Goal: Task Accomplishment & Management: Manage account settings

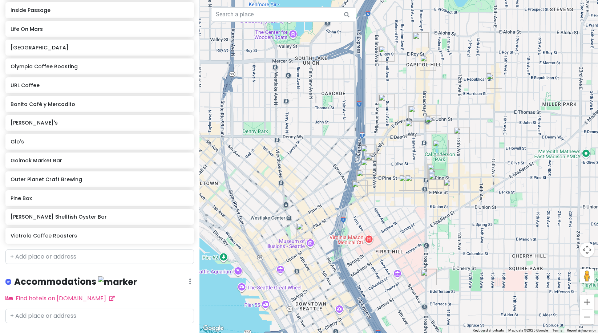
scroll to position [394, 0]
click at [50, 249] on input "text" at bounding box center [99, 256] width 188 height 15
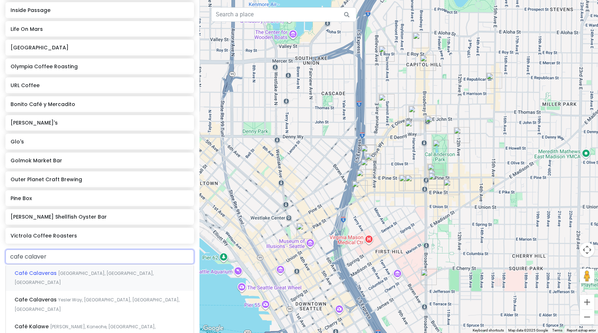
type input "cafe calavera"
click at [69, 297] on span "Yesler Way, Seattle, WA, USA" at bounding box center [97, 305] width 165 height 16
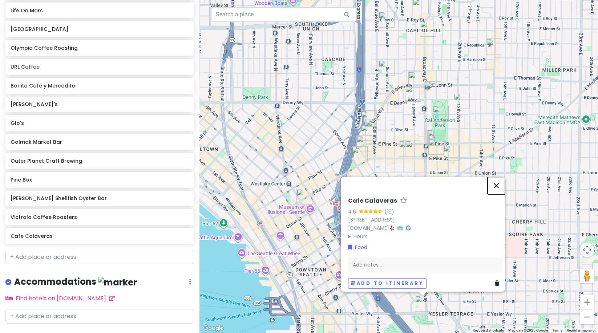
click at [501, 177] on button "Close" at bounding box center [495, 185] width 17 height 17
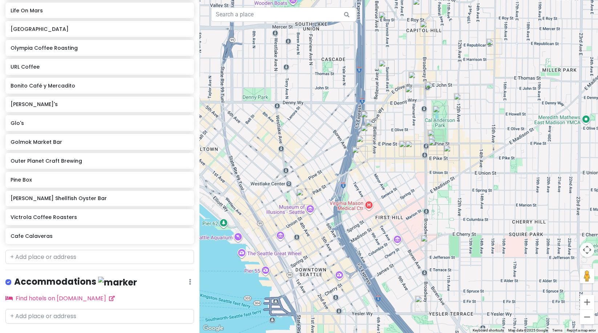
click at [422, 301] on img "Cafe Calaveras" at bounding box center [423, 304] width 16 height 16
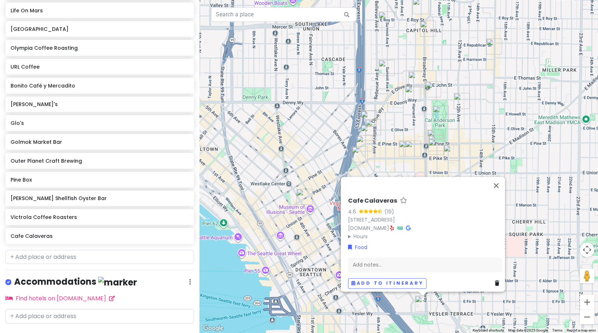
click at [555, 231] on div "Cafe Calaveras 4.6 (19) 860 Yesler Wy, Seattle, WA 98104, USA www.cafecalaveras…" at bounding box center [398, 166] width 398 height 333
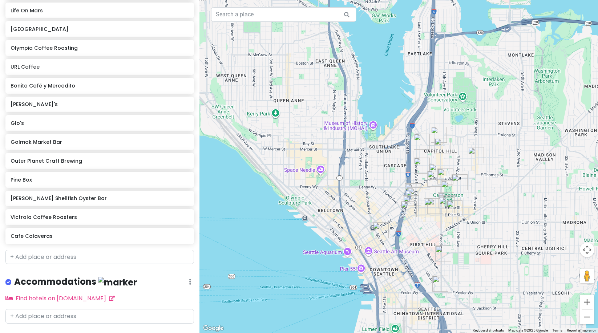
click at [438, 251] on img "URL Coffee" at bounding box center [443, 253] width 16 height 16
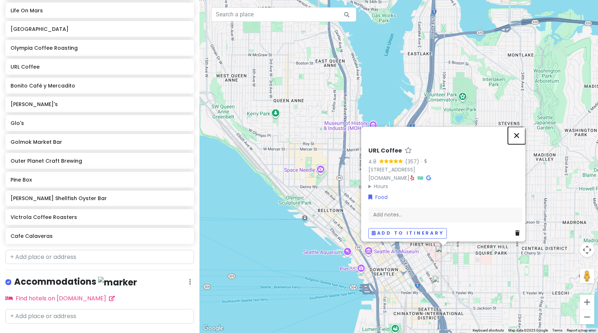
click at [523, 130] on button "Close" at bounding box center [516, 135] width 17 height 17
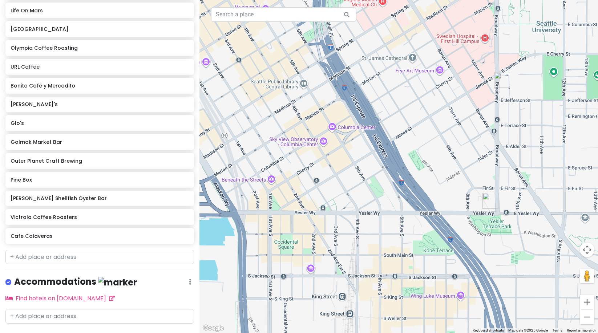
drag, startPoint x: 438, startPoint y: 270, endPoint x: 436, endPoint y: 114, distance: 155.8
click at [436, 114] on div at bounding box center [398, 166] width 398 height 333
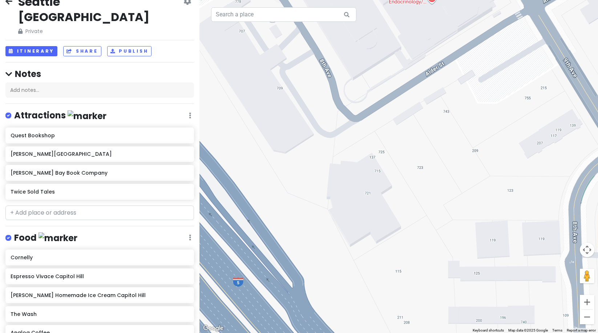
scroll to position [0, 0]
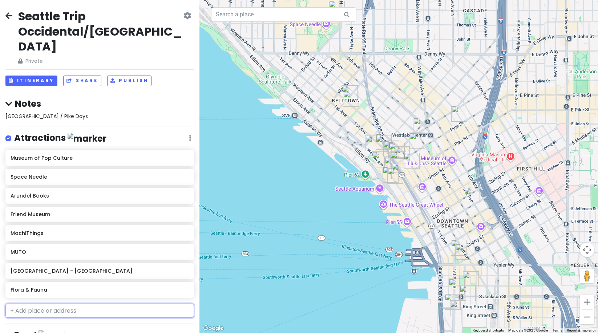
click at [51, 304] on input "text" at bounding box center [99, 311] width 188 height 15
type input "olymp"
click at [88, 324] on span "[GEOGRAPHIC_DATA], [GEOGRAPHIC_DATA], [GEOGRAPHIC_DATA]" at bounding box center [92, 332] width 155 height 16
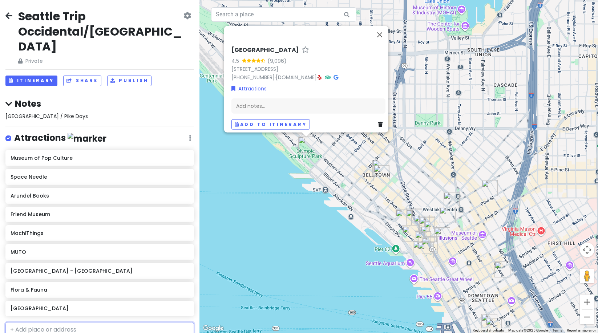
click at [36, 322] on input "text" at bounding box center [99, 329] width 188 height 15
type input "kobe terr"
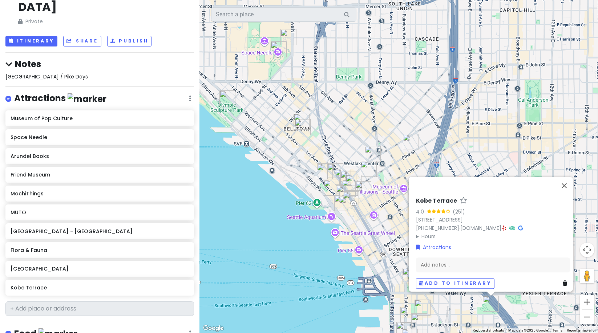
scroll to position [131, 0]
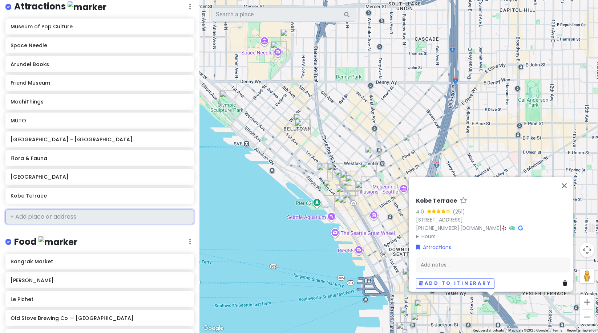
click at [38, 210] on input "text" at bounding box center [99, 217] width 188 height 15
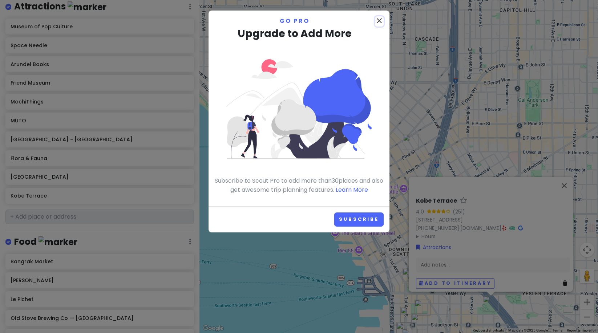
click at [378, 17] on icon "close" at bounding box center [379, 20] width 9 height 9
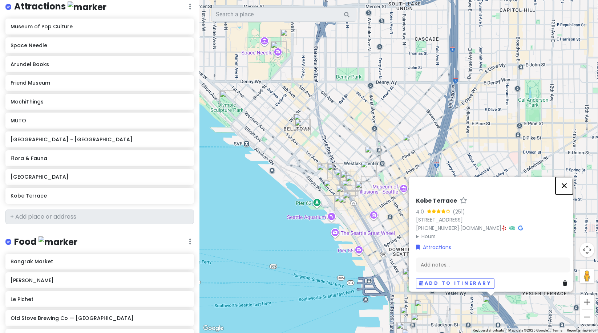
click at [565, 182] on button "Close" at bounding box center [563, 185] width 17 height 17
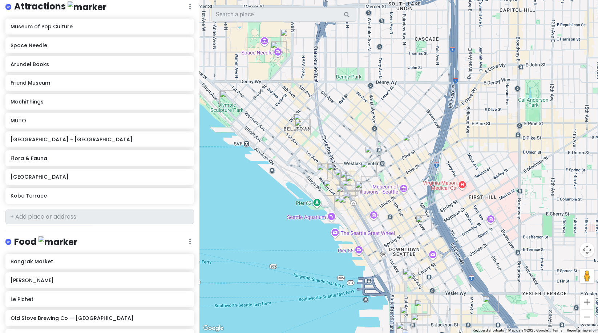
click at [422, 220] on img "Seattle Public Library - Central Library" at bounding box center [423, 223] width 16 height 16
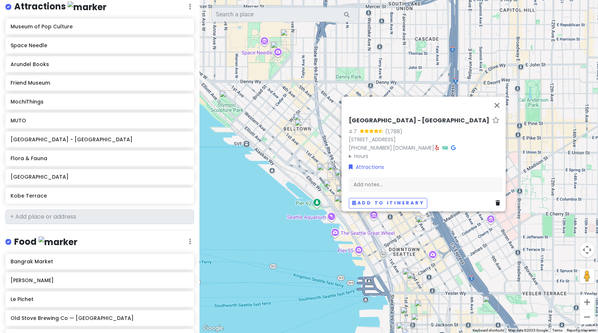
click at [489, 305] on img "Kobe Terrace" at bounding box center [491, 304] width 16 height 16
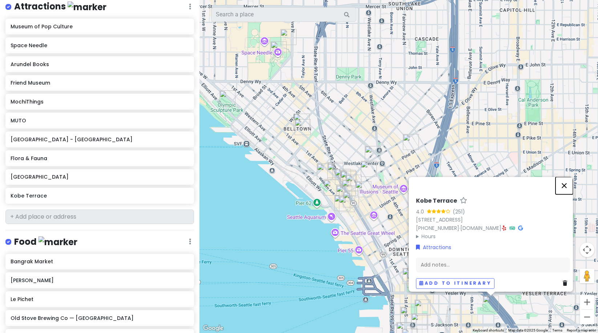
click at [570, 186] on button "Close" at bounding box center [563, 185] width 17 height 17
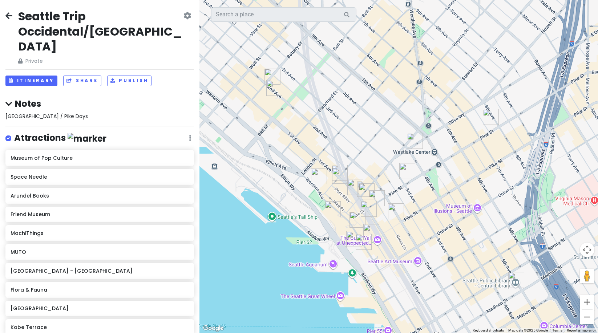
click at [410, 137] on img "Oliver's Lounge" at bounding box center [415, 141] width 16 height 16
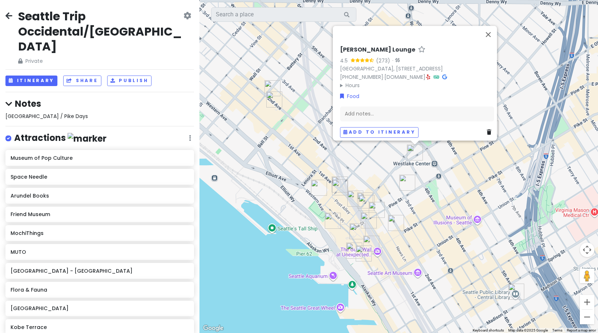
click at [402, 175] on img "Victrola Coffee Roasters" at bounding box center [407, 183] width 16 height 16
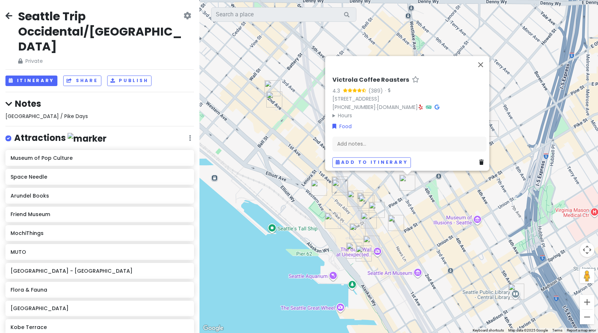
click at [411, 208] on div "Victrola Coffee Roasters 4.3 (389) · [STREET_ADDRESS] [PHONE_NUMBER] · [DOMAIN_…" at bounding box center [398, 166] width 398 height 333
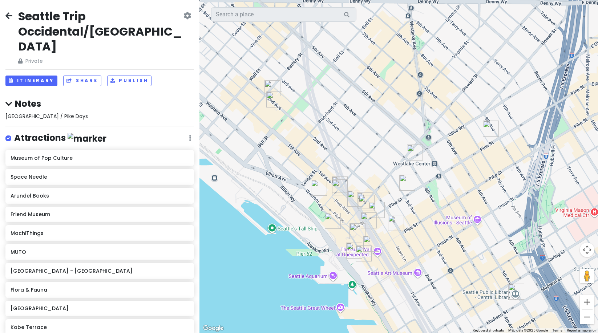
click at [403, 190] on img "Victrola Coffee Roasters" at bounding box center [407, 183] width 16 height 16
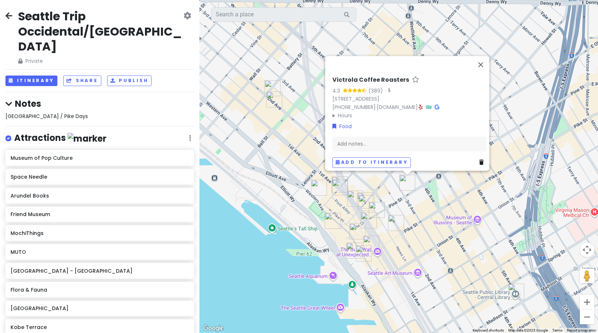
click at [397, 219] on img "Ben Paris" at bounding box center [396, 223] width 16 height 16
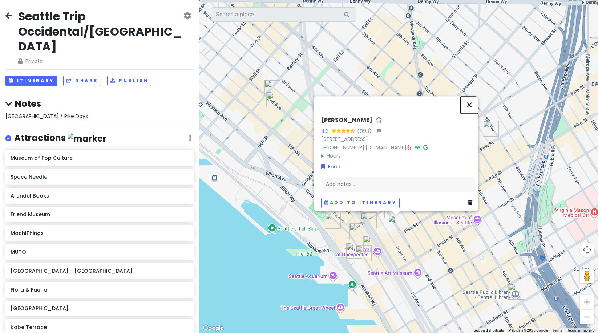
click at [473, 99] on button "Close" at bounding box center [468, 104] width 17 height 17
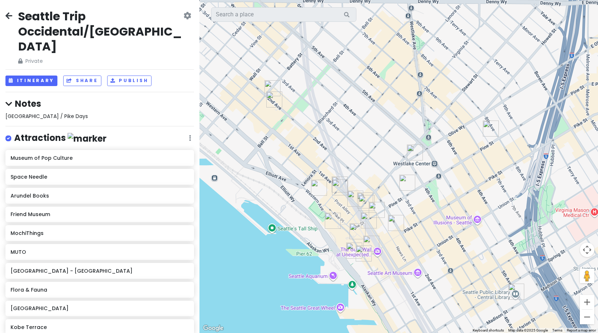
click at [414, 153] on img "Oliver's Lounge" at bounding box center [415, 153] width 16 height 16
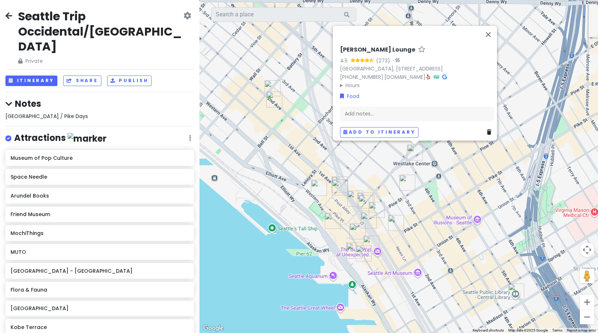
click at [373, 213] on img "Shug's Soda Fountain and Ice Cream" at bounding box center [369, 220] width 16 height 16
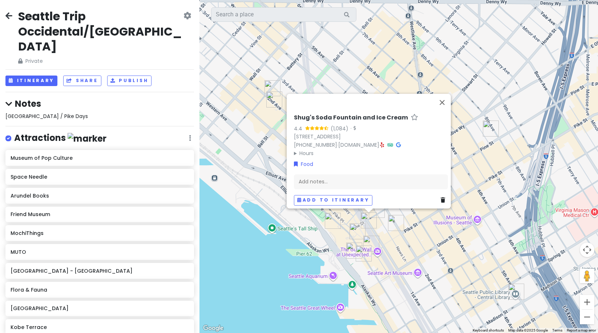
click at [376, 209] on img "The Hart and the Hunter" at bounding box center [377, 210] width 16 height 16
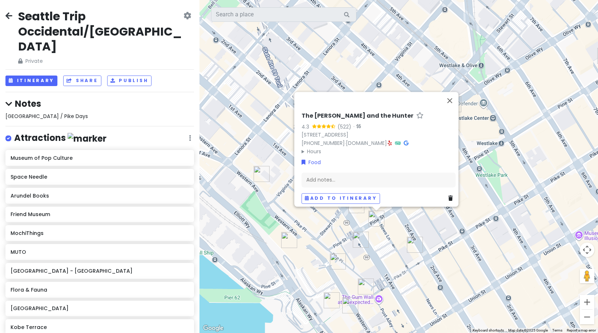
click at [414, 248] on img "Ben Paris" at bounding box center [415, 245] width 16 height 16
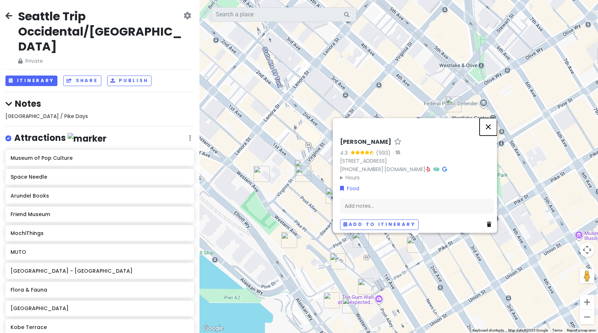
click at [487, 122] on button "Close" at bounding box center [487, 126] width 17 height 17
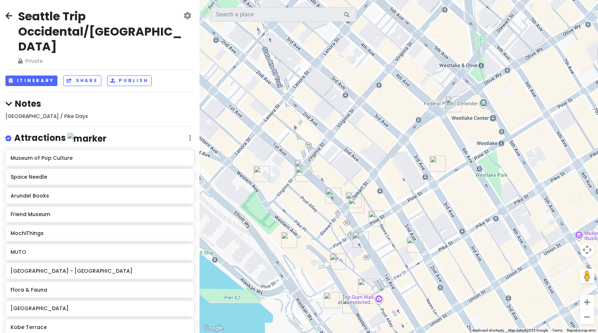
click at [352, 202] on img "MUTO" at bounding box center [356, 205] width 16 height 16
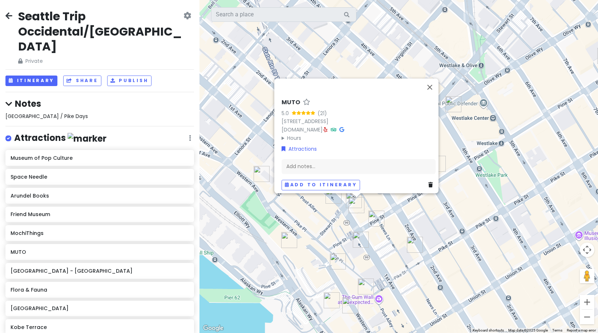
click at [281, 134] on summary "Hours" at bounding box center [358, 138] width 154 height 8
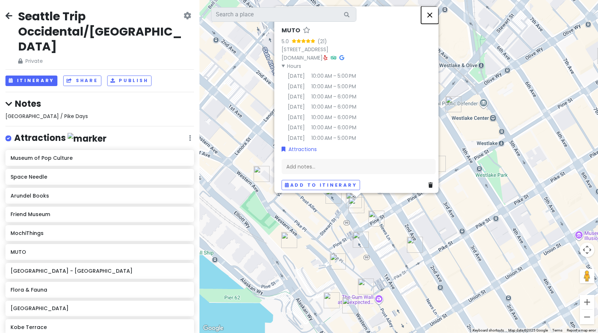
click at [431, 9] on button "Close" at bounding box center [429, 14] width 17 height 17
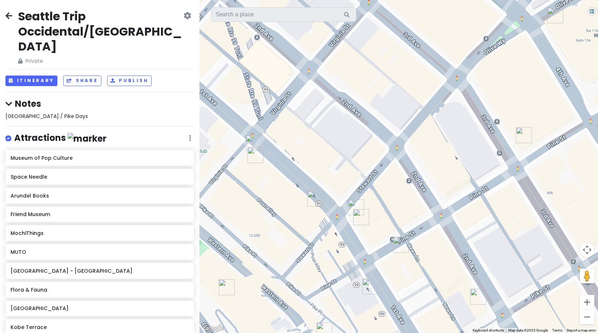
click at [356, 206] on img "MochiThings" at bounding box center [356, 207] width 16 height 16
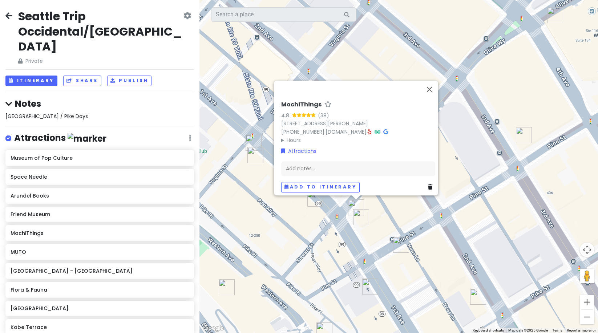
click at [359, 216] on img "MUTO" at bounding box center [361, 217] width 16 height 16
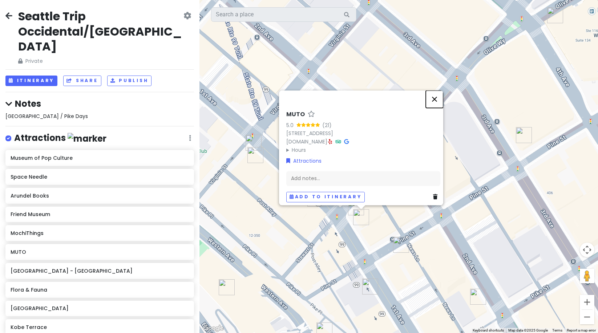
click at [437, 96] on button "Close" at bounding box center [434, 98] width 17 height 17
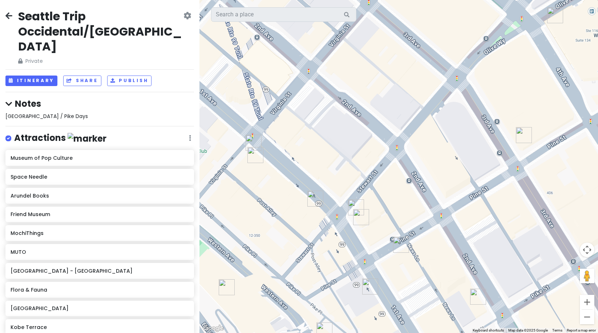
click at [352, 207] on img "MochiThings" at bounding box center [356, 207] width 16 height 16
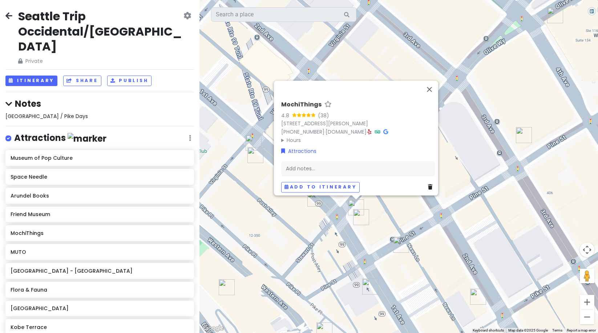
click at [352, 217] on div "MochiThings 4.8 (38) 101 Stewart St Suite 101, Seattle, WA 98101, USA (206) 278…" at bounding box center [398, 166] width 398 height 333
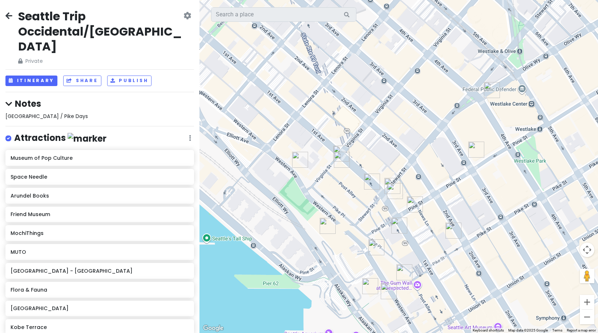
drag, startPoint x: 535, startPoint y: 170, endPoint x: 505, endPoint y: 143, distance: 39.8
click at [506, 145] on div at bounding box center [398, 166] width 398 height 333
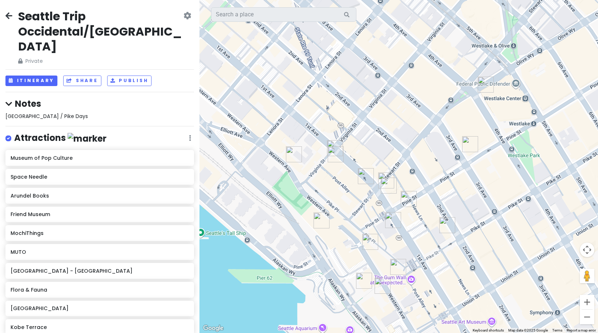
click at [483, 81] on img "Oliver's Lounge" at bounding box center [486, 85] width 16 height 16
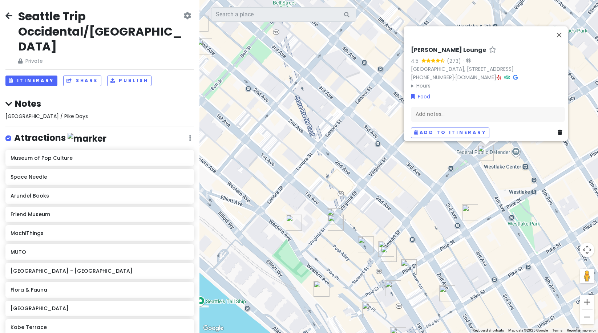
click at [465, 213] on img "Victrola Coffee Roasters" at bounding box center [470, 212] width 16 height 16
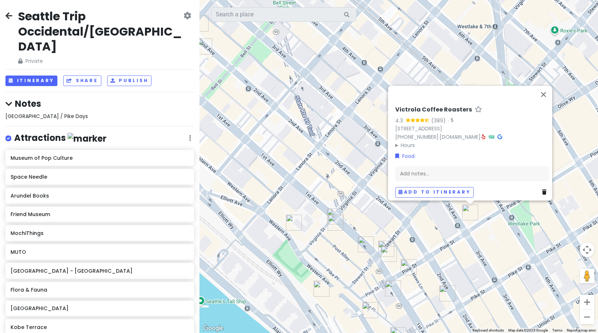
click at [440, 291] on img "Ben Paris" at bounding box center [447, 293] width 16 height 16
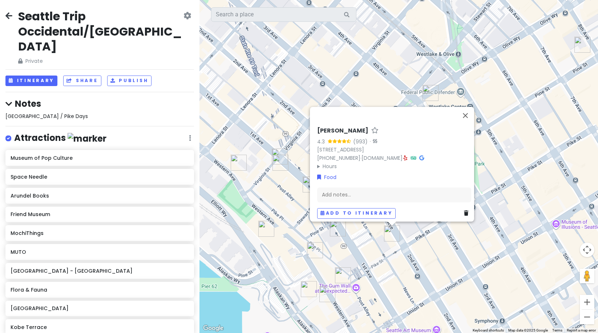
click at [342, 272] on img "Lonely Siren" at bounding box center [343, 275] width 16 height 16
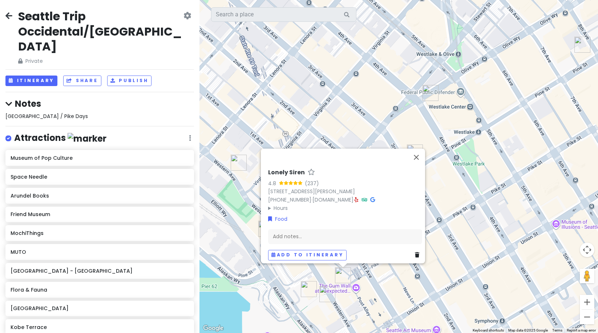
click at [331, 293] on img "Seattle Beer Co" at bounding box center [327, 294] width 16 height 16
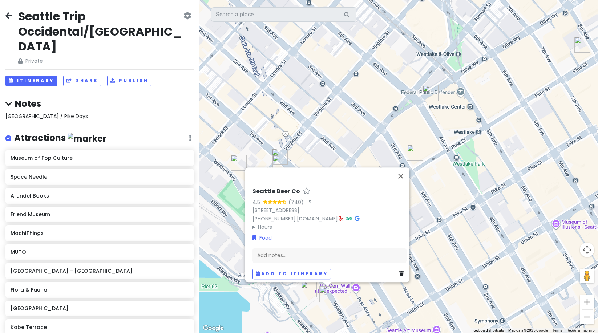
click at [304, 289] on img "Pike Street Press - Letterpress Print Studio" at bounding box center [309, 289] width 16 height 16
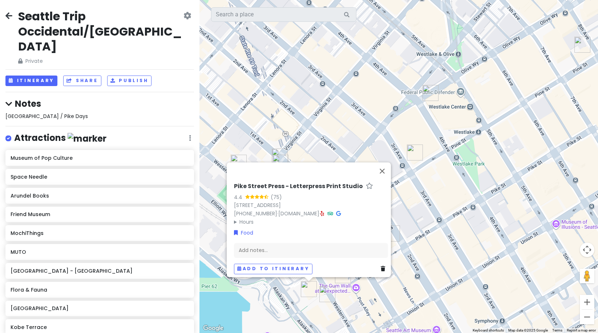
click at [354, 171] on div at bounding box center [302, 170] width 142 height 17
click at [345, 135] on div "Pike Street Press - Letterpress Print Studio 4.4 (75) 1510 Alaskan Wy, Seattle,…" at bounding box center [398, 166] width 398 height 333
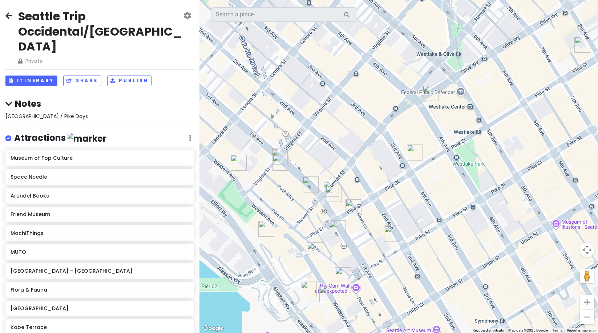
click at [304, 182] on img "Biscuit Bitch Pike Place" at bounding box center [310, 184] width 16 height 16
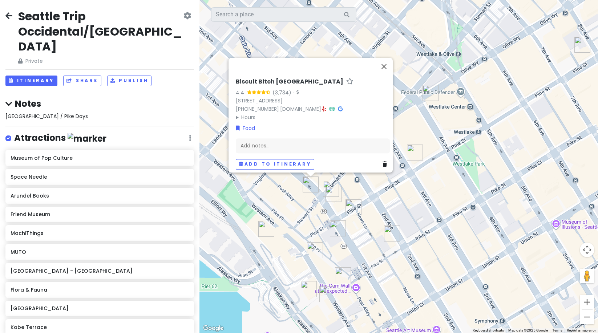
click at [244, 113] on summary "Hours" at bounding box center [313, 117] width 154 height 8
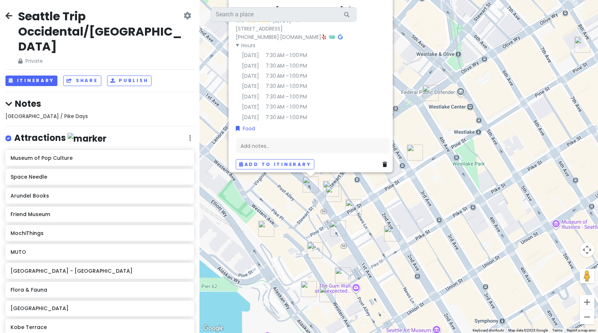
click at [447, 87] on div "Biscuit Bitch Pike Place 4.4 (3,734) · 1909 1st Ave, Seattle, WA 98101, USA (20…" at bounding box center [398, 166] width 398 height 333
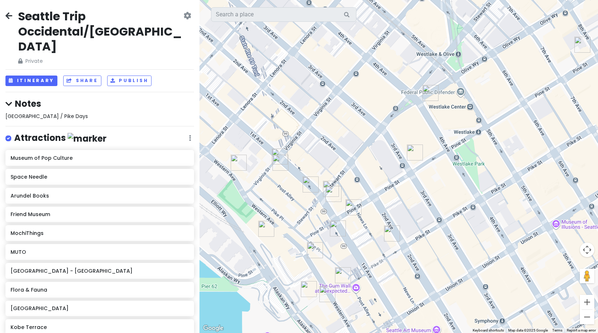
click at [277, 164] on img "Le Pichet" at bounding box center [280, 163] width 16 height 16
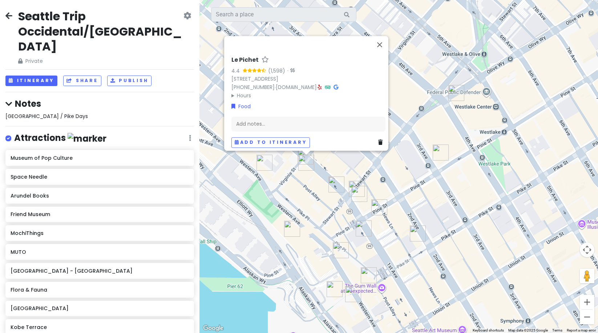
click at [300, 155] on img "Le Pichet" at bounding box center [306, 163] width 16 height 16
click at [300, 151] on img "Virginia Inn" at bounding box center [305, 157] width 16 height 16
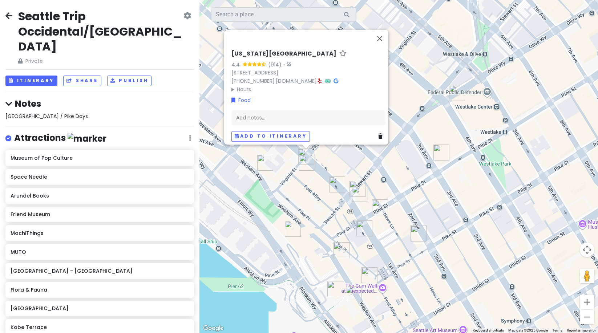
click at [262, 161] on img "Half Shell" at bounding box center [265, 163] width 16 height 16
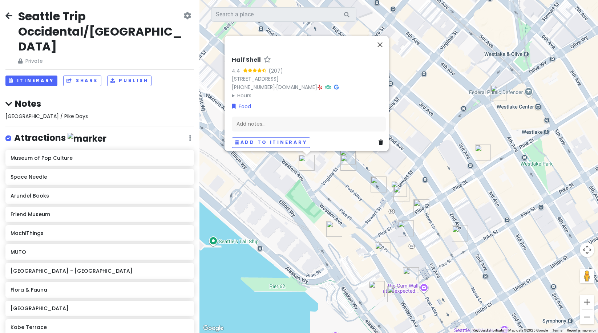
click at [334, 232] on img "Old Stove Brewing Co — Pike Place" at bounding box center [334, 229] width 16 height 16
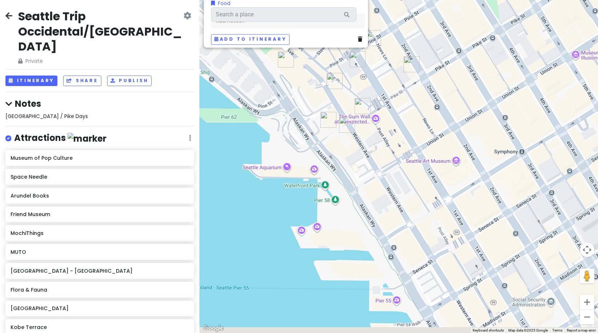
drag, startPoint x: 456, startPoint y: 268, endPoint x: 407, endPoint y: 98, distance: 177.2
click at [407, 98] on div "Old Stove Brewing Co — Pike Place 4.5 (5,001) · 1901 Western Ave, Seattle, WA 9…" at bounding box center [398, 166] width 398 height 333
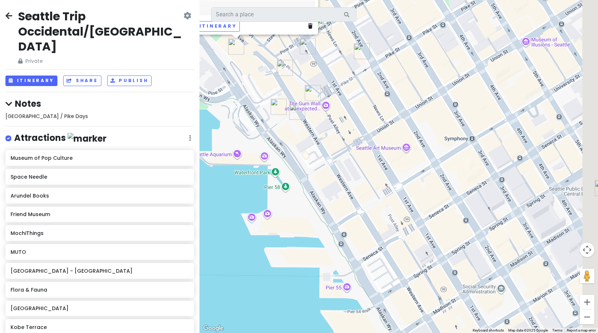
drag, startPoint x: 497, startPoint y: 221, endPoint x: 421, endPoint y: 199, distance: 79.7
click at [421, 199] on div "Old Stove Brewing Co — Pike Place 4.5 (5,001) · 1901 Western Ave, Seattle, WA 9…" at bounding box center [398, 166] width 398 height 333
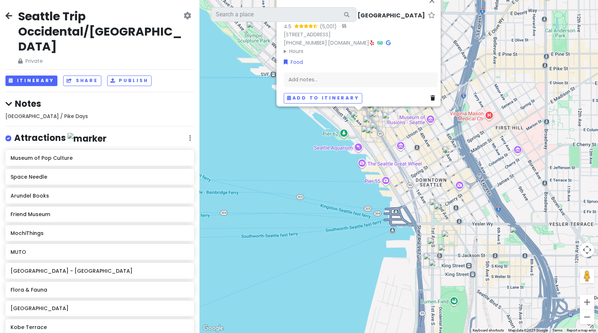
drag, startPoint x: 470, startPoint y: 277, endPoint x: 451, endPoint y: 190, distance: 90.0
click at [453, 231] on img "The Pastry Project" at bounding box center [449, 238] width 16 height 16
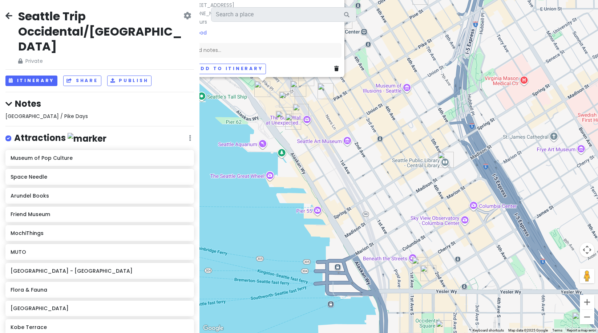
click at [445, 157] on img "Seattle Public Library - Central Library" at bounding box center [446, 160] width 16 height 16
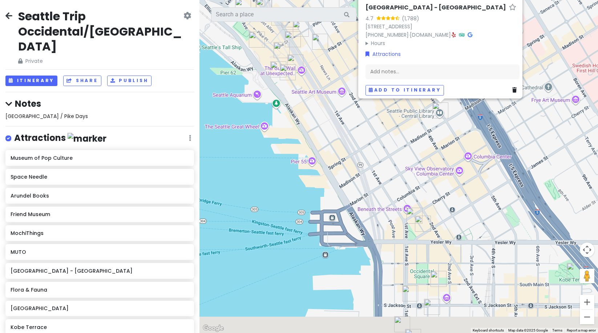
drag, startPoint x: 421, startPoint y: 210, endPoint x: 409, endPoint y: 122, distance: 89.5
click at [409, 122] on div "Seattle Public Library - Central Library 4.7 (1,788) 1000 4th Ave, Seattle, WA …" at bounding box center [398, 166] width 398 height 333
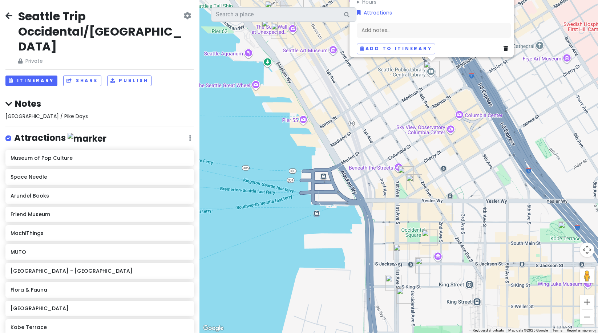
click at [411, 178] on img "Flora & Fauna" at bounding box center [414, 182] width 16 height 16
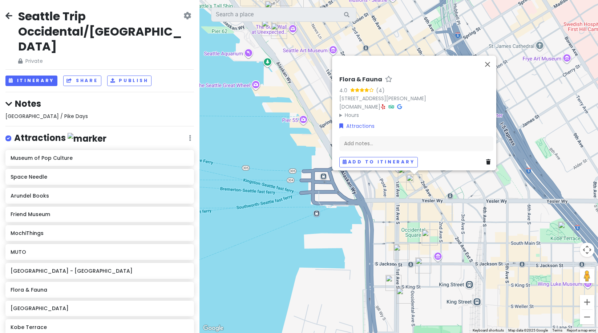
click at [402, 251] on img "Arundel Books" at bounding box center [401, 252] width 16 height 16
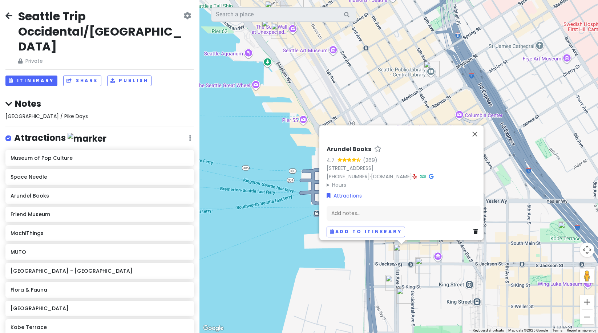
click at [391, 284] on img "Friend Museum" at bounding box center [393, 283] width 16 height 16
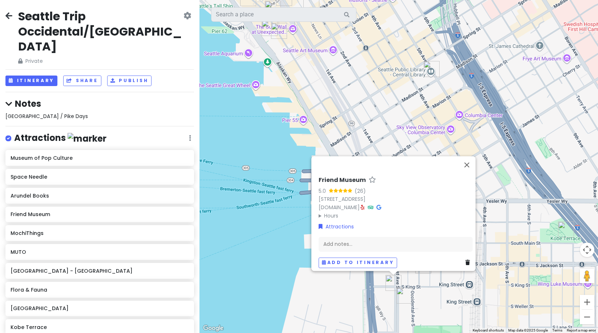
click at [563, 225] on img "Kobe Terrace" at bounding box center [566, 230] width 16 height 16
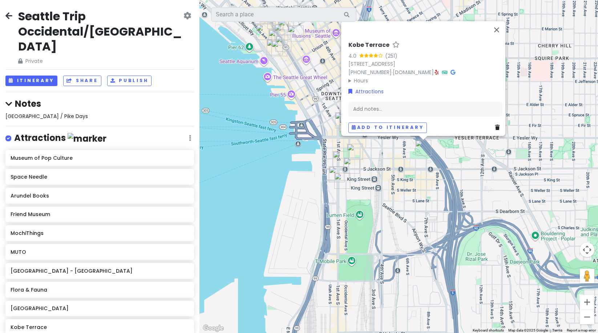
drag, startPoint x: 382, startPoint y: 273, endPoint x: 421, endPoint y: 279, distance: 39.6
click at [421, 279] on div "Kobe Terrace 4.0 (251) 650 South Main St, Seattle, WA 98104, USA (206) 684-4075…" at bounding box center [398, 166] width 398 height 333
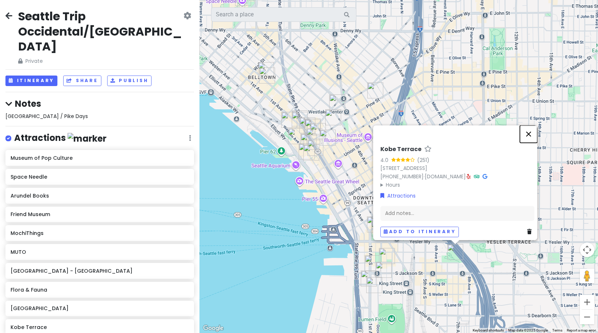
click at [530, 126] on button "Close" at bounding box center [528, 133] width 17 height 17
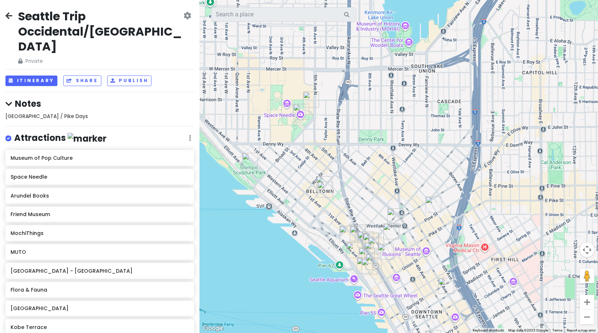
drag, startPoint x: 346, startPoint y: 153, endPoint x: 405, endPoint y: 268, distance: 129.1
click at [405, 268] on div at bounding box center [398, 166] width 398 height 333
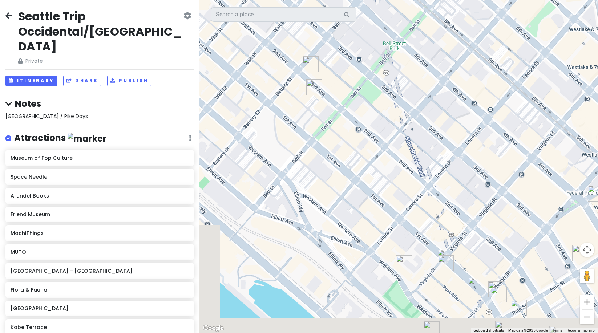
drag, startPoint x: 365, startPoint y: 257, endPoint x: 359, endPoint y: 93, distance: 164.6
click at [359, 93] on div at bounding box center [398, 166] width 398 height 333
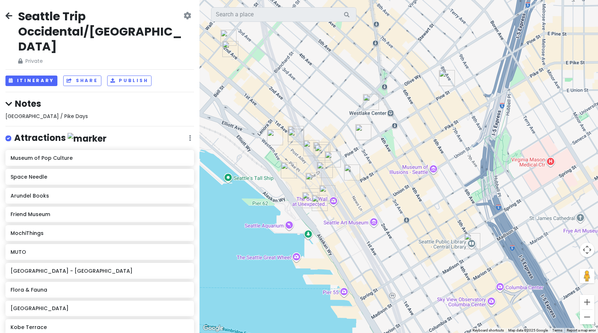
drag, startPoint x: 435, startPoint y: 136, endPoint x: 320, endPoint y: 92, distance: 123.3
click at [320, 92] on div at bounding box center [398, 166] width 398 height 333
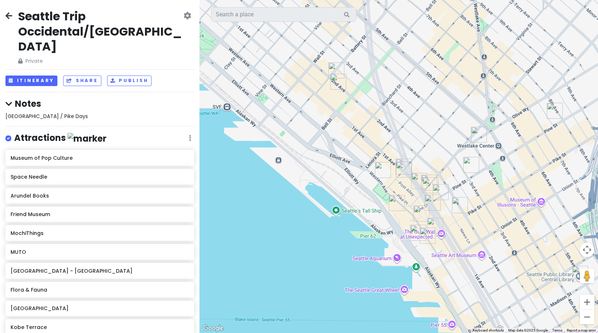
drag, startPoint x: 255, startPoint y: 223, endPoint x: 370, endPoint y: 250, distance: 118.2
click at [370, 250] on div at bounding box center [398, 166] width 398 height 333
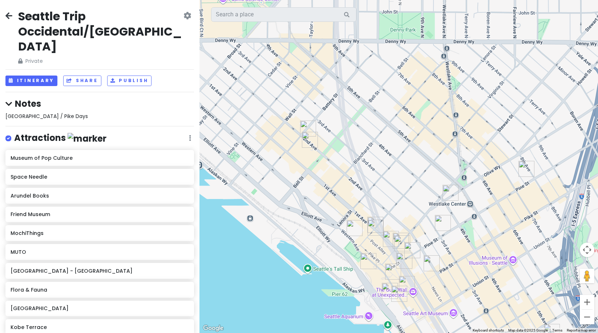
drag, startPoint x: 311, startPoint y: 130, endPoint x: 280, endPoint y: 190, distance: 67.6
click at [280, 190] on div at bounding box center [398, 166] width 398 height 333
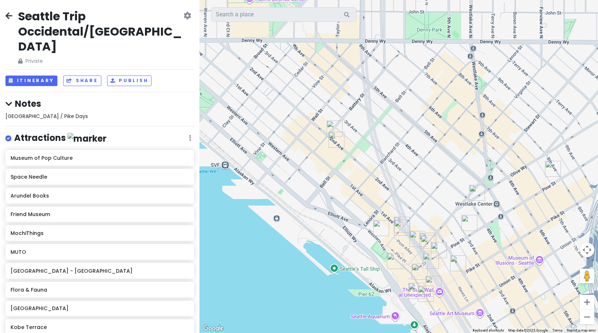
click at [329, 129] on img "Rob Roy" at bounding box center [334, 129] width 16 height 16
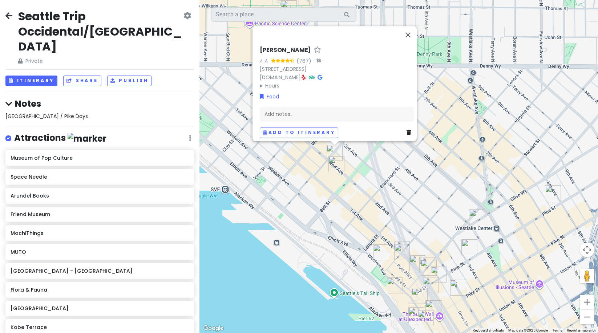
click at [329, 164] on img "Bangrak Market" at bounding box center [336, 164] width 16 height 16
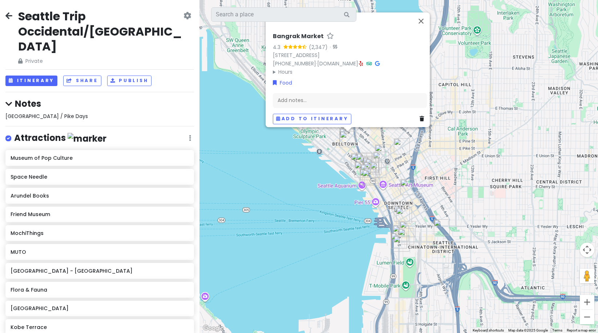
drag, startPoint x: 348, startPoint y: 241, endPoint x: 341, endPoint y: 180, distance: 61.1
click at [341, 180] on div "Bangrak Market 4.3 (2,347) · 2319 2nd Ave, Seattle, WA 98121, USA (206) 735-735…" at bounding box center [398, 166] width 398 height 333
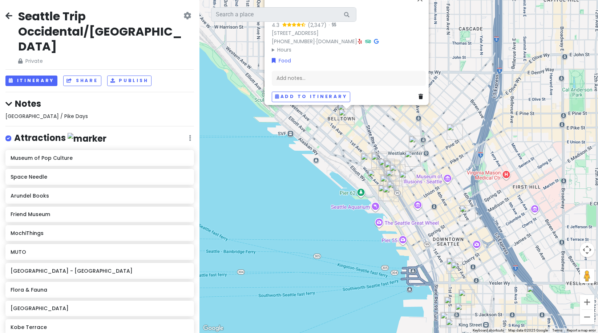
drag, startPoint x: 377, startPoint y: 119, endPoint x: 385, endPoint y: 147, distance: 29.5
click at [385, 147] on div "Bangrak Market 4.3 (2,347) · 2319 2nd Ave, Seattle, WA 98121, USA (206) 735-735…" at bounding box center [398, 166] width 398 height 333
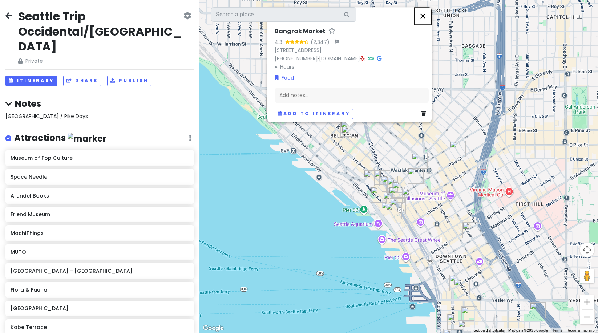
click at [426, 13] on button "Close" at bounding box center [422, 15] width 17 height 17
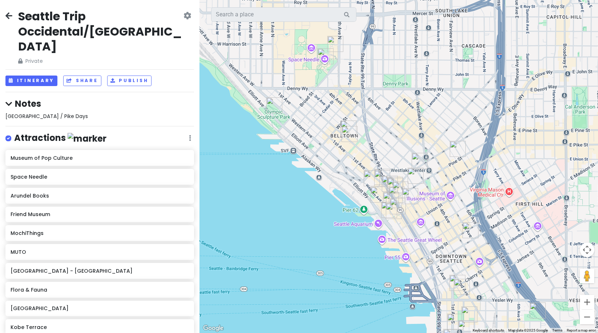
click at [269, 106] on img "Olympic Sculpture Park" at bounding box center [274, 105] width 16 height 16
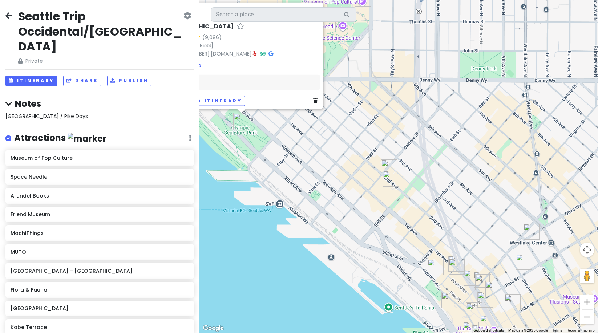
click at [384, 171] on img "Bangrak Market" at bounding box center [391, 179] width 16 height 16
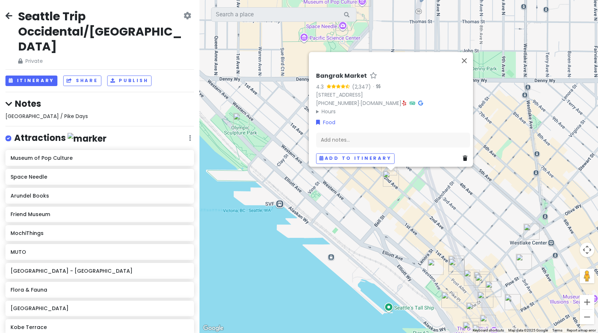
click at [386, 178] on img "Bangrak Market" at bounding box center [391, 179] width 16 height 16
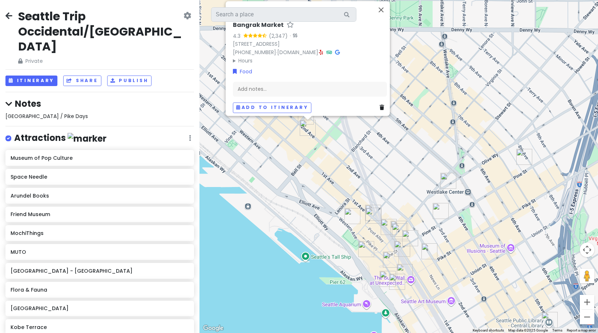
drag, startPoint x: 391, startPoint y: 196, endPoint x: 307, endPoint y: 150, distance: 95.6
click at [304, 142] on div "Bangrak Market 4.3 (2,347) · 2319 2nd Ave, Seattle, WA 98121, USA (206) 735-735…" at bounding box center [398, 166] width 398 height 333
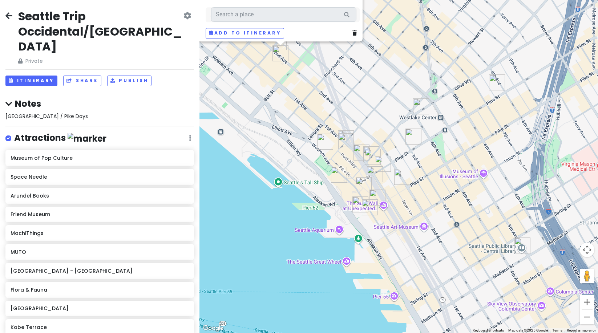
drag, startPoint x: 333, startPoint y: 185, endPoint x: 308, endPoint y: 111, distance: 78.5
click at [308, 111] on div "Bangrak Market 4.3 (2,347) · 2319 2nd Ave, Seattle, WA 98121, USA (206) 735-735…" at bounding box center [398, 166] width 398 height 333
click at [421, 103] on img "Oliver's Lounge" at bounding box center [421, 106] width 16 height 16
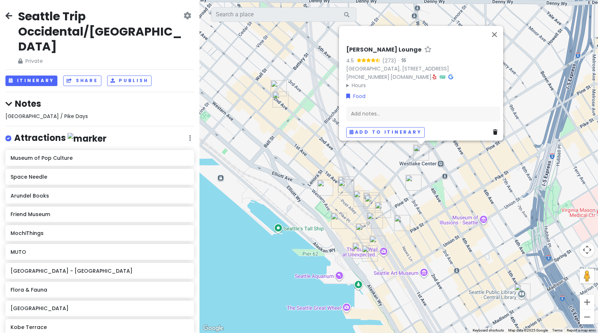
click at [327, 183] on img "Half Shell" at bounding box center [325, 188] width 16 height 16
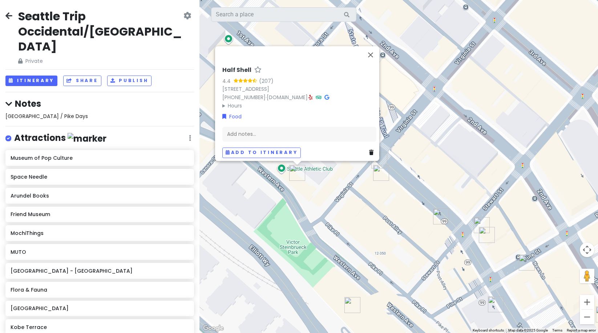
click at [373, 175] on img "Le Pichet" at bounding box center [381, 173] width 16 height 16
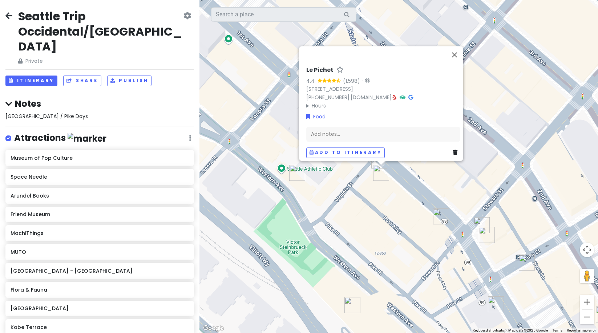
click at [377, 162] on div at bounding box center [381, 163] width 9 height 4
click at [376, 165] on img "Le Pichet" at bounding box center [381, 173] width 16 height 16
click at [456, 54] on button "Close" at bounding box center [454, 54] width 17 height 17
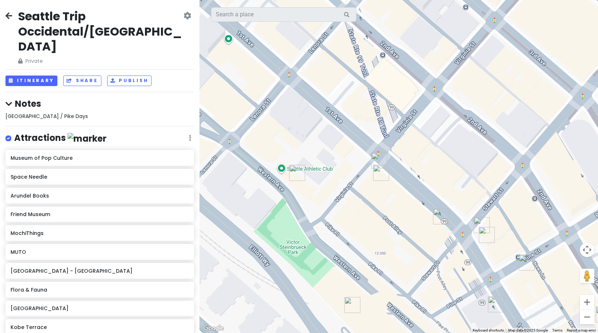
click at [375, 160] on img "Virginia Inn" at bounding box center [379, 161] width 16 height 16
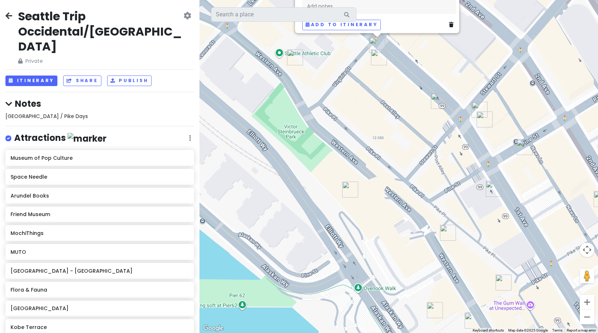
drag, startPoint x: 346, startPoint y: 213, endPoint x: 344, endPoint y: 95, distance: 118.0
click at [344, 95] on div "Virginia Inn 4.4 (914) · 1937 1st Ave, Seattle, WA 98101, USA (206) 728-1937 · …" at bounding box center [398, 166] width 398 height 333
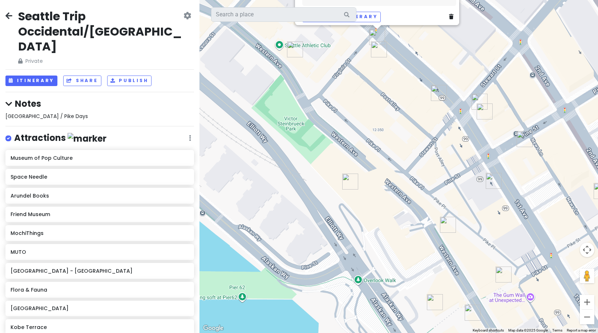
click at [349, 172] on div "Virginia Inn 4.4 (914) · 1937 1st Ave, Seattle, WA 98101, USA (206) 728-1937 · …" at bounding box center [398, 166] width 398 height 333
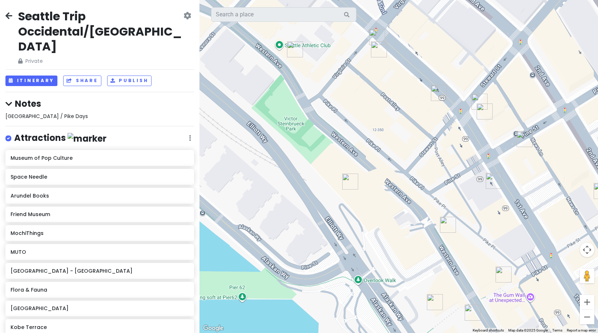
click at [346, 182] on img "Old Stove Brewing Co — Pike Place" at bounding box center [350, 182] width 16 height 16
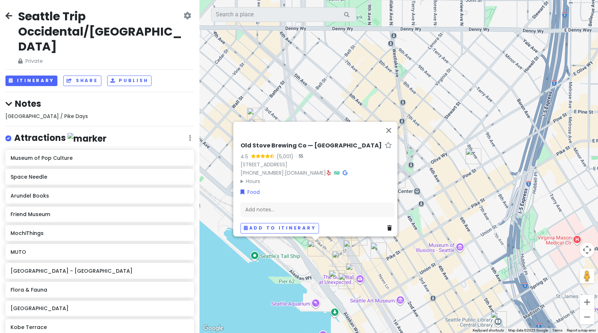
drag, startPoint x: 550, startPoint y: 227, endPoint x: 364, endPoint y: 172, distance: 193.3
click at [382, 262] on div "Old Stove Brewing Co — Pike Place 4.5 (5,001) · 1901 Western Ave, Seattle, WA 9…" at bounding box center [398, 166] width 398 height 333
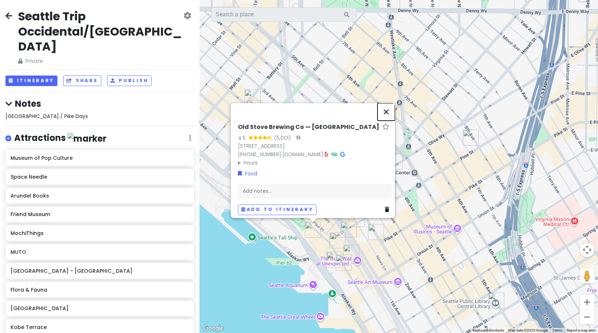
click at [390, 108] on button "Close" at bounding box center [385, 111] width 17 height 17
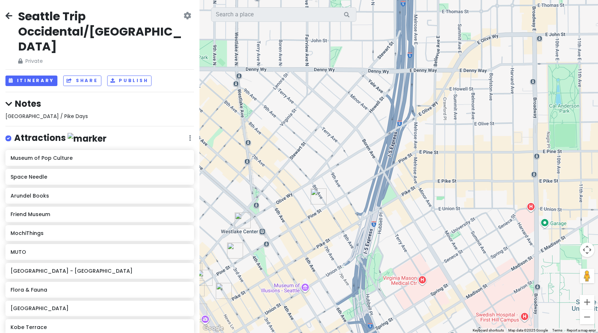
drag, startPoint x: 435, startPoint y: 158, endPoint x: 296, endPoint y: 212, distance: 148.6
click at [284, 217] on div at bounding box center [398, 166] width 398 height 333
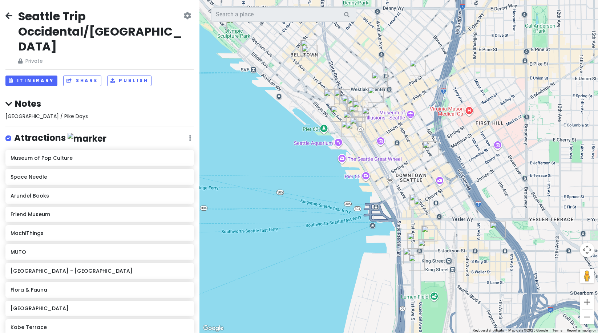
drag, startPoint x: 390, startPoint y: 188, endPoint x: 458, endPoint y: 69, distance: 137.1
click at [458, 69] on div at bounding box center [398, 166] width 398 height 333
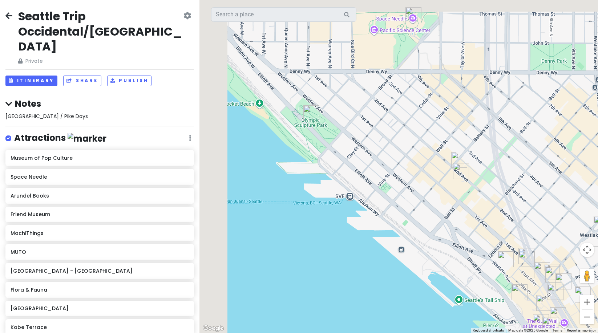
drag, startPoint x: 280, startPoint y: 84, endPoint x: 427, endPoint y: 282, distance: 247.4
click at [428, 282] on div at bounding box center [398, 166] width 398 height 333
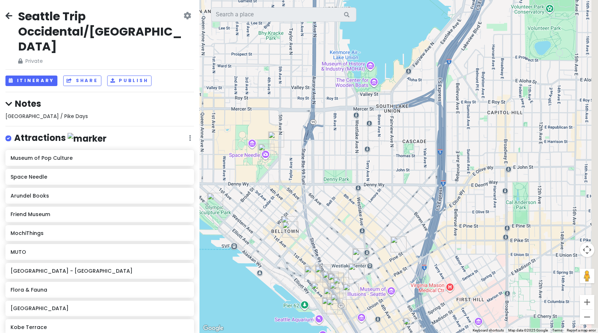
drag, startPoint x: 544, startPoint y: 115, endPoint x: 449, endPoint y: 152, distance: 102.3
click at [449, 152] on div at bounding box center [398, 166] width 398 height 333
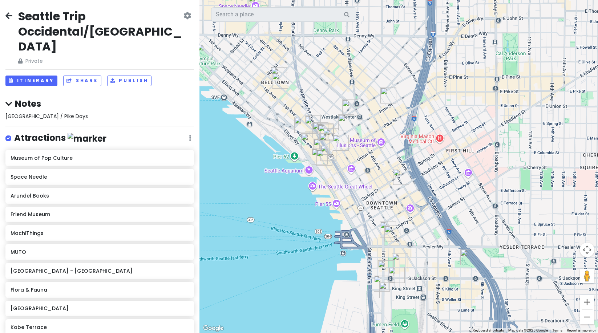
drag, startPoint x: 354, startPoint y: 207, endPoint x: 345, endPoint y: 56, distance: 151.7
click at [345, 56] on div at bounding box center [398, 166] width 398 height 333
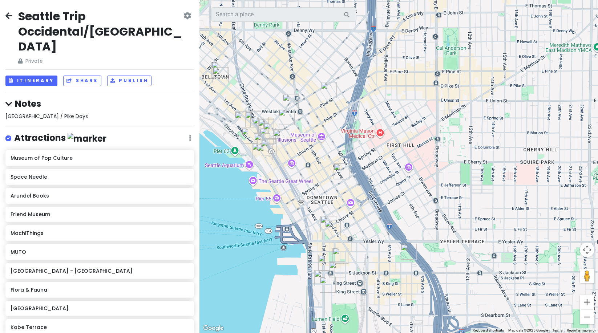
drag, startPoint x: 467, startPoint y: 174, endPoint x: 389, endPoint y: 185, distance: 78.9
click at [407, 176] on div at bounding box center [398, 166] width 398 height 333
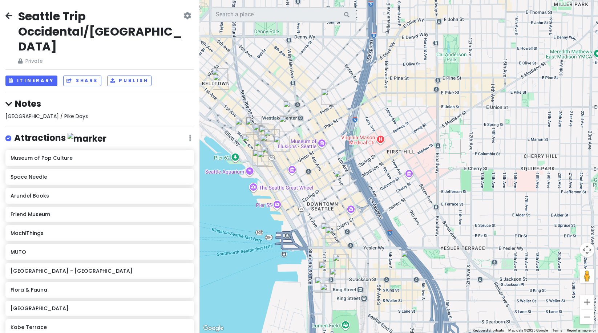
click at [340, 174] on img "Seattle Public Library - Central Library" at bounding box center [342, 178] width 16 height 16
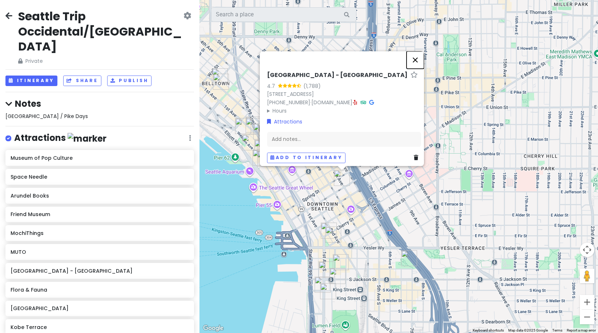
click at [415, 54] on button "Close" at bounding box center [414, 59] width 17 height 17
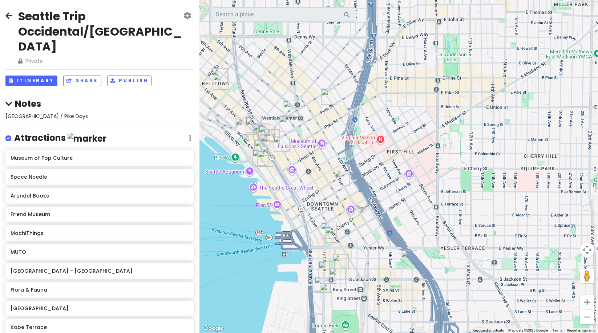
click at [332, 231] on img "Flora & Fauna" at bounding box center [333, 235] width 16 height 16
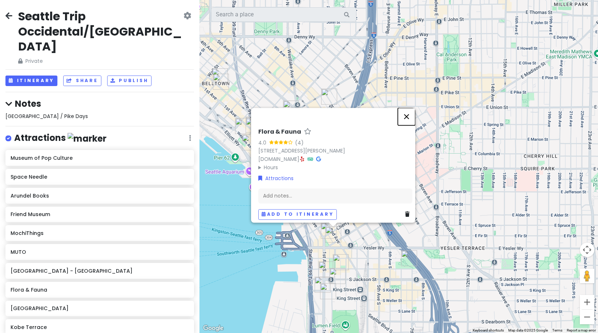
click at [413, 114] on button "Close" at bounding box center [406, 116] width 17 height 17
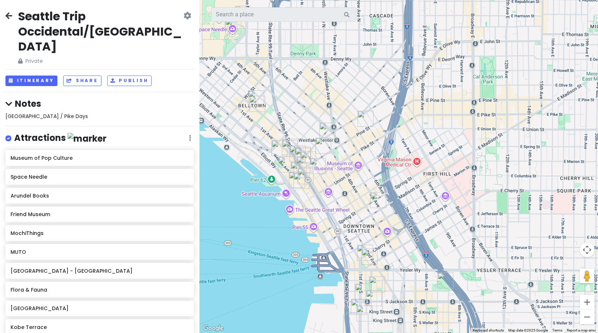
drag, startPoint x: 331, startPoint y: 132, endPoint x: 367, endPoint y: 155, distance: 43.1
click at [367, 155] on div at bounding box center [398, 166] width 398 height 333
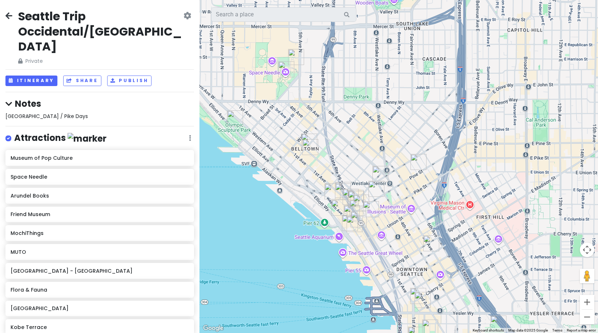
drag, startPoint x: 339, startPoint y: 105, endPoint x: 395, endPoint y: 150, distance: 71.5
click at [395, 150] on div at bounding box center [398, 166] width 398 height 333
click at [304, 135] on img "Rob Roy" at bounding box center [309, 142] width 16 height 16
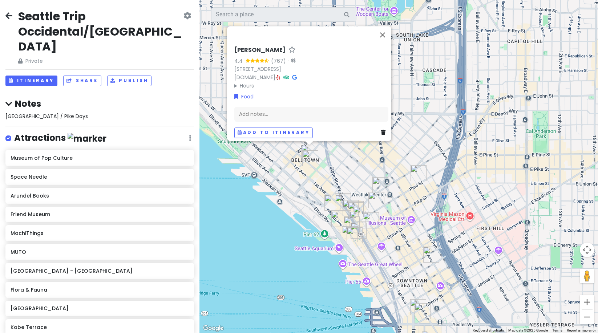
click at [308, 158] on img "Bangrak Market" at bounding box center [310, 158] width 16 height 16
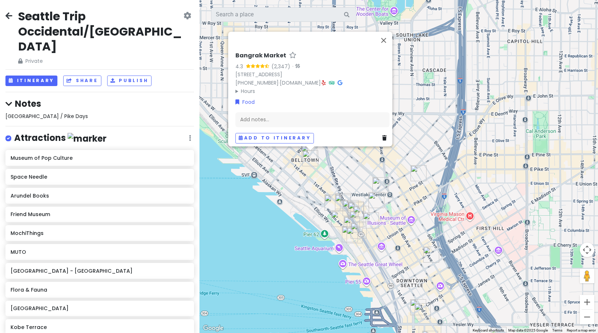
click at [326, 201] on img "Half Shell" at bounding box center [332, 203] width 16 height 16
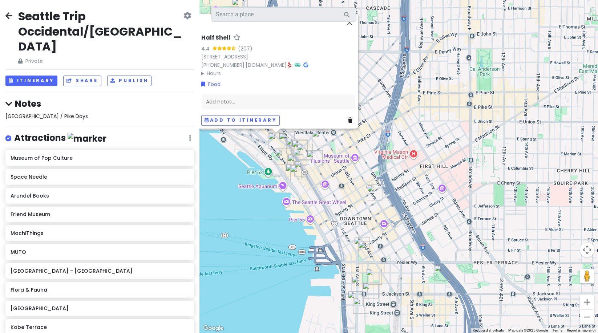
drag, startPoint x: 530, startPoint y: 219, endPoint x: 474, endPoint y: 157, distance: 84.3
click at [474, 157] on div "Half Shell 4.4 (207) 2020 Western Ave, Seattle, WA 98121, USA (206) 829-7535 · …" at bounding box center [398, 166] width 398 height 333
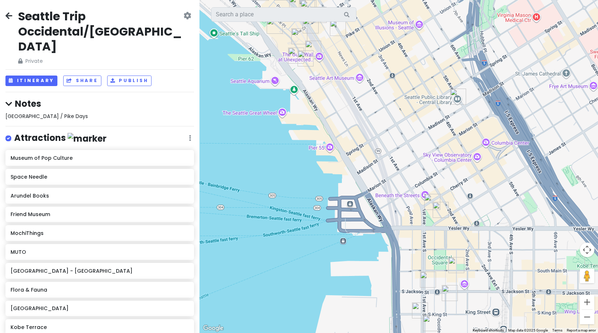
drag, startPoint x: 472, startPoint y: 217, endPoint x: 454, endPoint y: 134, distance: 84.4
click at [454, 134] on div "Half Shell 4.4 (207) 2020 Western Ave, Seattle, WA 98121, USA (206) 829-7535 · …" at bounding box center [398, 166] width 398 height 333
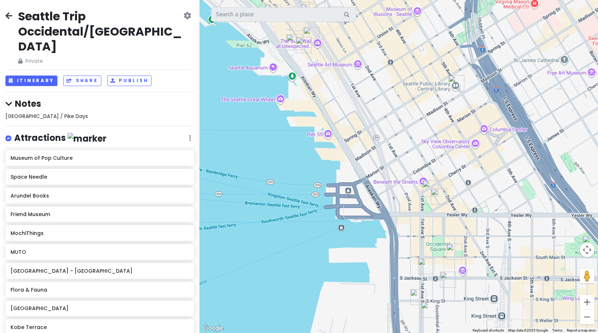
click at [426, 182] on img "Mirabelle by Orphée" at bounding box center [430, 188] width 16 height 16
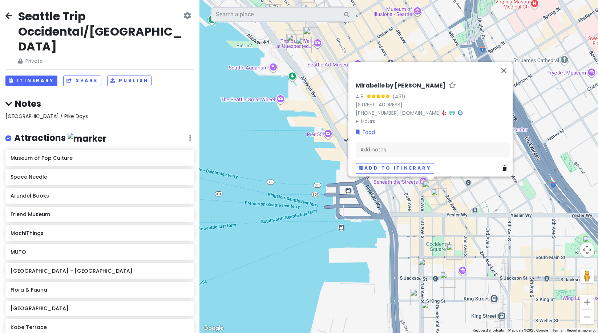
click at [437, 199] on img "Flora & Fauna" at bounding box center [439, 196] width 16 height 16
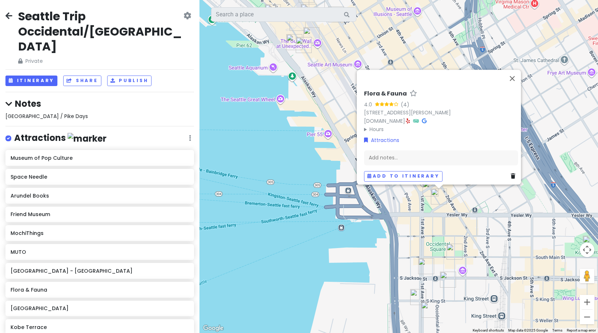
click at [422, 268] on img "Arundel Books" at bounding box center [426, 266] width 16 height 16
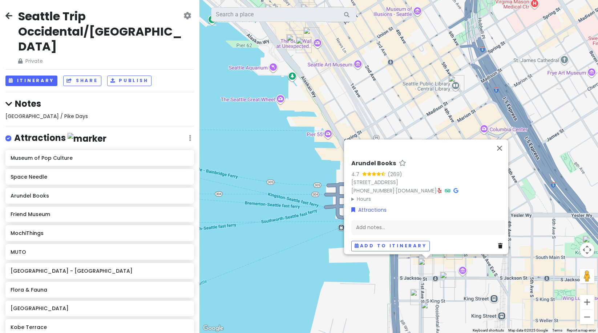
click at [417, 294] on img "Friend Museum" at bounding box center [418, 297] width 16 height 16
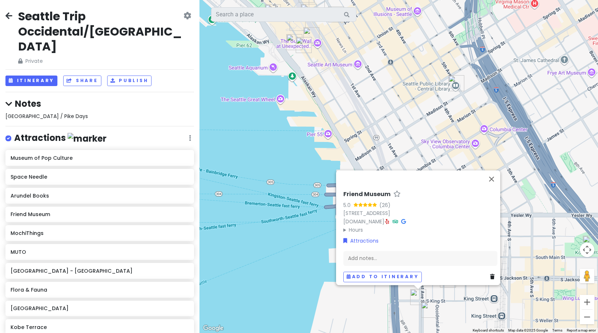
click at [428, 307] on img "Day Made Kaffe Bar" at bounding box center [429, 310] width 16 height 16
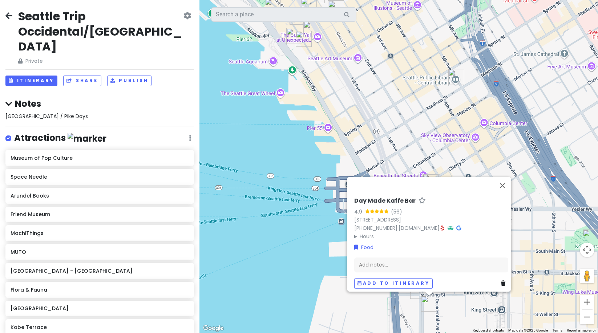
click at [415, 293] on img "Friend Museum" at bounding box center [418, 291] width 16 height 16
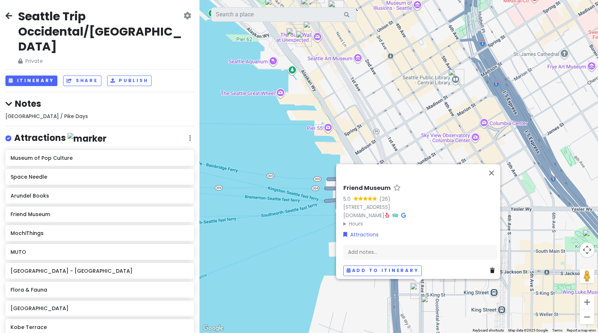
click at [340, 217] on div "Friend Museum 5.0 (26) 83 S King St #100, Seattle, WA 98104, USA friendmuseum.c…" at bounding box center [420, 230] width 160 height 97
click at [343, 220] on summary "Hours" at bounding box center [420, 224] width 154 height 8
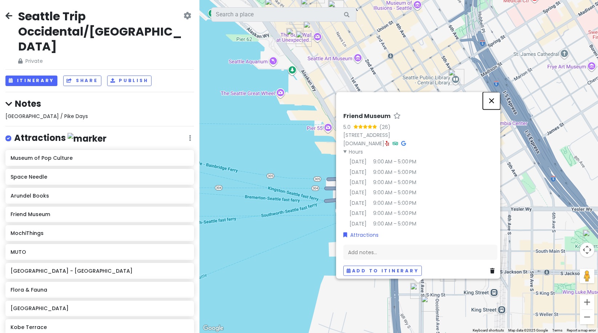
click at [494, 92] on button "Close" at bounding box center [491, 100] width 17 height 17
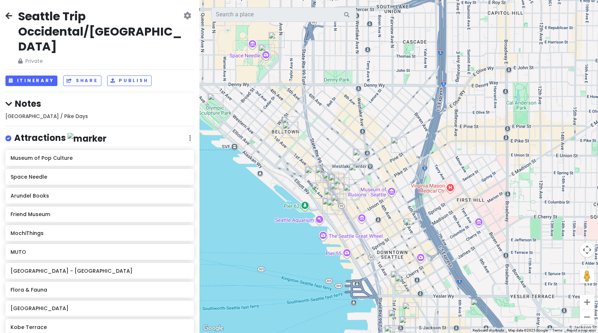
drag, startPoint x: 496, startPoint y: 89, endPoint x: 408, endPoint y: 215, distance: 153.9
click at [408, 215] on div "To navigate, press the arrow keys." at bounding box center [398, 166] width 398 height 333
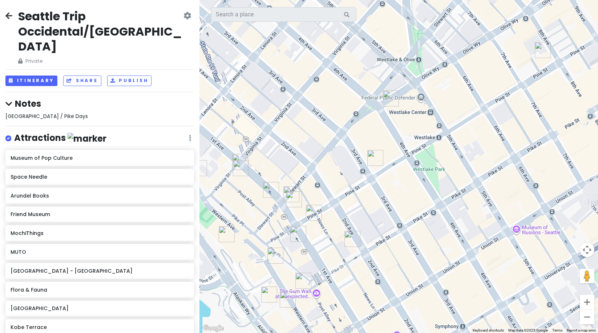
click at [352, 237] on img "Ben Paris" at bounding box center [352, 239] width 16 height 16
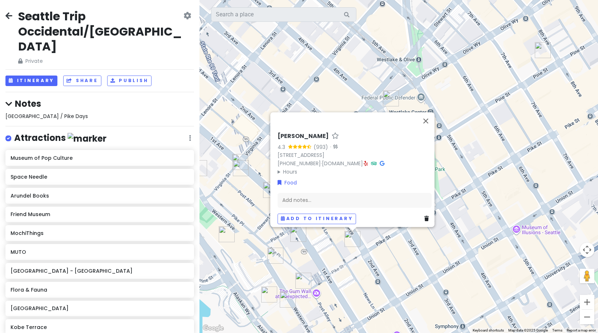
click at [302, 279] on img "Lonely Siren" at bounding box center [303, 281] width 16 height 16
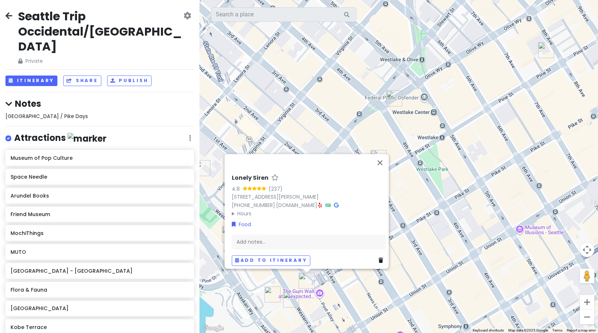
click at [290, 300] on img "Seattle Beer Co" at bounding box center [291, 300] width 16 height 16
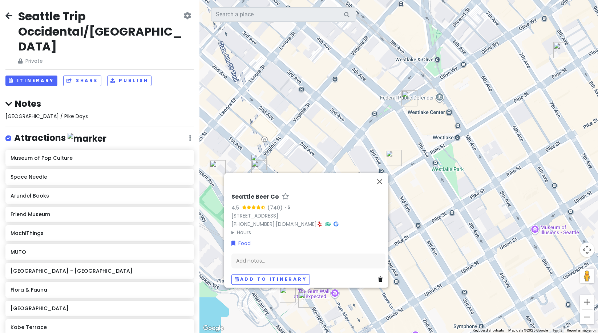
click at [284, 295] on img "Pike Street Press - Letterpress Print Studio" at bounding box center [288, 295] width 16 height 16
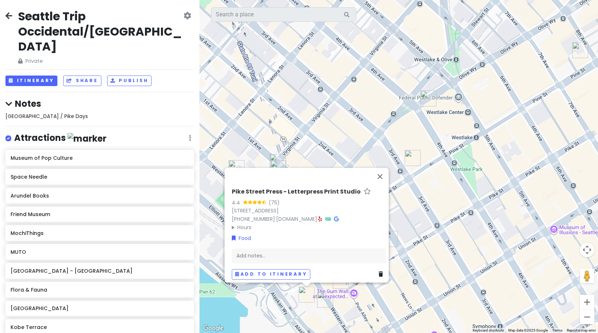
click at [428, 98] on img "Oliver's Lounge" at bounding box center [428, 98] width 16 height 16
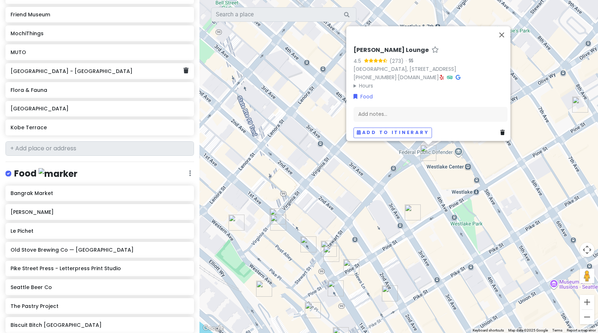
scroll to position [263, 0]
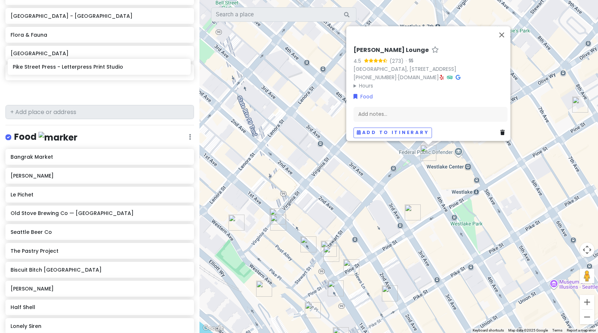
drag, startPoint x: 62, startPoint y: 190, endPoint x: 64, endPoint y: 68, distance: 121.7
click at [64, 68] on div "Seattle Trip Occidental/Belltown Private Change Dates Make a Copy Delete Trip G…" at bounding box center [99, 166] width 199 height 333
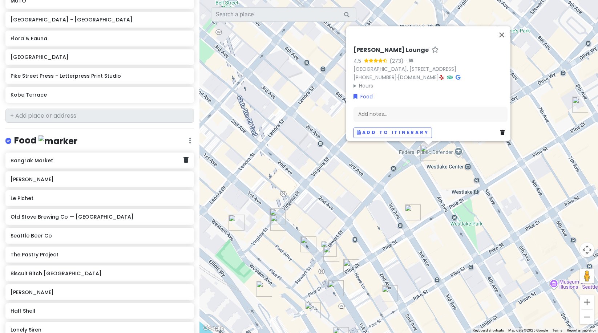
scroll to position [243, 0]
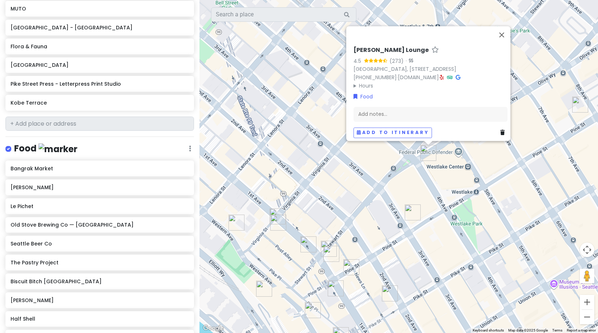
click at [325, 246] on img "MUTO" at bounding box center [331, 254] width 16 height 16
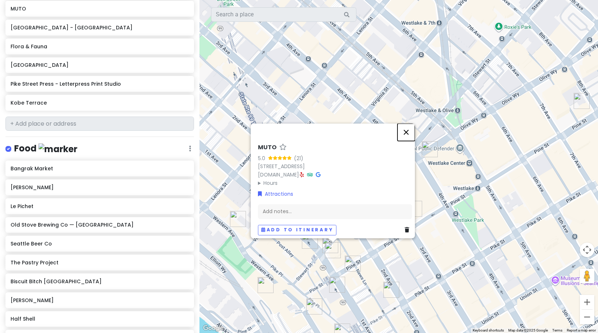
click at [405, 129] on button "Close" at bounding box center [405, 131] width 17 height 17
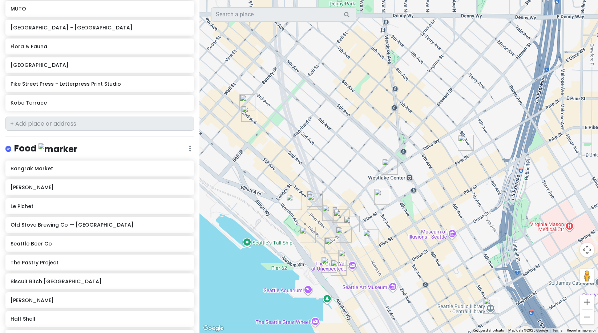
click at [331, 261] on img "Seattle Beer Co" at bounding box center [338, 268] width 16 height 16
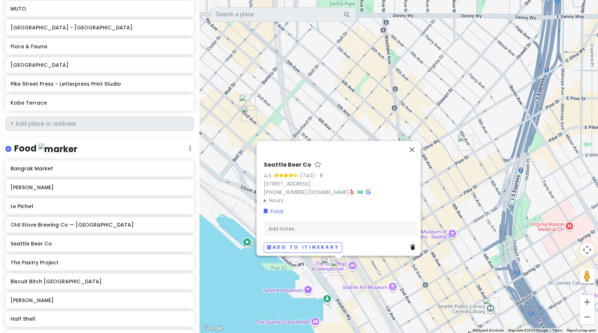
click at [325, 265] on img "Pike Street Press - Letterpress Print Studio" at bounding box center [329, 265] width 16 height 16
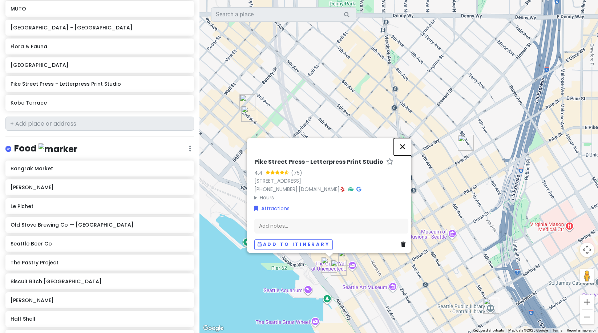
click at [403, 139] on button "Close" at bounding box center [402, 146] width 17 height 17
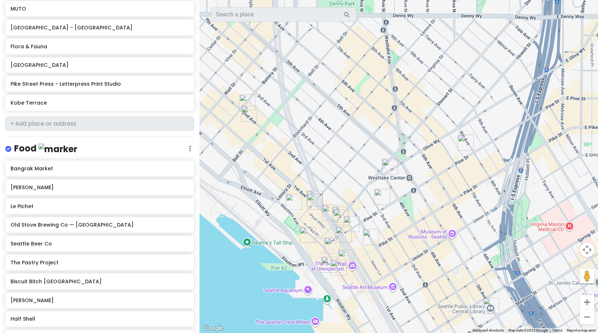
click at [326, 265] on img "Pike Street Press - Letterpress Print Studio" at bounding box center [329, 265] width 16 height 16
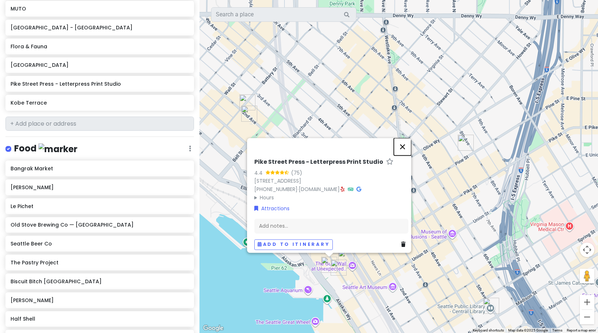
click at [410, 144] on button "Close" at bounding box center [402, 146] width 17 height 17
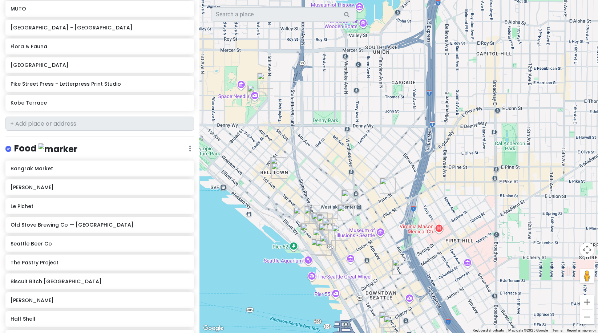
click at [314, 246] on img "Pike Street Press - Letterpress Print Studio" at bounding box center [319, 247] width 16 height 16
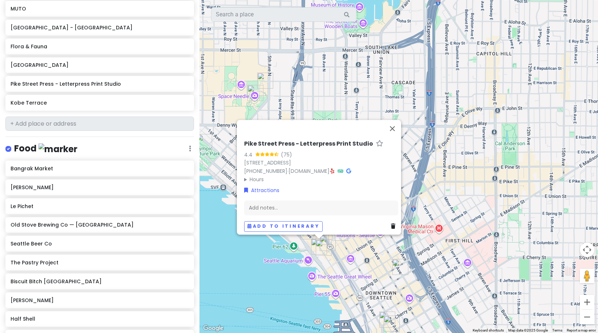
click at [308, 235] on img "Old Stove Brewing Co — Pike Place" at bounding box center [308, 231] width 16 height 16
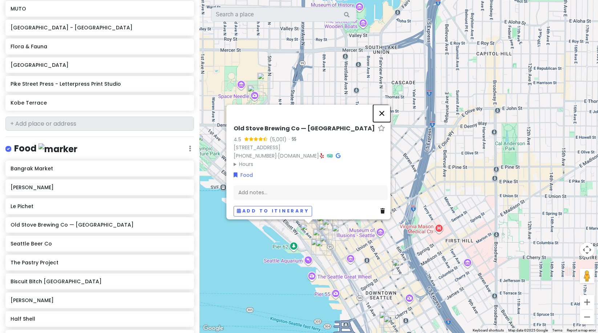
click at [389, 107] on button "Close" at bounding box center [381, 113] width 17 height 17
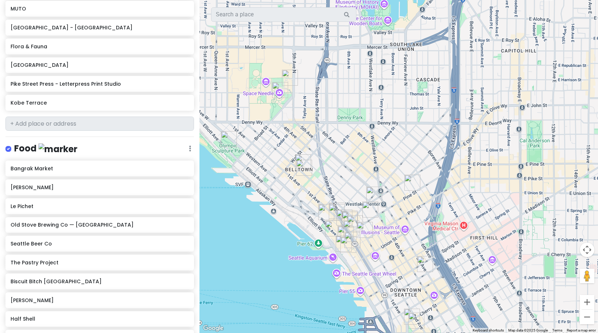
drag, startPoint x: 267, startPoint y: 191, endPoint x: 294, endPoint y: 188, distance: 27.1
click at [294, 188] on div at bounding box center [398, 166] width 398 height 333
click at [323, 212] on img "Half Shell" at bounding box center [326, 212] width 16 height 16
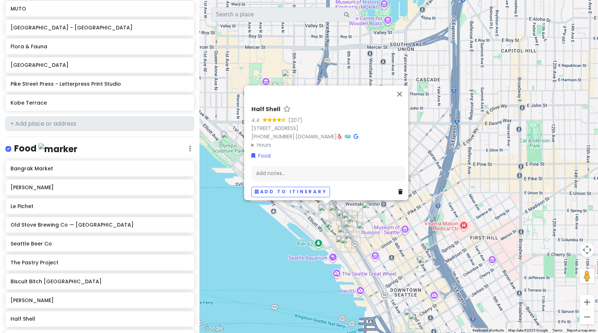
click at [331, 229] on img "Old Stove Brewing Co — Pike Place" at bounding box center [333, 228] width 16 height 16
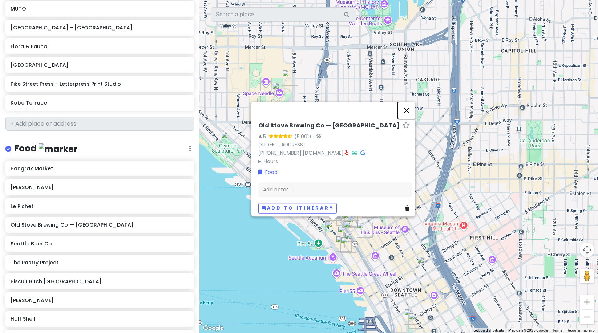
click at [409, 106] on button "Close" at bounding box center [406, 110] width 17 height 17
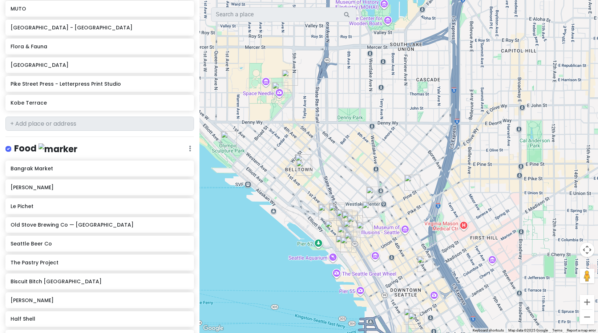
click at [331, 227] on img "Old Stove Brewing Co — Pike Place" at bounding box center [333, 228] width 16 height 16
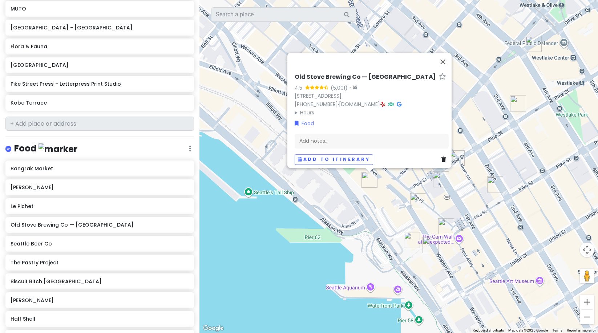
click at [425, 241] on img "Seattle Beer Co" at bounding box center [430, 245] width 16 height 16
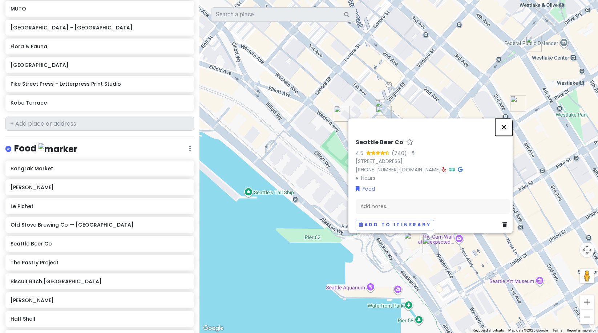
click at [507, 124] on button "Close" at bounding box center [503, 126] width 17 height 17
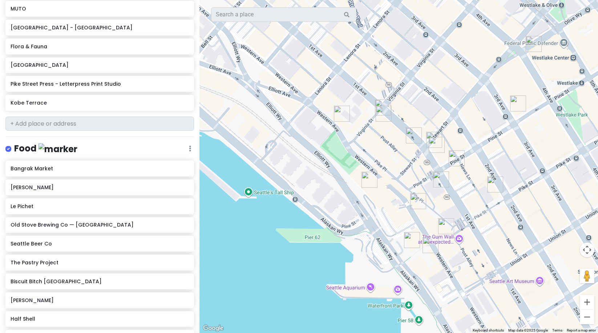
click at [445, 226] on img "Lonely Siren" at bounding box center [446, 226] width 16 height 16
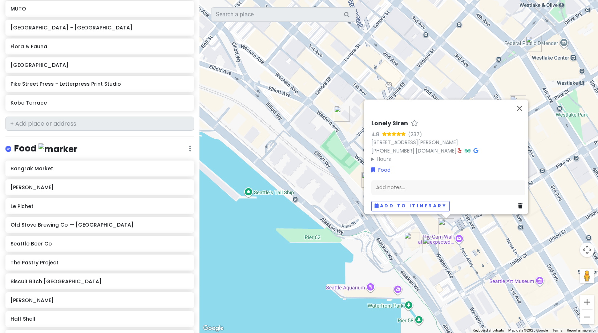
click at [427, 243] on img "Seattle Beer Co" at bounding box center [430, 245] width 16 height 16
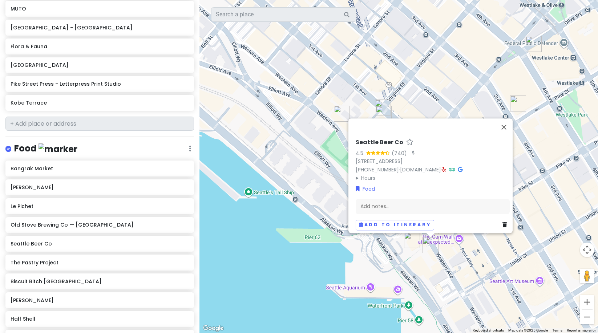
click at [551, 135] on div "Seattle Beer Co 4.5 (740) · 1427 Western Ave, Seattle, WA 98101, USA (206) 249-…" at bounding box center [398, 166] width 398 height 333
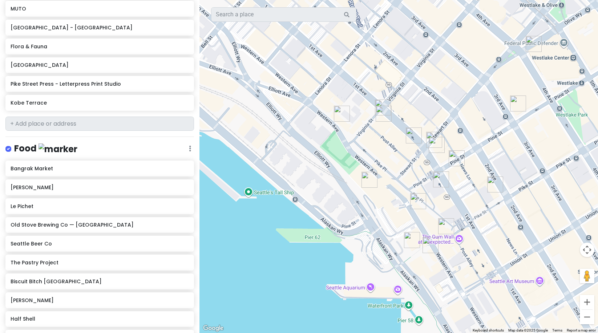
click at [517, 98] on img "Victrola Coffee Roasters" at bounding box center [518, 104] width 16 height 16
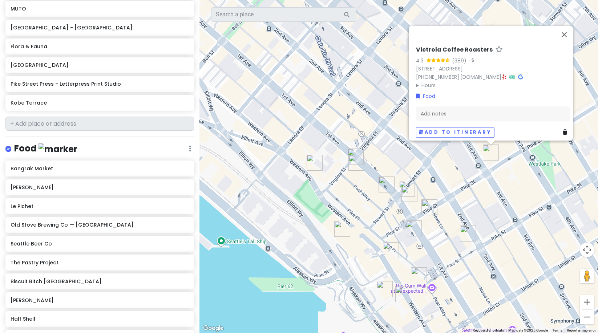
click at [466, 228] on img "Ben Paris" at bounding box center [468, 234] width 16 height 16
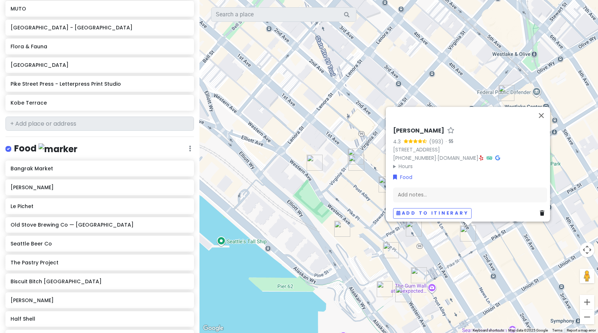
click at [413, 228] on img "Shug's Soda Fountain and Ice Cream" at bounding box center [414, 228] width 16 height 16
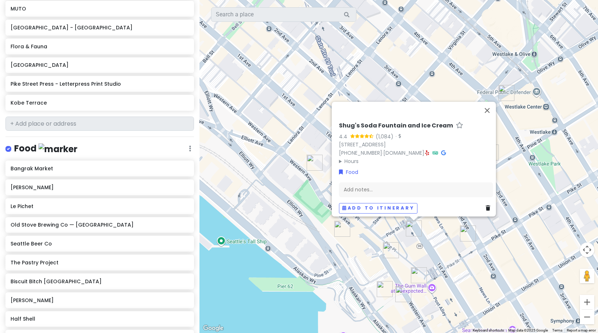
click at [385, 243] on img "Lowell's Restaurant" at bounding box center [391, 250] width 16 height 16
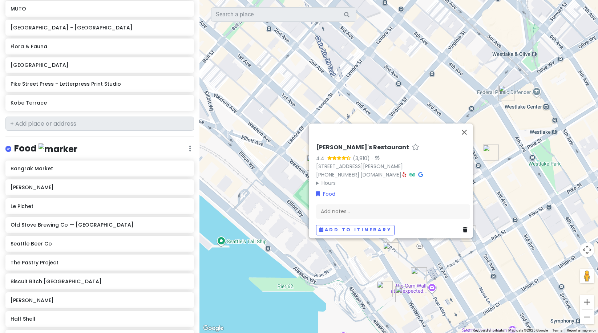
click at [452, 252] on div "Lowell's Restaurant 4.4 (3,810) · 1519 Pike Pl, Seattle, WA 98101, USA (206) 62…" at bounding box center [398, 166] width 398 height 333
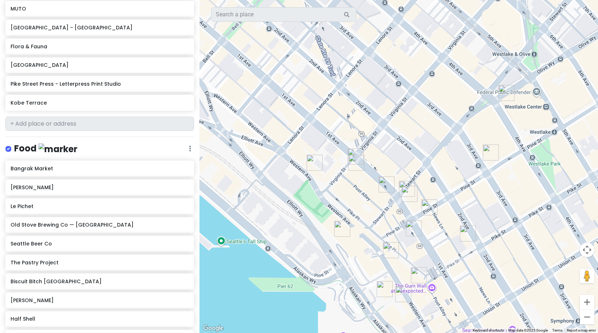
click at [431, 207] on img "The Hart and the Hunter" at bounding box center [429, 207] width 16 height 16
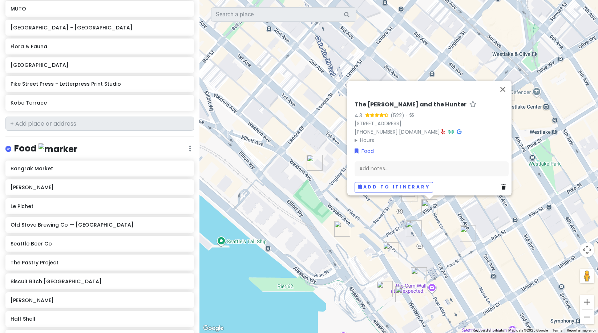
click at [365, 217] on div "The Hart and the Hunter 4.3 (522) · 109 Pine St, Seattle, WA 98101, USA (206) 5…" at bounding box center [398, 166] width 398 height 333
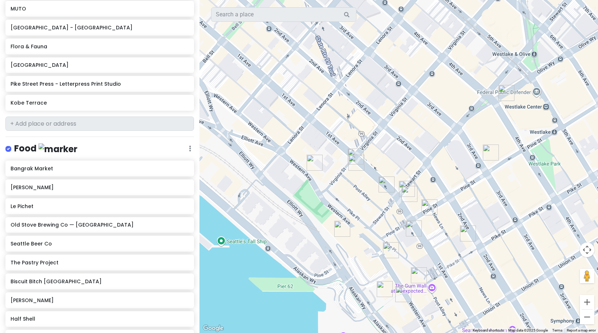
click at [384, 186] on img "Biscuit Bitch Pike Place" at bounding box center [386, 184] width 16 height 16
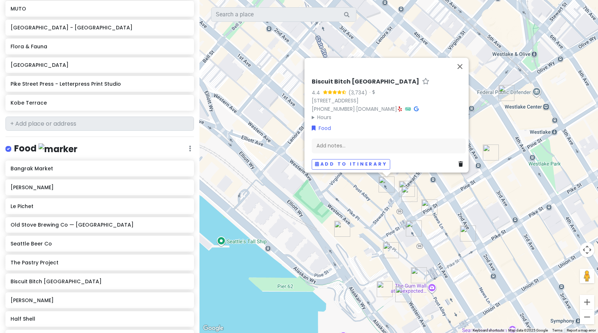
click at [379, 211] on div "Biscuit Bitch Pike Place 4.4 (3,734) · 1909 1st Ave, Seattle, WA 98101, USA (20…" at bounding box center [398, 166] width 398 height 333
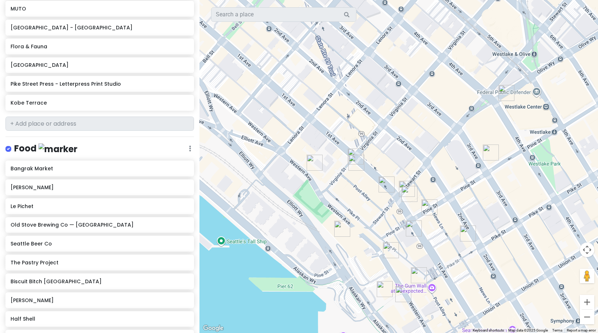
click at [355, 161] on img "Le Pichet" at bounding box center [356, 163] width 16 height 16
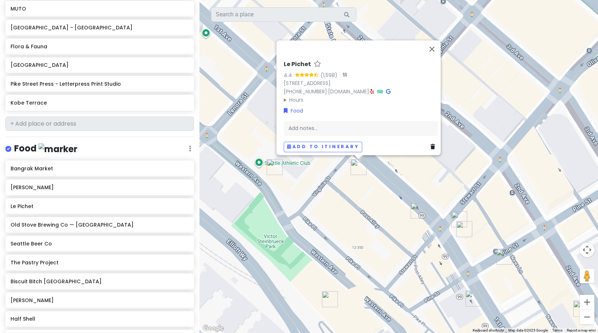
click at [370, 194] on div "Le Pichet 4.4 (1,598) · 1933 1st Ave, Seattle, WA 98101, USA (206) 256-1499 · w…" at bounding box center [398, 166] width 398 height 333
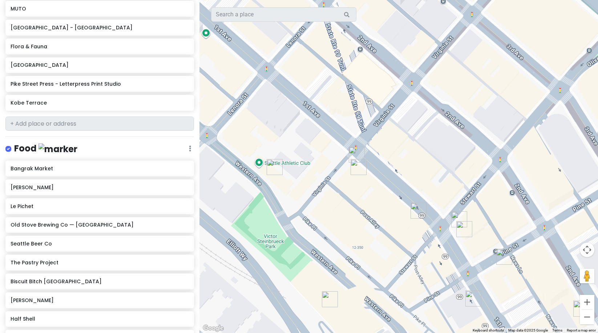
click at [356, 150] on img "Virginia Inn" at bounding box center [357, 155] width 16 height 16
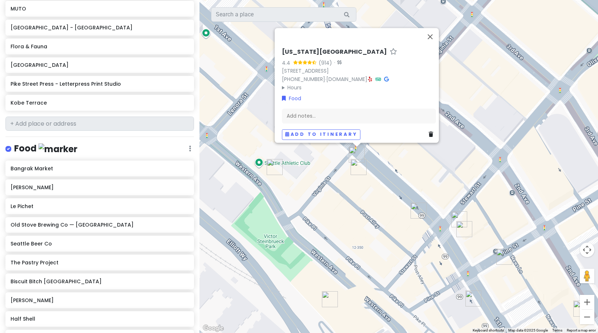
click at [273, 163] on img "Half Shell" at bounding box center [275, 167] width 16 height 16
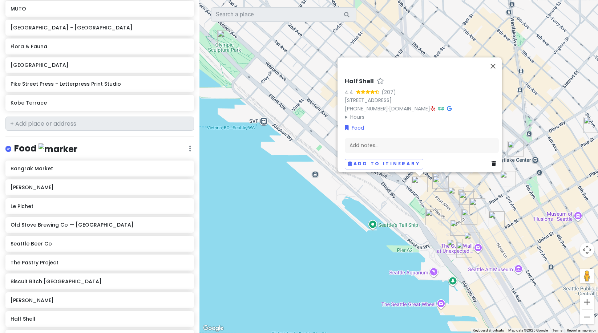
click at [484, 185] on div "Half Shell 4.4 (207) 2020 Western Ave, Seattle, WA 98121, USA (206) 829-7535 · …" at bounding box center [398, 166] width 398 height 333
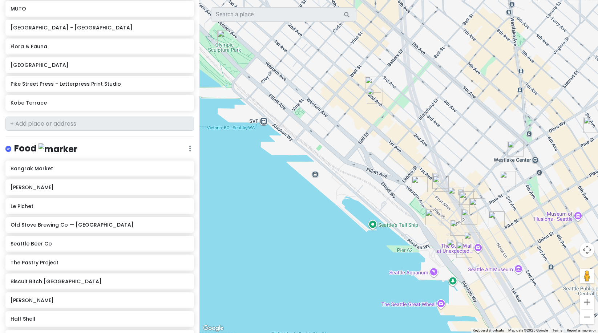
click at [375, 94] on img "Bangrak Market" at bounding box center [375, 96] width 16 height 16
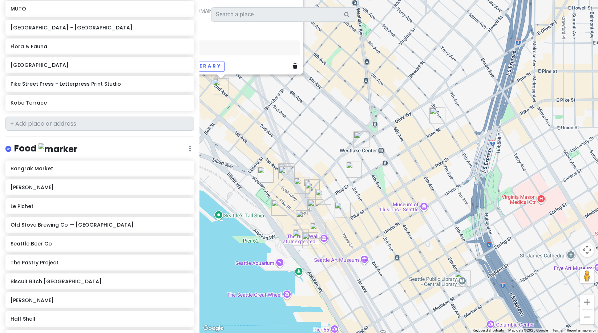
drag, startPoint x: 508, startPoint y: 227, endPoint x: 351, endPoint y: 160, distance: 170.2
click at [351, 160] on div "Bangrak Market 4.3 (2,347) · 2319 2nd Ave, Seattle, WA 98121, USA (206) 735-735…" at bounding box center [398, 166] width 398 height 333
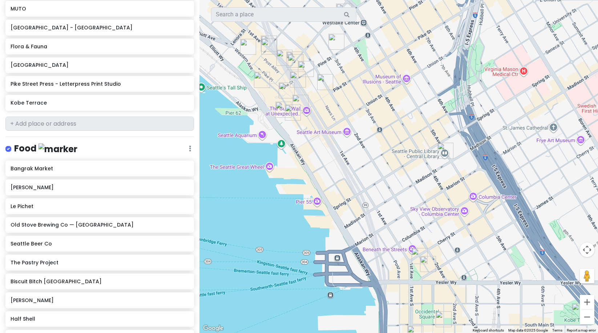
drag, startPoint x: 426, startPoint y: 279, endPoint x: 417, endPoint y: 222, distance: 58.1
click at [417, 222] on div "Bangrak Market 4.3 (2,347) · 2319 2nd Ave, Seattle, WA 98121, USA (206) 735-735…" at bounding box center [398, 166] width 398 height 333
click at [420, 253] on img "Mirabelle by Orphée" at bounding box center [419, 255] width 16 height 16
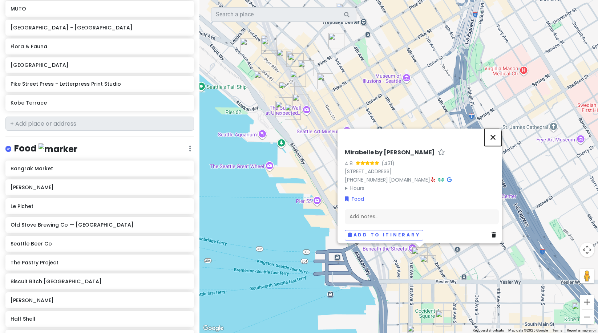
click at [499, 131] on button "Close" at bounding box center [492, 137] width 17 height 17
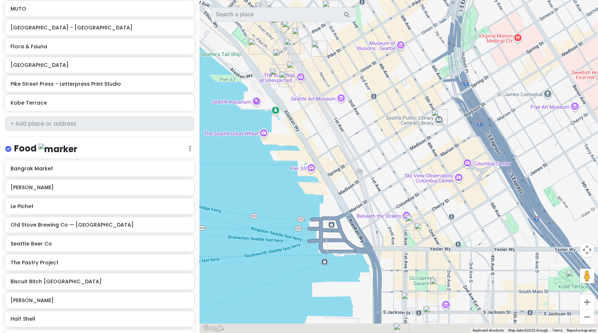
drag, startPoint x: 470, startPoint y: 247, endPoint x: 462, endPoint y: 204, distance: 44.4
click at [462, 204] on div at bounding box center [398, 166] width 398 height 333
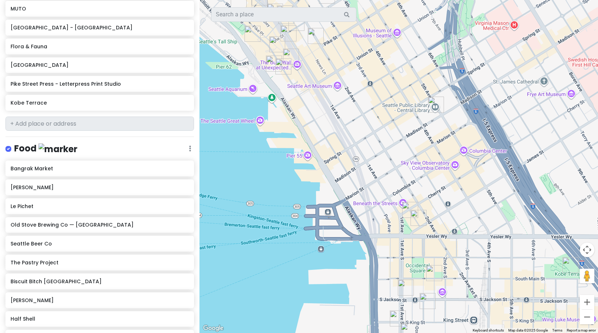
click at [439, 269] on img "The Pastry Project" at bounding box center [434, 273] width 16 height 16
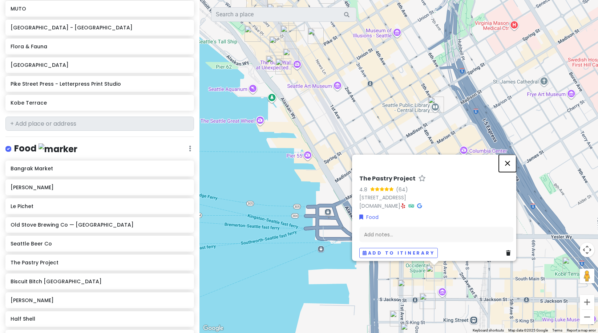
click at [507, 160] on button "Close" at bounding box center [507, 162] width 17 height 17
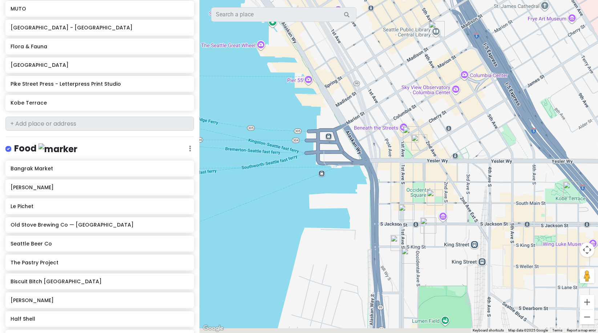
drag, startPoint x: 449, startPoint y: 235, endPoint x: 450, endPoint y: 157, distance: 78.1
click at [450, 157] on div at bounding box center [398, 166] width 398 height 333
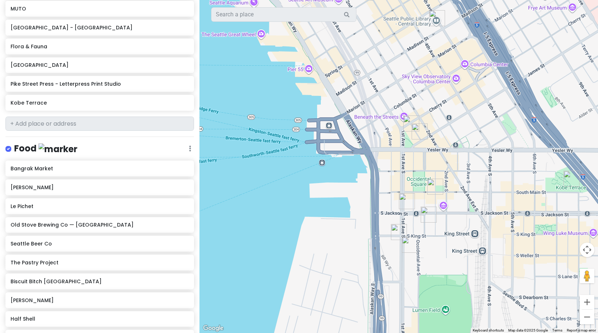
click at [421, 215] on img "Taylor Shellfish Oyster Bar" at bounding box center [429, 215] width 16 height 16
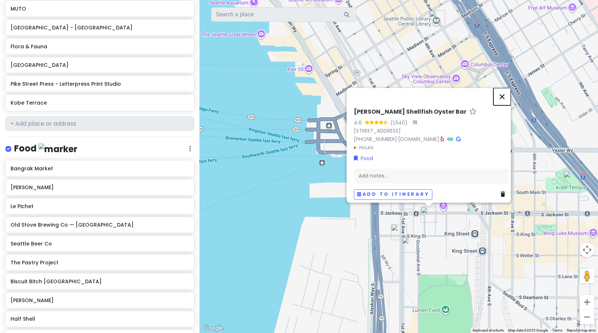
click at [505, 94] on button "Close" at bounding box center [501, 96] width 17 height 17
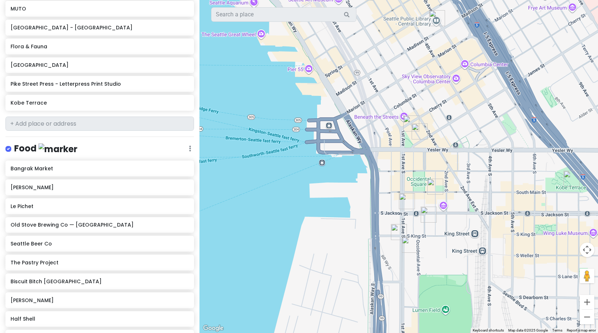
click at [413, 241] on img "Day Made Kaffe Bar" at bounding box center [410, 245] width 16 height 16
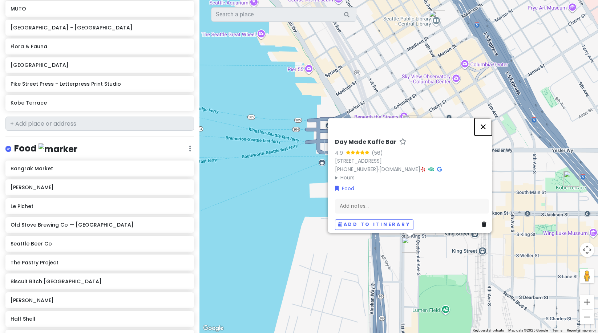
click at [484, 124] on button "Close" at bounding box center [482, 126] width 17 height 17
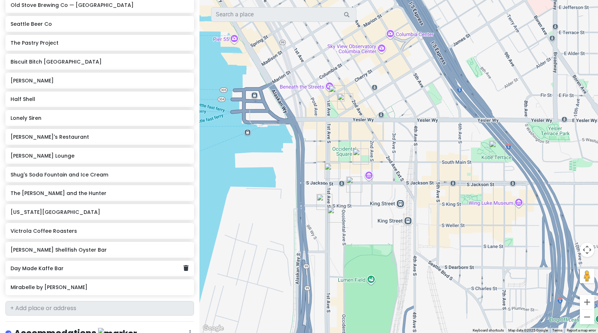
scroll to position [536, 0]
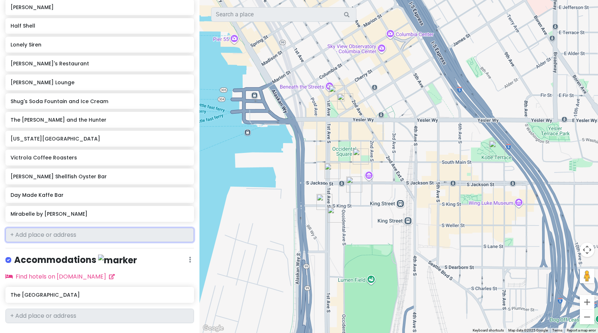
click at [68, 228] on input "text" at bounding box center [99, 235] width 188 height 15
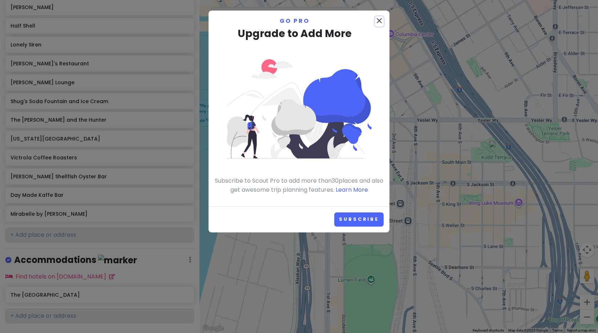
click at [376, 21] on icon "close" at bounding box center [379, 20] width 9 height 9
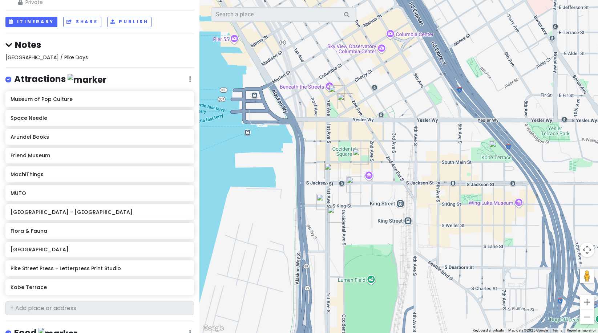
scroll to position [57, 0]
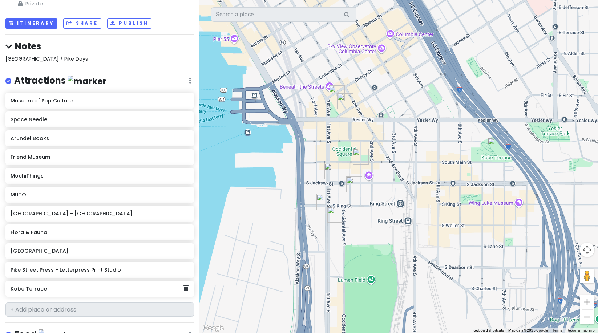
click at [187, 281] on div "Kobe Terrace" at bounding box center [99, 289] width 188 height 16
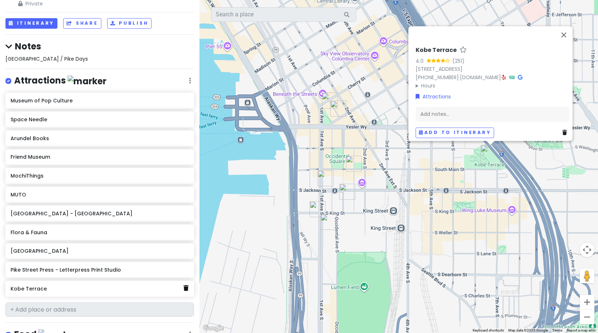
click at [183, 285] on icon at bounding box center [185, 288] width 5 height 6
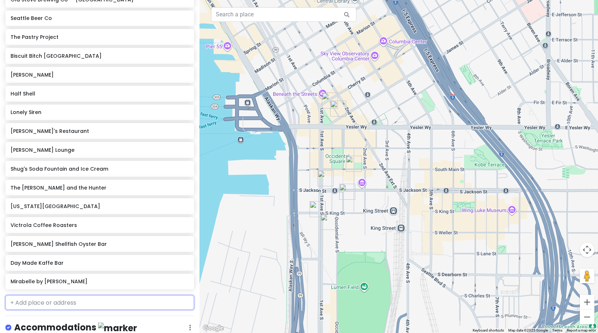
scroll to position [460, 0]
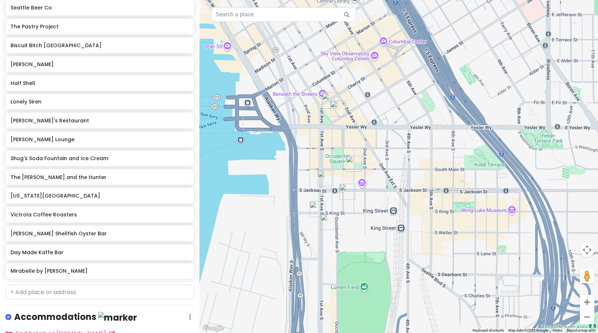
click at [40, 270] on div "Seattle Trip Occidental/Belltown Private Change Dates Make a Copy Delete Trip G…" at bounding box center [99, 166] width 199 height 333
click at [37, 285] on input "text" at bounding box center [99, 292] width 188 height 15
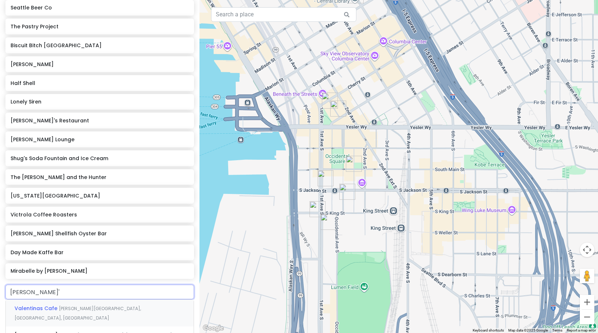
type input "valentina's"
click at [37, 305] on span "Valentina's Cafe" at bounding box center [46, 308] width 63 height 7
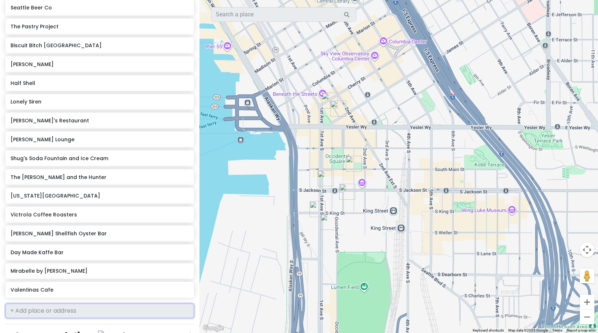
scroll to position [479, 0]
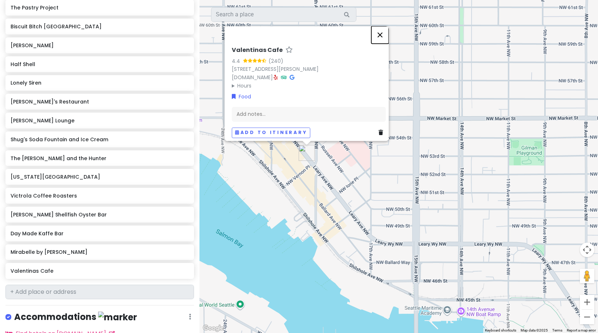
click at [385, 28] on button "Close" at bounding box center [379, 34] width 17 height 17
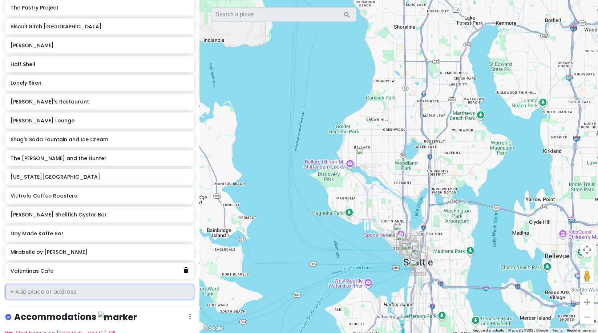
click at [183, 267] on icon at bounding box center [185, 270] width 5 height 6
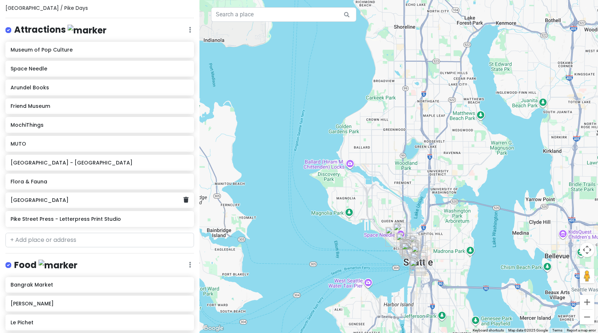
scroll to position [99, 0]
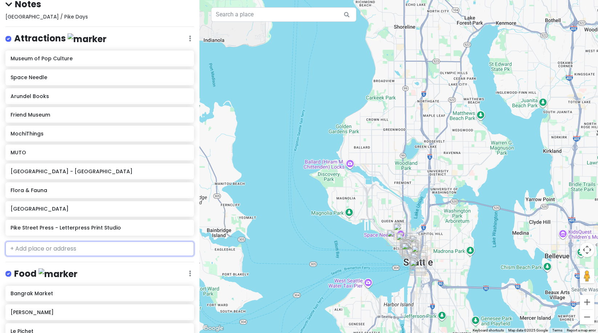
click at [73, 241] on input "text" at bounding box center [99, 248] width 188 height 15
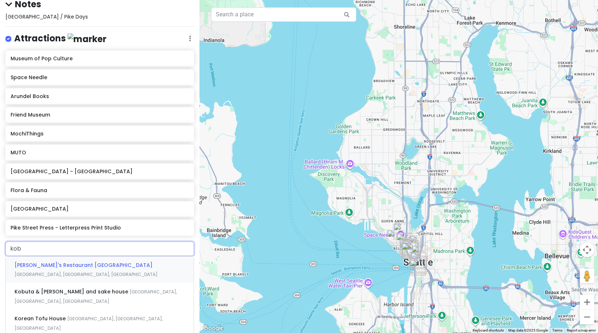
type input "kobe"
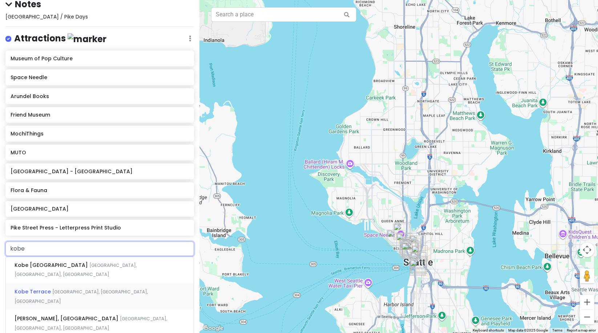
click at [62, 289] on span "South Main Street, Seattle, WA, USA" at bounding box center [81, 297] width 133 height 16
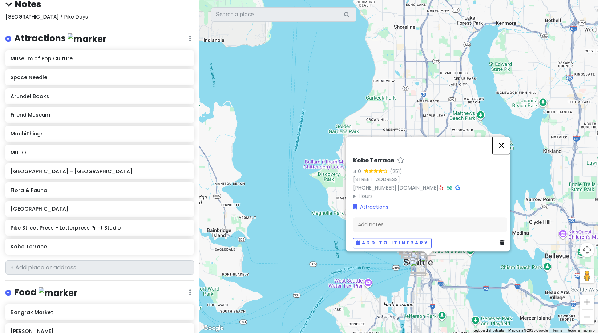
click at [506, 138] on button "Close" at bounding box center [500, 145] width 17 height 17
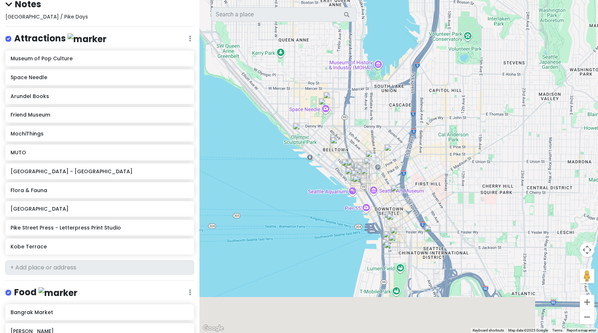
drag, startPoint x: 463, startPoint y: 197, endPoint x: 451, endPoint y: 146, distance: 51.7
click at [451, 146] on div at bounding box center [398, 166] width 398 height 333
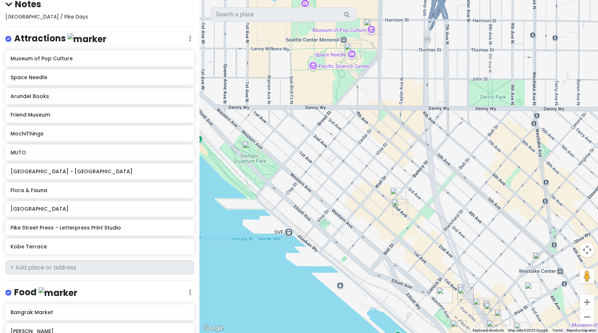
click at [401, 191] on img "Rob Roy" at bounding box center [398, 196] width 16 height 16
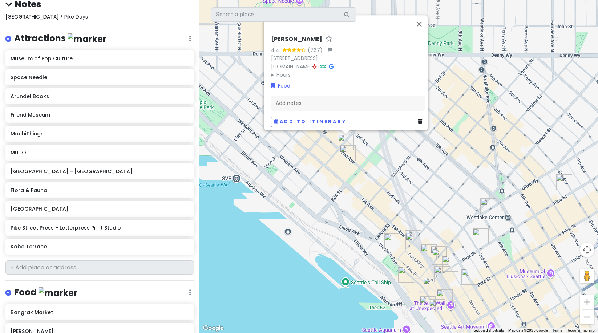
drag, startPoint x: 431, startPoint y: 242, endPoint x: 353, endPoint y: 168, distance: 107.1
click at [377, 187] on div "Rob Roy 4.4 (767) · 2332 2nd Ave, Seattle, WA 98121, USA www.robroyseattle.com …" at bounding box center [398, 166] width 398 height 333
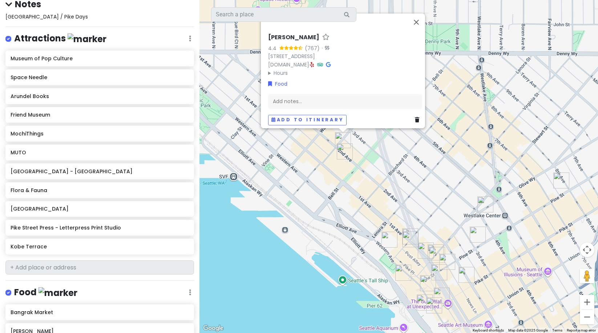
click at [388, 240] on img "Half Shell" at bounding box center [389, 240] width 16 height 16
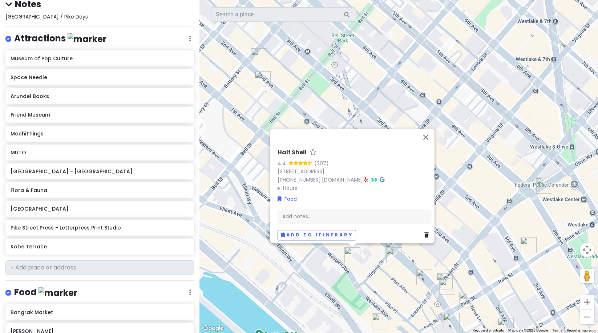
click at [391, 253] on img "Le Pichet" at bounding box center [394, 255] width 16 height 16
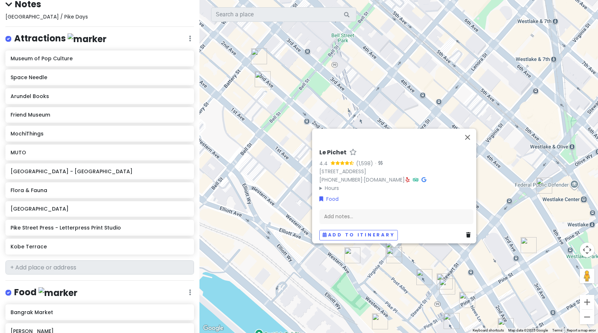
click at [390, 245] on div at bounding box center [394, 245] width 9 height 4
click at [378, 250] on div "Le Pichet 4.4 (1,598) · 1933 1st Ave, Seattle, WA 98101, USA (206) 256-1499 · w…" at bounding box center [398, 166] width 398 height 333
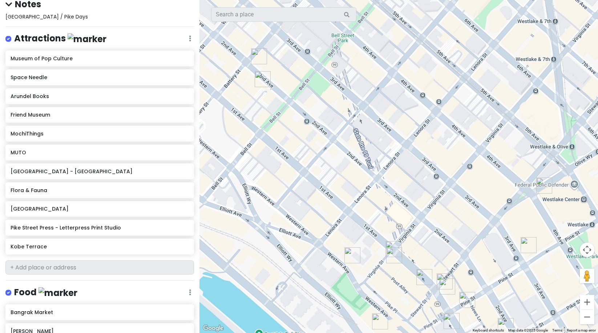
click at [392, 246] on img "Virginia Inn" at bounding box center [393, 249] width 16 height 16
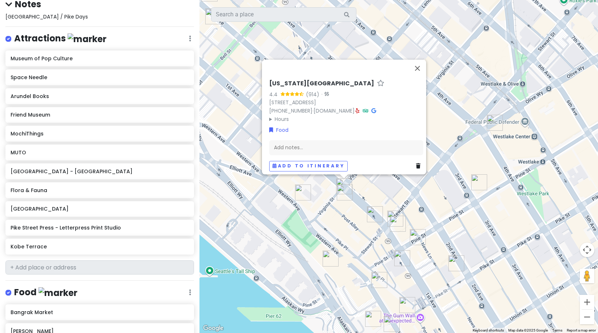
drag, startPoint x: 424, startPoint y: 264, endPoint x: 376, endPoint y: 203, distance: 78.1
click at [376, 203] on div "Virginia Inn 4.4 (914) · 1937 1st Ave, Seattle, WA 98101, USA (206) 728-1937 · …" at bounding box center [398, 166] width 398 height 333
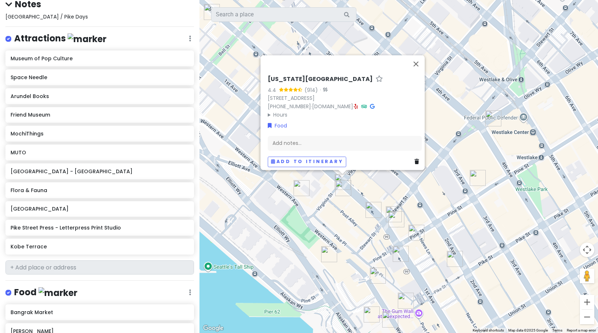
click at [369, 210] on img "Biscuit Bitch Pike Place" at bounding box center [373, 210] width 16 height 16
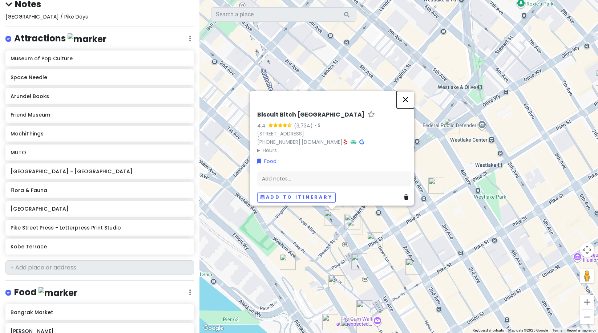
click at [407, 93] on button "Close" at bounding box center [405, 99] width 17 height 17
click at [407, 93] on div "Biscuit Bitch Pike Place 4.4 (3,734) · 1909 1st Ave, Seattle, WA 98101, USA (20…" at bounding box center [398, 166] width 398 height 333
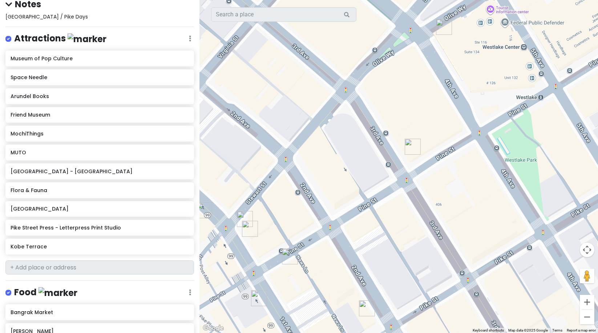
drag, startPoint x: 432, startPoint y: 179, endPoint x: 380, endPoint y: 37, distance: 151.6
click at [380, 37] on div at bounding box center [398, 166] width 398 height 333
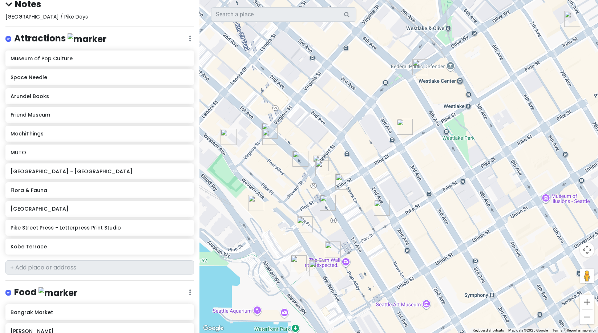
drag, startPoint x: 444, startPoint y: 70, endPoint x: 432, endPoint y: 78, distance: 14.0
click at [432, 89] on div at bounding box center [398, 166] width 398 height 333
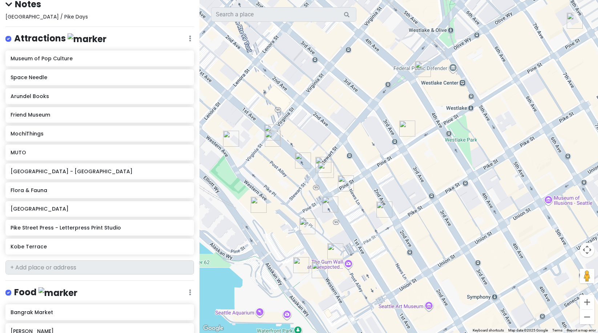
click at [424, 64] on img "Oliver's Lounge" at bounding box center [423, 69] width 16 height 16
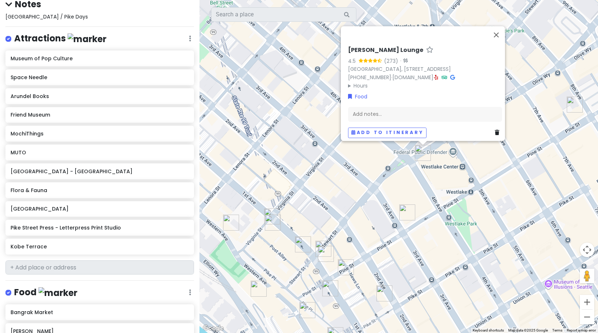
click at [403, 207] on img "Victrola Coffee Roasters" at bounding box center [407, 212] width 16 height 16
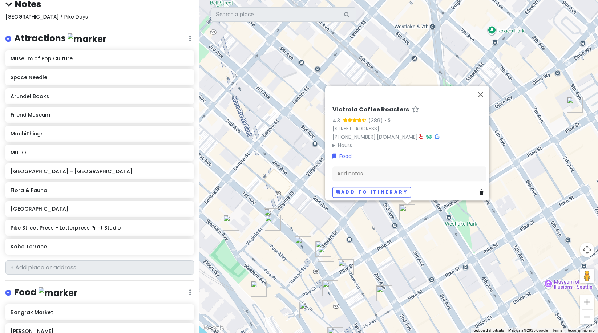
click at [380, 292] on img "Ben Paris" at bounding box center [384, 293] width 16 height 16
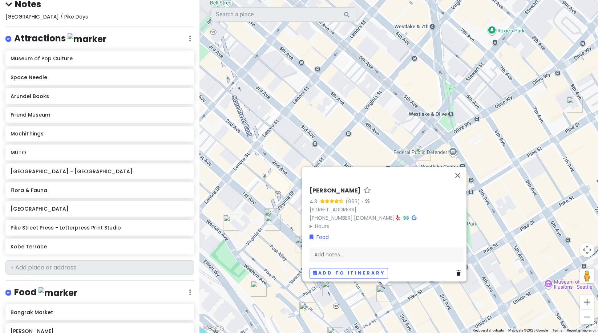
click at [334, 289] on img "Shug's Soda Fountain and Ice Cream" at bounding box center [330, 288] width 16 height 16
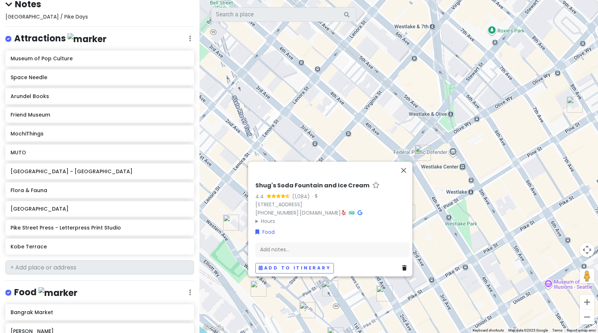
click at [311, 308] on img "Lowell's Restaurant" at bounding box center [307, 310] width 16 height 16
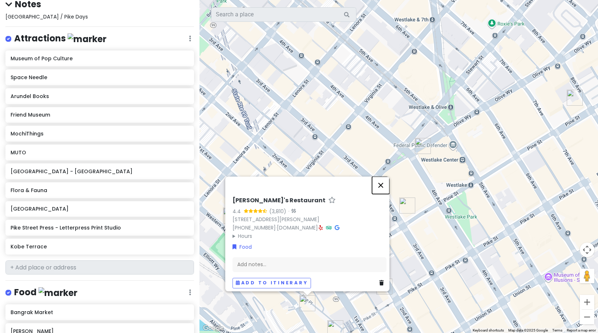
click at [382, 182] on button "Close" at bounding box center [380, 184] width 17 height 17
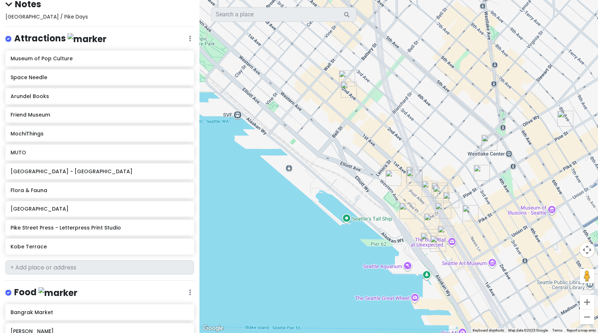
drag, startPoint x: 306, startPoint y: 203, endPoint x: 442, endPoint y: 149, distance: 146.5
click at [442, 149] on div at bounding box center [398, 166] width 398 height 333
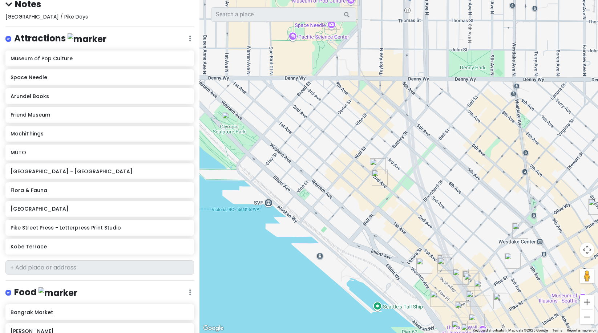
drag, startPoint x: 349, startPoint y: 123, endPoint x: 319, endPoint y: 166, distance: 52.1
click at [319, 166] on div at bounding box center [398, 166] width 398 height 333
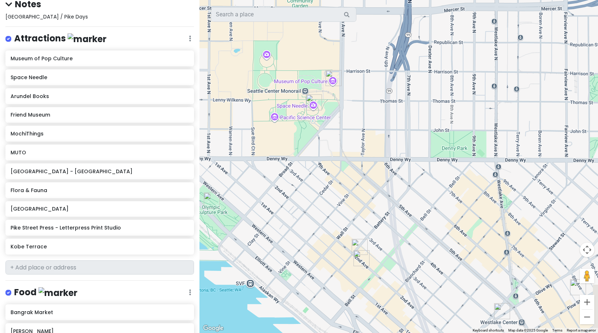
drag, startPoint x: 342, startPoint y: 165, endPoint x: 337, endPoint y: 73, distance: 92.7
click at [337, 73] on div at bounding box center [398, 166] width 398 height 333
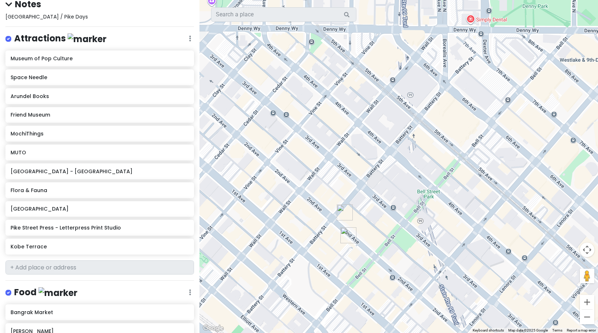
click at [348, 211] on img "Rob Roy" at bounding box center [345, 212] width 16 height 16
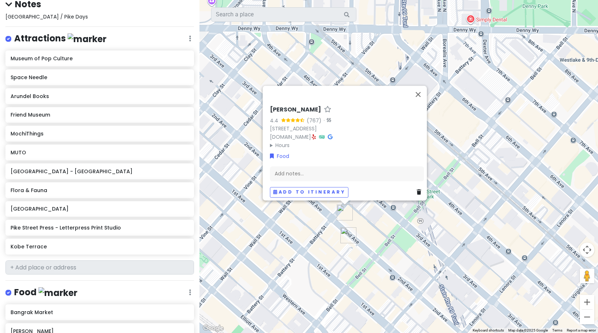
click at [344, 231] on img "Bangrak Market" at bounding box center [348, 235] width 16 height 16
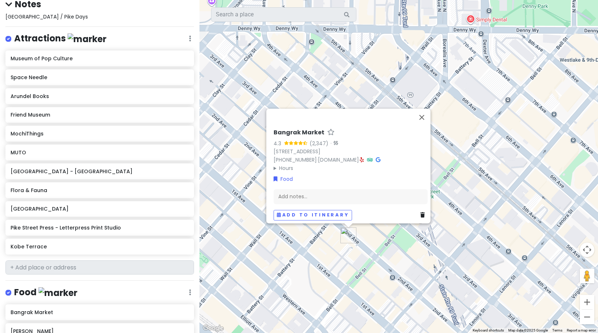
drag, startPoint x: 316, startPoint y: 248, endPoint x: 355, endPoint y: 251, distance: 39.4
click at [316, 248] on div "Bangrak Market 4.3 (2,347) · 2319 2nd Ave, Seattle, WA 98121, USA (206) 735-735…" at bounding box center [398, 166] width 398 height 333
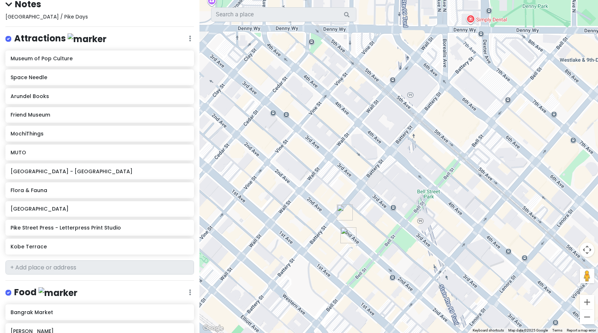
click at [339, 212] on img "Rob Roy" at bounding box center [345, 212] width 16 height 16
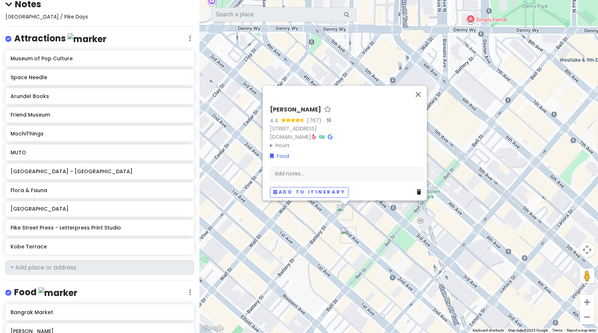
click at [289, 243] on div "Rob Roy 4.4 (767) · 2332 2nd Ave, Seattle, WA 98121, USA www.robroyseattle.com …" at bounding box center [398, 166] width 398 height 333
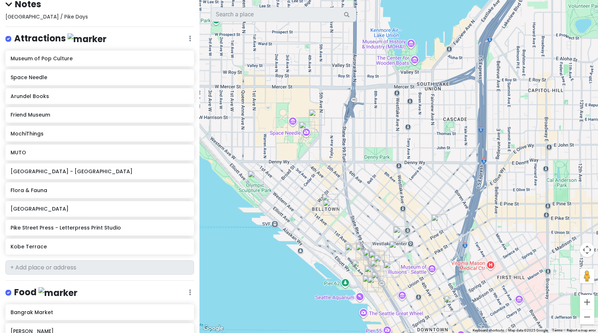
drag, startPoint x: 378, startPoint y: 234, endPoint x: 389, endPoint y: 213, distance: 24.2
click at [389, 213] on div at bounding box center [398, 166] width 398 height 333
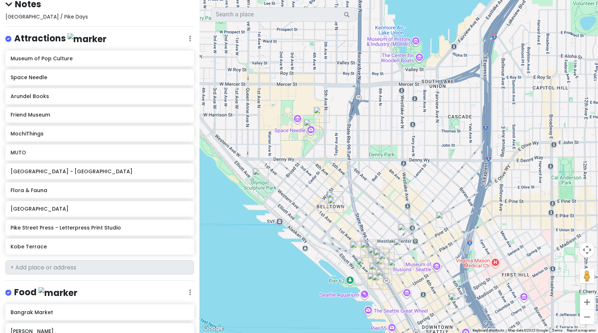
drag, startPoint x: 324, startPoint y: 109, endPoint x: 362, endPoint y: 155, distance: 60.0
click at [368, 152] on div at bounding box center [398, 166] width 398 height 333
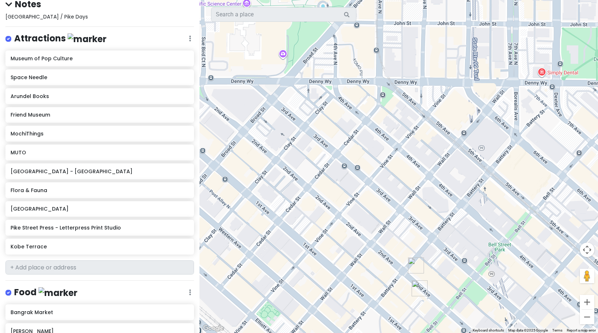
drag, startPoint x: 409, startPoint y: 218, endPoint x: 375, endPoint y: 110, distance: 112.9
click at [375, 110] on div at bounding box center [398, 166] width 398 height 333
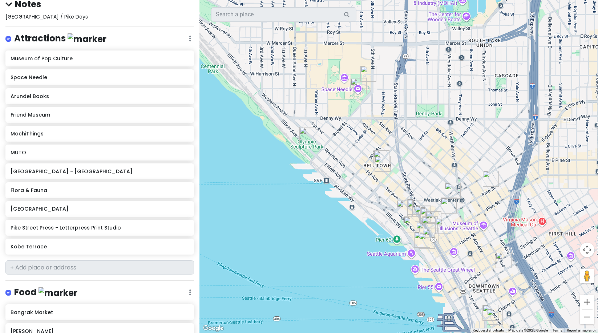
click at [379, 153] on img "Rob Roy" at bounding box center [381, 158] width 16 height 16
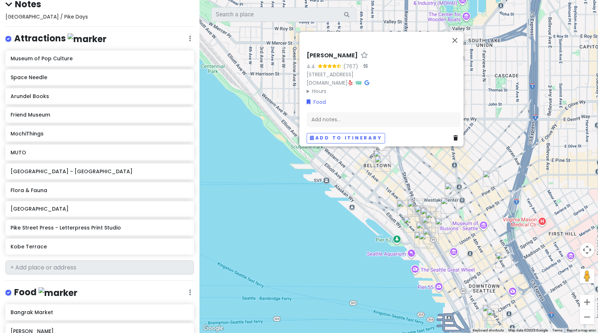
click at [384, 159] on img "Bangrak Market" at bounding box center [382, 164] width 16 height 16
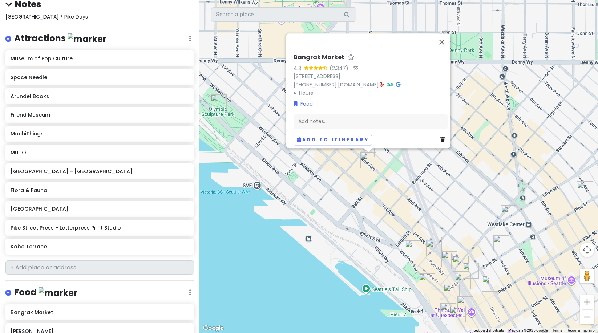
click at [418, 279] on div "Bangrak Market 4.3 (2,347) · 2319 2nd Ave, Seattle, WA 98121, USA (206) 735-735…" at bounding box center [398, 166] width 398 height 333
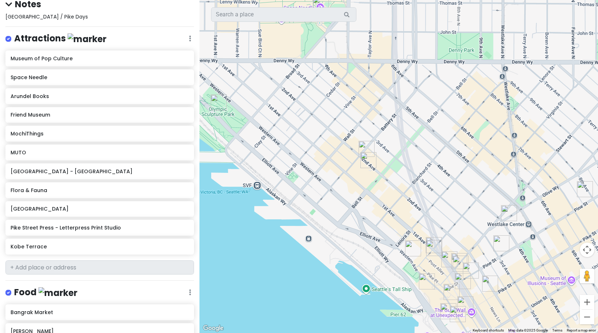
click at [427, 281] on img "Old Stove Brewing Co — Pike Place" at bounding box center [427, 281] width 16 height 16
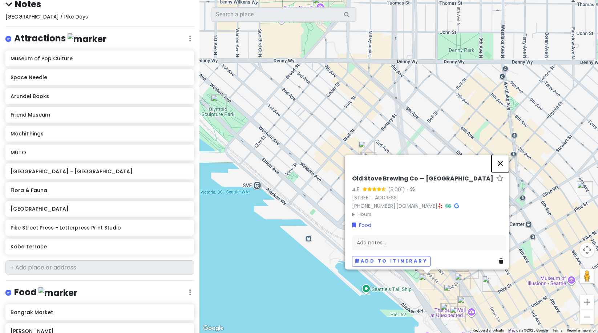
click at [502, 157] on button "Close" at bounding box center [499, 163] width 17 height 17
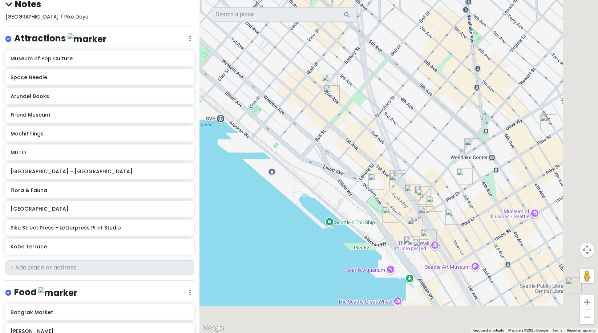
drag, startPoint x: 430, startPoint y: 223, endPoint x: 378, endPoint y: 125, distance: 110.8
click at [378, 125] on div at bounding box center [398, 166] width 398 height 333
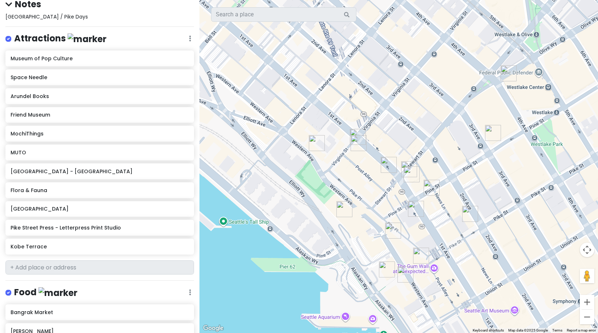
drag, startPoint x: 427, startPoint y: 131, endPoint x: 442, endPoint y: 226, distance: 96.7
click at [442, 228] on div at bounding box center [398, 166] width 398 height 333
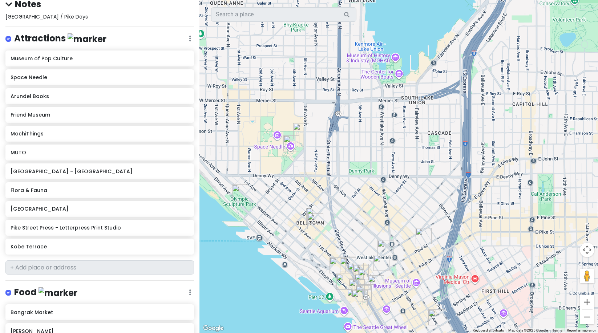
drag, startPoint x: 474, startPoint y: 89, endPoint x: 408, endPoint y: 200, distance: 129.3
click at [408, 200] on div at bounding box center [398, 166] width 398 height 333
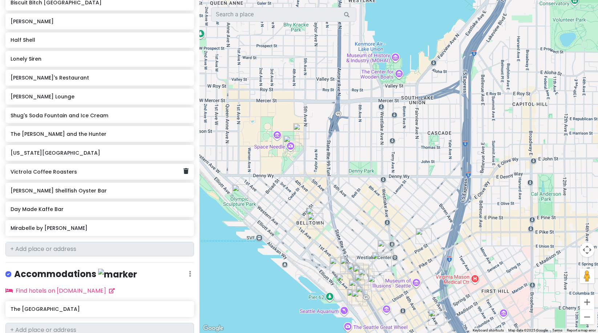
scroll to position [536, 0]
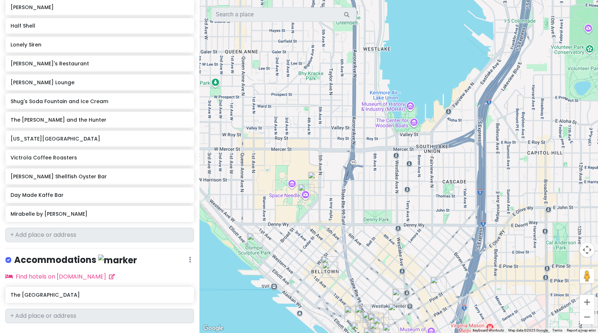
drag, startPoint x: 371, startPoint y: 123, endPoint x: 386, endPoint y: 174, distance: 52.8
click at [386, 174] on div at bounding box center [398, 166] width 398 height 333
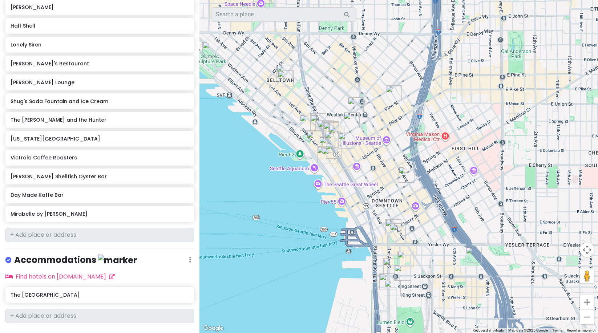
drag, startPoint x: 359, startPoint y: 206, endPoint x: 316, endPoint y: 27, distance: 184.5
click at [316, 27] on div at bounding box center [398, 166] width 398 height 333
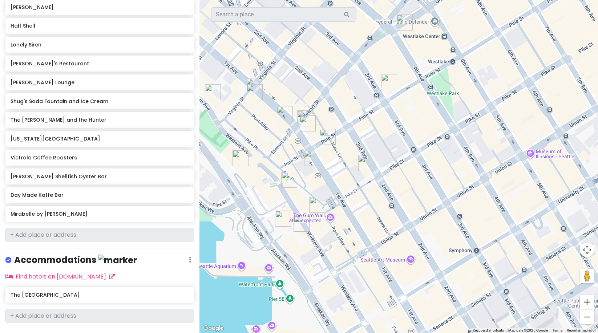
click at [401, 26] on img "Oliver's Lounge" at bounding box center [405, 23] width 16 height 16
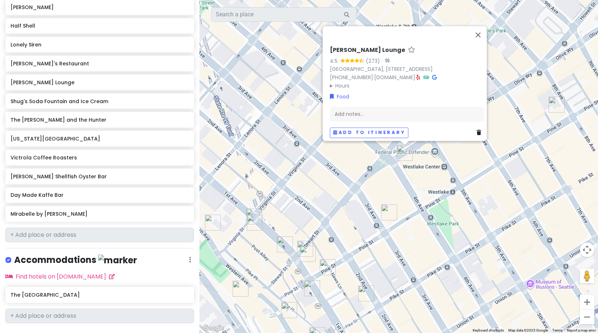
click at [388, 211] on img "Victrola Coffee Roasters" at bounding box center [389, 212] width 16 height 16
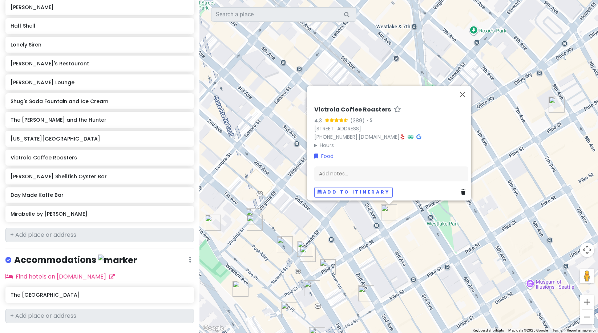
click at [369, 293] on img "Ben Paris" at bounding box center [366, 293] width 16 height 16
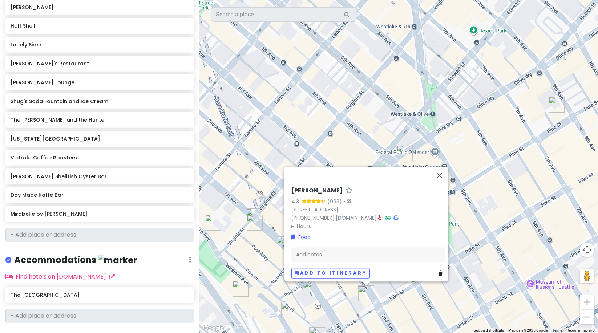
click at [313, 330] on img "Lonely Siren" at bounding box center [317, 335] width 16 height 16
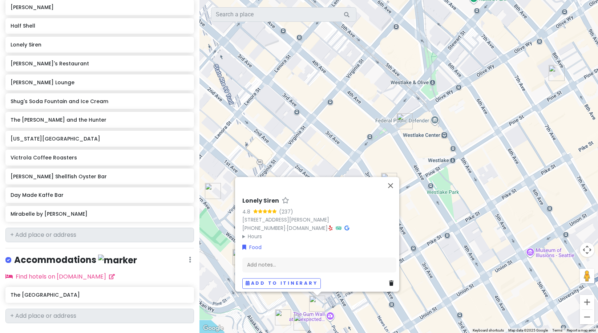
click at [410, 294] on div "Lonely Siren 4.8 (237) 1501 Pike Pl Level 2 #200, Seattle, WA 98101, USA (206) …" at bounding box center [398, 166] width 398 height 333
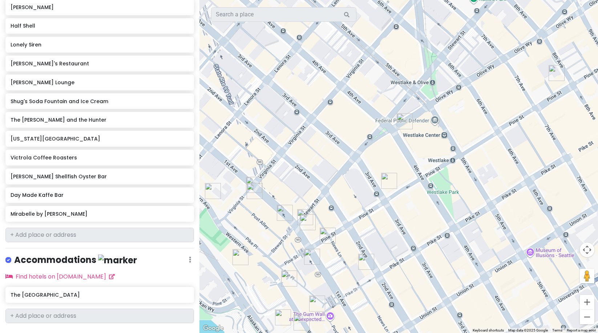
click at [286, 279] on img "Lowell's Restaurant" at bounding box center [289, 279] width 16 height 16
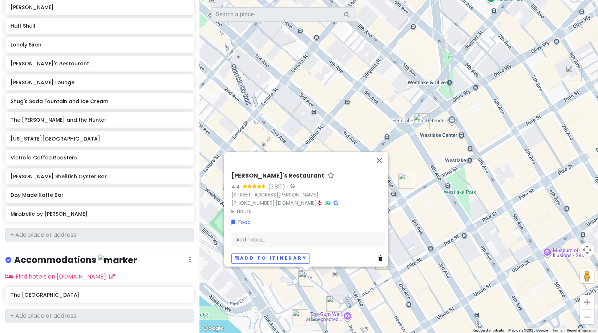
click at [332, 278] on div "Lowell's Restaurant 4.4 (3,810) · 1519 Pike Pl, Seattle, WA 98101, USA (206) 62…" at bounding box center [398, 166] width 398 height 333
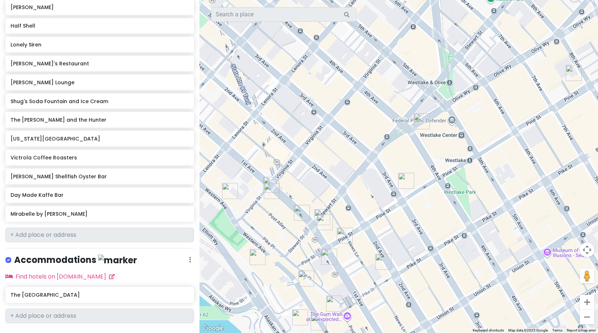
click at [323, 255] on img "Shug's Soda Fountain and Ice Cream" at bounding box center [329, 257] width 16 height 16
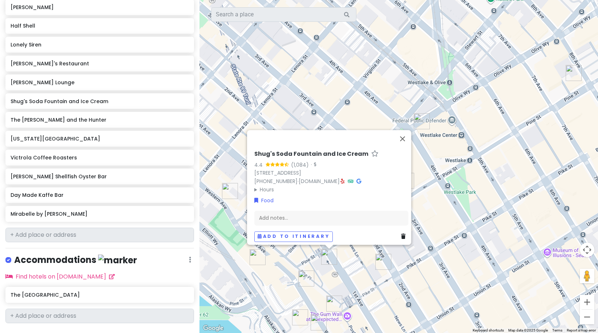
click at [356, 257] on div "Shug's Soda Fountain and Ice Cream 4.4 (1,084) · 1525 1st Ave, Seattle, WA 9810…" at bounding box center [398, 166] width 398 height 333
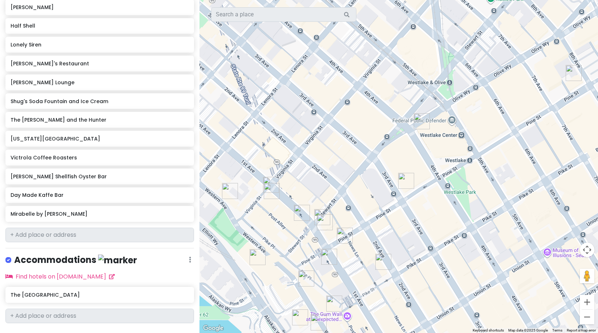
click at [344, 236] on img "The Hart and the Hunter" at bounding box center [345, 236] width 16 height 16
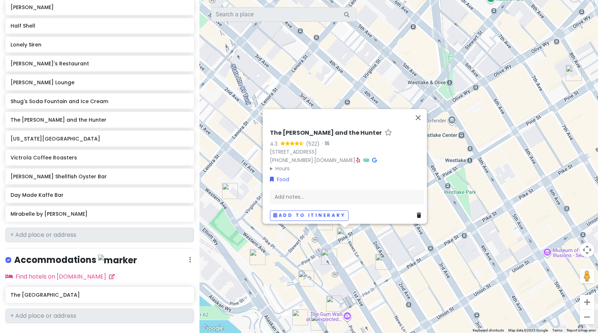
click at [347, 264] on div "The Hart and the Hunter 4.3 (522) · 109 Pine St, Seattle, WA 98101, USA (206) 5…" at bounding box center [398, 166] width 398 height 333
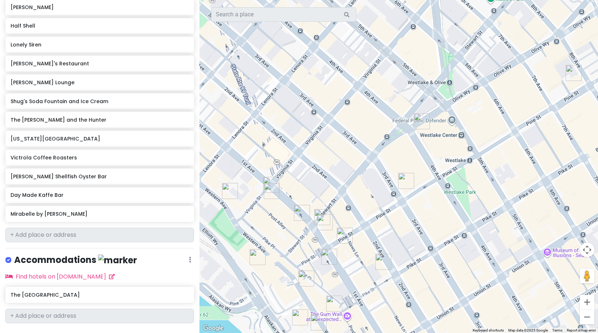
click at [300, 216] on img "Biscuit Bitch Pike Place" at bounding box center [302, 213] width 16 height 16
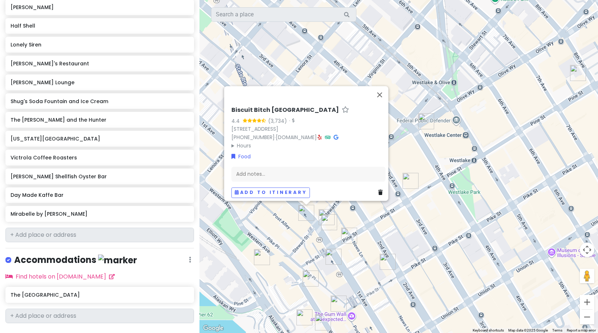
click at [291, 236] on div "Biscuit Bitch Pike Place 4.4 (3,734) · 1909 1st Ave, Seattle, WA 98101, USA (20…" at bounding box center [398, 166] width 398 height 333
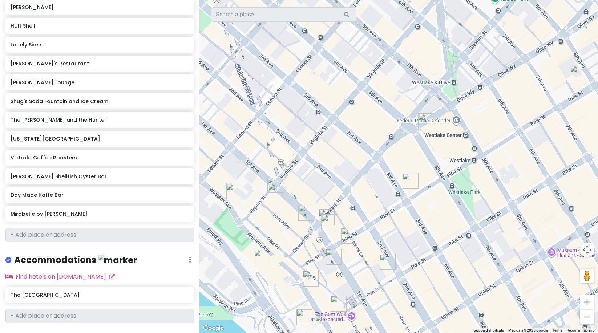
click at [263, 255] on img "Old Stove Brewing Co — Pike Place" at bounding box center [262, 257] width 16 height 16
click at [260, 253] on img "Old Stove Brewing Co — Pike Place" at bounding box center [262, 257] width 16 height 16
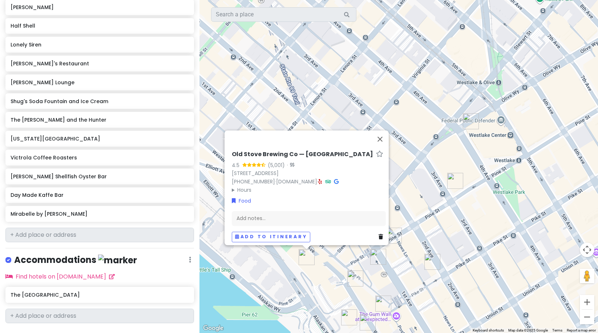
click at [322, 271] on div "Old Stove Brewing Co — Pike Place 4.5 (5,001) · 1901 Western Ave, Seattle, WA 9…" at bounding box center [398, 166] width 398 height 333
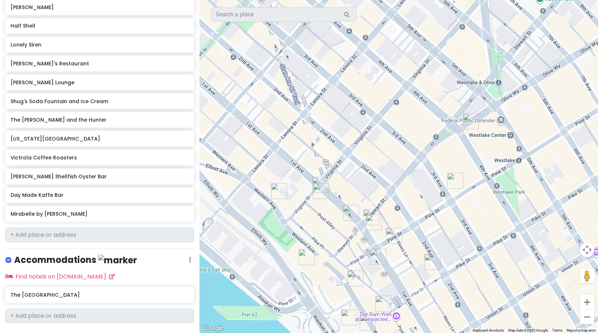
click at [316, 180] on img "Virginia Inn" at bounding box center [320, 185] width 16 height 16
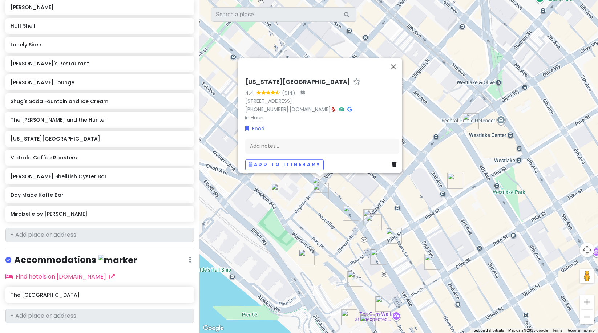
click at [321, 192] on img "Le Pichet" at bounding box center [321, 191] width 16 height 16
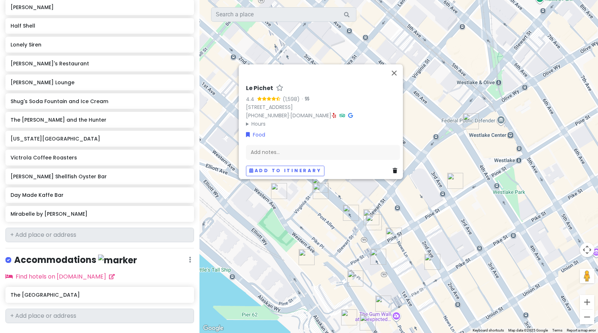
click at [277, 190] on img "Half Shell" at bounding box center [279, 191] width 16 height 16
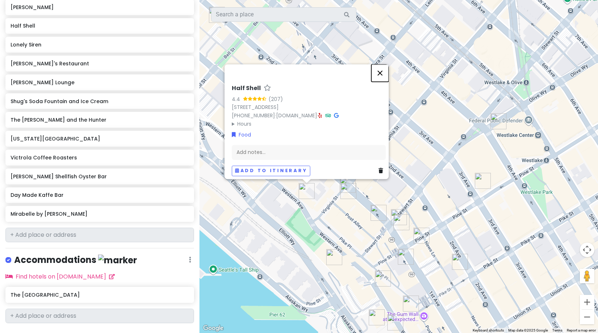
click at [383, 69] on button "Close" at bounding box center [379, 72] width 17 height 17
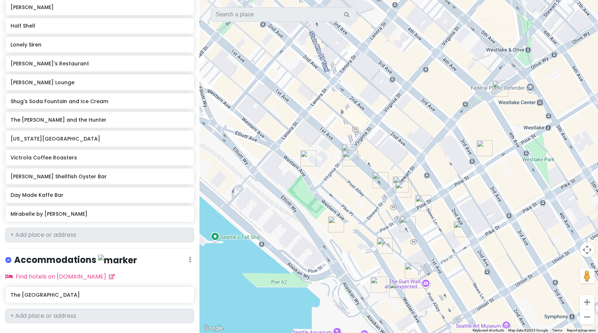
drag, startPoint x: 409, startPoint y: 153, endPoint x: 412, endPoint y: 121, distance: 32.8
click at [412, 121] on div at bounding box center [398, 166] width 398 height 333
click at [308, 156] on img "Half Shell" at bounding box center [308, 158] width 16 height 16
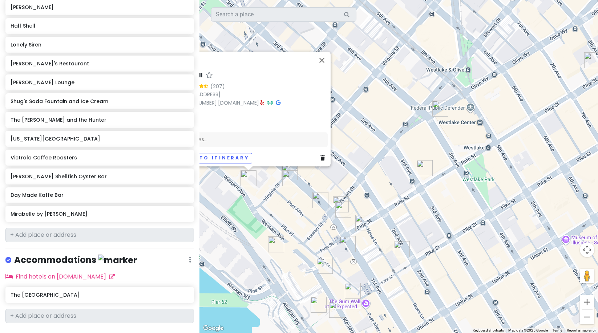
drag, startPoint x: 468, startPoint y: 184, endPoint x: 345, endPoint y: 214, distance: 127.1
click at [342, 219] on div "Half Shell 4.4 (207) 2020 Western Ave, Seattle, WA 98121, USA (206) 829-7535 · …" at bounding box center [398, 166] width 398 height 333
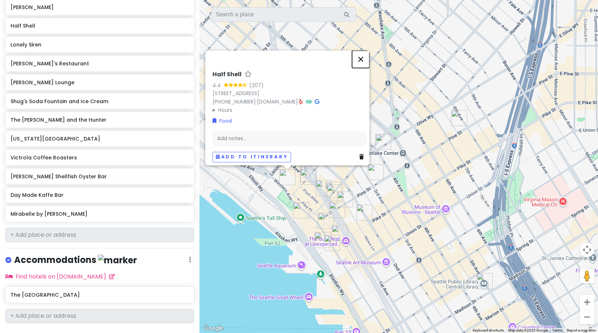
click at [368, 50] on button "Close" at bounding box center [360, 58] width 17 height 17
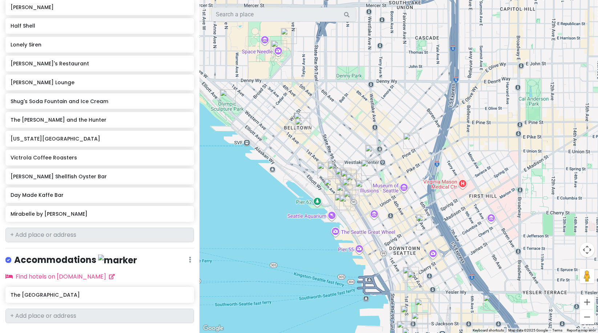
drag, startPoint x: 491, startPoint y: 162, endPoint x: 460, endPoint y: 165, distance: 31.4
click at [460, 165] on div at bounding box center [398, 166] width 398 height 333
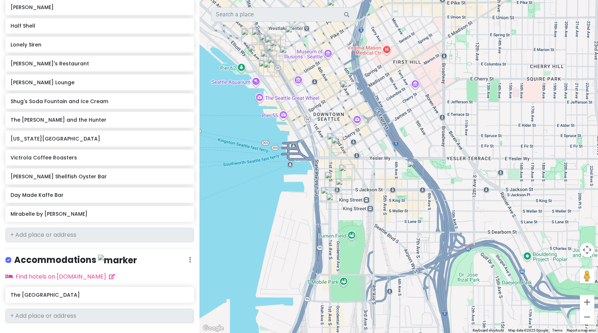
drag, startPoint x: 404, startPoint y: 218, endPoint x: 328, endPoint y: 81, distance: 157.0
click at [328, 81] on div at bounding box center [398, 166] width 398 height 333
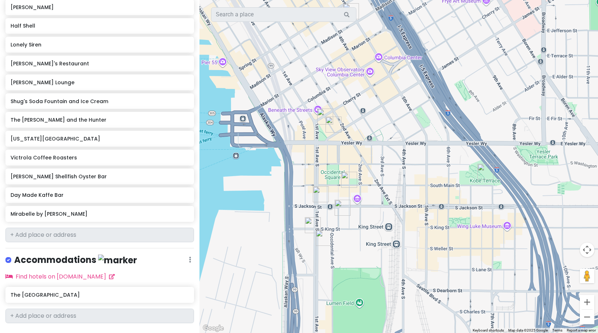
click at [334, 121] on img "Flora & Fauna" at bounding box center [333, 125] width 16 height 16
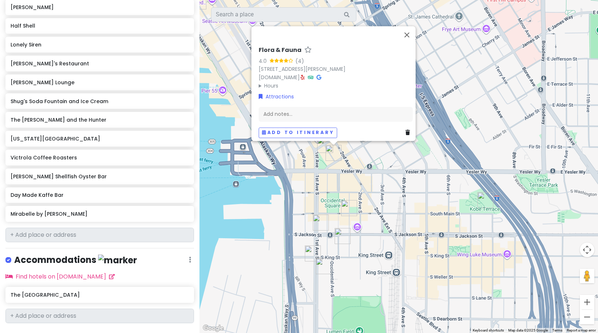
click at [259, 82] on summary "Hours" at bounding box center [336, 86] width 154 height 8
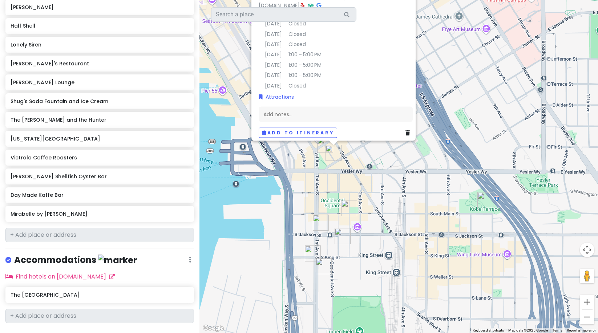
click at [338, 190] on div "Flora & Fauna 4.0 (4) 106 James St, Seattle, WA 98104, USA florafaunaplants.com…" at bounding box center [398, 166] width 398 height 333
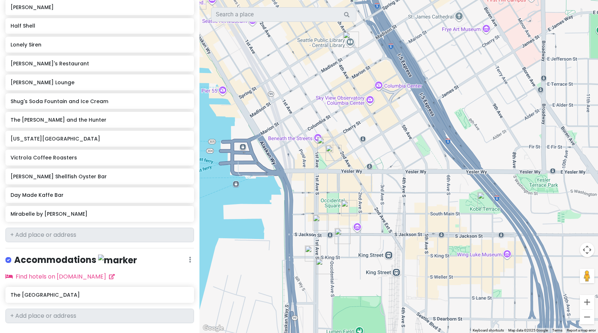
click at [318, 223] on img "Arundel Books" at bounding box center [321, 223] width 16 height 16
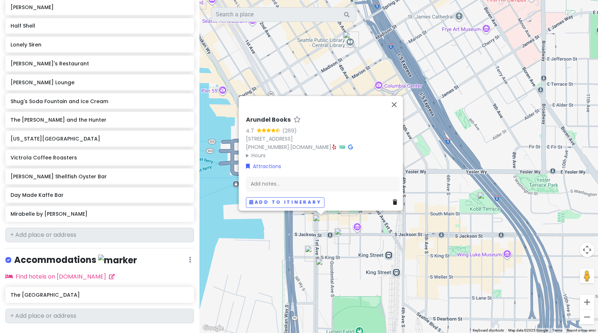
click at [249, 153] on summary "Hours" at bounding box center [323, 155] width 154 height 8
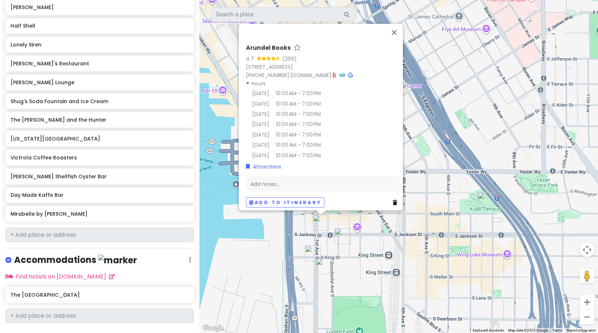
drag, startPoint x: 283, startPoint y: 228, endPoint x: 291, endPoint y: 228, distance: 7.6
click at [284, 227] on div "Arundel Books 4.7 (269) 322 1st Ave S, Seattle, WA 98104, USA (206) 624-4442 · …" at bounding box center [398, 166] width 398 height 333
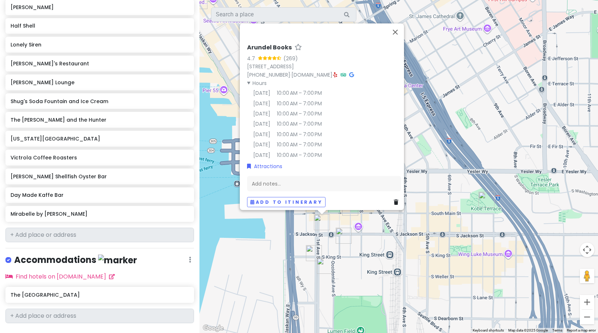
click at [337, 228] on img "Taylor Shellfish Oyster Bar" at bounding box center [344, 236] width 16 height 16
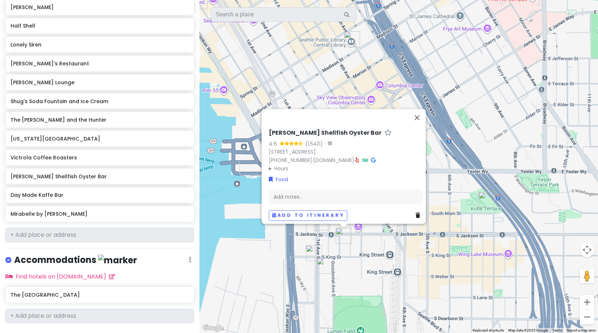
click at [310, 248] on img "Friend Museum" at bounding box center [314, 253] width 16 height 16
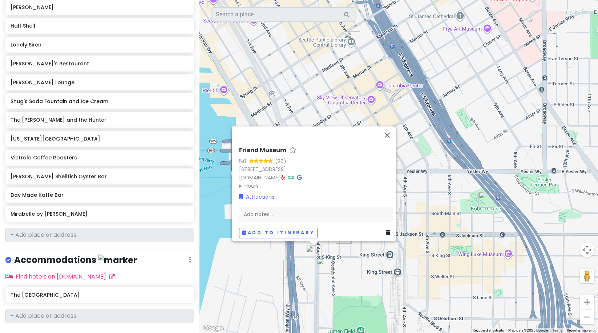
click at [247, 182] on summary "Hours" at bounding box center [316, 186] width 154 height 8
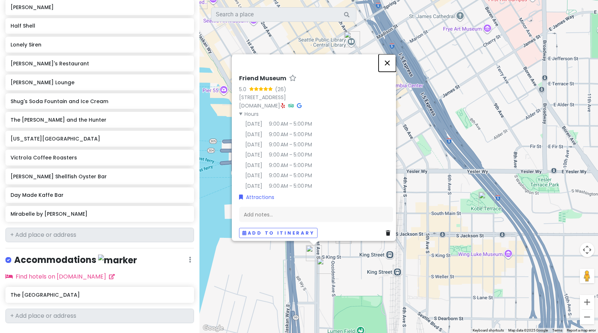
click at [388, 57] on button "Close" at bounding box center [386, 62] width 17 height 17
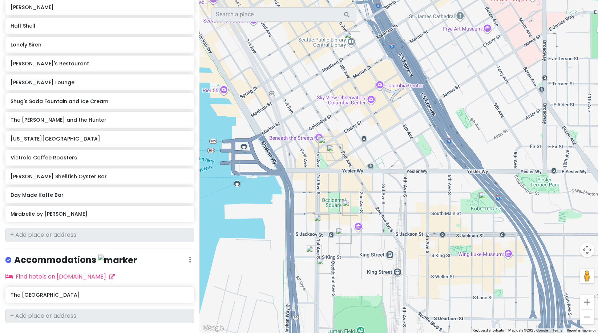
click at [339, 153] on img "Flora & Fauna" at bounding box center [334, 153] width 16 height 16
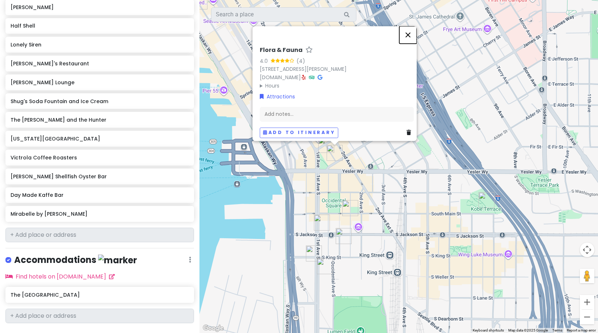
click at [409, 33] on button "Close" at bounding box center [407, 34] width 17 height 17
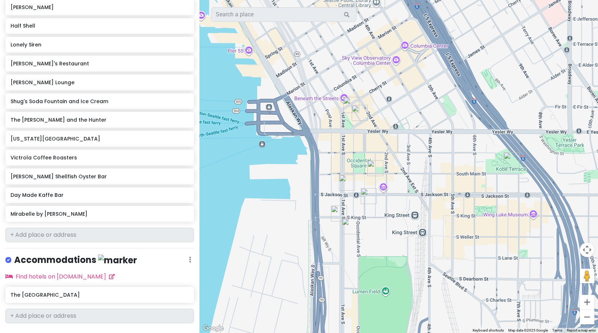
drag, startPoint x: 423, startPoint y: 184, endPoint x: 461, endPoint y: 107, distance: 85.6
click at [461, 107] on div at bounding box center [398, 166] width 398 height 333
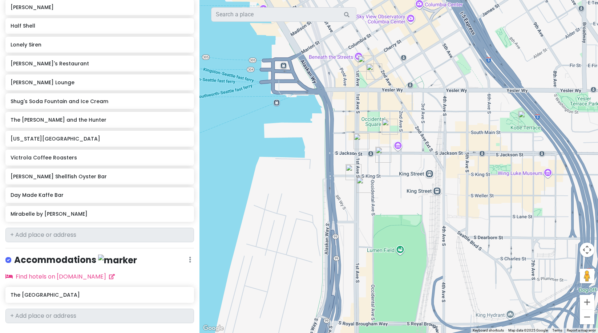
click at [360, 62] on img "Mirabelle by Orphée" at bounding box center [366, 64] width 16 height 16
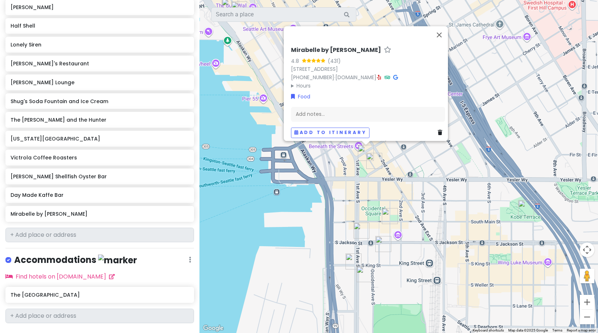
click at [396, 220] on img "The Pastry Project" at bounding box center [390, 216] width 16 height 16
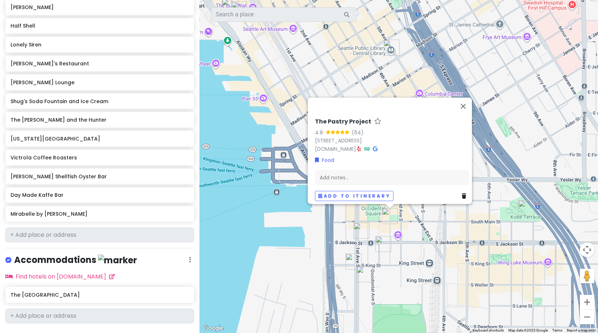
click at [379, 237] on img "Taylor Shellfish Oyster Bar" at bounding box center [383, 244] width 16 height 16
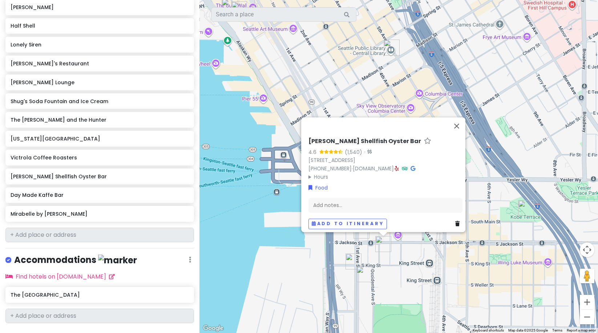
click at [356, 268] on img "Day Made Kaffe Bar" at bounding box center [364, 274] width 16 height 16
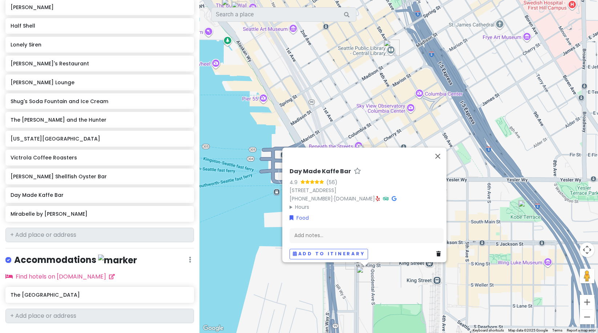
click at [428, 103] on div "Day Made Kaffe Bar 4.9 (56) 524 1st Ave S, Seattle, WA 98104, USA (206) 806-078…" at bounding box center [398, 166] width 398 height 333
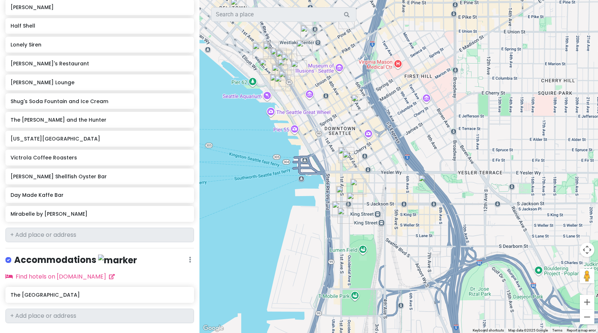
click at [273, 81] on img "Pike Street Press - Letterpress Print Studio" at bounding box center [278, 82] width 16 height 16
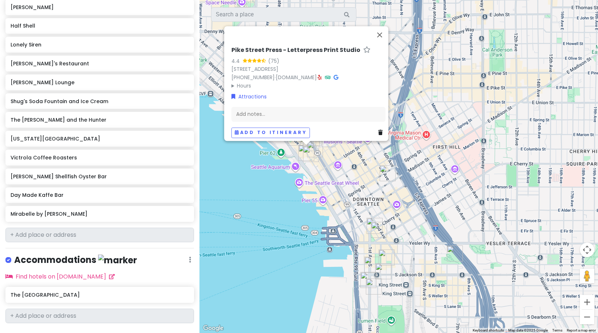
click at [310, 153] on img "Seattle Beer Co" at bounding box center [311, 154] width 16 height 16
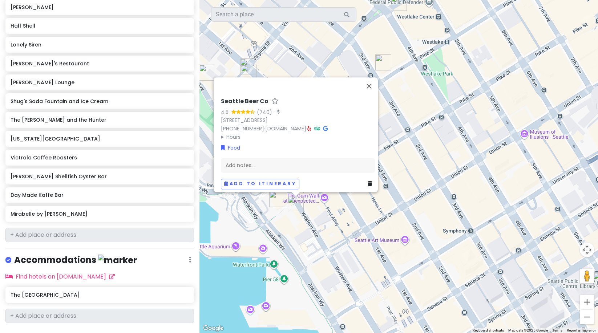
drag, startPoint x: 313, startPoint y: 148, endPoint x: 369, endPoint y: 212, distance: 84.9
click at [369, 209] on div "Seattle Beer Co 4.5 (740) · 1427 Western Ave, Seattle, WA 98101, USA (206) 249-…" at bounding box center [398, 166] width 398 height 333
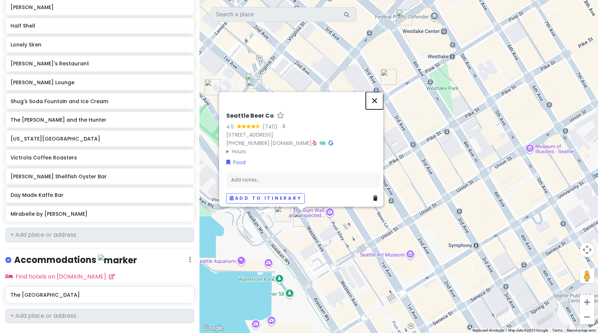
click at [378, 98] on button "Close" at bounding box center [374, 100] width 17 height 17
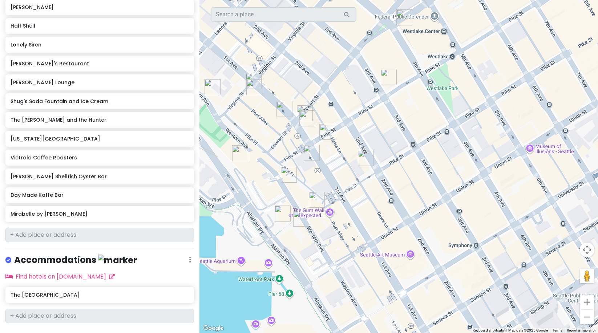
click at [311, 153] on img "Shug's Soda Fountain and Ice Cream" at bounding box center [312, 153] width 16 height 16
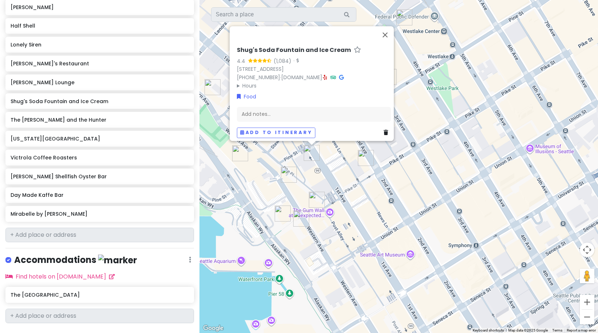
click at [360, 157] on img "Ben Paris" at bounding box center [366, 158] width 16 height 16
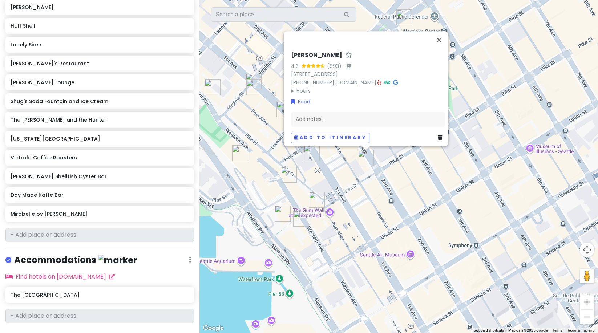
click at [317, 196] on img "Lonely Siren" at bounding box center [317, 200] width 16 height 16
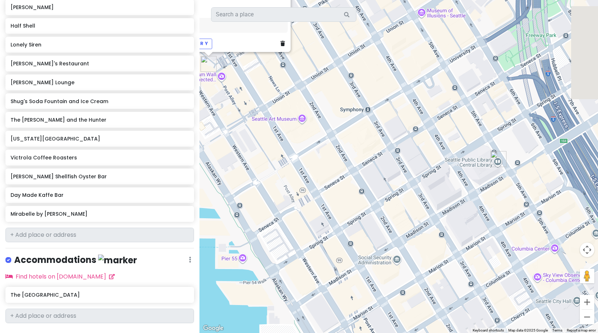
drag, startPoint x: 450, startPoint y: 222, endPoint x: 362, endPoint y: 25, distance: 215.1
click at [362, 25] on div "Lonely Siren 4.8 (237) 1501 Pike Pl Level 2 #200, Seattle, WA 98101, USA (206) …" at bounding box center [398, 166] width 398 height 333
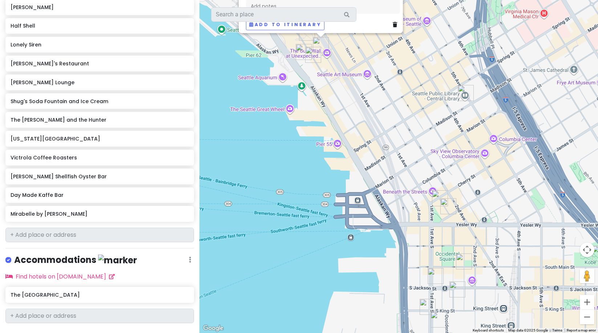
click at [437, 196] on img "Mirabelle by Orphée" at bounding box center [440, 198] width 16 height 16
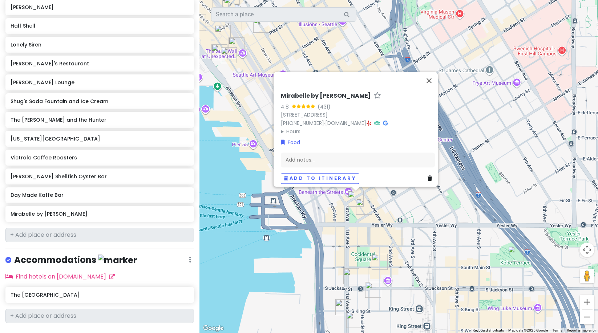
drag, startPoint x: 507, startPoint y: 214, endPoint x: 422, endPoint y: 215, distance: 85.0
click at [422, 215] on div "Mirabelle by Orphée 4.8 (431) 616 1st Ave, Seattle, WA 98104, USA (206) 751-385…" at bounding box center [398, 166] width 398 height 333
click at [359, 207] on img "Flora & Fauna" at bounding box center [364, 207] width 16 height 16
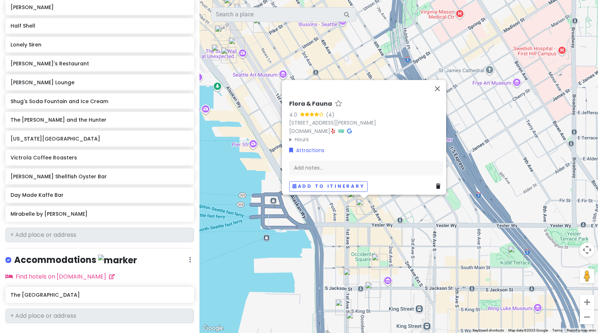
click at [415, 224] on div "Flora & Fauna 4.0 (4) 106 James St, Seattle, WA 98104, USA florafaunaplants.com…" at bounding box center [398, 166] width 398 height 333
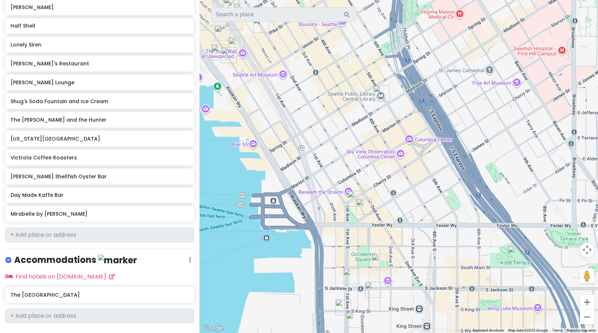
click at [351, 274] on img "Arundel Books" at bounding box center [351, 276] width 16 height 16
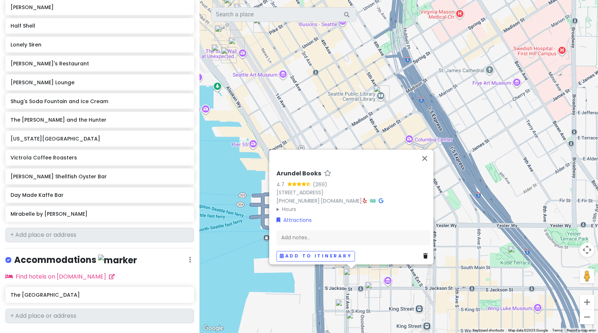
click at [496, 203] on div "Arundel Books 4.7 (269) 322 1st Ave S, Seattle, WA 98104, USA (206) 624-4442 · …" at bounding box center [398, 166] width 398 height 333
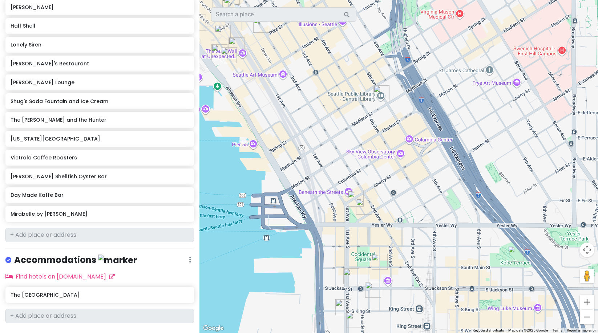
click at [383, 260] on img "The Pastry Project" at bounding box center [379, 262] width 16 height 16
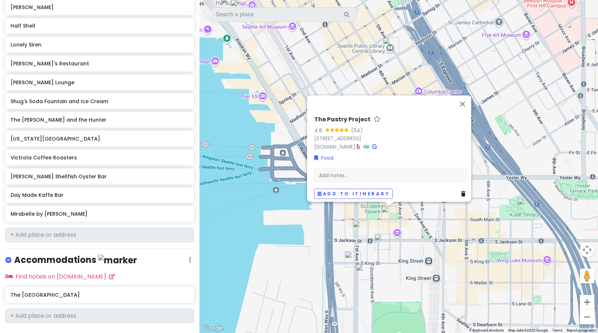
drag, startPoint x: 419, startPoint y: 276, endPoint x: 411, endPoint y: 226, distance: 50.7
click at [431, 218] on div "The Pastry Project 4.8 (64) 165 South Main St, Seattle, WA 98104, USA www.thepa…" at bounding box center [398, 166] width 398 height 333
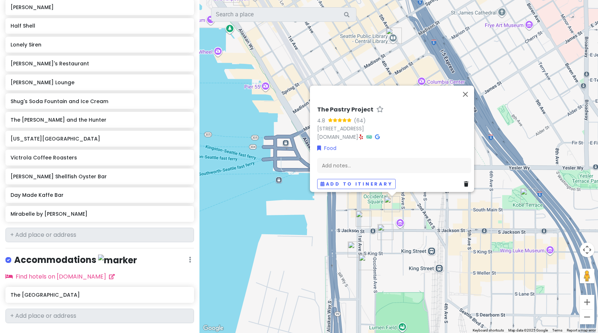
drag, startPoint x: 373, startPoint y: 239, endPoint x: 382, endPoint y: 234, distance: 9.9
click at [373, 239] on div "The Pastry Project 4.8 (64) 165 South Main St, Seattle, WA 98104, USA www.thepa…" at bounding box center [398, 166] width 398 height 333
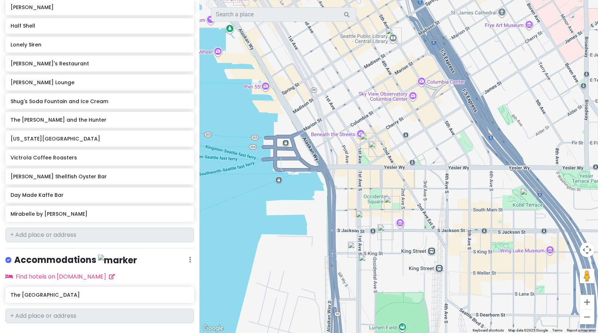
click at [385, 231] on img "Taylor Shellfish Oyster Bar" at bounding box center [385, 232] width 16 height 16
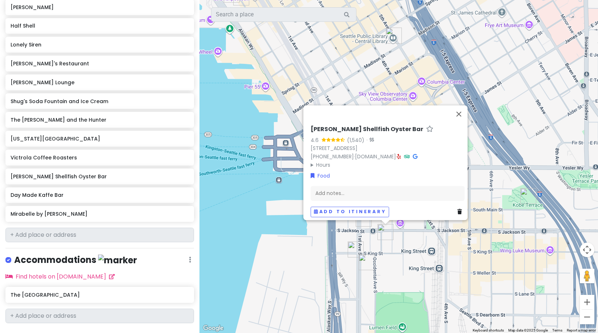
click at [367, 258] on img "Day Made Kaffe Bar" at bounding box center [366, 262] width 16 height 16
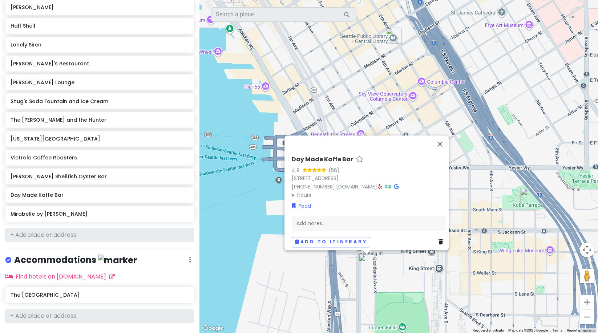
click at [376, 263] on div "Day Made Kaffe Bar 4.9 (56) 524 1st Ave S, Seattle, WA 98104, USA (206) 806-078…" at bounding box center [398, 166] width 398 height 333
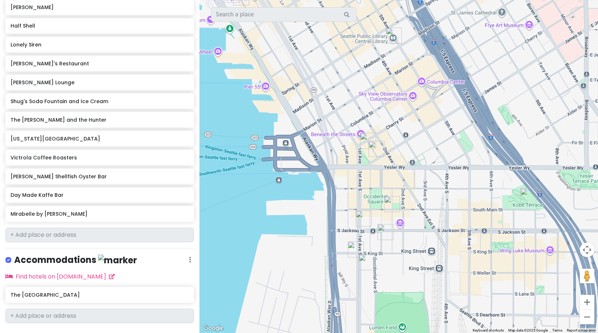
click at [366, 216] on img "Arundel Books" at bounding box center [364, 219] width 16 height 16
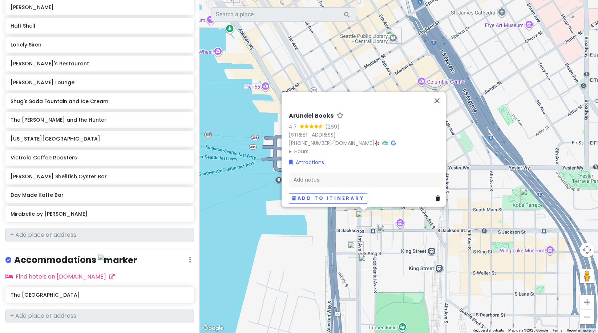
click at [353, 253] on img "Friend Museum" at bounding box center [356, 249] width 16 height 16
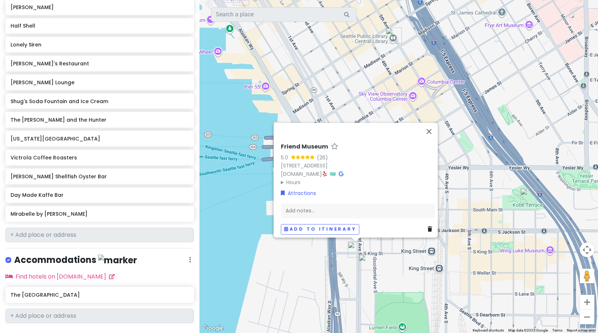
click at [410, 265] on div "Friend Museum 5.0 (26) 83 S King St #100, Seattle, WA 98104, USA friendmuseum.c…" at bounding box center [398, 166] width 398 height 333
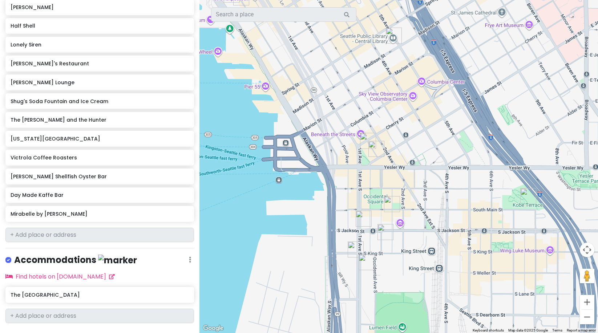
click at [377, 146] on img "Flora & Fauna" at bounding box center [376, 149] width 16 height 16
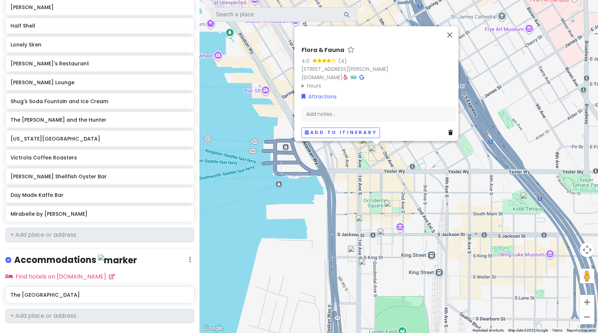
click at [366, 187] on div "Flora & Fauna 4.0 (4) 106 James St, Seattle, WA 98104, USA florafaunaplants.com…" at bounding box center [398, 166] width 398 height 333
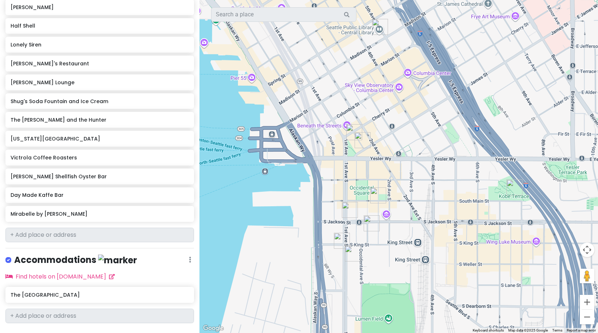
click at [353, 250] on img "Day Made Kaffe Bar" at bounding box center [353, 253] width 16 height 16
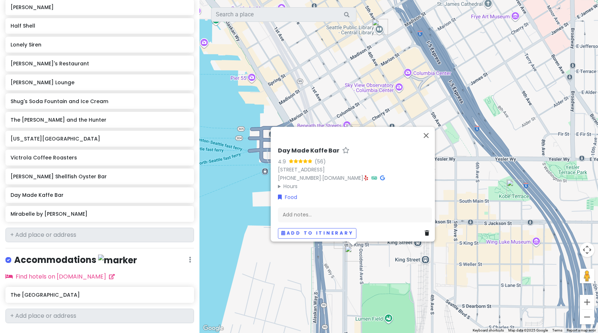
click at [387, 261] on div "Day Made Kaffe Bar 4.9 (56) 524 1st Ave S, Seattle, WA 98104, USA (206) 806-078…" at bounding box center [398, 166] width 398 height 333
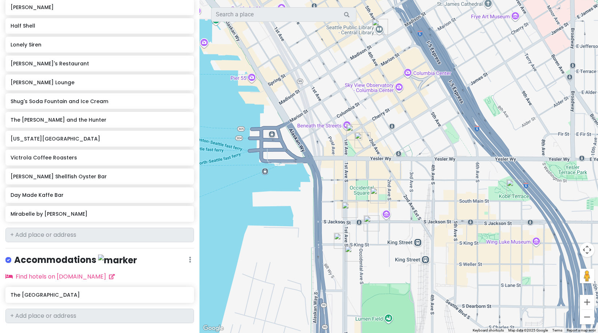
click at [374, 218] on img "Taylor Shellfish Oyster Bar" at bounding box center [371, 223] width 16 height 16
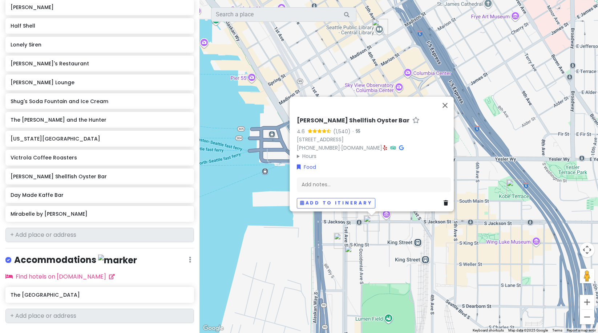
click at [394, 233] on div "Taylor Shellfish Oyster Bar 4.6 (1,540) · 410 Occidental Ave S, Seattle, WA 981…" at bounding box center [398, 166] width 398 height 333
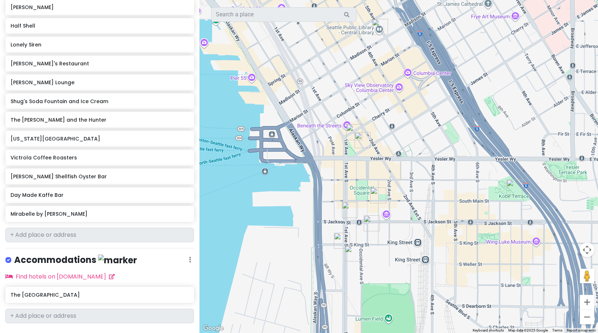
click at [379, 194] on img "The Pastry Project" at bounding box center [378, 195] width 16 height 16
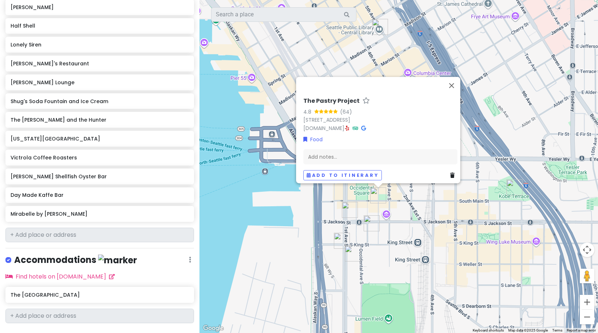
click at [439, 210] on div "The Pastry Project 4.8 (64) 165 South Main St, Seattle, WA 98104, USA www.thepa…" at bounding box center [398, 166] width 398 height 333
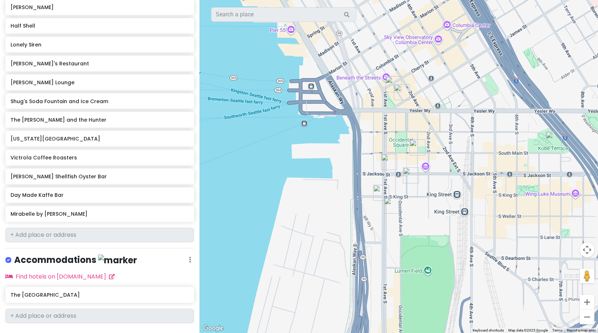
drag, startPoint x: 491, startPoint y: 241, endPoint x: 531, endPoint y: 232, distance: 41.0
click at [531, 232] on div at bounding box center [398, 166] width 398 height 333
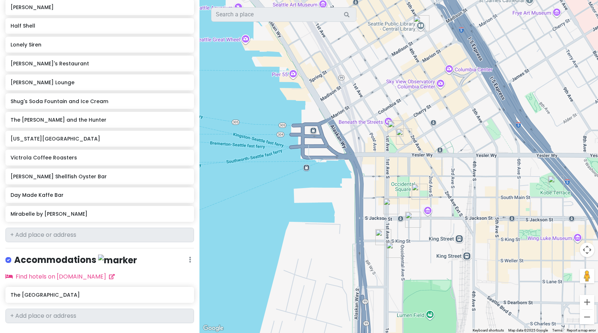
click at [391, 126] on img "Mirabelle by Orphée" at bounding box center [395, 129] width 16 height 16
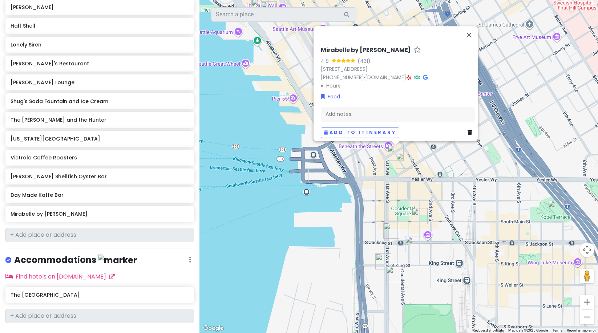
click at [400, 159] on img "Flora & Fauna" at bounding box center [404, 161] width 16 height 16
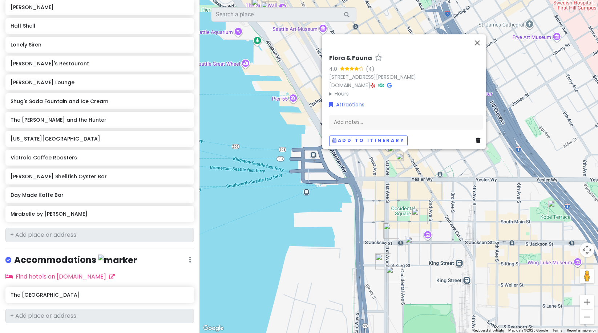
click at [457, 172] on div "Flora & Fauna 4.0 (4) 106 James St, Seattle, WA 98104, USA florafaunaplants.com…" at bounding box center [398, 166] width 398 height 333
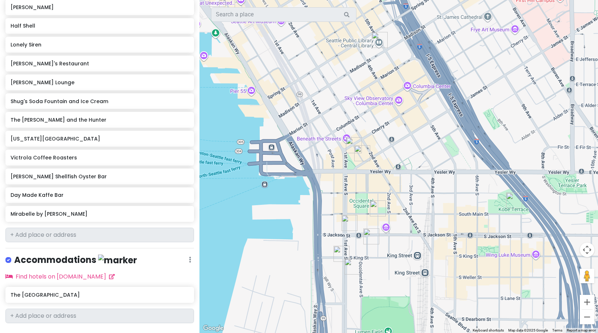
drag, startPoint x: 435, startPoint y: 136, endPoint x: 391, endPoint y: 131, distance: 43.9
click at [391, 131] on div at bounding box center [398, 166] width 398 height 333
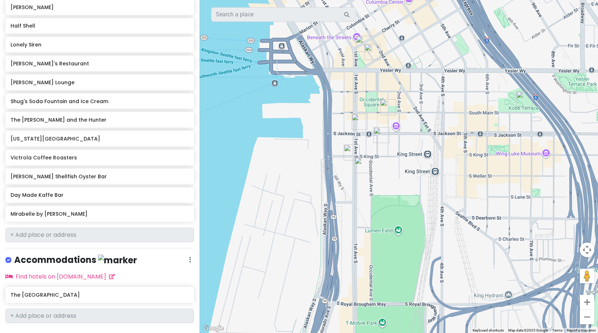
drag, startPoint x: 460, startPoint y: 201, endPoint x: 470, endPoint y: 98, distance: 103.3
click at [470, 98] on div at bounding box center [398, 166] width 398 height 333
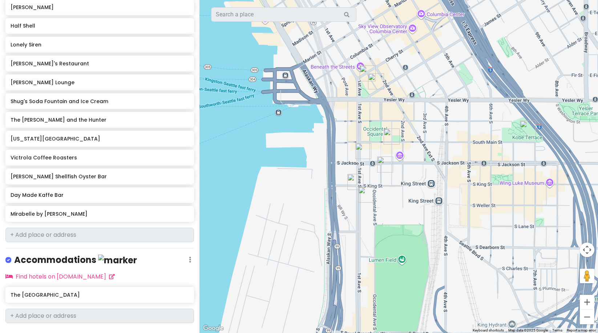
drag, startPoint x: 428, startPoint y: 107, endPoint x: 432, endPoint y: 140, distance: 32.9
click at [432, 140] on div at bounding box center [398, 166] width 398 height 333
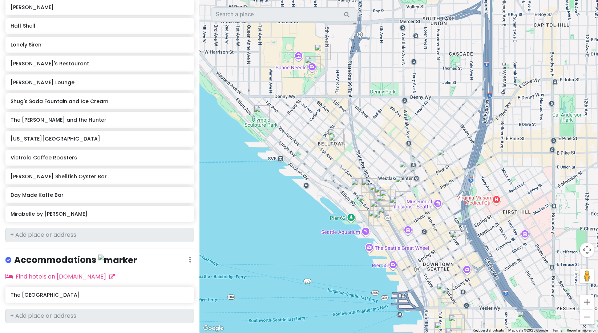
drag, startPoint x: 406, startPoint y: 112, endPoint x: 425, endPoint y: 251, distance: 140.0
click at [425, 251] on div at bounding box center [398, 166] width 398 height 333
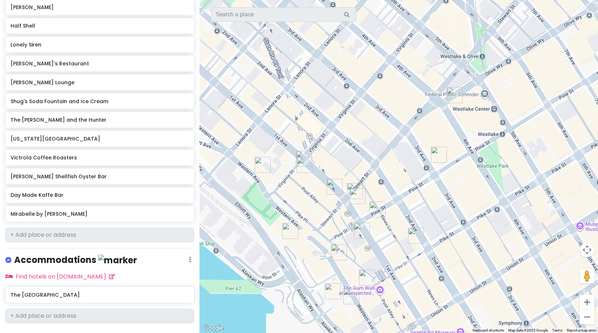
click at [455, 101] on img "Oliver's Lounge" at bounding box center [454, 95] width 16 height 16
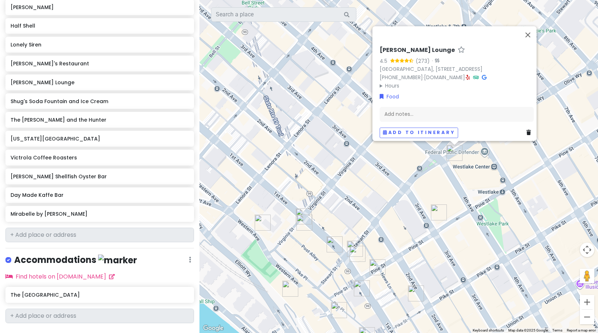
click at [438, 215] on img "Victrola Coffee Roasters" at bounding box center [439, 212] width 16 height 16
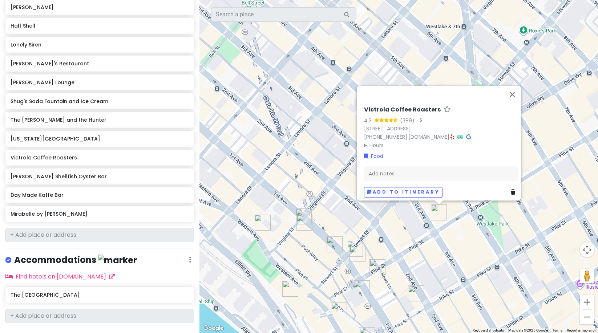
click at [414, 291] on img "Ben Paris" at bounding box center [416, 293] width 16 height 16
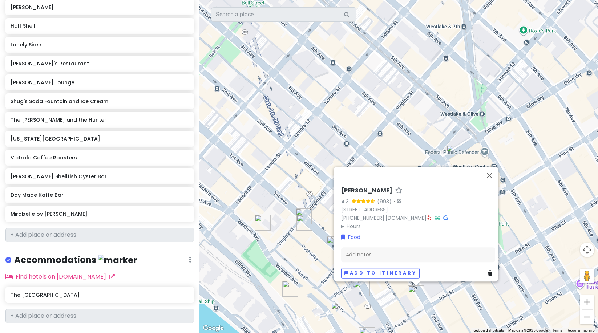
click at [417, 124] on div "Ben Paris 4.3 (993) · 130 Pike St, Seattle, WA 98101, USA (206) 513-7303 · benp…" at bounding box center [398, 166] width 398 height 333
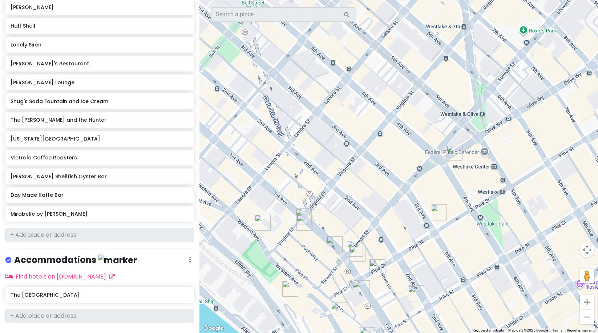
click at [298, 211] on img "Virginia Inn" at bounding box center [304, 216] width 16 height 16
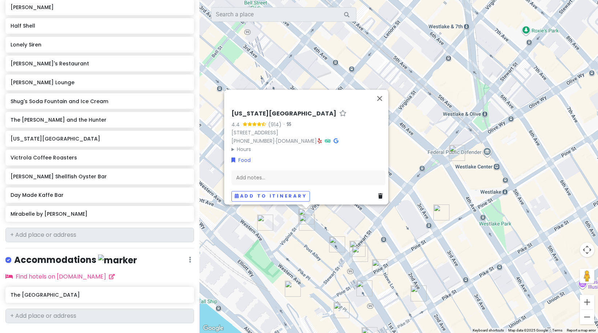
click at [307, 224] on img "Le Pichet" at bounding box center [307, 223] width 16 height 16
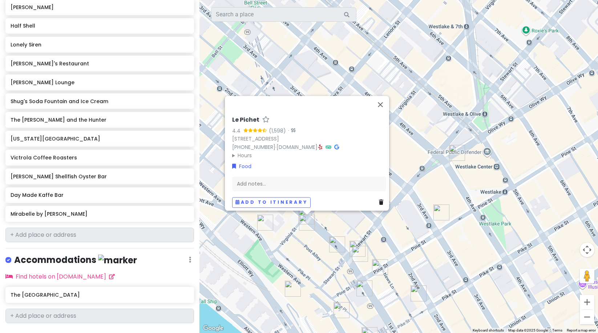
click at [260, 229] on img "Half Shell" at bounding box center [265, 223] width 16 height 16
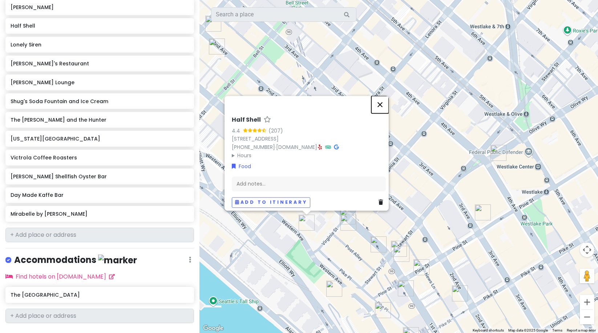
click at [383, 100] on button "Close" at bounding box center [379, 104] width 17 height 17
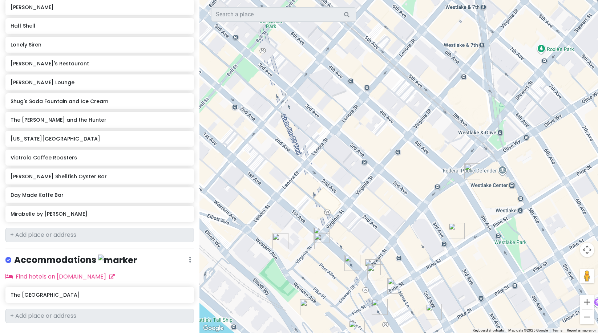
drag, startPoint x: 304, startPoint y: 186, endPoint x: 297, endPoint y: 181, distance: 8.0
click at [291, 186] on div at bounding box center [398, 166] width 398 height 333
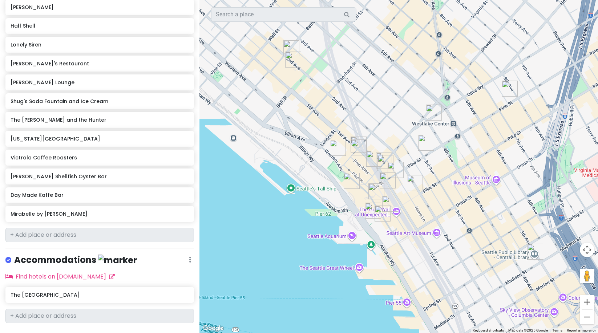
drag, startPoint x: 480, startPoint y: 175, endPoint x: 463, endPoint y: 120, distance: 57.7
click at [463, 120] on div at bounding box center [398, 166] width 398 height 333
click at [428, 111] on img "Oliver's Lounge" at bounding box center [433, 112] width 16 height 16
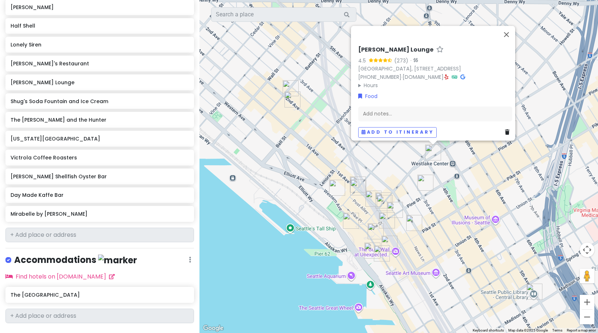
click at [358, 83] on summary "Hours" at bounding box center [435, 85] width 154 height 8
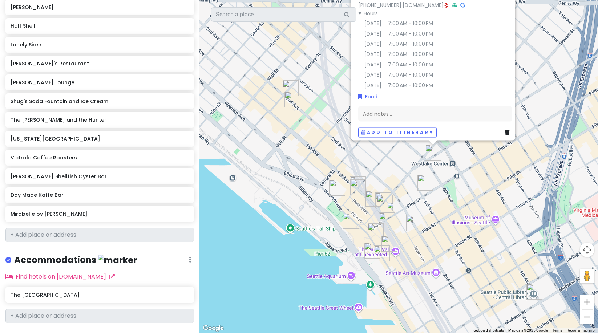
click at [458, 227] on div "[PERSON_NAME] Lounge 4.5 (273) · [GEOGRAPHIC_DATA], [STREET_ADDRESS] [PHONE_NUM…" at bounding box center [398, 166] width 398 height 333
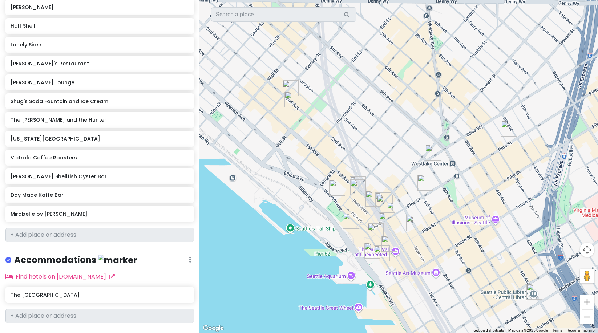
click at [421, 182] on img "Victrola Coffee Roasters" at bounding box center [425, 183] width 16 height 16
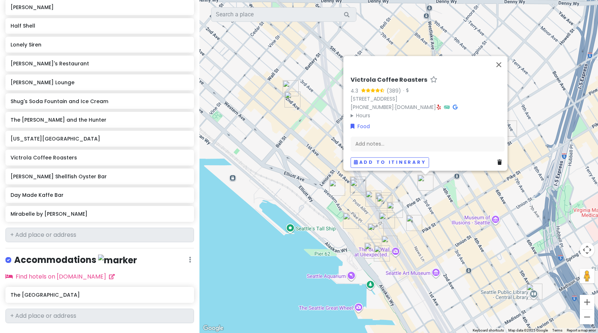
click at [414, 219] on img "Ben Paris" at bounding box center [414, 223] width 16 height 16
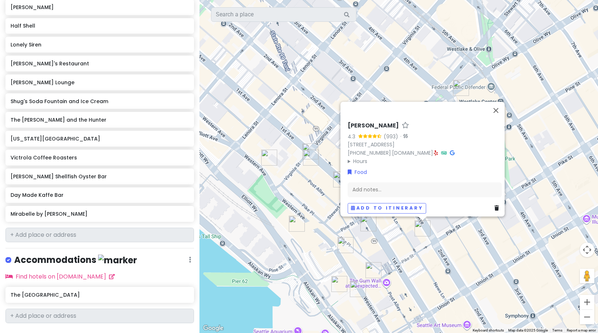
click at [375, 265] on img "Lonely Siren" at bounding box center [373, 270] width 16 height 16
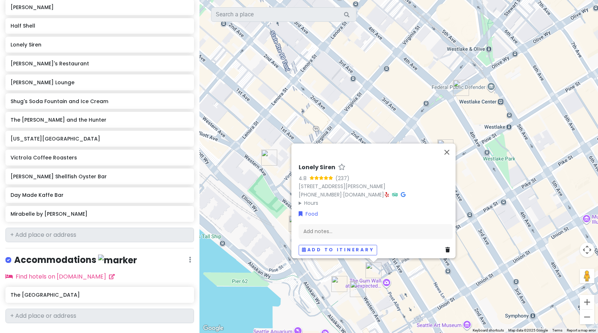
click at [358, 289] on img "Seattle Beer Co" at bounding box center [358, 289] width 16 height 16
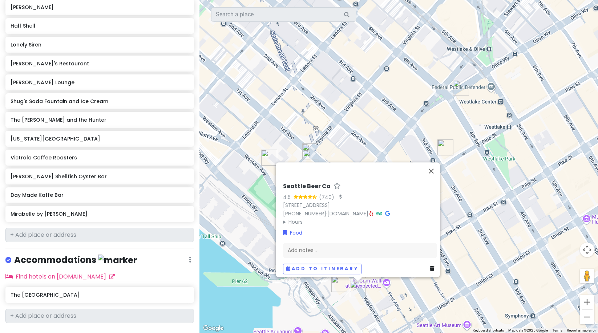
click at [358, 140] on div "Seattle Beer Co 4.5 (740) · 1427 Western Ave, Seattle, WA 98101, USA (206) 249-…" at bounding box center [398, 166] width 398 height 333
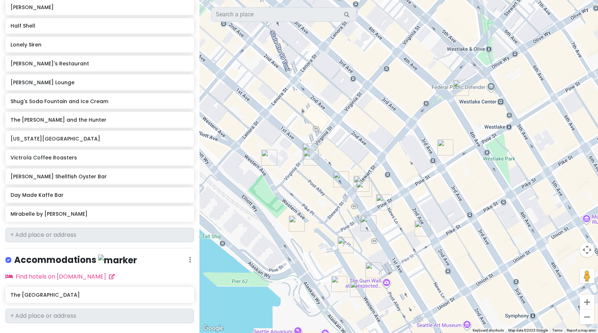
click at [264, 156] on img "Half Shell" at bounding box center [269, 158] width 16 height 16
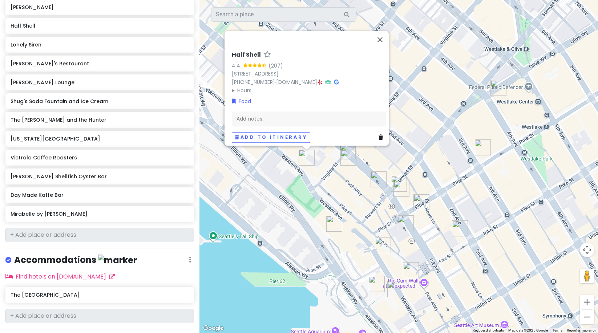
click at [344, 151] on img "Le Pichet" at bounding box center [348, 158] width 16 height 16
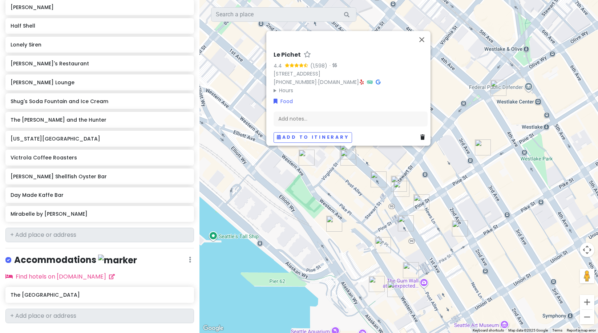
click at [332, 223] on img "Old Stove Brewing Co — Pike Place" at bounding box center [334, 224] width 16 height 16
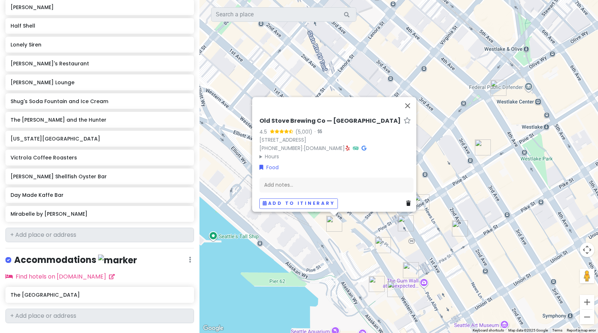
click at [359, 230] on div "Old Stove Brewing Co — Pike Place 4.5 (5,001) · 1901 Western Ave, Seattle, WA 9…" at bounding box center [398, 166] width 398 height 333
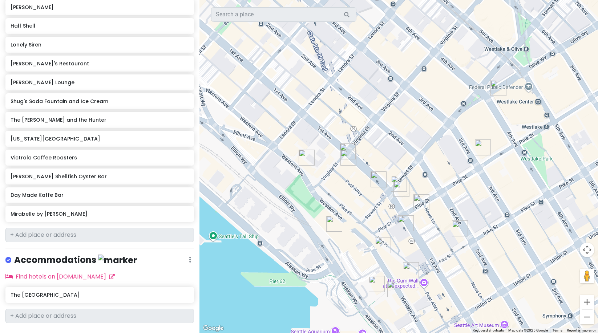
click at [375, 182] on img "Biscuit Bitch Pike Place" at bounding box center [378, 179] width 16 height 16
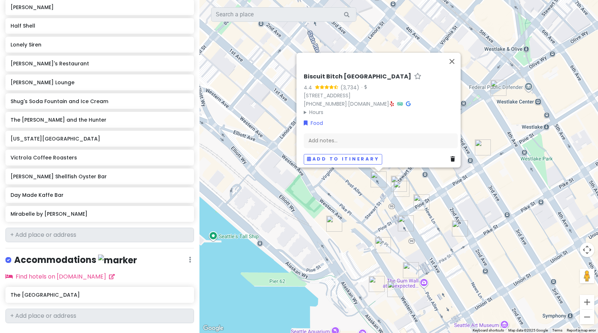
click at [343, 190] on div "Biscuit Bitch Pike Place 4.4 (3,734) · 1909 1st Ave, Seattle, WA 98101, USA (20…" at bounding box center [398, 166] width 398 height 333
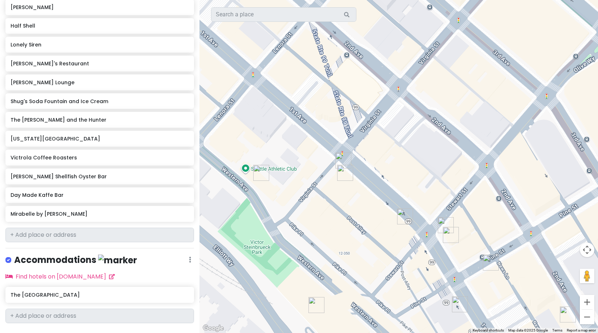
click at [345, 161] on img "Virginia Inn" at bounding box center [343, 161] width 16 height 16
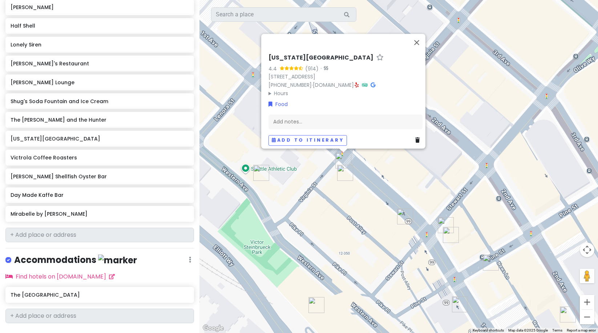
click at [274, 91] on summary "Hours" at bounding box center [345, 93] width 154 height 8
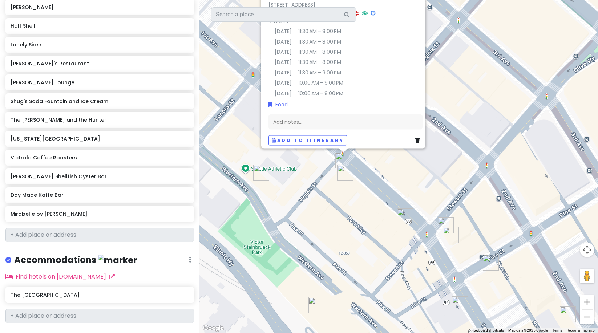
click at [341, 212] on div "Virginia Inn 4.4 (914) · 1937 1st Ave, Seattle, WA 98101, USA (206) 728-1937 · …" at bounding box center [398, 166] width 398 height 333
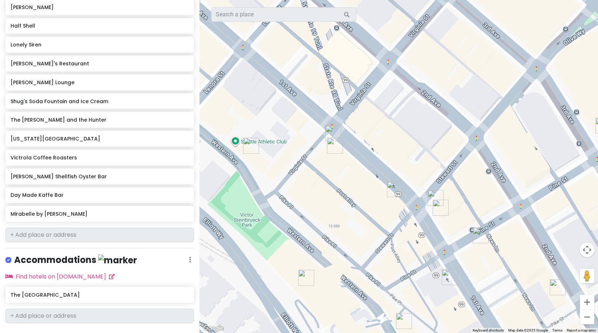
drag, startPoint x: 431, startPoint y: 182, endPoint x: 398, endPoint y: 102, distance: 86.3
click at [398, 102] on div at bounding box center [398, 166] width 398 height 333
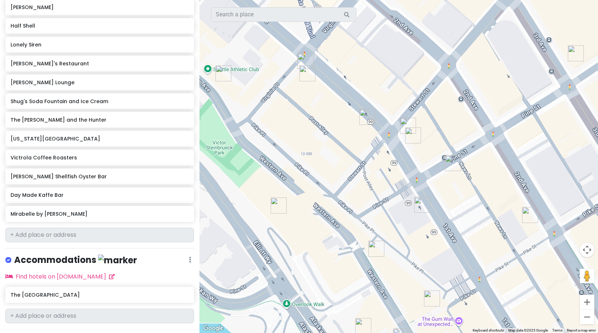
click at [449, 161] on img "The Hart and the Hunter" at bounding box center [453, 163] width 16 height 16
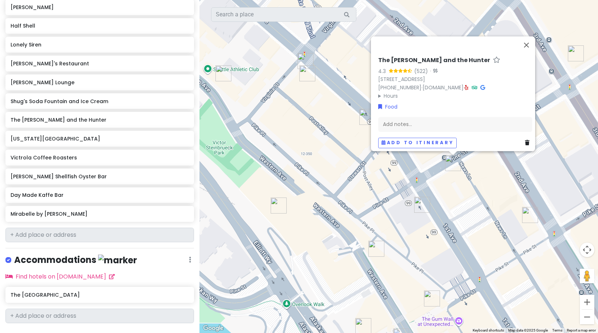
click at [278, 199] on img "Old Stove Brewing Co — Pike Place" at bounding box center [279, 206] width 16 height 16
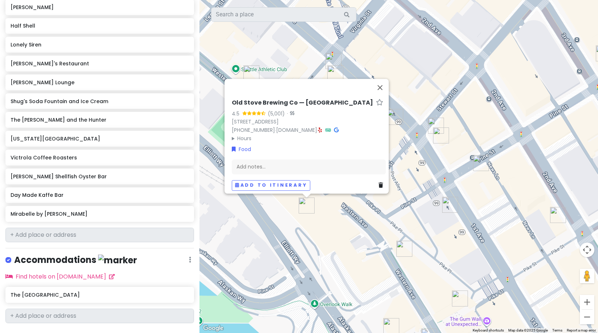
click at [232, 134] on summary "Hours" at bounding box center [309, 138] width 154 height 8
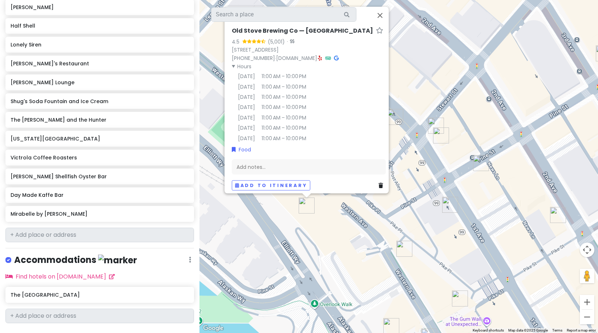
click at [468, 161] on div "Old Stove Brewing Co — Pike Place 4.5 (5,001) · 1901 Western Ave, Seattle, WA 9…" at bounding box center [398, 166] width 398 height 333
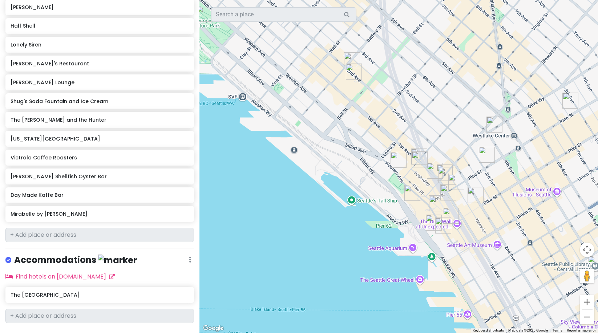
click at [486, 154] on img "Victrola Coffee Roasters" at bounding box center [487, 155] width 16 height 16
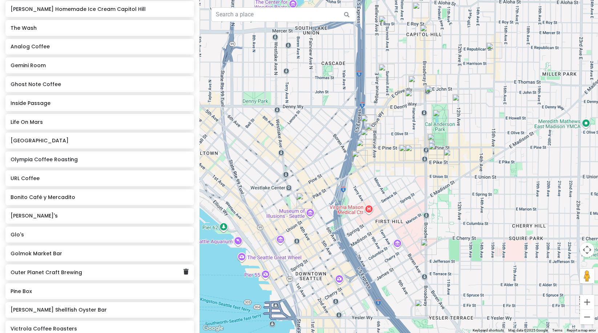
scroll to position [412, 0]
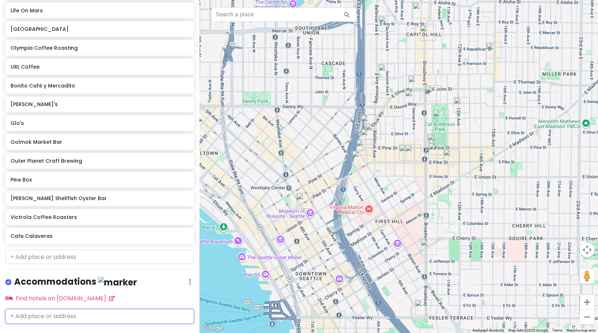
click at [77, 309] on input "text" at bounding box center [99, 316] width 188 height 15
type input "paramount ho"
click at [130, 324] on div "The Paramount Hotel Pine Street, Seattle, WA, USA" at bounding box center [100, 337] width 188 height 27
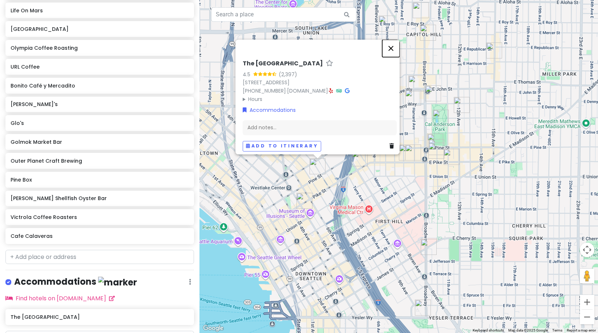
click at [395, 44] on button "Close" at bounding box center [390, 48] width 17 height 17
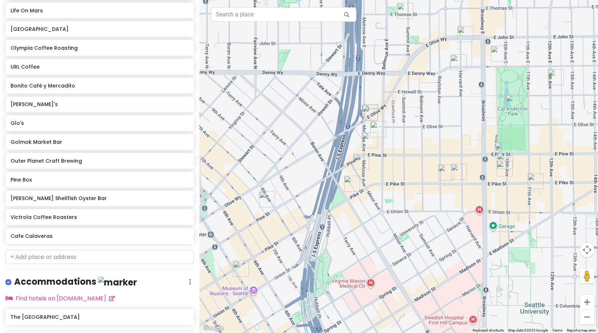
click at [358, 182] on img "Inside Passage" at bounding box center [352, 184] width 16 height 16
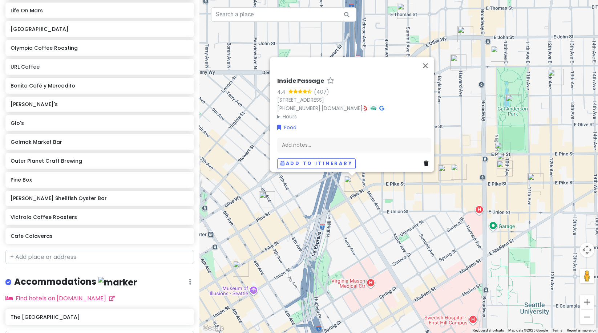
click at [444, 172] on img "Golmok Market Bar" at bounding box center [446, 172] width 16 height 16
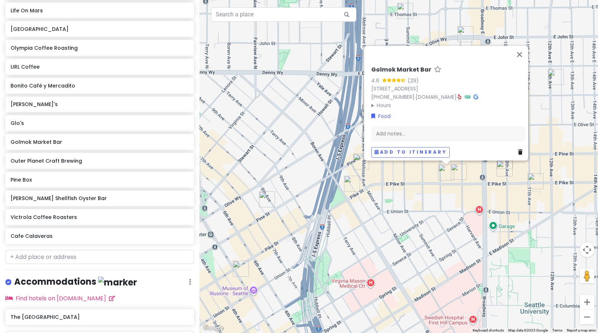
click at [459, 170] on img "Life On Mars" at bounding box center [459, 172] width 16 height 16
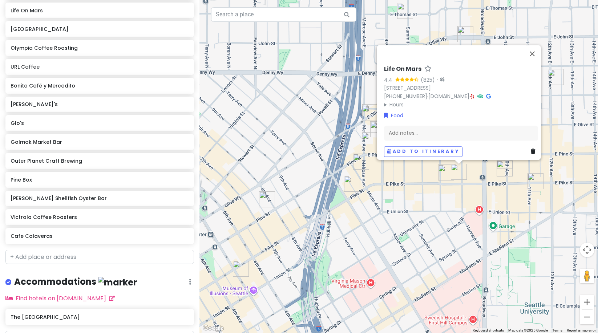
click at [500, 174] on img "Lost Lake Cafe & Lounge" at bounding box center [504, 169] width 16 height 16
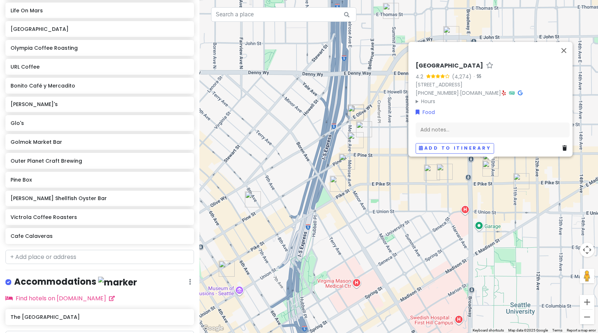
click at [519, 180] on img "Gemini Room" at bounding box center [521, 181] width 16 height 16
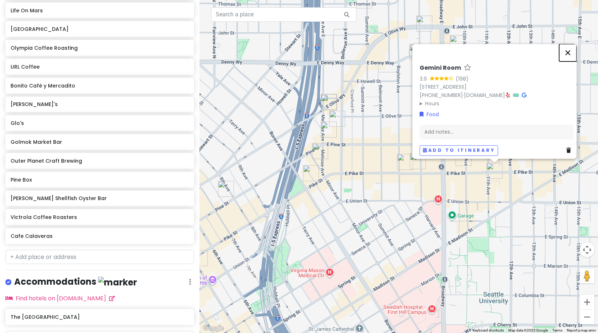
click at [568, 47] on button "Close" at bounding box center [567, 52] width 17 height 17
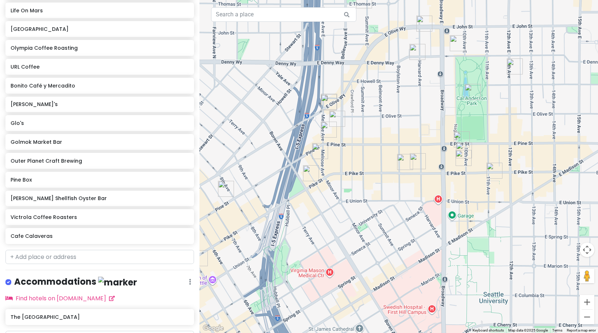
click at [465, 155] on img "Lost Lake Cafe & Lounge" at bounding box center [463, 158] width 16 height 16
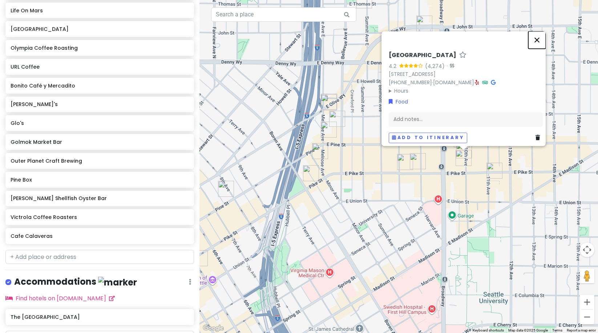
click at [538, 36] on button "Close" at bounding box center [536, 39] width 17 height 17
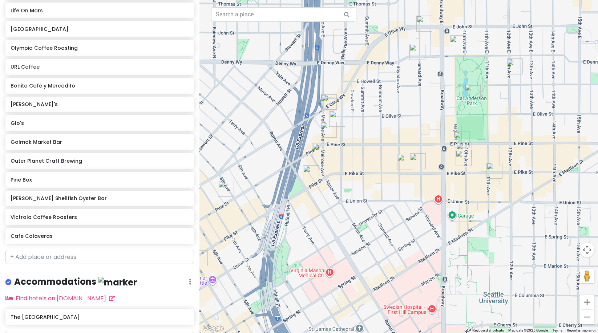
click at [460, 134] on img "Molly Moon's Homemade Ice Cream Capitol Hill" at bounding box center [462, 139] width 16 height 16
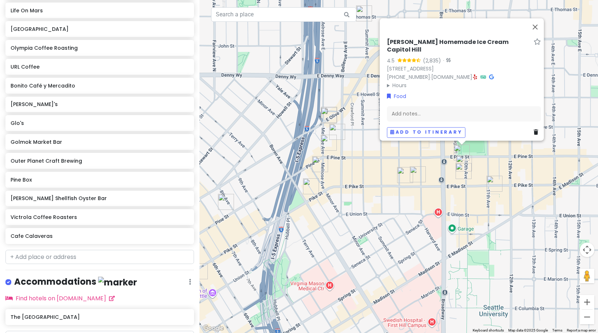
click at [464, 160] on img "Elliott Bay Book Company" at bounding box center [464, 163] width 16 height 16
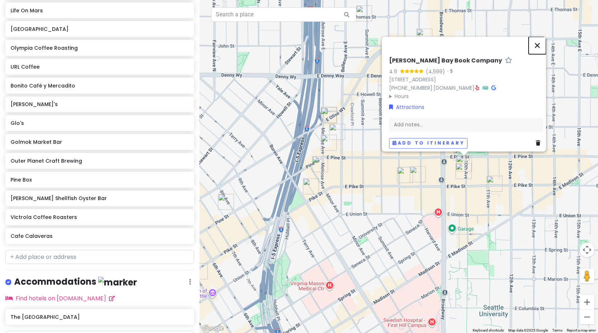
click at [541, 37] on button "Close" at bounding box center [536, 45] width 17 height 17
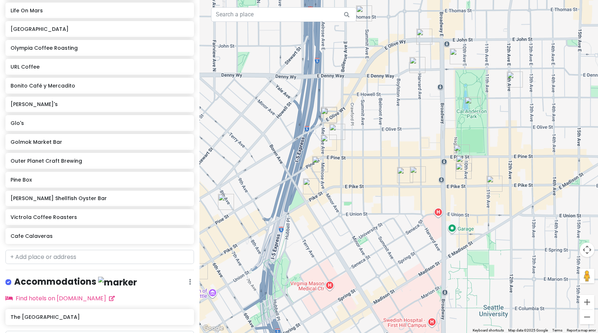
click at [471, 98] on img "Cal Anderson Park" at bounding box center [472, 105] width 16 height 16
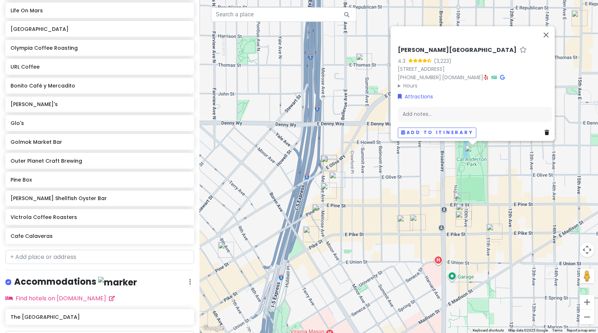
click at [472, 154] on img "Cal Anderson Park" at bounding box center [472, 153] width 16 height 16
click at [459, 208] on img "Elliott Bay Book Company" at bounding box center [464, 211] width 16 height 16
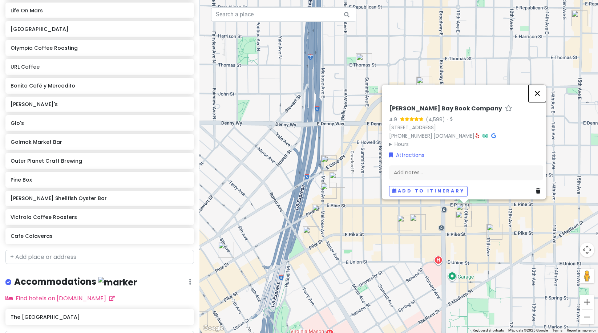
click at [536, 91] on button "Close" at bounding box center [536, 93] width 17 height 17
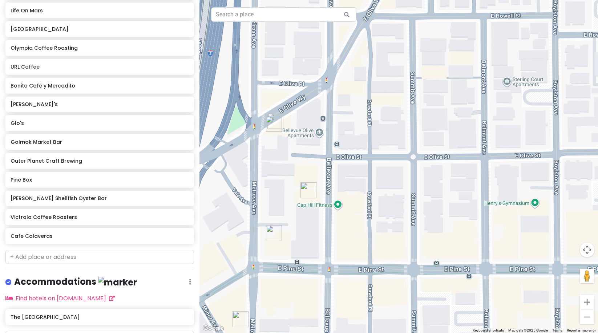
click at [308, 190] on img "Ghost Note Coffee" at bounding box center [308, 190] width 16 height 16
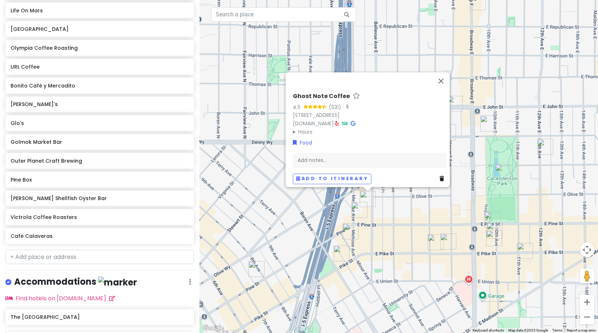
click at [356, 205] on img "Pine Box" at bounding box center [359, 210] width 16 height 16
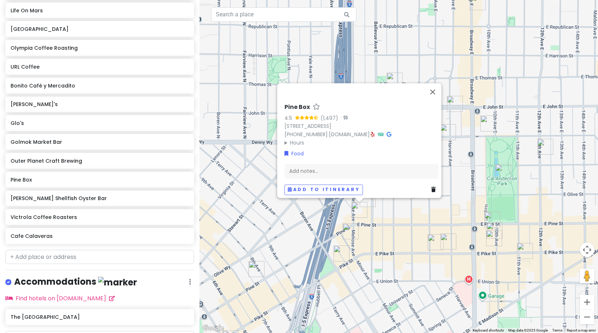
click at [349, 229] on img "Taylor Shellfish Oyster Bar" at bounding box center [350, 231] width 16 height 16
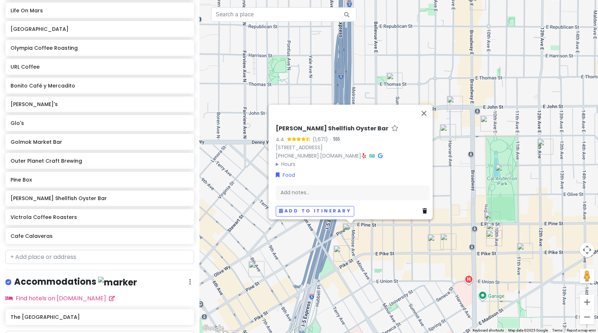
click at [341, 246] on img "Inside Passage" at bounding box center [341, 253] width 16 height 16
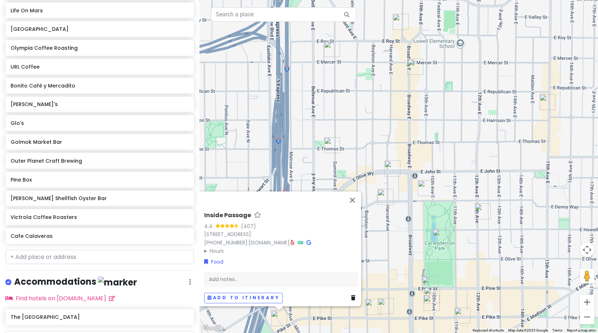
drag, startPoint x: 543, startPoint y: 295, endPoint x: 478, endPoint y: 359, distance: 90.9
click at [478, 333] on html "Seattle Cap Hill Private Change Dates Make a Copy Delete Trip Go Pro ⚡️ Give Fe…" at bounding box center [299, 166] width 598 height 333
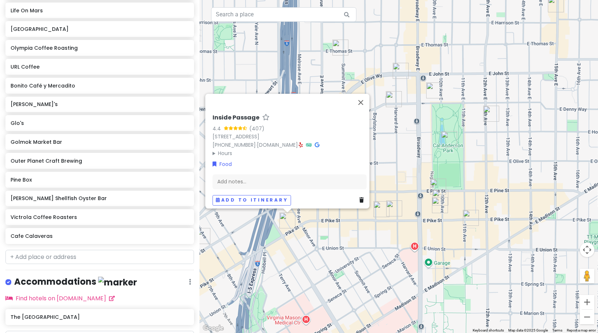
drag, startPoint x: 471, startPoint y: 142, endPoint x: 480, endPoint y: 8, distance: 134.6
click at [480, 8] on div "Inside Passage 4.4 (407) 1108 Pike St, Seattle, WA 98101, USA (206) 583-7177 · …" at bounding box center [398, 166] width 398 height 333
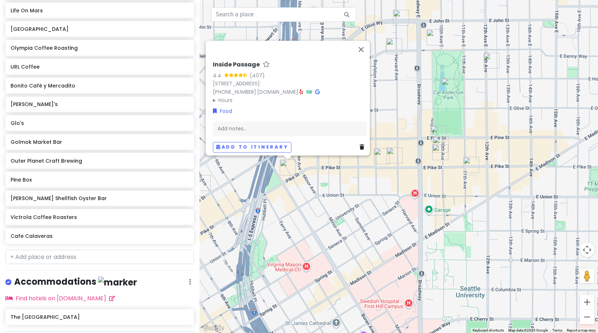
click at [470, 162] on img "Gemini Room" at bounding box center [471, 165] width 16 height 16
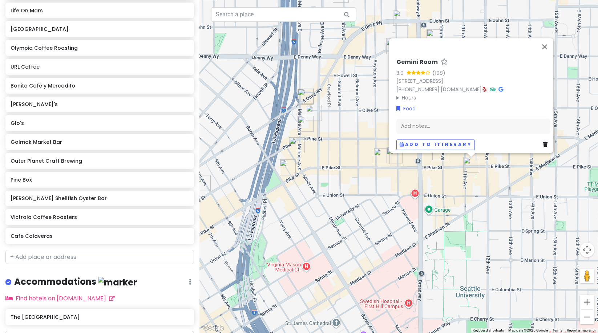
click at [439, 156] on img "Lost Lake Cafe & Lounge" at bounding box center [440, 152] width 16 height 16
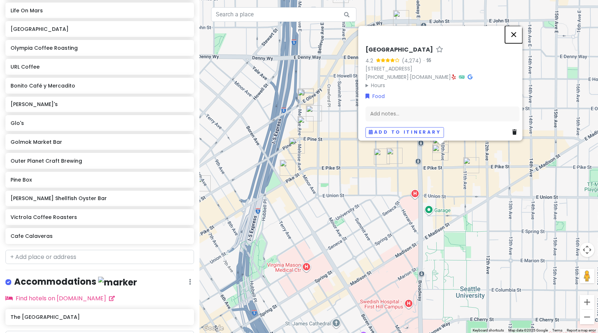
click at [513, 31] on button "Close" at bounding box center [513, 34] width 17 height 17
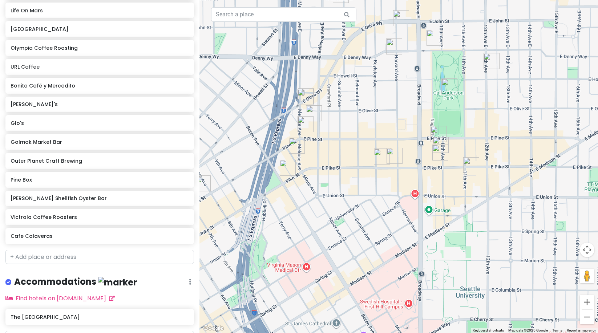
click at [439, 139] on img "Elliott Bay Book Company" at bounding box center [440, 145] width 16 height 16
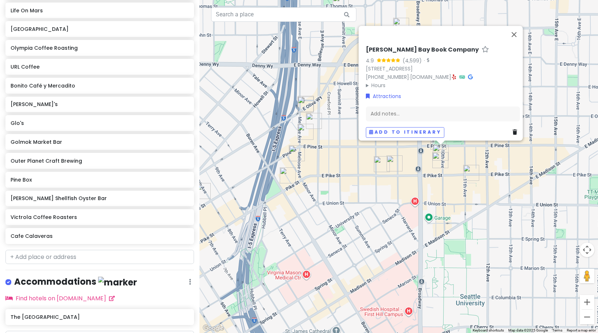
click at [434, 142] on img "Molly Moon's Homemade Ice Cream Capitol Hill" at bounding box center [438, 142] width 16 height 16
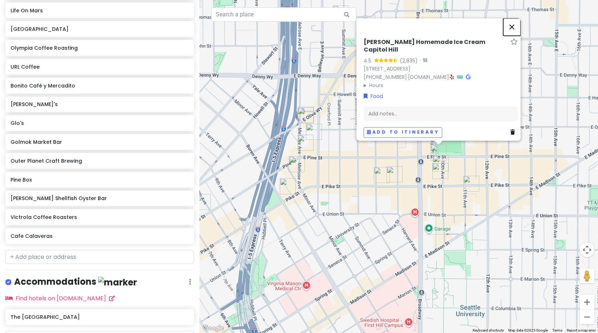
click at [513, 32] on button "Close" at bounding box center [511, 26] width 17 height 17
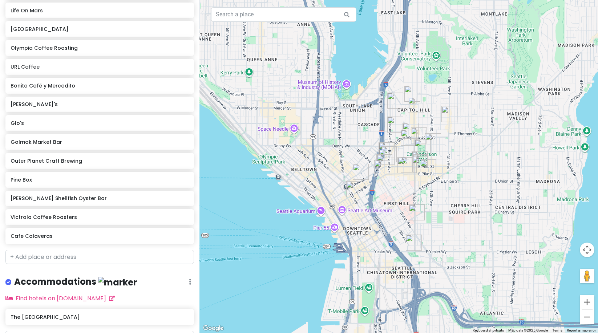
drag, startPoint x: 268, startPoint y: 199, endPoint x: 318, endPoint y: 157, distance: 65.5
click at [316, 157] on div at bounding box center [398, 166] width 398 height 333
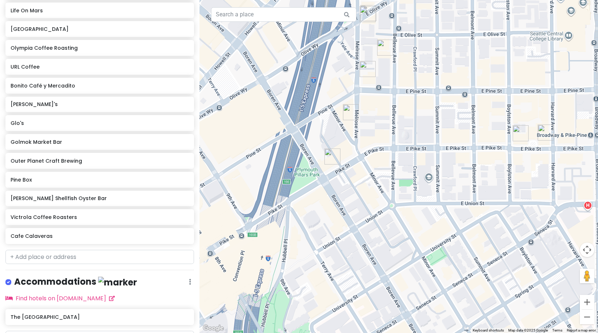
drag, startPoint x: 333, startPoint y: 147, endPoint x: 432, endPoint y: 180, distance: 104.6
click at [457, 182] on div at bounding box center [398, 166] width 398 height 333
click at [332, 155] on img "Inside Passage" at bounding box center [333, 157] width 16 height 16
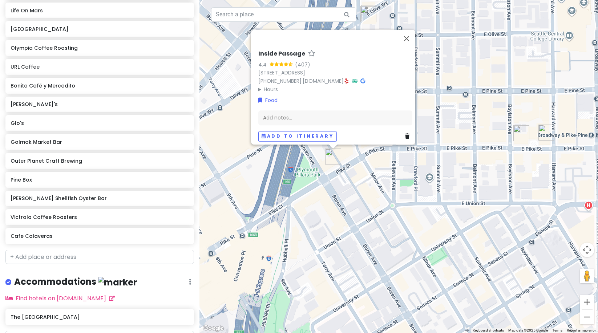
click at [370, 167] on div "Inside Passage 4.4 (407) 1108 Pike St, Seattle, WA 98101, USA (206) 583-7177 · …" at bounding box center [398, 166] width 398 height 333
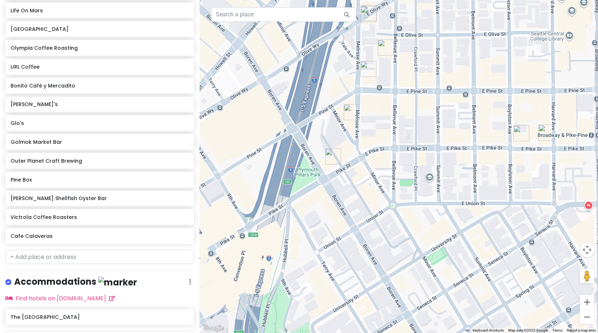
click at [351, 109] on img "Taylor Shellfish Oyster Bar" at bounding box center [352, 112] width 16 height 16
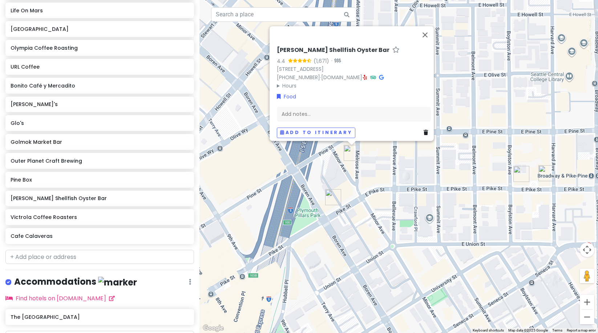
click at [359, 172] on div "Taylor Shellfish Oyster Bar 4.4 (1,671) · 1521 Melrose Ave, Seattle, WA 98122, …" at bounding box center [398, 166] width 398 height 333
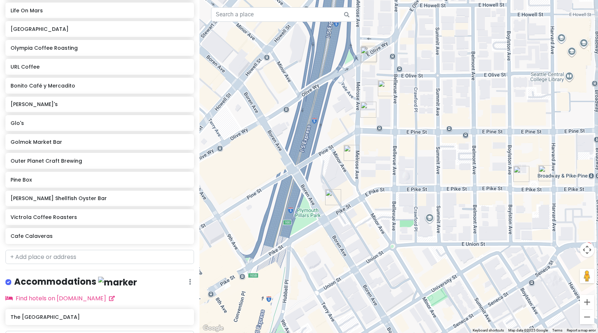
click at [370, 113] on img "Pine Box" at bounding box center [368, 110] width 16 height 16
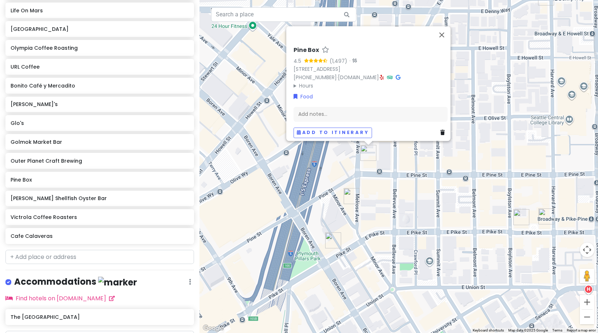
click at [359, 174] on div "Pine Box 4.5 (1,497) · 1600 Melrose Ave, Seattle, WA 98122, USA (206) 588-0375 …" at bounding box center [398, 166] width 398 height 333
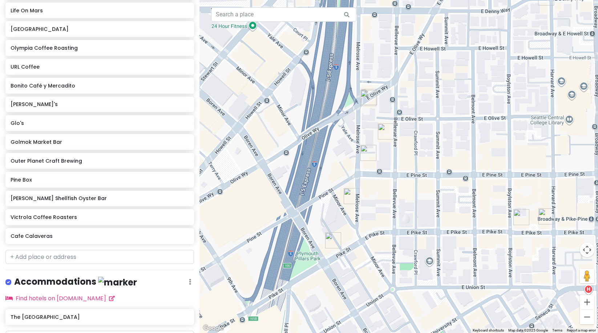
click at [382, 129] on img "Ghost Note Coffee" at bounding box center [386, 131] width 16 height 16
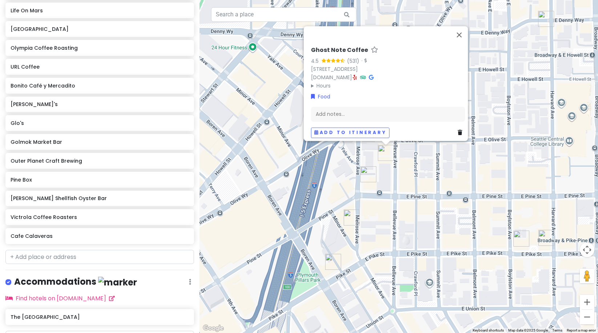
click at [349, 158] on div "Ghost Note Coffee 4.5 (531) · 1623 Bellevue Ave, Seattle, WA 98122, USA www.gho…" at bounding box center [398, 166] width 398 height 333
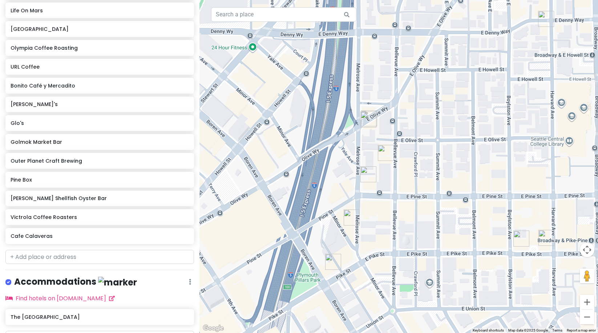
click at [368, 122] on img "Bonito Café y Mercadito" at bounding box center [368, 119] width 16 height 16
click at [369, 112] on img "Bonito Café y Mercadito" at bounding box center [369, 119] width 16 height 16
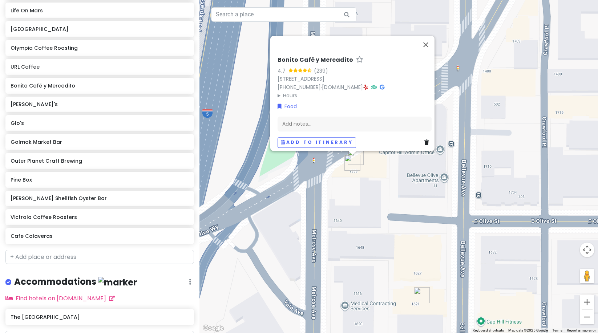
click at [371, 153] on div "Bonito Café y Mercadito 4.7 (239) 1351 E Olive Wy, Seattle, WA 98122, USA (206)…" at bounding box center [398, 166] width 398 height 333
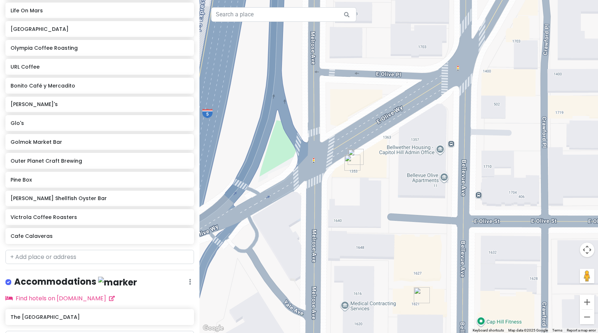
click at [354, 152] on img "Donna's" at bounding box center [356, 157] width 16 height 16
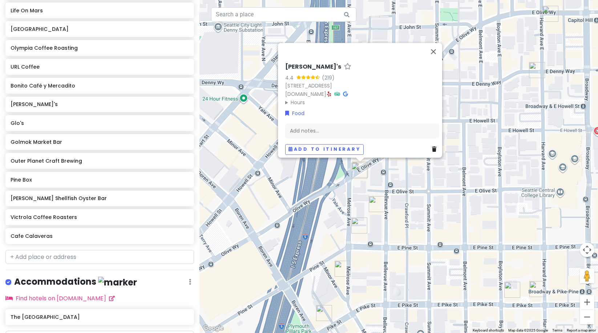
click at [358, 206] on div "Donna's 4.4 (219) 1355 E Olive Wy, Seattle, WA 98122, USA www.donnasseattle.com…" at bounding box center [398, 166] width 398 height 333
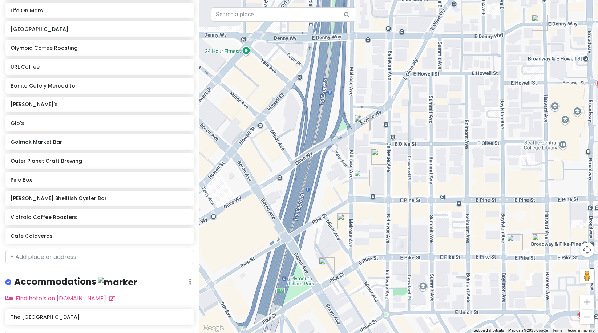
drag, startPoint x: 371, startPoint y: 189, endPoint x: 373, endPoint y: 142, distance: 47.3
click at [373, 142] on div at bounding box center [398, 166] width 398 height 333
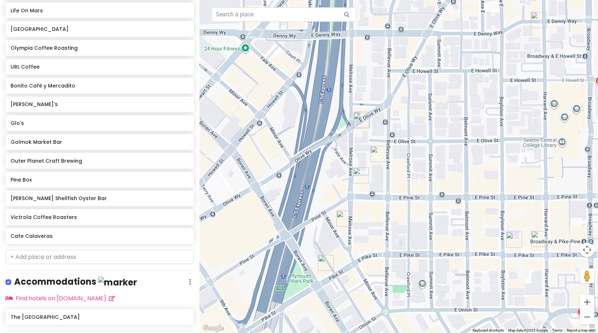
click at [361, 175] on img "Pine Box" at bounding box center [361, 175] width 16 height 16
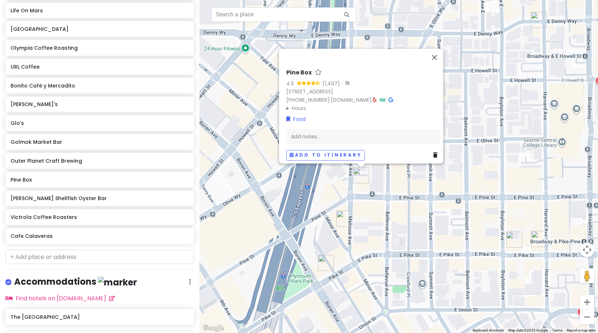
click at [342, 215] on img "Taylor Shellfish Oyster Bar" at bounding box center [344, 219] width 16 height 16
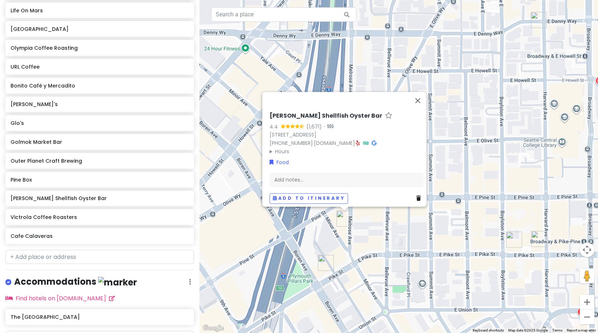
click at [324, 261] on img "Inside Passage" at bounding box center [326, 263] width 16 height 16
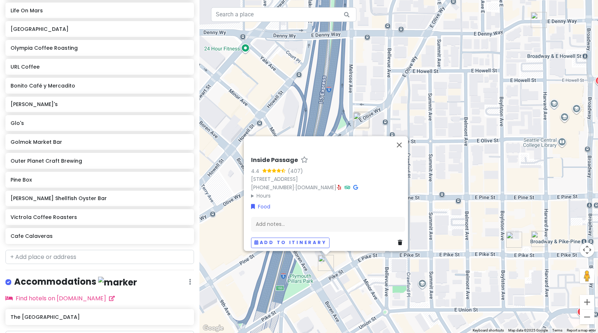
click at [513, 240] on img "Golmok Market Bar" at bounding box center [514, 240] width 16 height 16
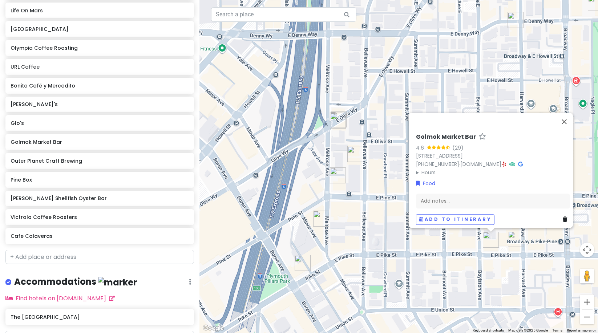
click at [517, 241] on img "Life On Mars" at bounding box center [516, 239] width 16 height 16
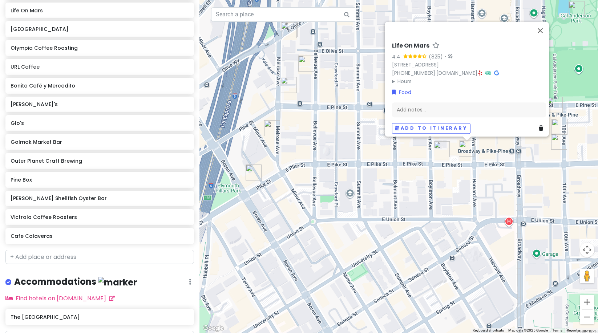
drag, startPoint x: 431, startPoint y: 276, endPoint x: 405, endPoint y: 183, distance: 96.6
click at [405, 183] on div "Life On Mars 4.4 (825) · 722 E Pike St, Seattle, WA 98122, USA (206) 323-9166 ·…" at bounding box center [398, 166] width 398 height 333
click at [556, 141] on img "Lost Lake Cafe & Lounge" at bounding box center [559, 142] width 16 height 16
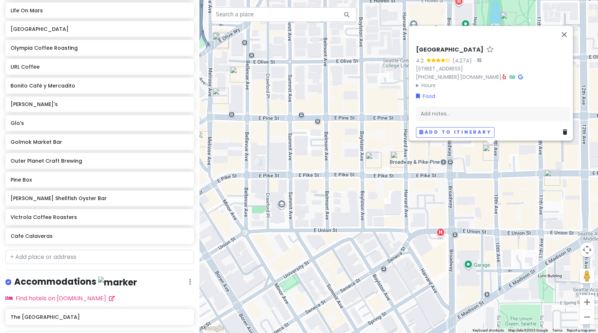
click at [476, 171] on div "Lost Lake Cafe & Lounge 4.2 (4,274) · 1505 10th Ave, Seattle, WA 98122, USA (20…" at bounding box center [398, 166] width 398 height 333
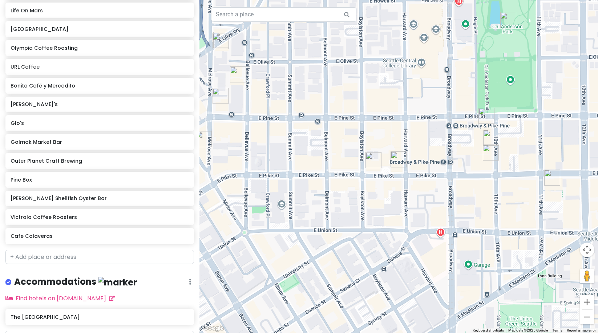
click at [493, 131] on img "Elliott Bay Book Company" at bounding box center [491, 138] width 16 height 16
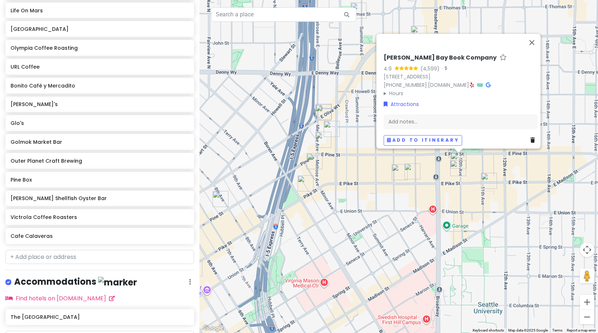
click at [458, 168] on img "Lost Lake Cafe & Lounge" at bounding box center [458, 168] width 16 height 16
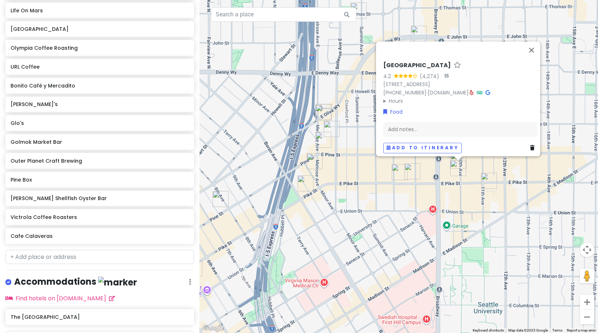
click at [411, 171] on img "Life On Mars" at bounding box center [412, 171] width 16 height 16
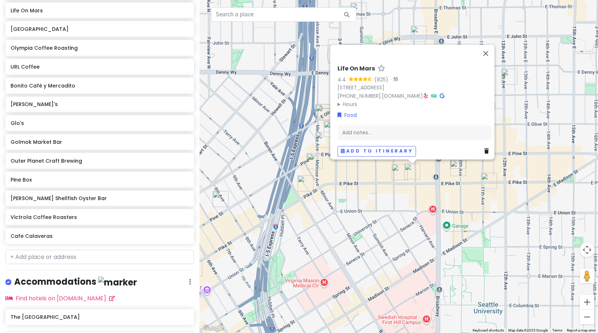
click at [400, 172] on img "Golmok Market Bar" at bounding box center [399, 172] width 16 height 16
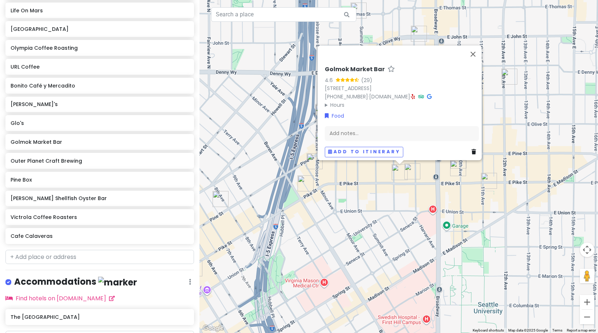
click at [301, 182] on img "Inside Passage" at bounding box center [305, 183] width 16 height 16
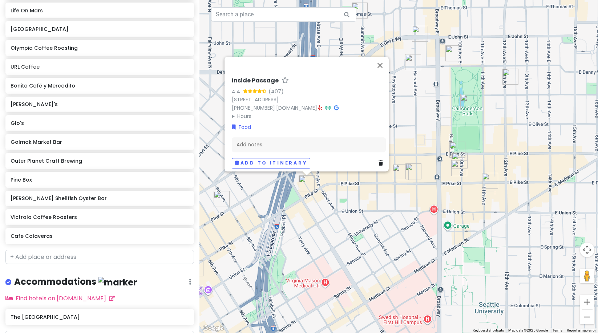
click at [335, 188] on div "Inside Passage 4.4 (407) 1108 Pike St, Seattle, WA 98101, USA (206) 583-7177 · …" at bounding box center [398, 166] width 398 height 333
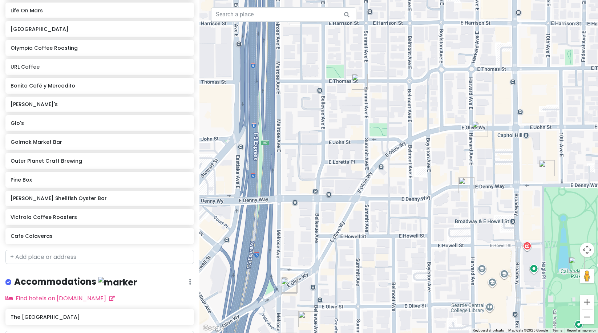
drag, startPoint x: 359, startPoint y: 55, endPoint x: 361, endPoint y: 145, distance: 90.1
click at [374, 183] on div at bounding box center [398, 166] width 398 height 333
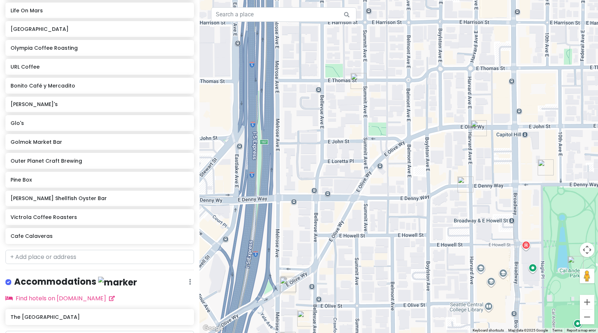
click at [353, 76] on img "Analog Coffee" at bounding box center [358, 81] width 16 height 16
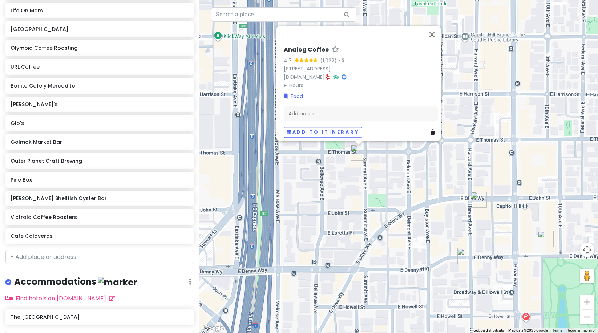
click at [475, 201] on img "The Wash" at bounding box center [479, 200] width 16 height 16
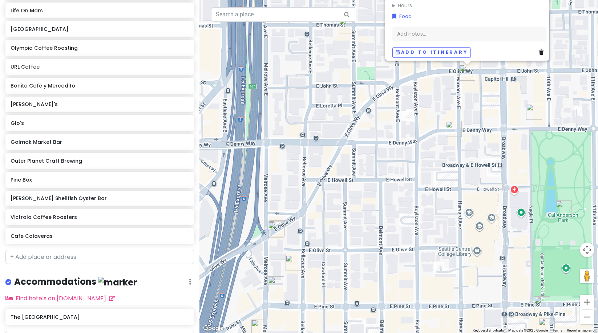
drag, startPoint x: 357, startPoint y: 239, endPoint x: 344, endPoint y: 85, distance: 154.6
click at [344, 85] on div "The Wash 4.7 (84) 1801 E Olive Wy, Seattle, WA 98102, USA www.thewashseattle.co…" at bounding box center [398, 166] width 398 height 333
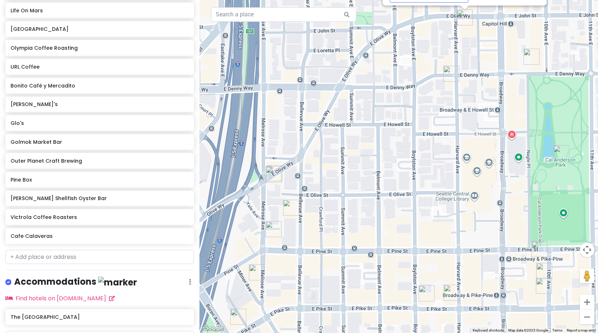
click at [528, 56] on img "Glo's" at bounding box center [531, 57] width 16 height 16
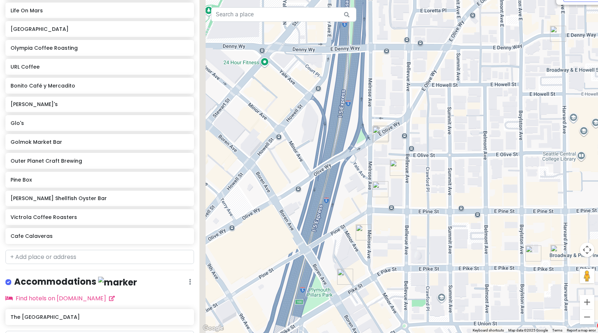
drag, startPoint x: 369, startPoint y: 203, endPoint x: 518, endPoint y: 57, distance: 208.8
click at [518, 57] on div "Glo's 4.5 (2,102) · 928 East Denny Way, E Barbara Bailey Way, Seattle, WA 98122…" at bounding box center [398, 166] width 398 height 333
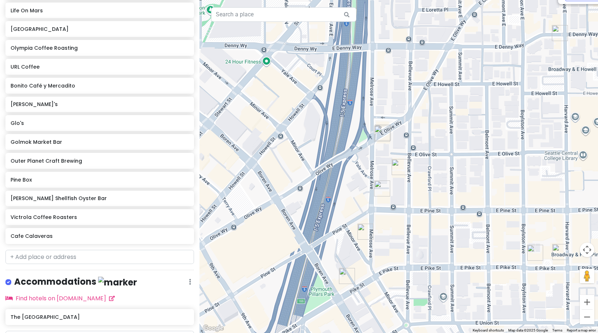
click at [383, 128] on img "Bonito Café y Mercadito" at bounding box center [382, 134] width 16 height 16
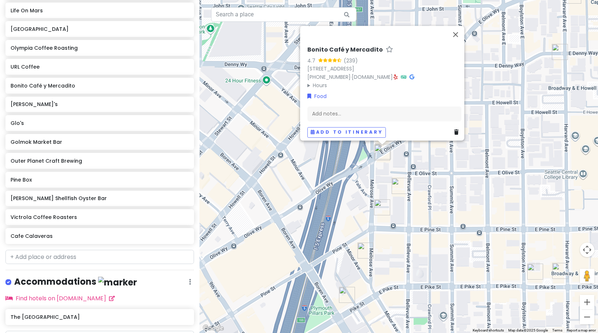
click at [385, 206] on img "Pine Box" at bounding box center [382, 207] width 16 height 16
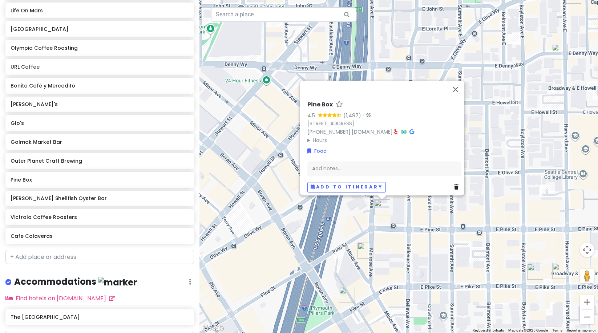
click at [362, 253] on img "Taylor Shellfish Oyster Bar" at bounding box center [365, 251] width 16 height 16
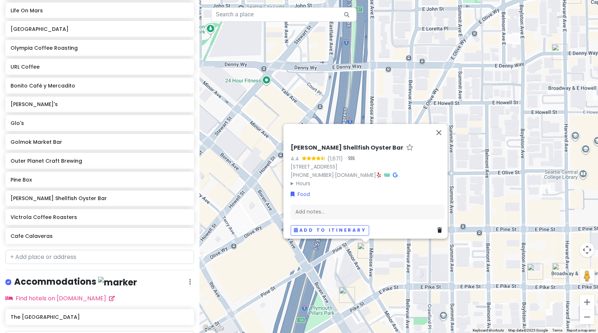
click at [349, 294] on img "Inside Passage" at bounding box center [347, 295] width 16 height 16
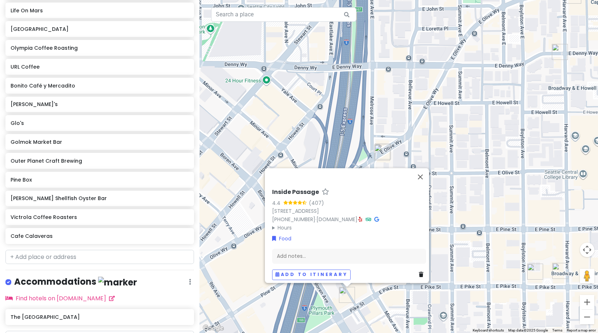
click at [503, 168] on div "Inside Passage 4.4 (407) 1108 Pike St, Seattle, WA 98101, USA (206) 583-7177 · …" at bounding box center [398, 166] width 398 height 333
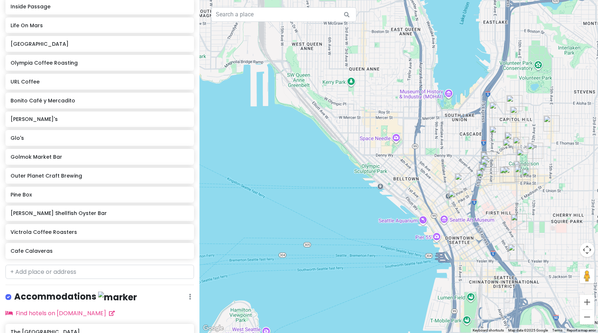
scroll to position [360, 0]
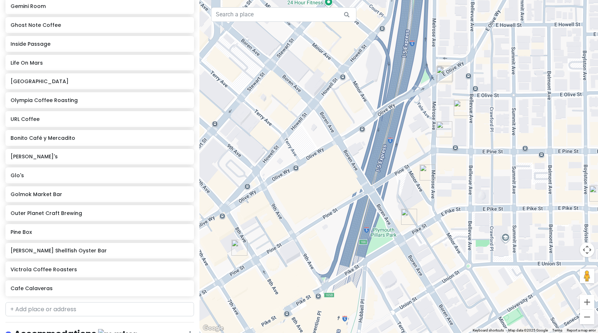
click at [411, 214] on img "Inside Passage" at bounding box center [409, 217] width 16 height 16
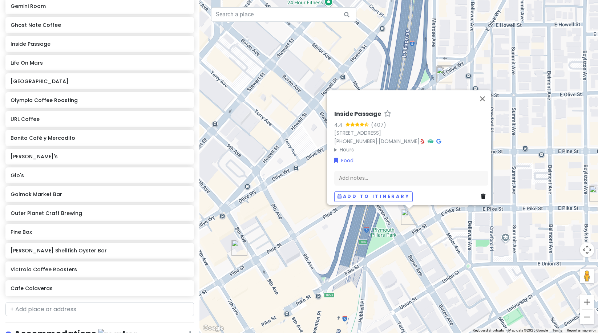
click at [438, 229] on div "Inside Passage 4.4 (407) 1108 Pike St, Seattle, WA 98101, USA (206) 583-7177 · …" at bounding box center [398, 166] width 398 height 333
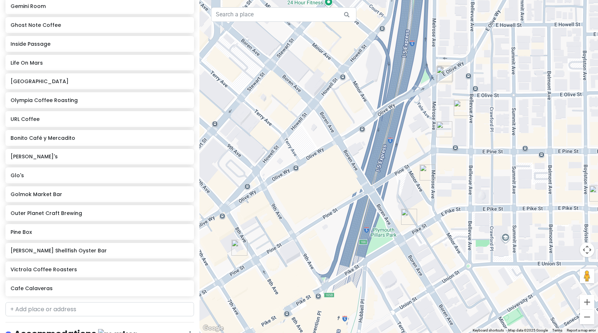
click at [424, 167] on img "Taylor Shellfish Oyster Bar" at bounding box center [427, 172] width 16 height 16
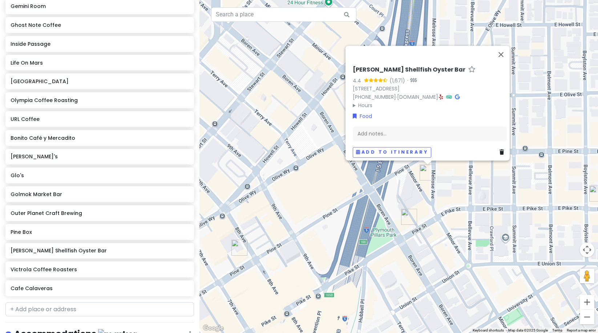
click at [444, 191] on div "Taylor Shellfish Oyster Bar 4.4 (1,671) · 1521 Melrose Ave, Seattle, WA 98122, …" at bounding box center [398, 166] width 398 height 333
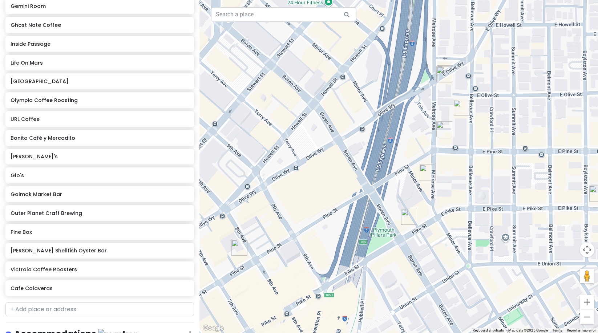
click at [448, 125] on img "Pine Box" at bounding box center [444, 129] width 16 height 16
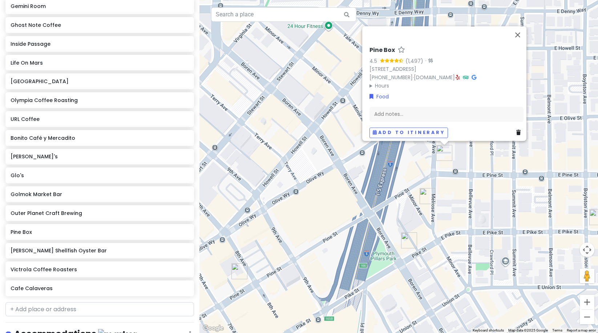
click at [449, 163] on div "Pine Box 4.5 (1,497) · 1600 Melrose Ave, Seattle, WA 98122, USA (206) 588-0375 …" at bounding box center [398, 166] width 398 height 333
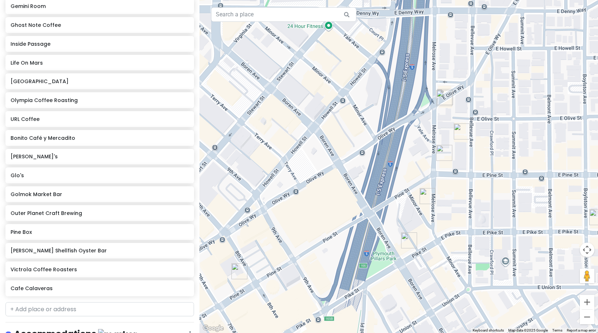
click at [458, 134] on img "Ghost Note Coffee" at bounding box center [462, 131] width 16 height 16
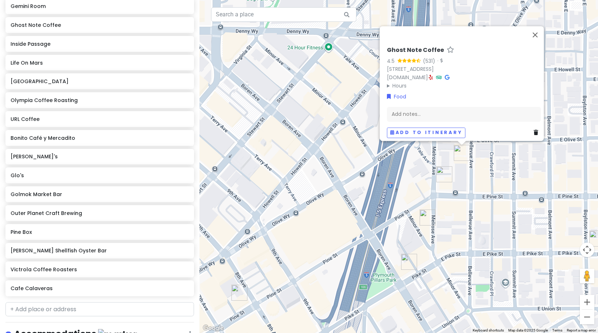
click at [439, 145] on div "Ghost Note Coffee 4.5 (531) · 1623 Bellevue Ave, Seattle, WA 98122, USA www.gho…" at bounding box center [398, 166] width 398 height 333
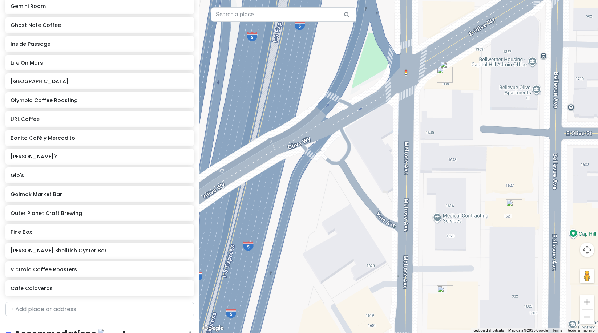
click at [448, 68] on img "Bonito Café y Mercadito" at bounding box center [444, 75] width 16 height 16
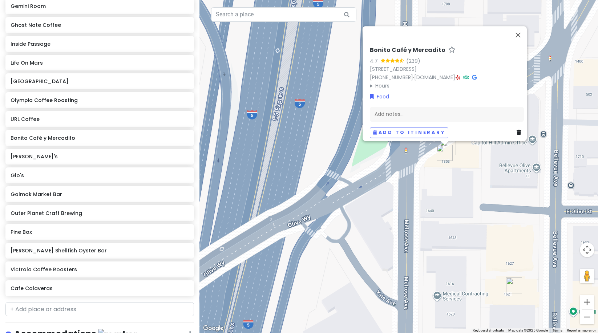
click at [439, 158] on img "Bonito Café y Mercadito" at bounding box center [444, 153] width 16 height 16
click at [441, 155] on img "Bonito Café y Mercadito" at bounding box center [444, 153] width 16 height 16
click at [453, 144] on img "Donna's" at bounding box center [448, 147] width 16 height 16
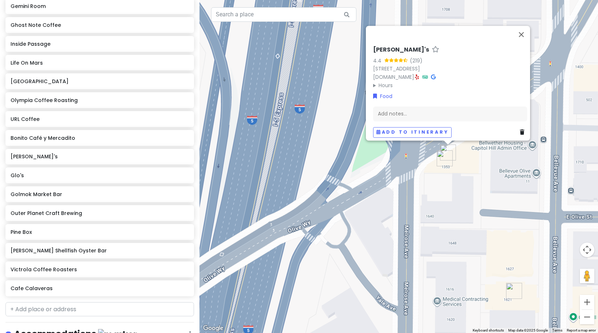
click at [469, 168] on div "Donna's 4.4 (219) 1355 E Olive Wy, Seattle, WA 98122, USA www.donnasseattle.com…" at bounding box center [398, 166] width 398 height 333
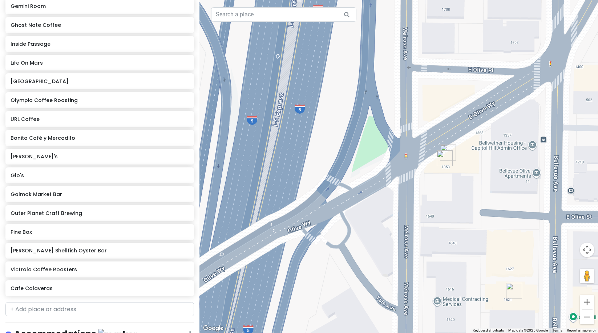
click at [451, 145] on img "Donna's" at bounding box center [448, 153] width 16 height 16
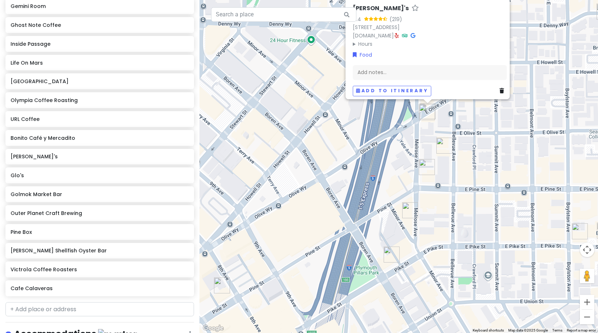
drag, startPoint x: 471, startPoint y: 229, endPoint x: 442, endPoint y: 139, distance: 94.4
click at [442, 139] on img "Ghost Note Coffee" at bounding box center [444, 146] width 16 height 16
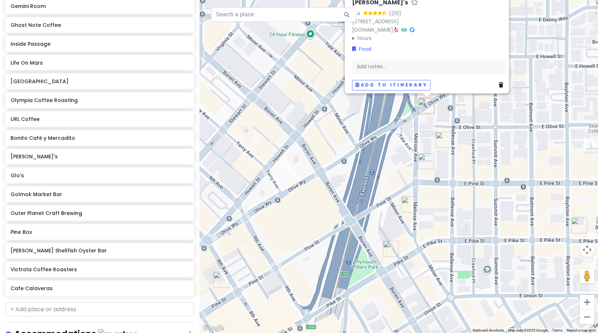
click at [408, 207] on img "Taylor Shellfish Oyster Bar" at bounding box center [409, 204] width 16 height 16
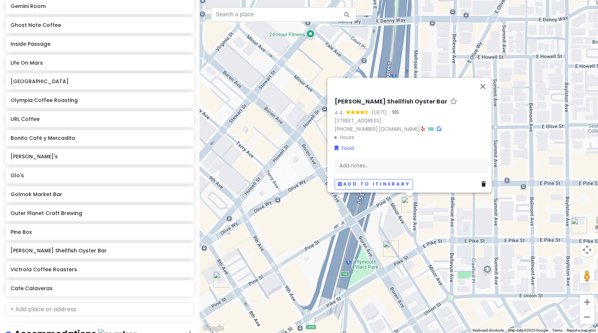
click at [392, 247] on img "Inside Passage" at bounding box center [391, 249] width 16 height 16
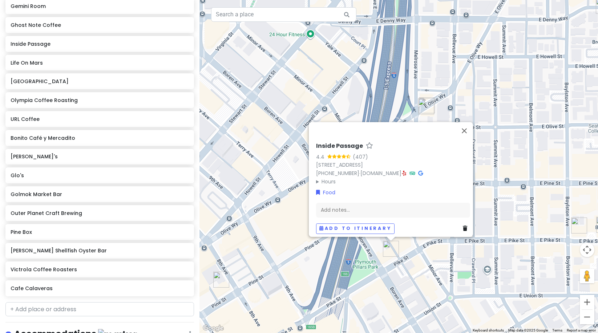
click at [385, 100] on div "Inside Passage 4.4 (407) 1108 Pike St, Seattle, WA 98101, USA (206) 583-7177 · …" at bounding box center [398, 166] width 398 height 333
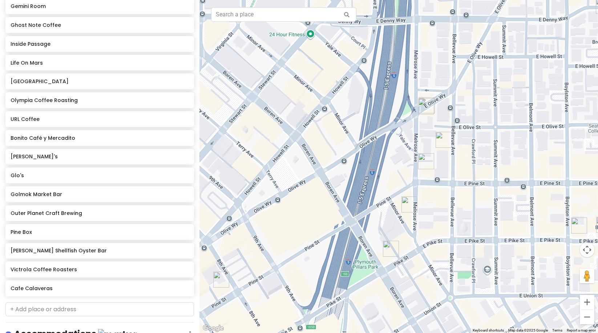
click at [385, 245] on img "Inside Passage" at bounding box center [391, 249] width 16 height 16
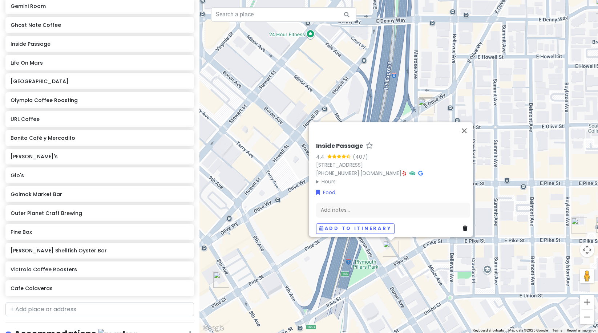
click at [435, 249] on div "Inside Passage 4.4 (407) 1108 Pike St, Seattle, WA 98101, USA (206) 583-7177 · …" at bounding box center [398, 166] width 398 height 333
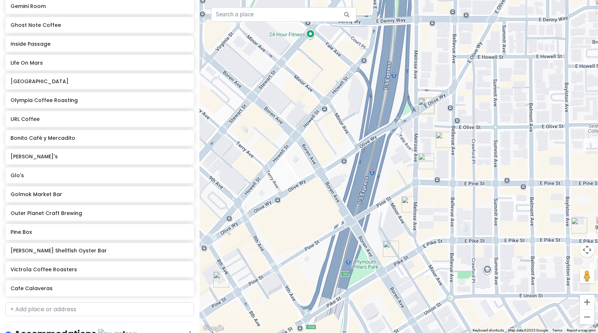
click at [582, 220] on img "Golmok Market Bar" at bounding box center [579, 226] width 16 height 16
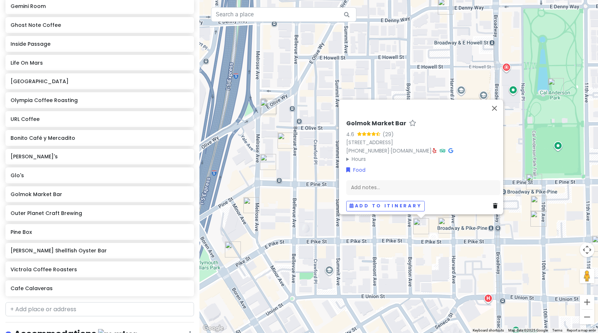
drag, startPoint x: 462, startPoint y: 259, endPoint x: 409, endPoint y: 243, distance: 55.5
click at [391, 260] on div "Golmok Market Bar 4.6 (29) 706 E Pike St, Seattle, WA 98122, USA (206) 644-1987…" at bounding box center [398, 166] width 398 height 333
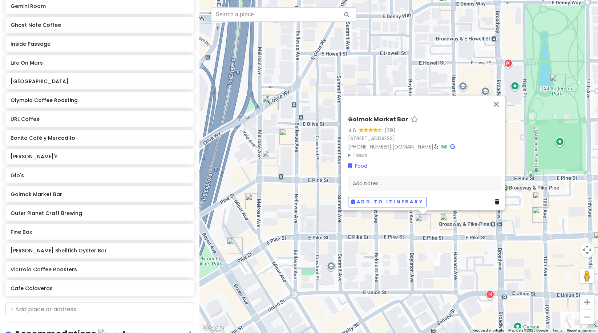
click at [445, 221] on img "Life On Mars" at bounding box center [448, 222] width 16 height 16
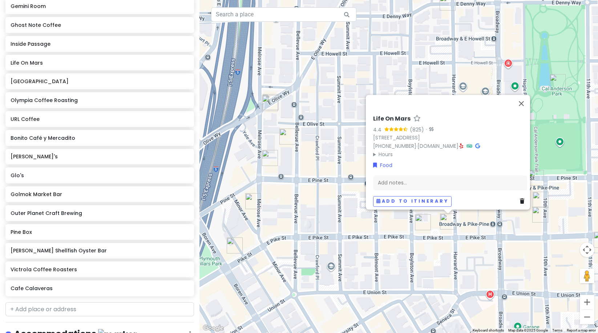
click at [533, 218] on img "Lost Lake Cafe & Lounge" at bounding box center [540, 215] width 16 height 16
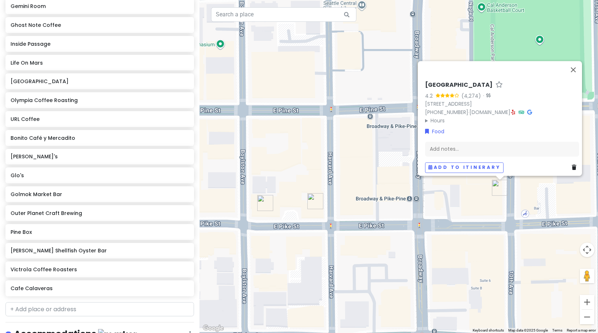
click at [471, 221] on div "Lost Lake Cafe & Lounge 4.2 (4,274) · 1505 10th Ave, Seattle, WA 98122, USA (20…" at bounding box center [398, 166] width 398 height 333
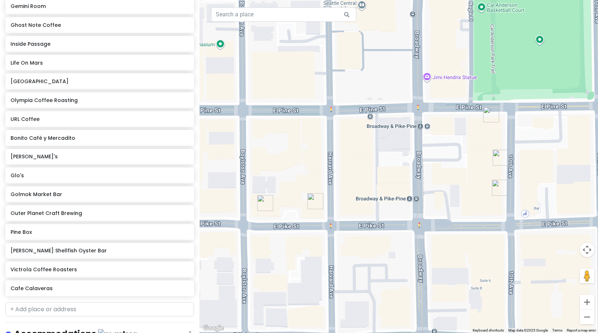
click at [488, 118] on img "Molly Moon's Homemade Ice Cream Capitol Hill" at bounding box center [491, 114] width 16 height 16
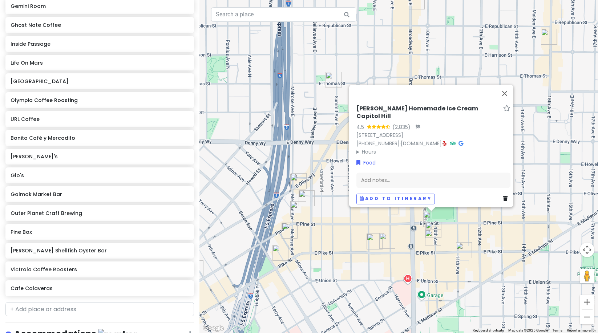
click at [593, 183] on div "Molly Moon's Homemade Ice Cream Capitol Hill 4.5 (2,835) · 917 E Pine St, Seatt…" at bounding box center [398, 166] width 398 height 333
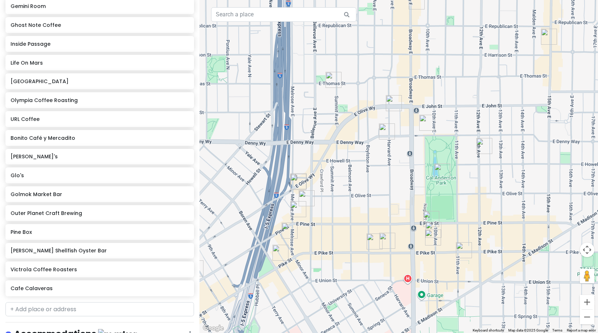
click at [332, 79] on img "Analog Coffee" at bounding box center [333, 80] width 16 height 16
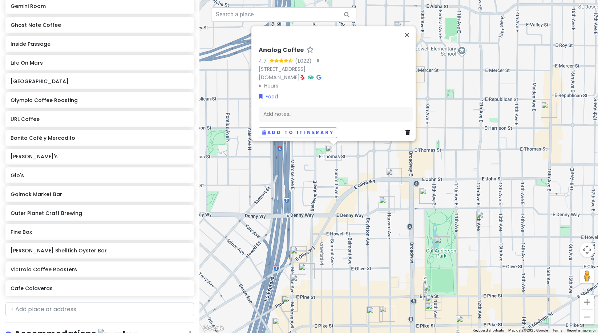
click at [390, 174] on img "The Wash" at bounding box center [394, 176] width 16 height 16
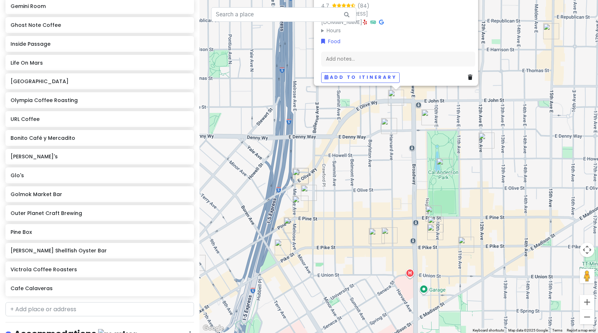
drag, startPoint x: 340, startPoint y: 211, endPoint x: 361, endPoint y: 120, distance: 93.9
click at [344, 130] on div "The Wash 4.7 (84) 1801 E Olive Wy, Seattle, WA 98102, USA www.thewashseattle.co…" at bounding box center [398, 166] width 398 height 333
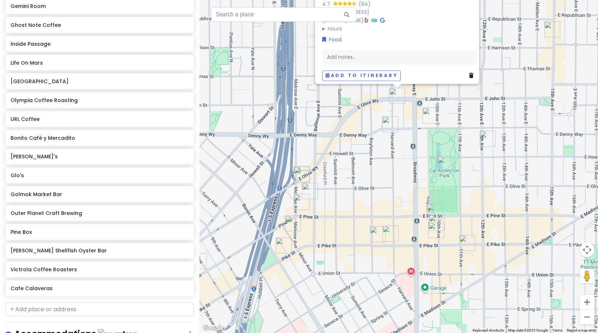
click at [430, 118] on img "Glo's" at bounding box center [430, 115] width 16 height 16
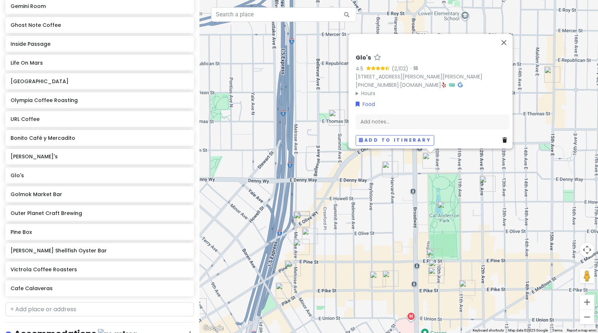
click at [386, 166] on img "Twice Sold Tales" at bounding box center [390, 169] width 16 height 16
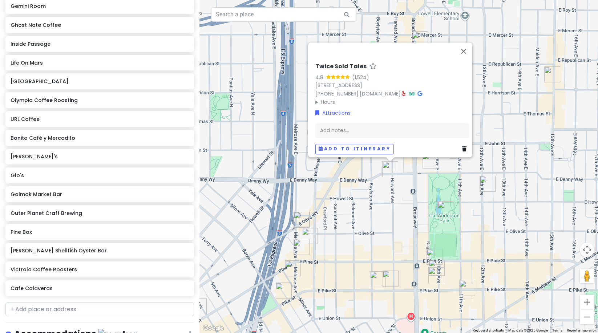
click at [303, 218] on img "Bonito Café y Mercadito" at bounding box center [301, 220] width 16 height 16
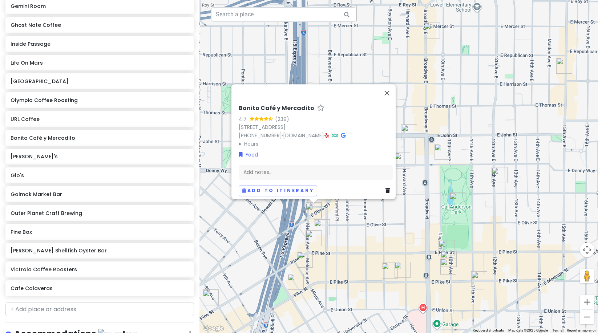
click at [442, 149] on img "Glo's" at bounding box center [442, 152] width 16 height 16
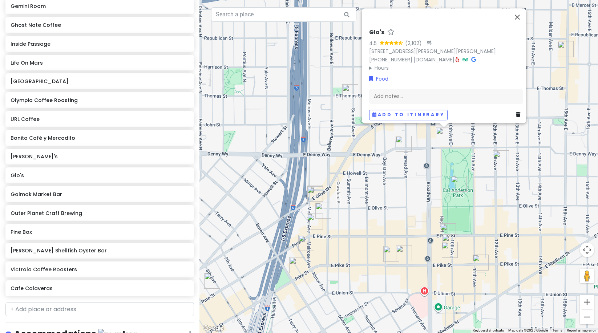
drag, startPoint x: 409, startPoint y: 199, endPoint x: 411, endPoint y: 173, distance: 26.2
click at [411, 173] on div "Glo's 4.5 (2,102) · 928 East Denny Way, E Barbara Bailey Way, Seattle, WA 98122…" at bounding box center [398, 166] width 398 height 333
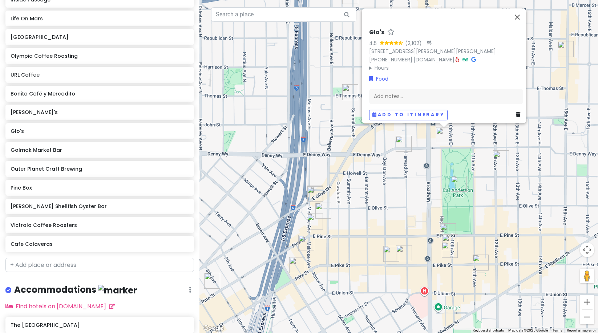
scroll to position [434, 0]
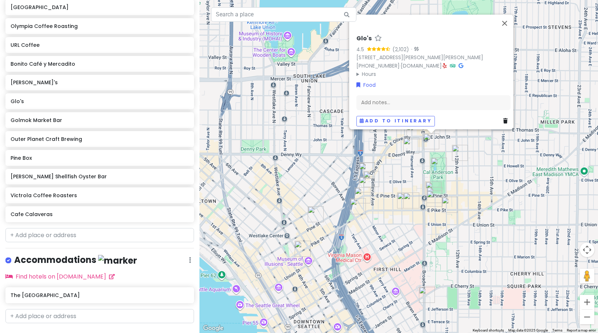
click at [418, 179] on div "Glo's 4.5 (2,102) · 928 East Denny Way, E Barbara Bailey Way, Seattle, WA 98122…" at bounding box center [398, 166] width 398 height 333
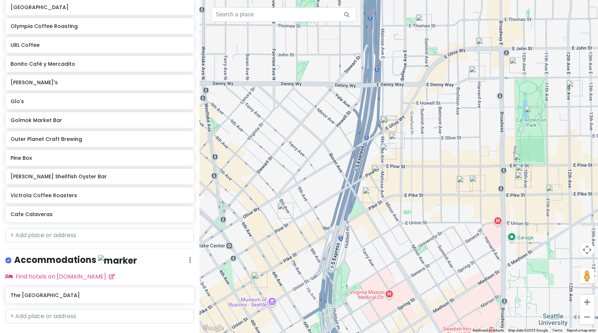
click at [470, 72] on img "Twice Sold Tales" at bounding box center [477, 74] width 16 height 16
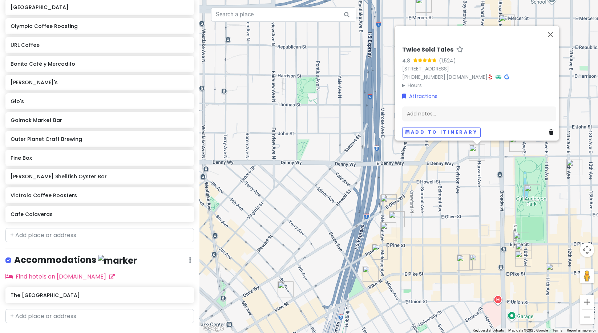
click at [532, 193] on img "Cal Anderson Park" at bounding box center [532, 192] width 16 height 16
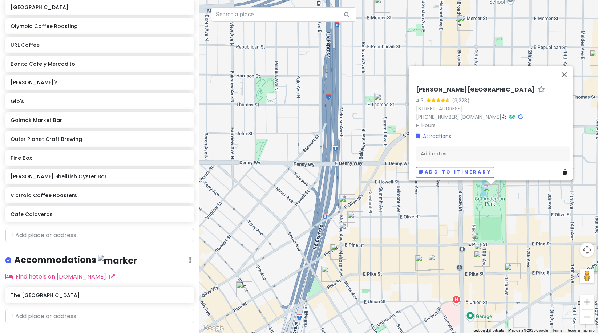
click at [462, 204] on div "Cal Anderson Park 4.3 (3,223) 1635 11th Ave, Seattle, WA 98122, USA (206) 684-4…" at bounding box center [398, 166] width 398 height 333
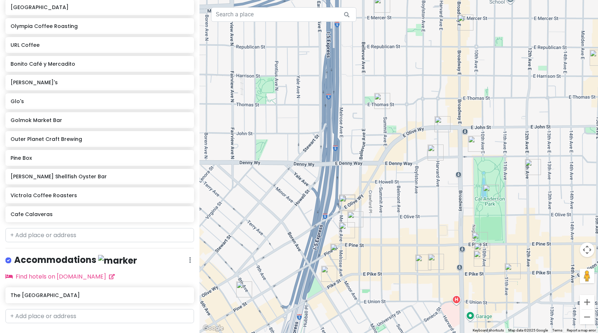
click at [479, 249] on img "Elliott Bay Book Company" at bounding box center [482, 251] width 16 height 16
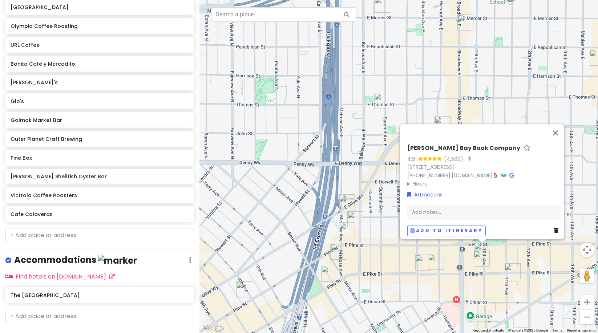
click at [458, 262] on div "Elliott Bay Book Company 4.9 (4,599) · 1521 10th Ave, Seattle, WA 98122, USA (2…" at bounding box center [398, 166] width 398 height 333
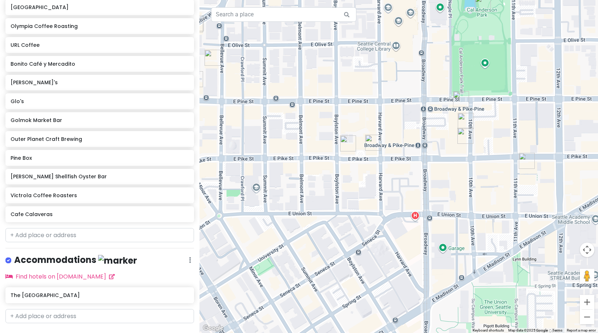
drag, startPoint x: 501, startPoint y: 142, endPoint x: 556, endPoint y: 78, distance: 85.0
click at [556, 78] on div at bounding box center [398, 166] width 398 height 333
click at [465, 121] on img "Elliott Bay Book Company" at bounding box center [466, 121] width 16 height 16
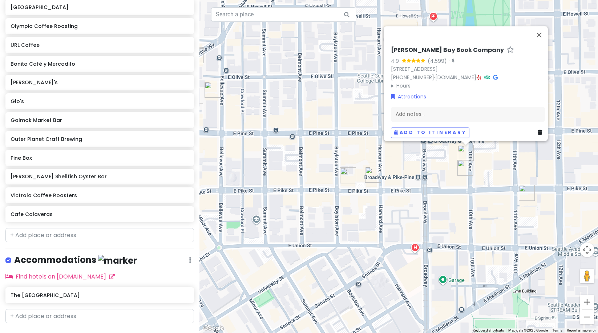
click at [397, 82] on summary "Hours" at bounding box center [468, 86] width 154 height 8
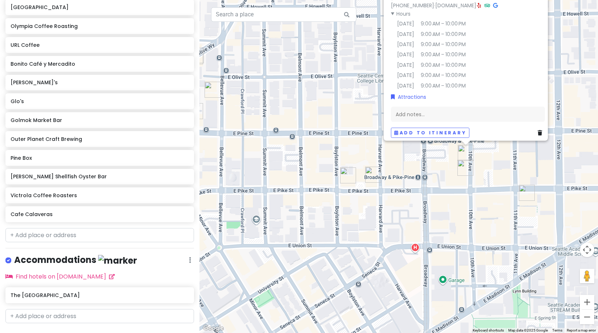
click at [443, 157] on div "Elliott Bay Book Company 4.9 (4,599) · 1521 10th Ave, Seattle, WA 98122, USA (2…" at bounding box center [398, 166] width 398 height 333
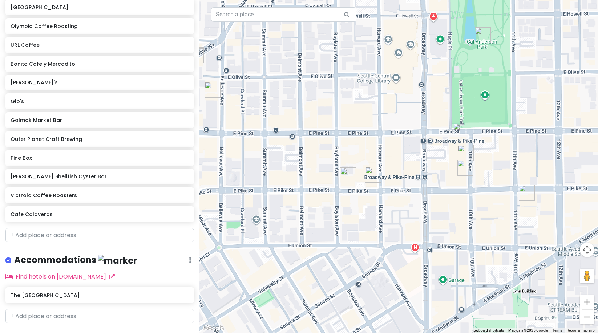
click at [463, 149] on img "Elliott Bay Book Company" at bounding box center [466, 153] width 16 height 16
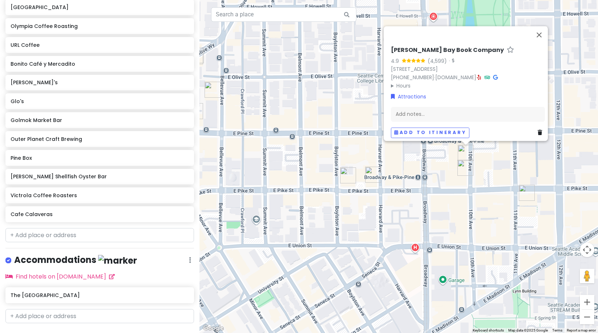
click at [463, 169] on img "Lost Lake Cafe & Lounge" at bounding box center [465, 168] width 16 height 16
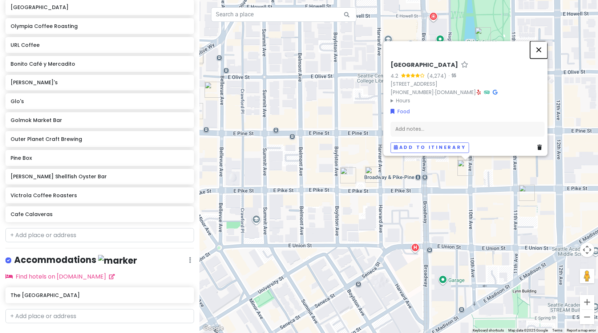
click at [543, 46] on button "Close" at bounding box center [538, 49] width 17 height 17
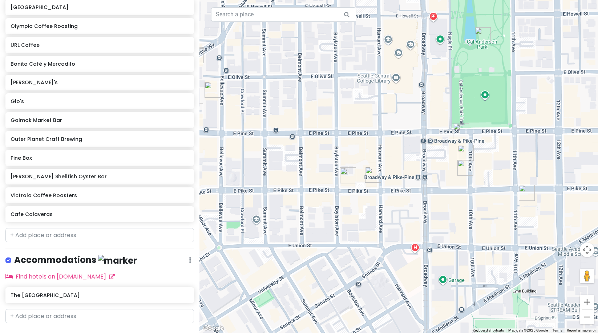
click at [519, 188] on img "Gemini Room" at bounding box center [527, 193] width 16 height 16
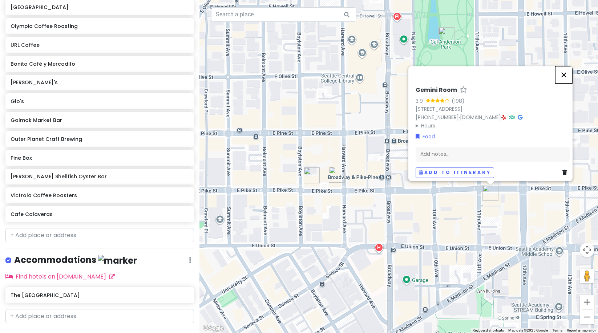
click at [561, 71] on button "Close" at bounding box center [563, 74] width 17 height 17
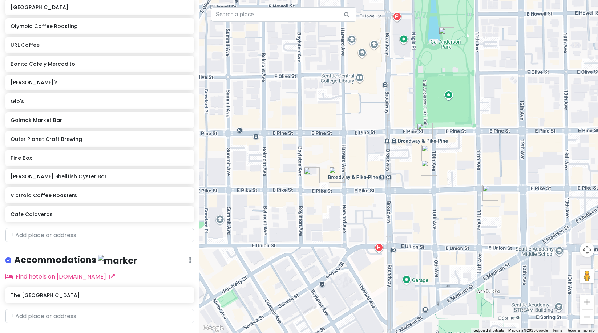
click at [421, 128] on img "Molly Moon's Homemade Ice Cream Capitol Hill" at bounding box center [425, 131] width 16 height 16
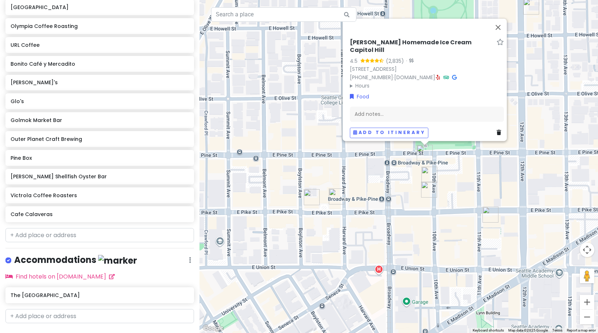
click at [413, 175] on div "Molly Moon's Homemade Ice Cream Capitol Hill 4.5 (2,835) · 917 E Pine St, Seatt…" at bounding box center [398, 166] width 398 height 333
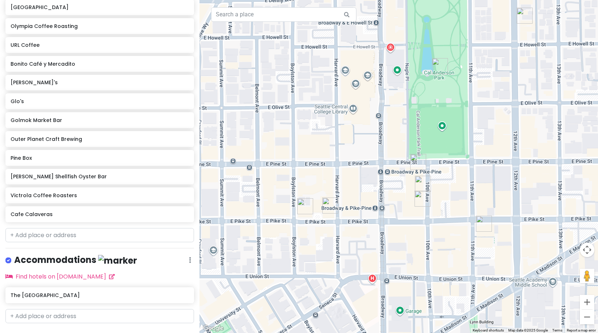
click at [327, 203] on img "Life On Mars" at bounding box center [330, 206] width 16 height 16
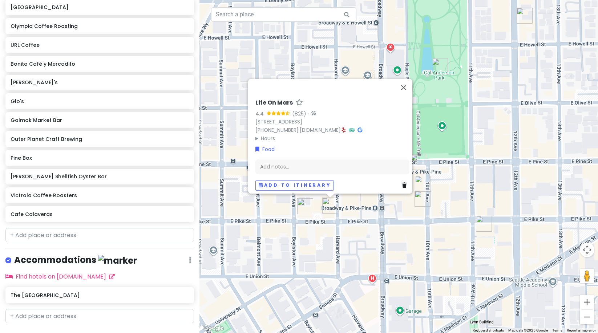
click at [302, 204] on img "Golmok Market Bar" at bounding box center [305, 206] width 16 height 16
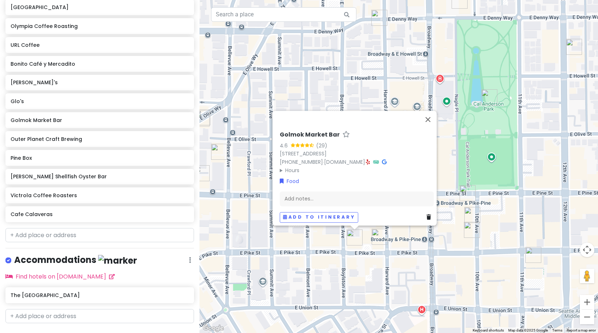
drag, startPoint x: 413, startPoint y: 212, endPoint x: 462, endPoint y: 244, distance: 59.5
click at [462, 244] on div "Golmok Market Bar 4.6 (29) 706 E Pike St, Seattle, WA 98122, USA (206) 644-1987…" at bounding box center [398, 166] width 398 height 333
click at [463, 230] on div "Golmok Market Bar 4.6 (29) 706 E Pike St, Seattle, WA 98122, USA (206) 644-1987…" at bounding box center [398, 166] width 398 height 333
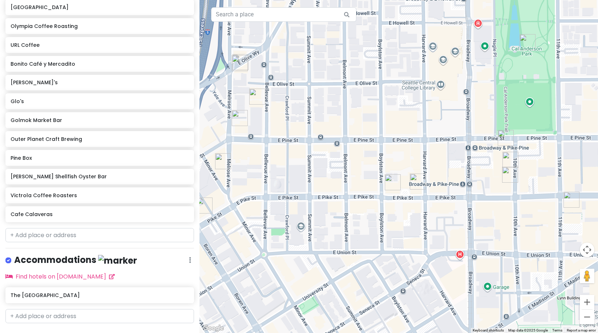
drag, startPoint x: 433, startPoint y: 235, endPoint x: 472, endPoint y: 186, distance: 62.5
click at [472, 186] on div at bounding box center [398, 166] width 398 height 333
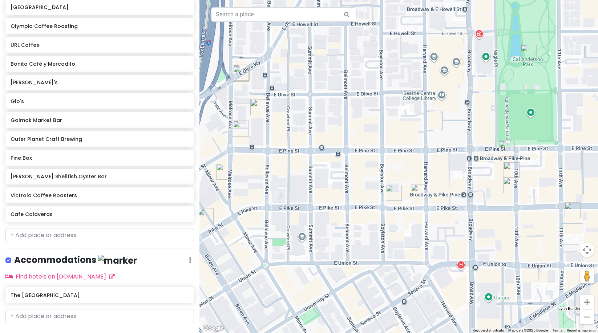
click at [241, 73] on img "Bonito Café y Mercadito" at bounding box center [241, 74] width 16 height 16
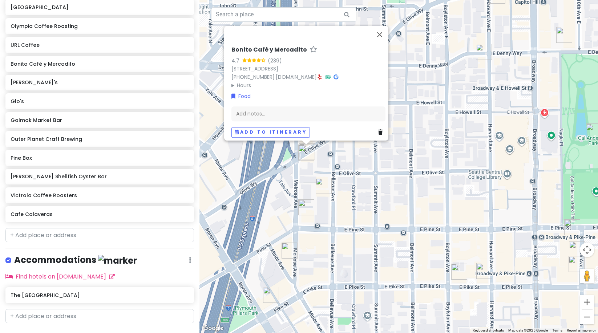
click at [322, 187] on img "Ghost Note Coffee" at bounding box center [324, 186] width 16 height 16
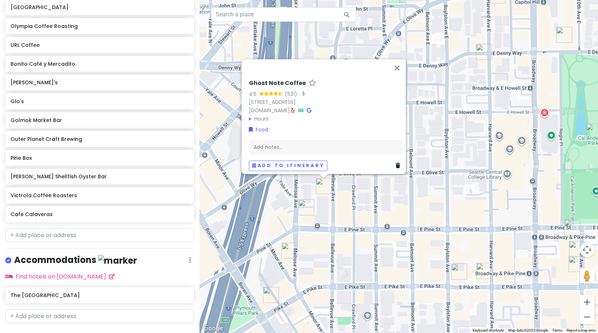
click at [300, 204] on img "Pine Box" at bounding box center [306, 207] width 16 height 16
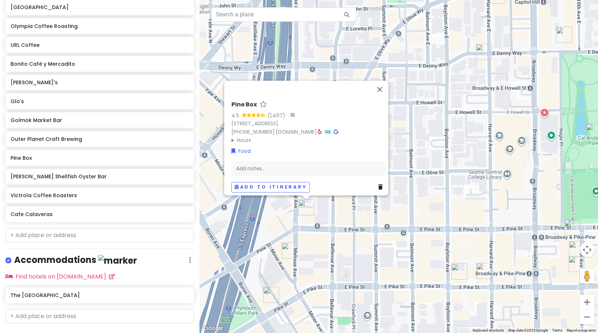
click at [469, 194] on div "Pine Box 4.5 (1,497) · 1600 Melrose Ave, Seattle, WA 98122, USA (206) 588-0375 …" at bounding box center [398, 166] width 398 height 333
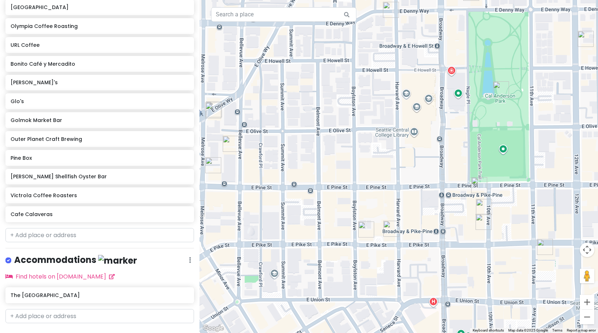
drag, startPoint x: 521, startPoint y: 220, endPoint x: 426, endPoint y: 178, distance: 104.2
click at [426, 178] on div at bounding box center [398, 166] width 398 height 333
click at [481, 211] on img "Elliott Bay Book Company" at bounding box center [484, 207] width 16 height 16
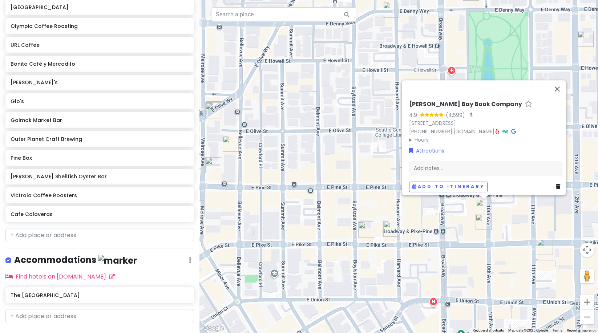
click at [483, 226] on img "Lost Lake Cafe & Lounge" at bounding box center [483, 222] width 16 height 16
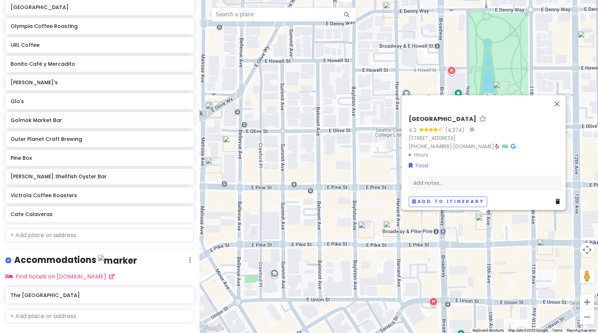
click at [450, 230] on div "Lost Lake Cafe & Lounge 4.2 (4,274) · 1505 10th Ave, Seattle, WA 98122, USA (20…" at bounding box center [398, 166] width 398 height 333
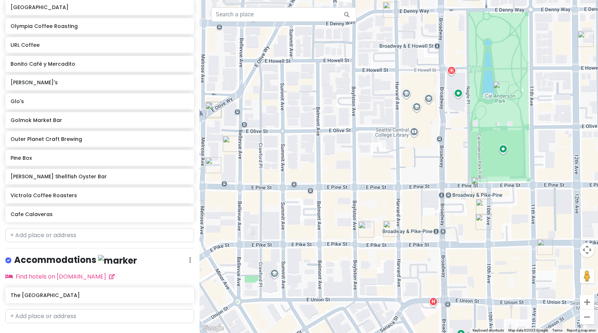
click at [386, 228] on img "Life On Mars" at bounding box center [391, 229] width 16 height 16
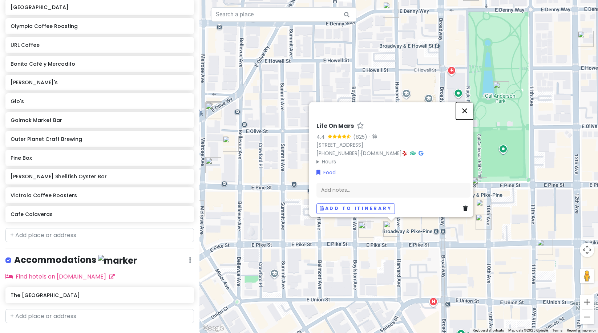
click at [471, 108] on button "Close" at bounding box center [464, 110] width 17 height 17
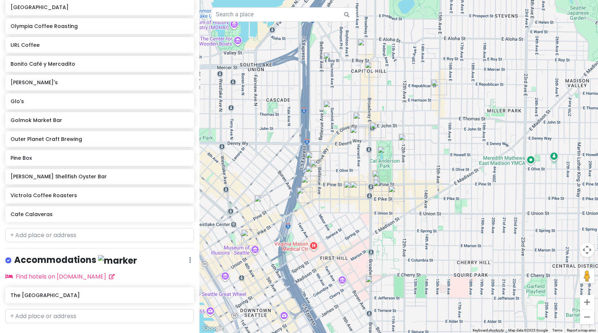
click at [305, 193] on img "Inside Passage" at bounding box center [304, 195] width 16 height 16
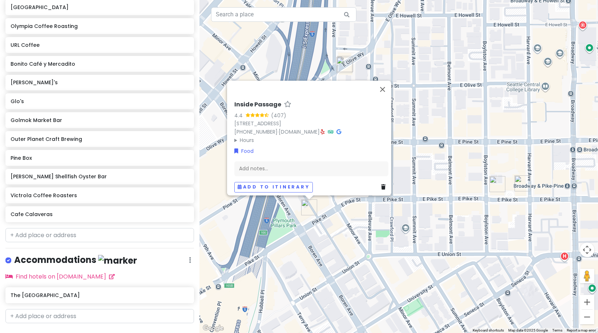
click at [342, 204] on div "Inside Passage 4.4 (407) 1108 Pike St, Seattle, WA 98101, USA (206) 583-7177 · …" at bounding box center [398, 166] width 398 height 333
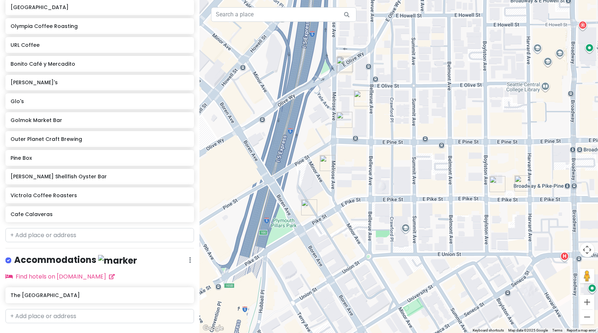
click at [328, 169] on img "Taylor Shellfish Oyster Bar" at bounding box center [328, 163] width 16 height 16
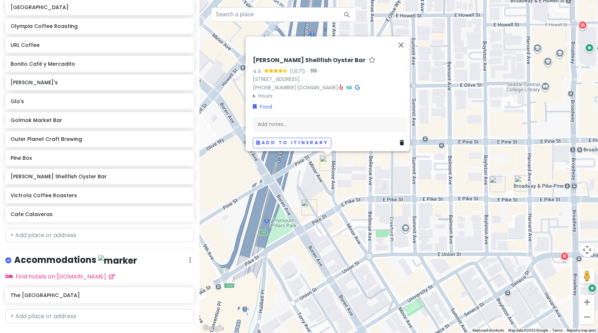
click at [343, 187] on div "Taylor Shellfish Oyster Bar 4.4 (1,671) · 1521 Melrose Ave, Seattle, WA 98122, …" at bounding box center [398, 166] width 398 height 333
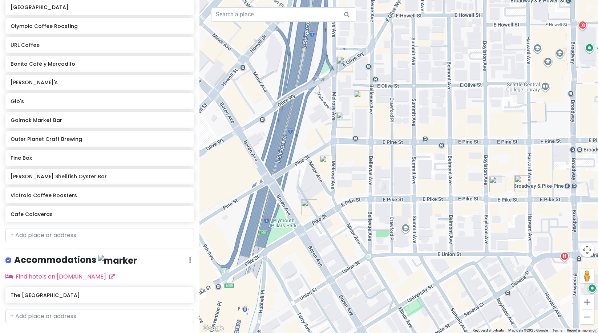
click at [349, 118] on img "Pine Box" at bounding box center [344, 120] width 16 height 16
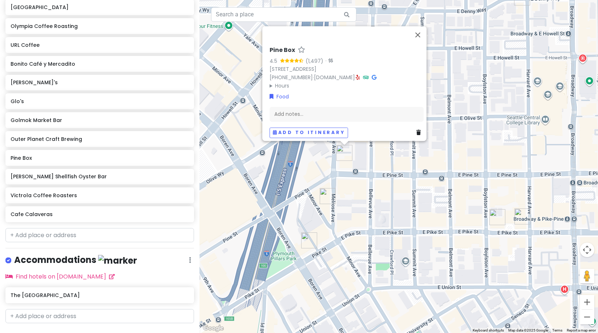
click at [360, 75] on icon at bounding box center [358, 77] width 4 height 5
click at [328, 191] on img "Taylor Shellfish Oyster Bar" at bounding box center [328, 196] width 16 height 16
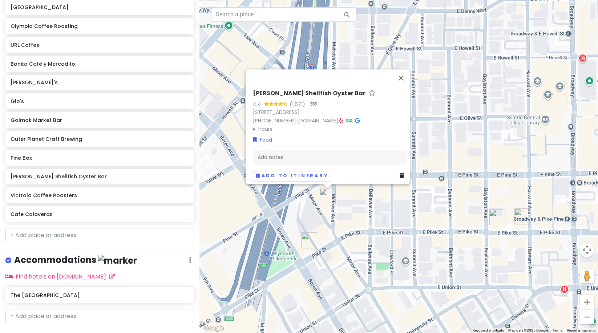
click at [431, 241] on div "Taylor Shellfish Oyster Bar 4.4 (1,671) · 1521 Melrose Ave, Seattle, WA 98122, …" at bounding box center [398, 166] width 398 height 333
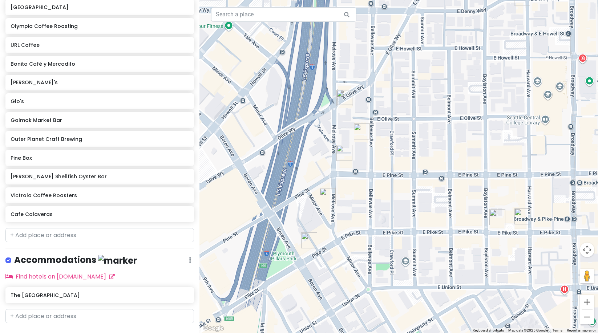
click at [359, 120] on div at bounding box center [398, 166] width 398 height 333
click at [359, 130] on img "Ghost Note Coffee" at bounding box center [362, 131] width 16 height 16
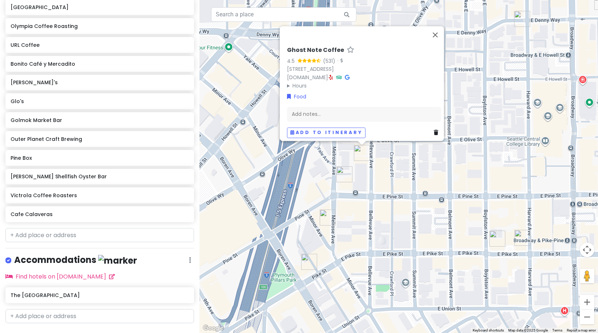
click at [341, 174] on img "Pine Box" at bounding box center [344, 174] width 16 height 16
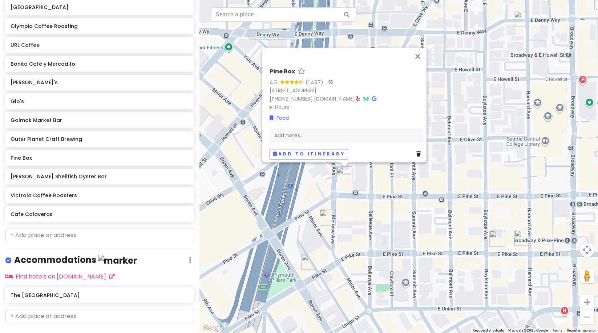
click at [496, 236] on img "Golmok Market Bar" at bounding box center [497, 239] width 16 height 16
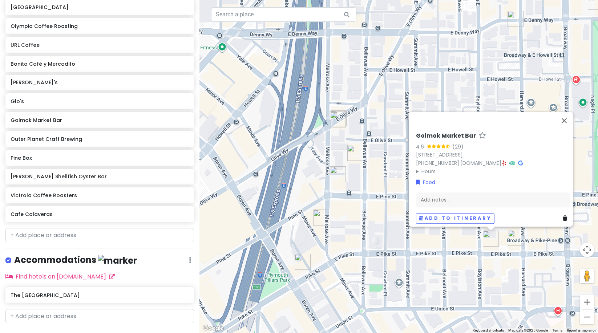
click at [518, 243] on img "Life On Mars" at bounding box center [516, 238] width 16 height 16
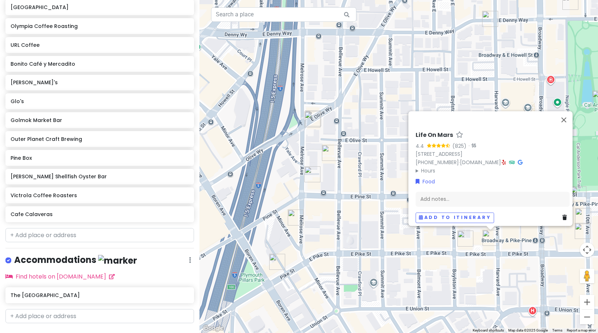
click at [463, 239] on img "Golmok Market Bar" at bounding box center [465, 239] width 16 height 16
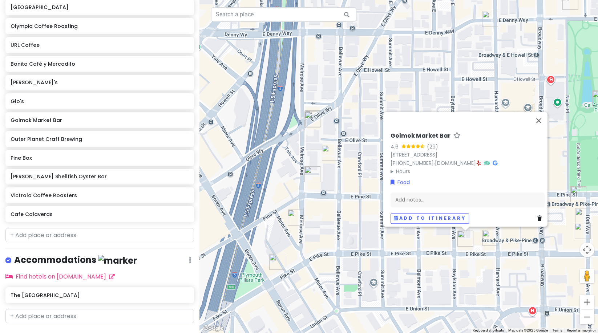
click at [486, 239] on img "Life On Mars" at bounding box center [490, 238] width 16 height 16
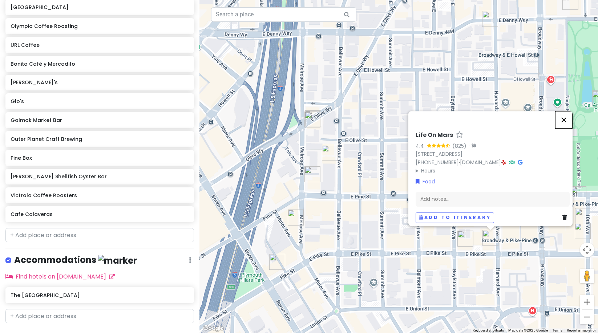
click at [565, 117] on button "Close" at bounding box center [563, 119] width 17 height 17
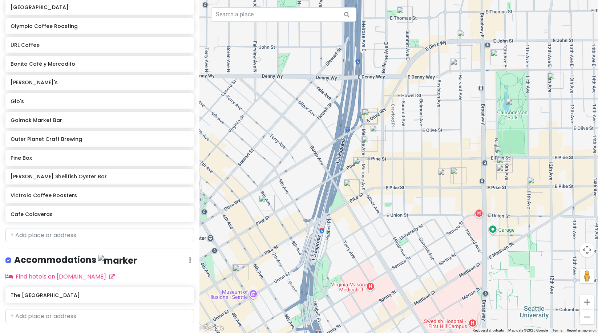
drag, startPoint x: 371, startPoint y: 274, endPoint x: 418, endPoint y: 215, distance: 75.3
click at [418, 215] on div at bounding box center [398, 166] width 398 height 333
click at [347, 184] on img "Inside Passage" at bounding box center [352, 187] width 16 height 16
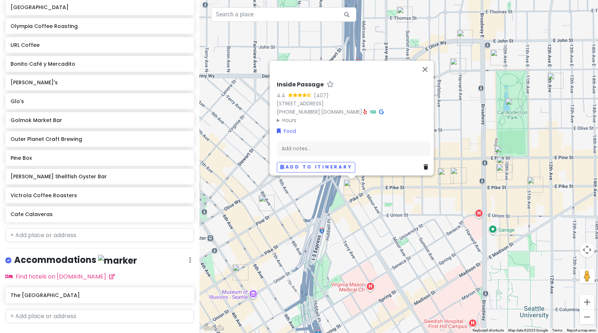
click at [446, 178] on img "Golmok Market Bar" at bounding box center [446, 176] width 16 height 16
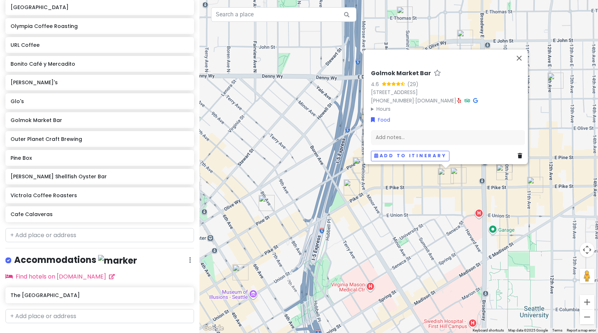
click at [460, 173] on img "Life On Mars" at bounding box center [458, 175] width 16 height 16
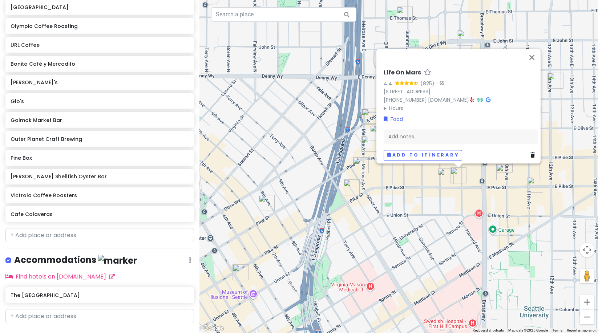
click at [506, 179] on img "Lost Lake Cafe & Lounge" at bounding box center [504, 172] width 16 height 16
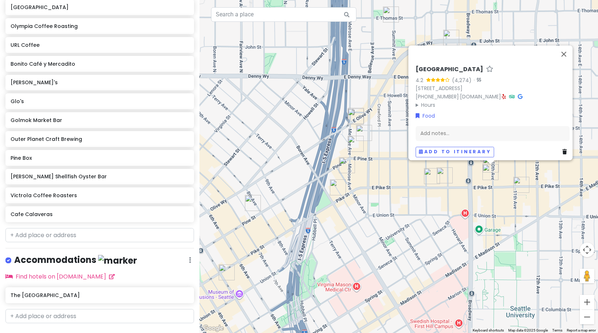
click at [521, 187] on img "Gemini Room" at bounding box center [521, 185] width 16 height 16
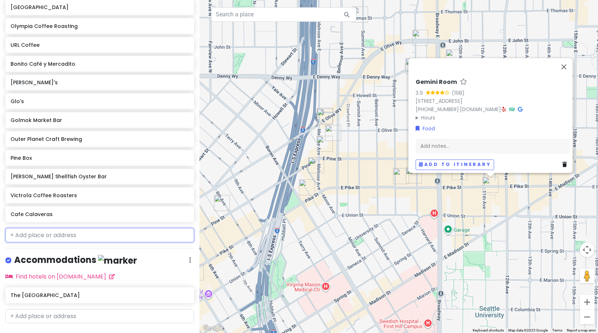
click at [150, 228] on input "text" at bounding box center [99, 235] width 188 height 15
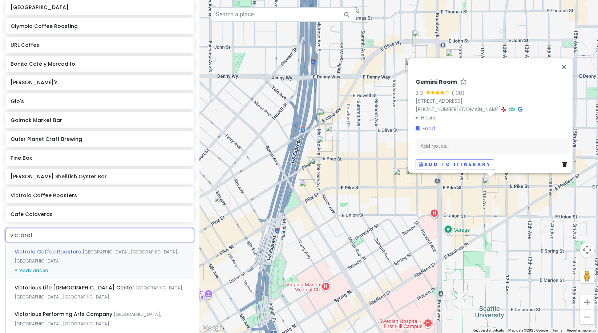
type input "victorola"
click at [121, 279] on div "Victrola Coffee Roasters Pine Street, Seattle, WA, USA" at bounding box center [100, 292] width 188 height 27
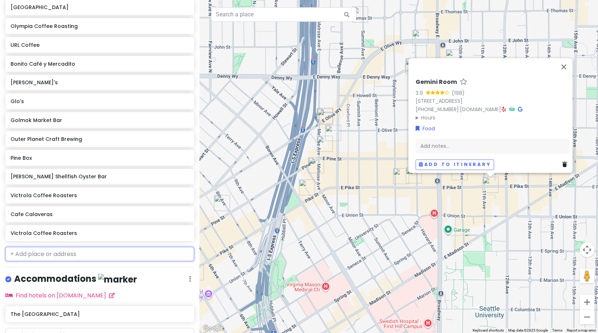
scroll to position [453, 0]
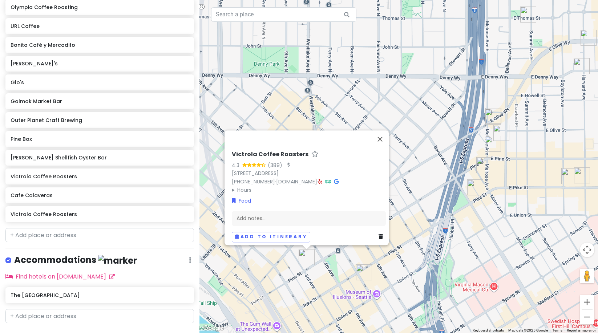
click at [378, 234] on icon at bounding box center [380, 236] width 4 height 5
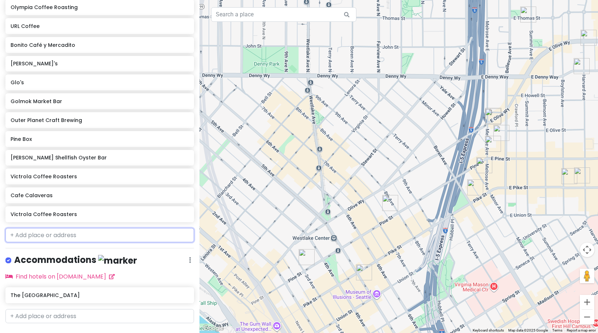
scroll to position [434, 0]
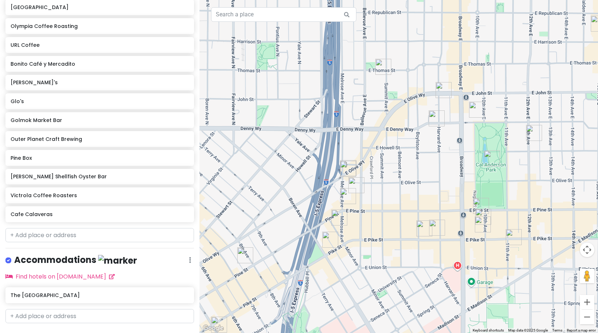
drag, startPoint x: 517, startPoint y: 151, endPoint x: 371, endPoint y: 202, distance: 155.1
click at [372, 204] on div at bounding box center [398, 166] width 398 height 333
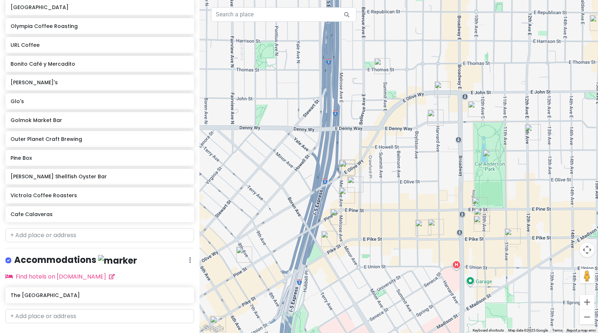
click at [473, 110] on img "Glo's" at bounding box center [476, 109] width 16 height 16
click at [474, 102] on img "Glo's" at bounding box center [476, 109] width 16 height 16
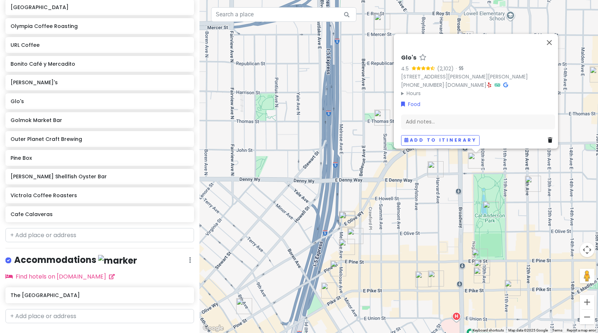
click at [533, 182] on img "Outer Planet Craft Brewing" at bounding box center [533, 184] width 16 height 16
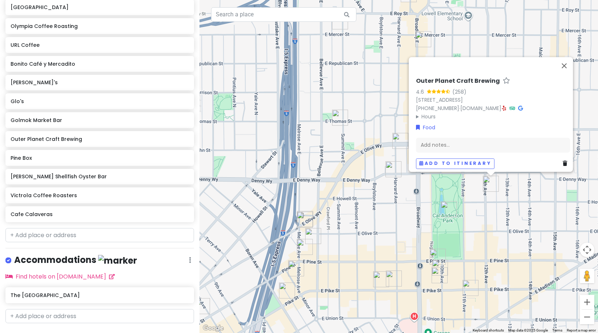
click at [338, 116] on img "Analog Coffee" at bounding box center [340, 118] width 16 height 16
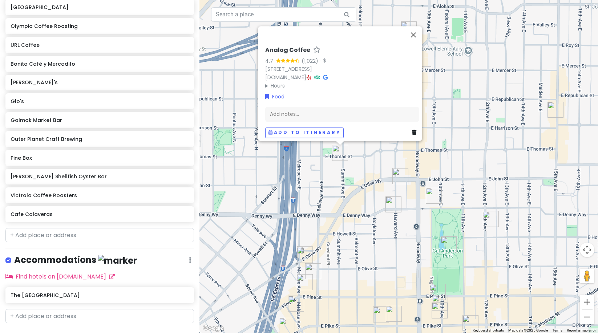
click at [302, 255] on img "Bonito Café y Mercadito" at bounding box center [305, 255] width 16 height 16
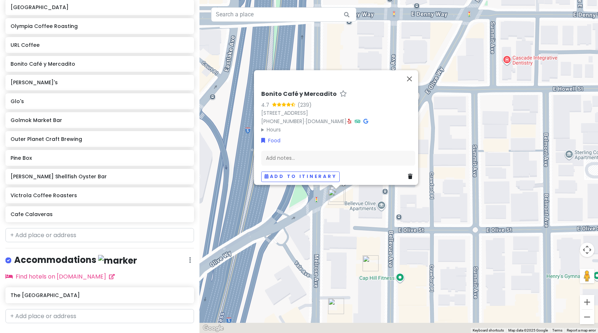
drag, startPoint x: 312, startPoint y: 275, endPoint x: 365, endPoint y: 195, distance: 95.7
click at [365, 195] on div "Bonito Café y Mercadito 4.7 (239) 1351 E Olive Wy, Seattle, WA 98122, USA (206)…" at bounding box center [398, 166] width 398 height 333
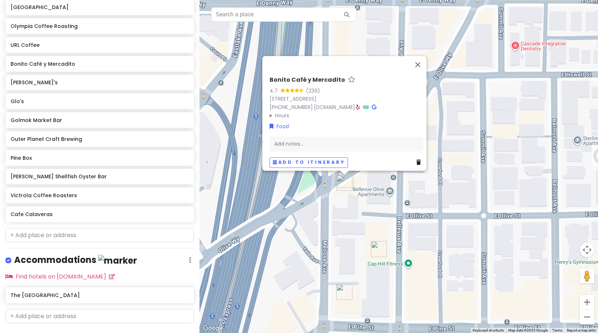
click at [376, 247] on img "Ghost Note Coffee" at bounding box center [379, 249] width 16 height 16
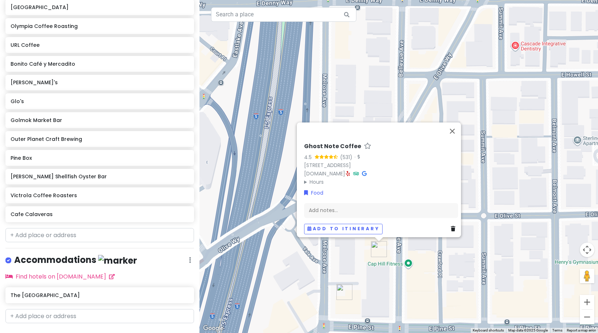
click at [338, 291] on img "Pine Box" at bounding box center [344, 292] width 16 height 16
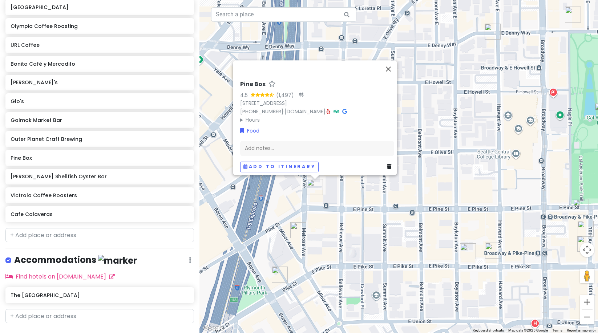
drag, startPoint x: 477, startPoint y: 287, endPoint x: 352, endPoint y: 174, distance: 168.9
click at [352, 173] on div "Pine Box 4.5 (1,497) · 1600 Melrose Ave, Seattle, WA 98122, USA (206) 588-0375 …" at bounding box center [398, 166] width 398 height 333
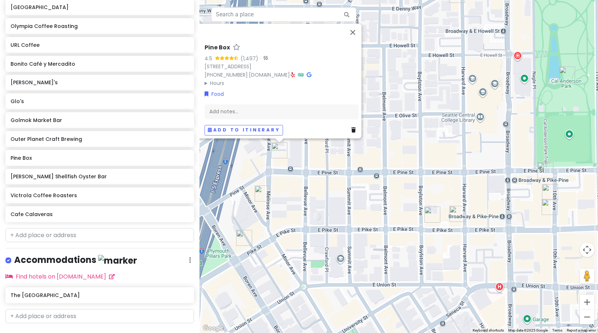
click at [428, 216] on img "Golmok Market Bar" at bounding box center [432, 215] width 16 height 16
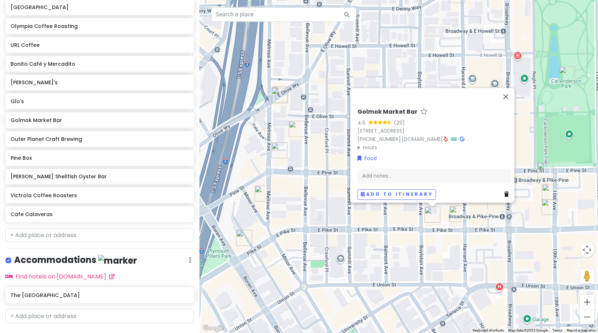
click at [458, 214] on img "Life On Mars" at bounding box center [457, 214] width 16 height 16
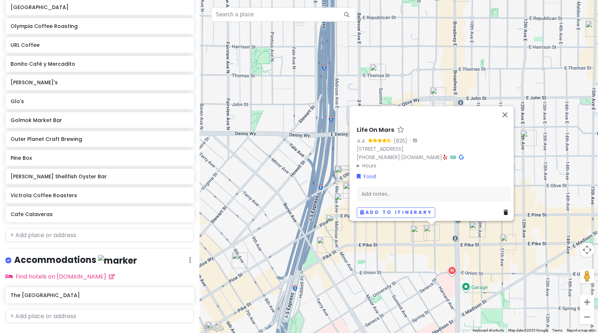
click at [508, 239] on img "Gemini Room" at bounding box center [508, 242] width 16 height 16
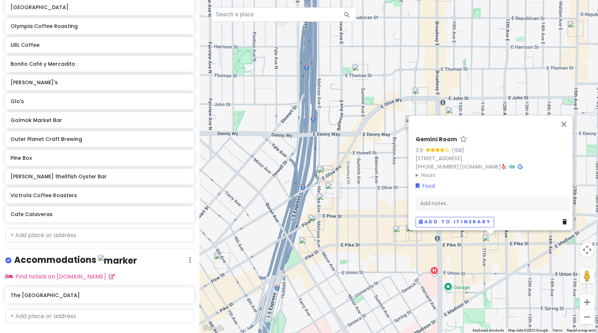
click at [459, 233] on img "Lost Lake Cafe & Lounge" at bounding box center [459, 230] width 16 height 16
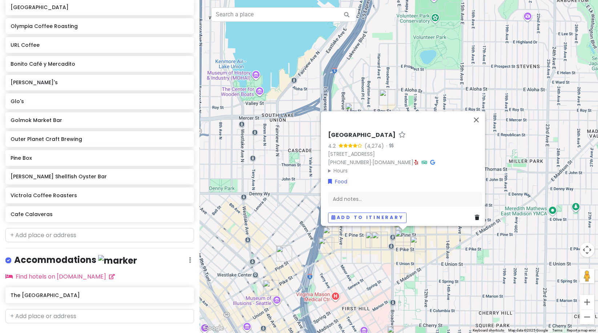
click at [345, 257] on div "Lost Lake Cafe & Lounge 4.2 (4,274) · 1505 10th Ave, Seattle, WA 98122, USA (20…" at bounding box center [398, 166] width 398 height 333
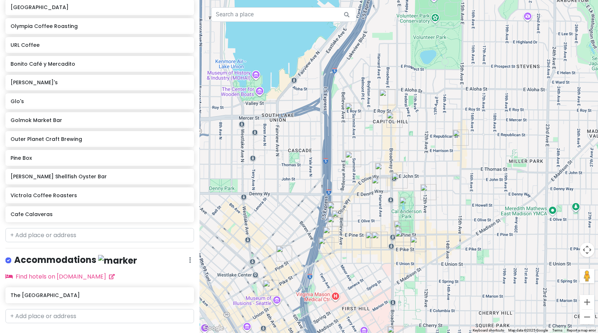
click at [390, 331] on img "URL Coffee" at bounding box center [395, 334] width 16 height 16
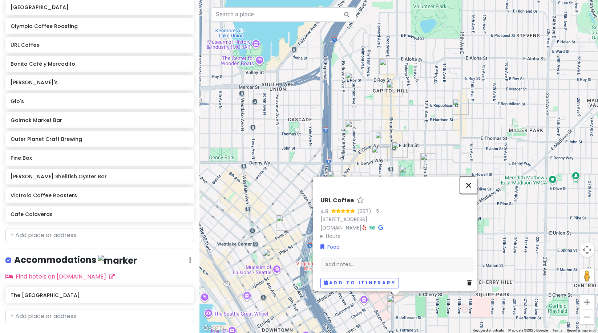
click at [470, 184] on button "Close" at bounding box center [468, 184] width 17 height 17
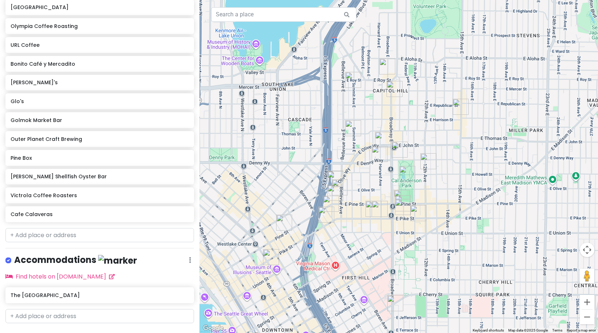
click at [263, 253] on img "Olympia Coffee Roasting" at bounding box center [271, 257] width 16 height 16
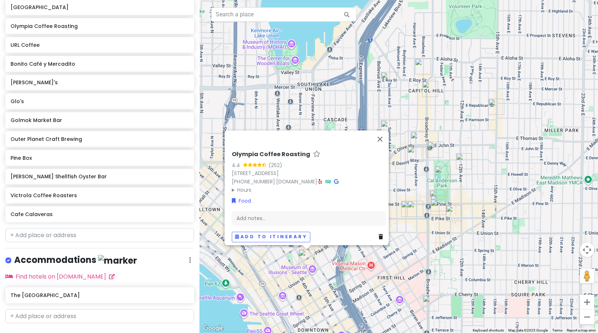
click at [383, 258] on div "Olympia Coffee Roasting 4.4 (252) 1420 5th Ave Suite 103, Seattle, WA 98101, US…" at bounding box center [398, 166] width 398 height 333
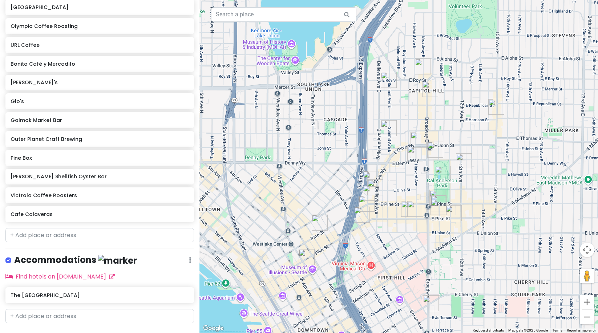
click at [365, 217] on img "Inside Passage" at bounding box center [362, 215] width 16 height 16
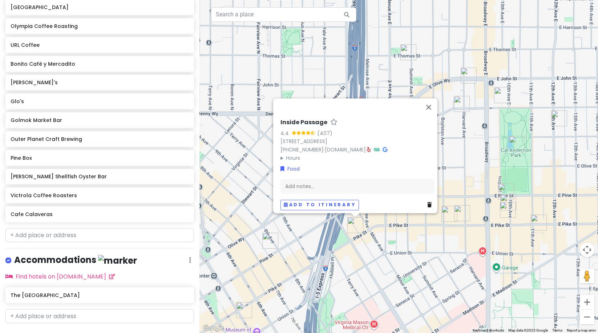
click at [426, 237] on div "Inside Passage 4.4 (407) 1108 Pike St, Seattle, WA 98101, USA (206) 583-7177 · …" at bounding box center [398, 166] width 398 height 333
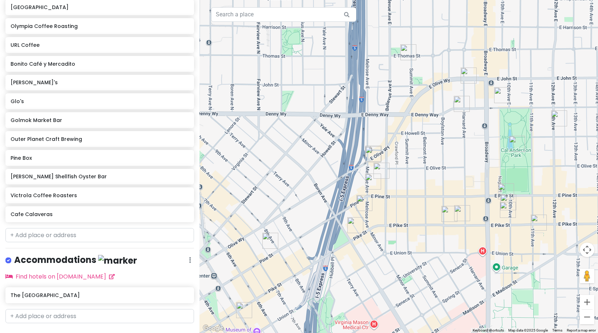
click at [362, 208] on img "Taylor Shellfish Oyster Bar" at bounding box center [364, 203] width 16 height 16
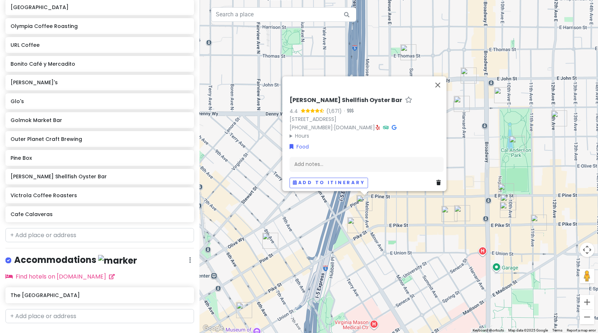
click at [417, 222] on div "Taylor Shellfish Oyster Bar 4.4 (1,671) · 1521 Melrose Ave, Seattle, WA 98122, …" at bounding box center [398, 166] width 398 height 333
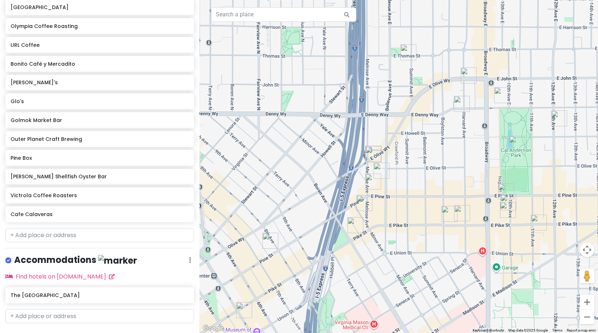
click at [49, 187] on div "Cornelly Espresso Vivace Capitol Hill Molly Moon's Homemade Ice Cream Capitol H…" at bounding box center [99, 27] width 199 height 395
click at [46, 192] on h6 "Victrola Coffee Roasters" at bounding box center [97, 195] width 173 height 7
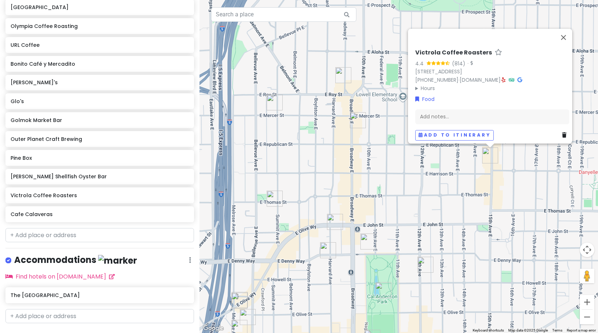
click at [491, 155] on img "Victrola Coffee Roasters" at bounding box center [490, 155] width 16 height 16
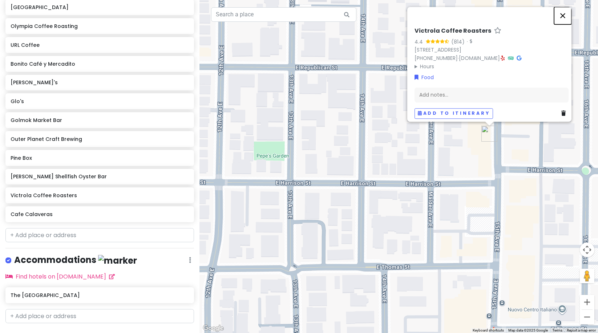
click at [564, 14] on button "Close" at bounding box center [562, 15] width 17 height 17
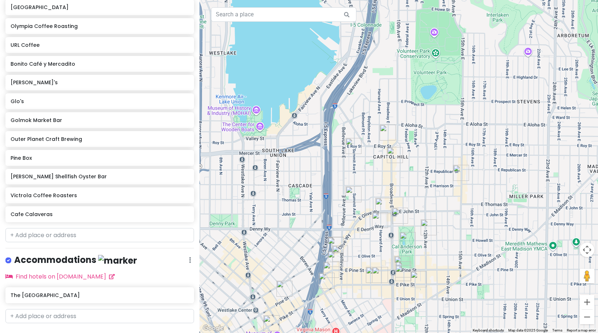
click at [401, 214] on img "Glo's" at bounding box center [400, 216] width 16 height 16
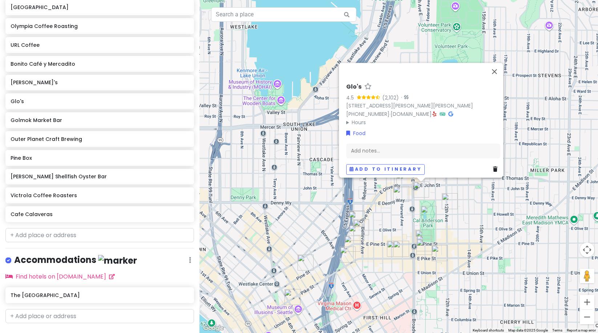
drag, startPoint x: 367, startPoint y: 275, endPoint x: 406, endPoint y: 225, distance: 63.6
click at [403, 241] on img "Golmok Market Bar" at bounding box center [395, 249] width 16 height 16
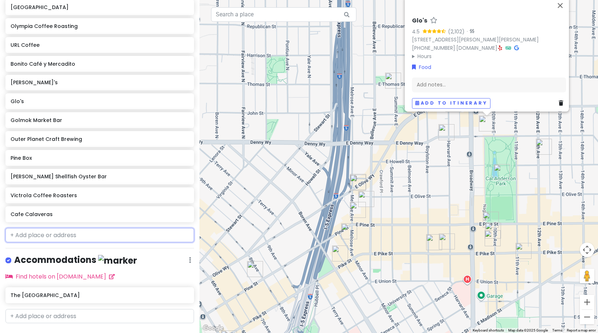
click at [45, 228] on input "text" at bounding box center [99, 235] width 188 height 15
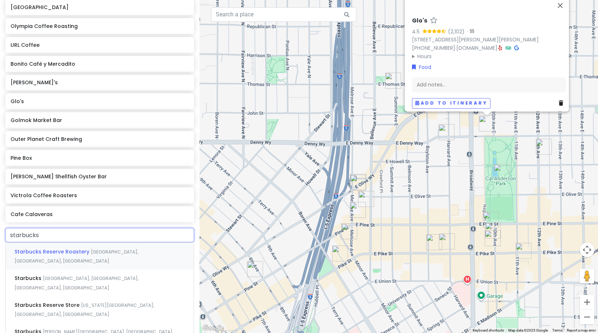
type input "starbucks"
click at [45, 243] on div "Starbucks Reserve Roastery Pike Street, Seattle, WA, USA" at bounding box center [100, 256] width 188 height 27
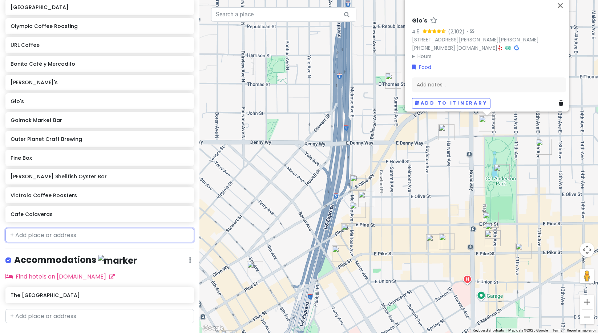
scroll to position [453, 0]
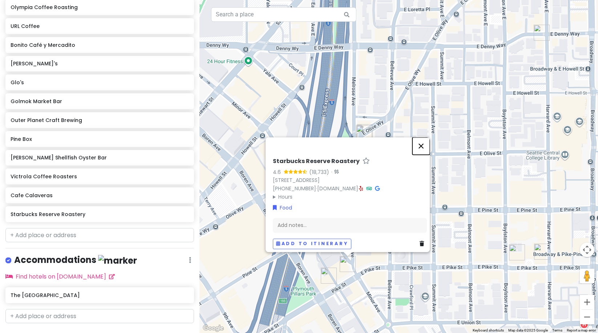
click at [426, 139] on button "Close" at bounding box center [420, 145] width 17 height 17
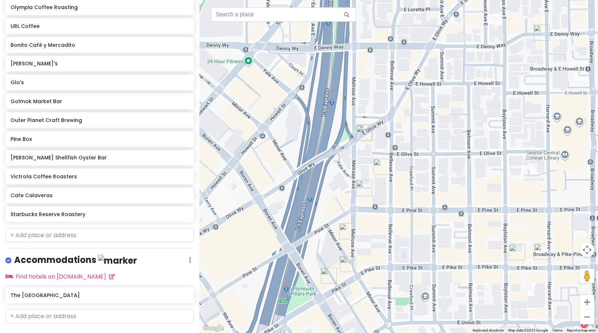
click at [343, 231] on img "Taylor Shellfish Oyster Bar" at bounding box center [347, 231] width 16 height 16
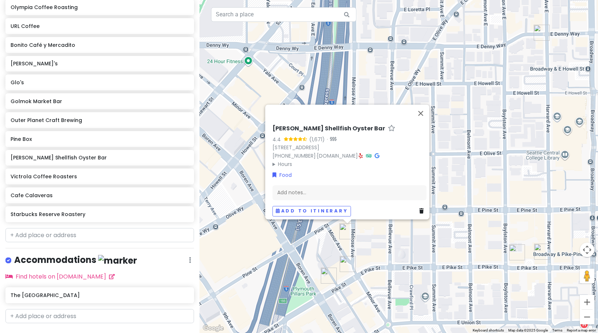
click at [331, 277] on img "Inside Passage" at bounding box center [329, 276] width 16 height 16
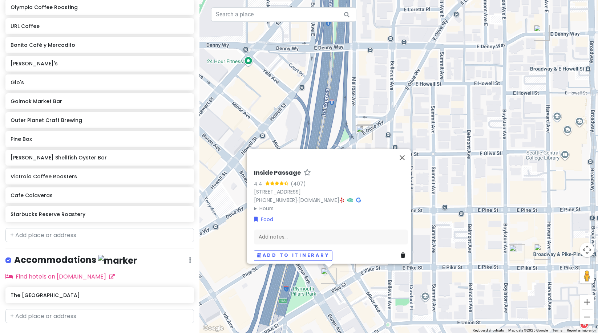
click at [388, 267] on div "Inside Passage 4.4 (407) 1108 Pike St, Seattle, WA 98101, USA (206) 583-7177 · …" at bounding box center [398, 166] width 398 height 333
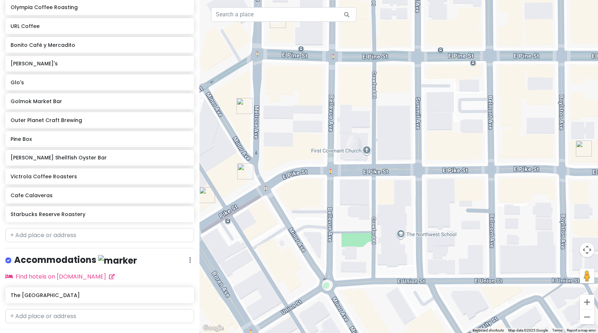
drag, startPoint x: 470, startPoint y: 240, endPoint x: 403, endPoint y: 138, distance: 121.7
click at [403, 138] on div at bounding box center [398, 166] width 398 height 333
click at [579, 146] on img "Golmok Market Bar" at bounding box center [584, 148] width 16 height 16
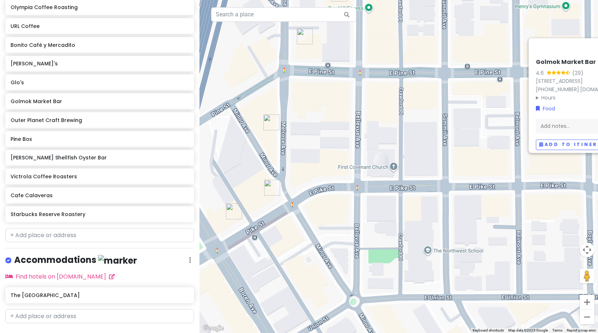
drag, startPoint x: 314, startPoint y: 152, endPoint x: 463, endPoint y: 156, distance: 148.9
click at [444, 167] on div "Golmok Market Bar 4.6 (29) 706 E Pike St, Seattle, WA 98122, USA (206) 644-1987…" at bounding box center [398, 166] width 398 height 333
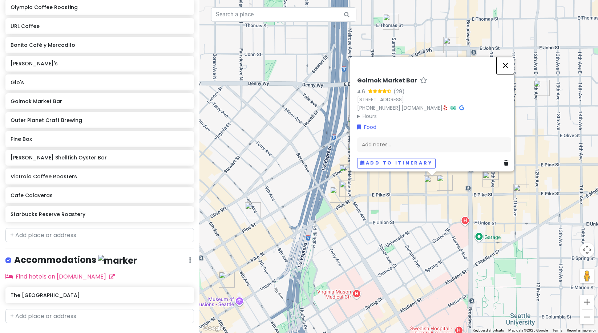
click at [503, 60] on button "Close" at bounding box center [504, 65] width 17 height 17
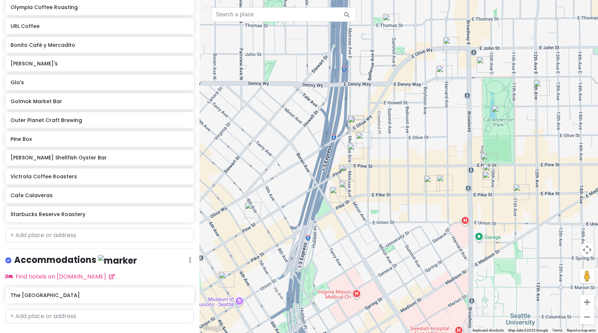
click at [337, 195] on img "Inside Passage" at bounding box center [338, 195] width 16 height 16
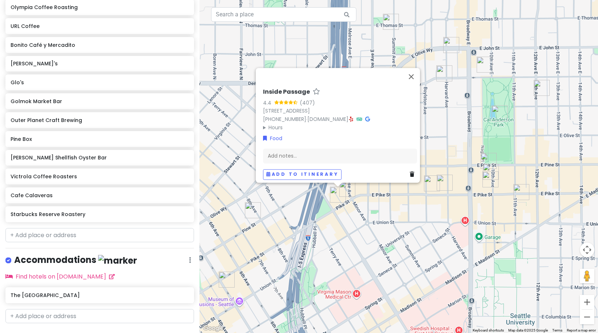
click at [344, 189] on img "Inside Passage" at bounding box center [338, 195] width 16 height 16
click at [348, 190] on img "Starbucks Reserve Roastery" at bounding box center [347, 189] width 16 height 16
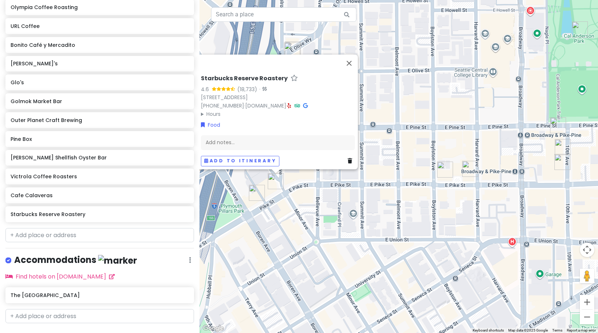
click at [566, 145] on img "Elliott Bay Book Company" at bounding box center [562, 147] width 16 height 16
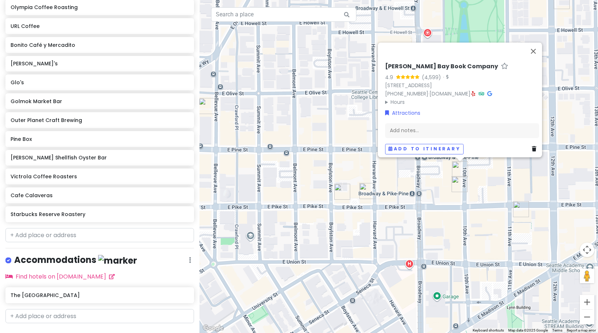
drag, startPoint x: 476, startPoint y: 222, endPoint x: 445, endPoint y: 239, distance: 35.6
click at [445, 239] on div "Elliott Bay Book Company 4.9 (4,599) · 1521 10th Ave, Seattle, WA 98122, USA (2…" at bounding box center [398, 166] width 398 height 333
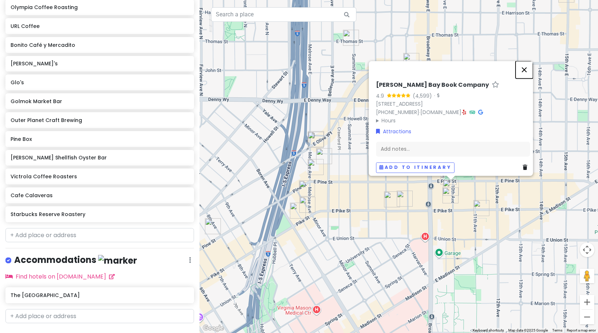
click at [530, 66] on button "Close" at bounding box center [523, 69] width 17 height 17
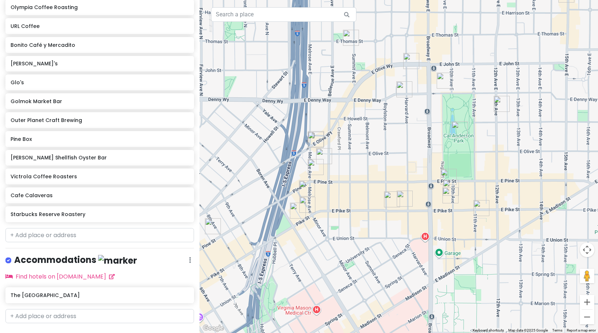
click at [407, 91] on img "Twice Sold Tales" at bounding box center [404, 89] width 16 height 16
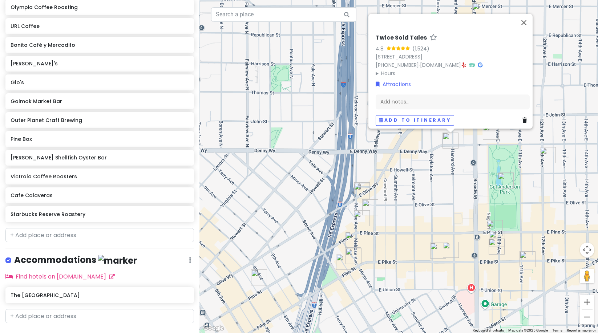
drag, startPoint x: 363, startPoint y: 184, endPoint x: 411, endPoint y: 171, distance: 48.8
click at [411, 171] on div "Twice Sold Tales 4.8 (1,524) 1833 Harvard Ave, Seattle, WA 98122, USA (206) 324…" at bounding box center [398, 166] width 398 height 333
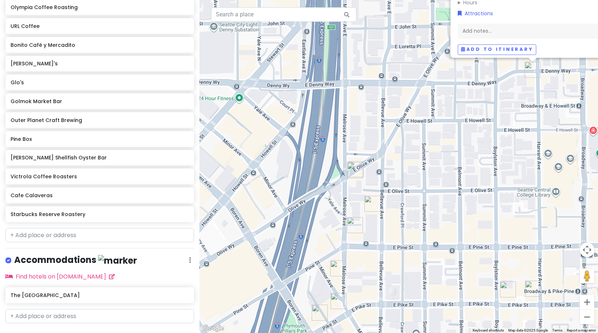
click at [352, 163] on img "Bonito Café y Mercadito" at bounding box center [355, 170] width 16 height 16
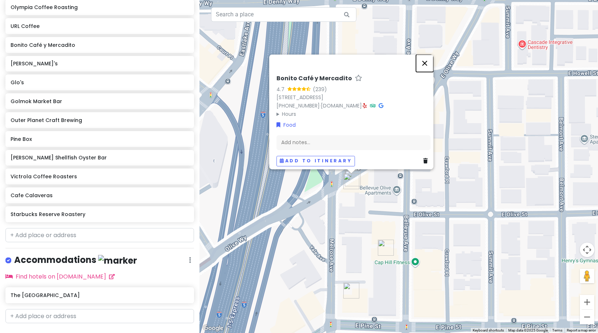
click at [433, 58] on button "Close" at bounding box center [424, 62] width 17 height 17
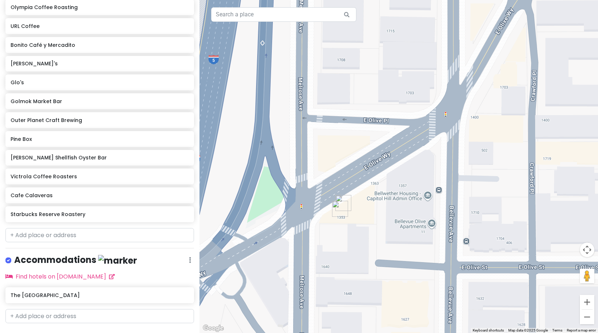
click at [342, 198] on img "Donna's" at bounding box center [343, 203] width 16 height 16
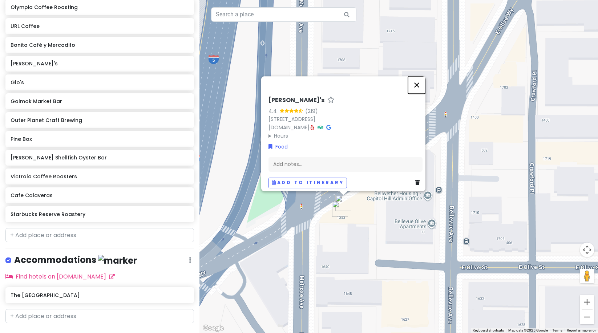
click at [418, 84] on button "Close" at bounding box center [416, 84] width 17 height 17
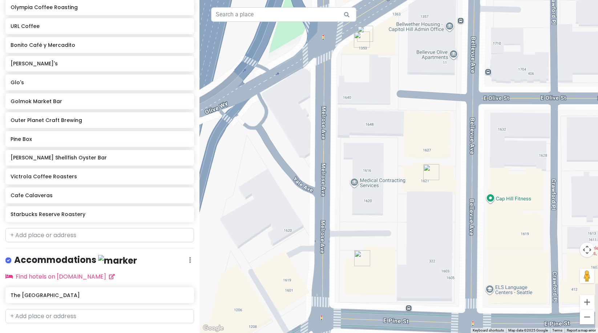
drag, startPoint x: 385, startPoint y: 177, endPoint x: 407, endPoint y: 7, distance: 171.3
click at [407, 7] on div at bounding box center [398, 166] width 398 height 333
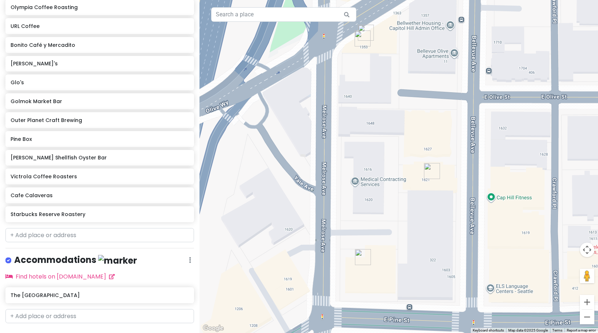
click at [427, 171] on img "Ghost Note Coffee" at bounding box center [432, 171] width 16 height 16
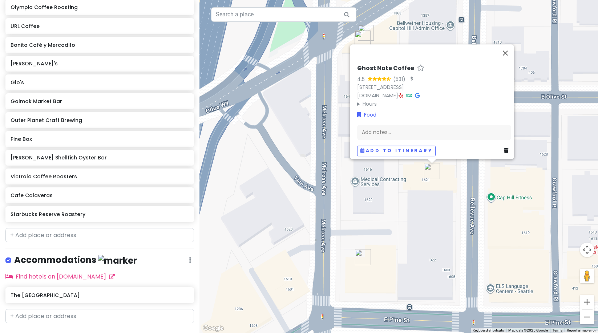
click at [358, 258] on img "Pine Box" at bounding box center [363, 257] width 16 height 16
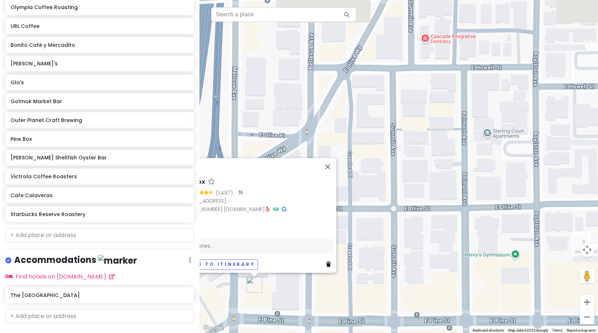
drag, startPoint x: 547, startPoint y: 129, endPoint x: 431, endPoint y: 172, distance: 123.4
click at [431, 172] on div "Pine Box 4.5 (1,497) · 1600 Melrose Ave, Seattle, WA 98122, USA (206) 588-0375 …" at bounding box center [398, 166] width 398 height 333
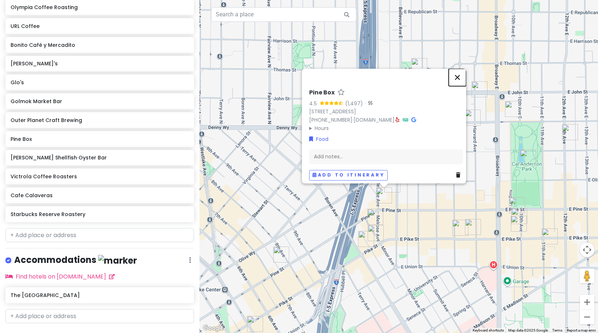
click at [465, 69] on button "Close" at bounding box center [456, 77] width 17 height 17
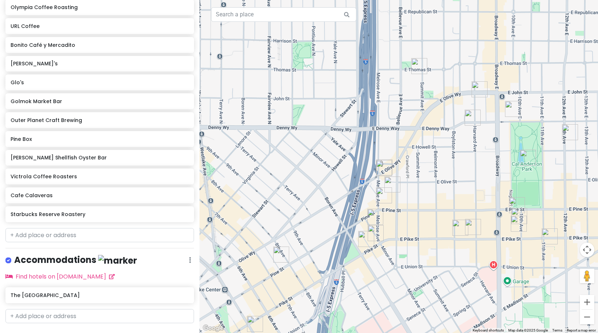
click at [470, 116] on img "Twice Sold Tales" at bounding box center [472, 118] width 16 height 16
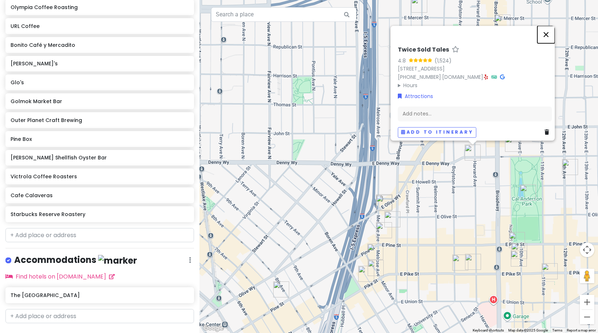
click at [548, 29] on button "Close" at bounding box center [545, 34] width 17 height 17
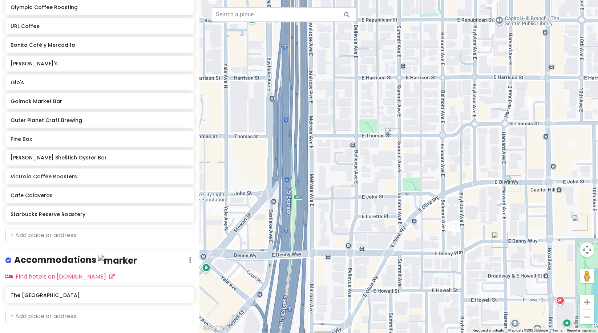
click at [392, 135] on img "Analog Coffee" at bounding box center [393, 136] width 16 height 16
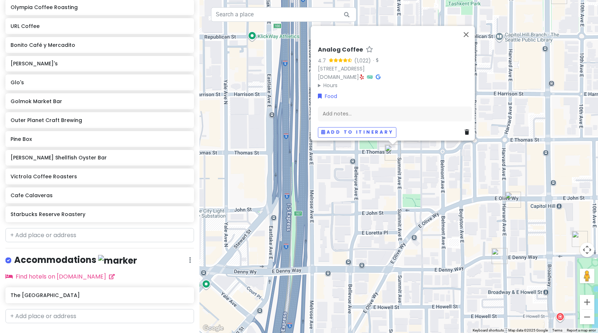
click at [507, 200] on img "The Wash" at bounding box center [513, 200] width 16 height 16
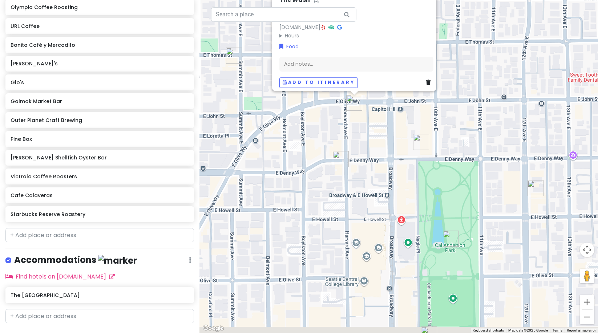
drag, startPoint x: 518, startPoint y: 228, endPoint x: 379, endPoint y: 129, distance: 170.9
click at [379, 129] on div "The Wash 4.7 (84) 1801 E Olive Wy, Seattle, WA 98102, USA www.thewashseattle.co…" at bounding box center [398, 166] width 398 height 333
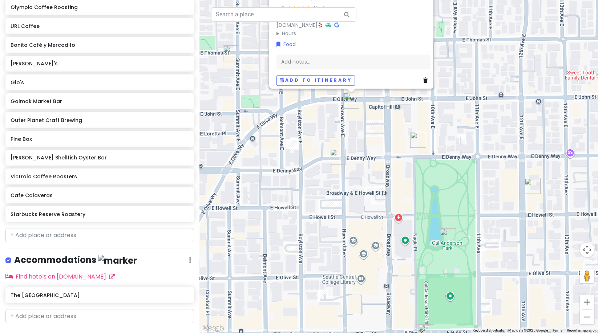
click at [418, 141] on img "Glo's" at bounding box center [418, 140] width 16 height 16
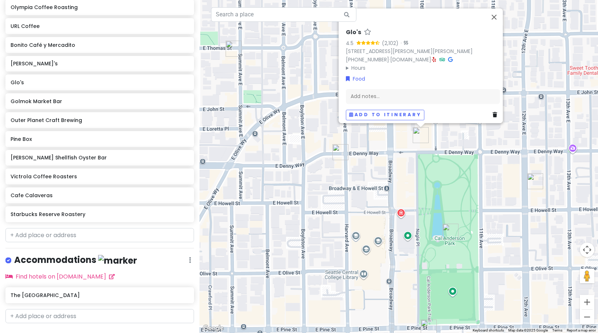
drag, startPoint x: 380, startPoint y: 190, endPoint x: 383, endPoint y: 163, distance: 27.7
click at [383, 163] on div "Glo's 4.5 (2,102) · 928 East Denny Way, E Barbara Bailey Way, Seattle, WA 98122…" at bounding box center [398, 166] width 398 height 333
click at [497, 8] on button "Close" at bounding box center [493, 16] width 17 height 17
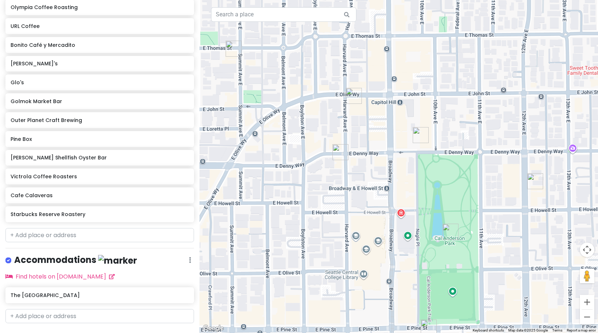
click at [340, 153] on img "Twice Sold Tales" at bounding box center [340, 152] width 16 height 16
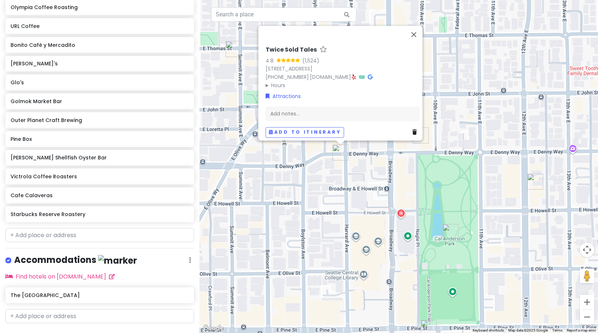
click at [408, 190] on div "Twice Sold Tales 4.8 (1,524) 1833 Harvard Ave, Seattle, WA 98122, USA (206) 324…" at bounding box center [398, 166] width 398 height 333
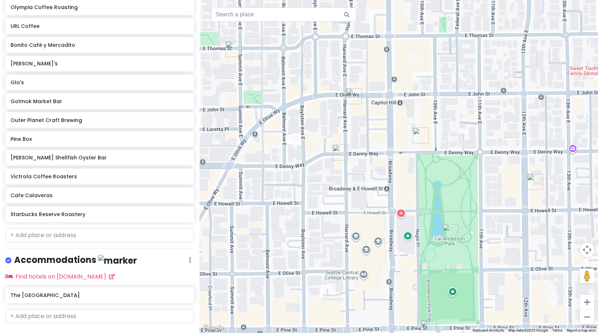
click at [451, 231] on img "Cal Anderson Park" at bounding box center [450, 232] width 16 height 16
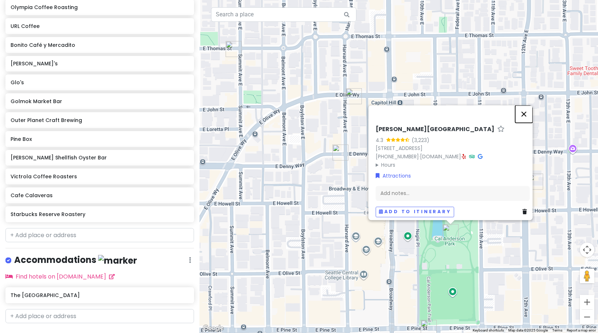
click at [525, 107] on button "Close" at bounding box center [523, 113] width 17 height 17
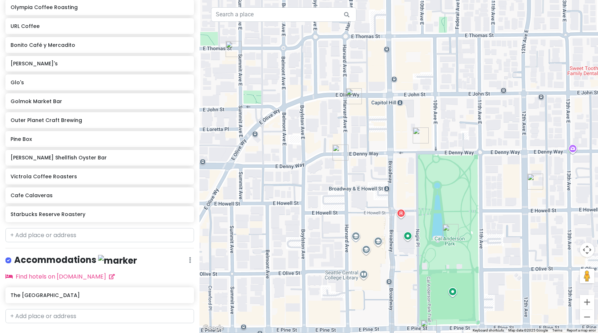
click at [427, 134] on img "Glo's" at bounding box center [421, 135] width 16 height 16
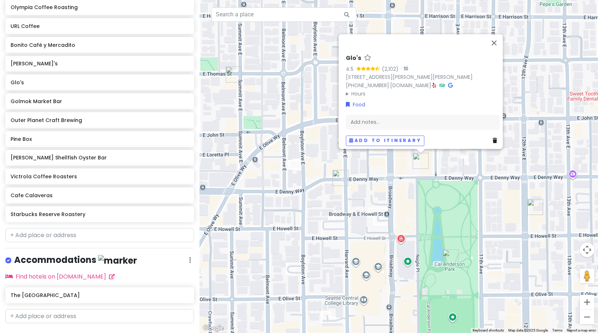
click at [531, 203] on img "Outer Planet Craft Brewing" at bounding box center [535, 207] width 16 height 16
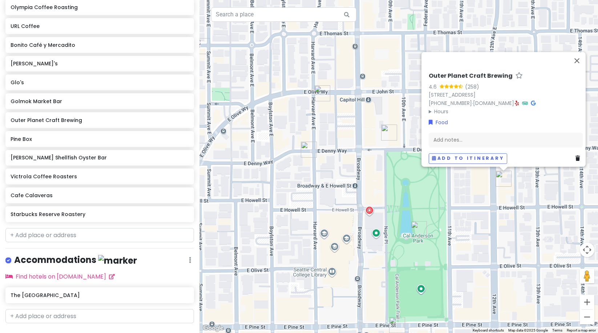
drag, startPoint x: 479, startPoint y: 243, endPoint x: 492, endPoint y: 207, distance: 38.6
click at [493, 208] on div "Outer Planet Craft Brewing 4.6 (258) 1812 12th Ave #100, Seattle, WA 98122, USA…" at bounding box center [398, 166] width 398 height 333
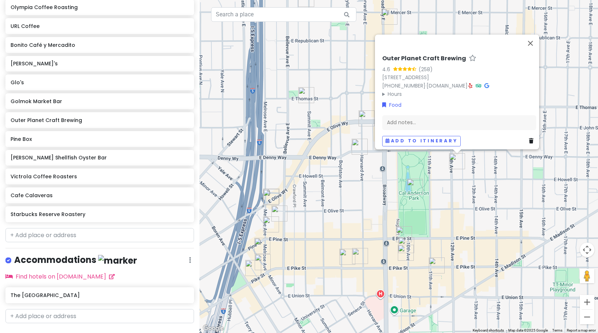
drag, startPoint x: 429, startPoint y: 247, endPoint x: 432, endPoint y: 168, distance: 79.2
click at [432, 168] on div "Outer Planet Craft Brewing 4.6 (258) 1812 12th Ave #100, Seattle, WA 98122, USA…" at bounding box center [398, 166] width 398 height 333
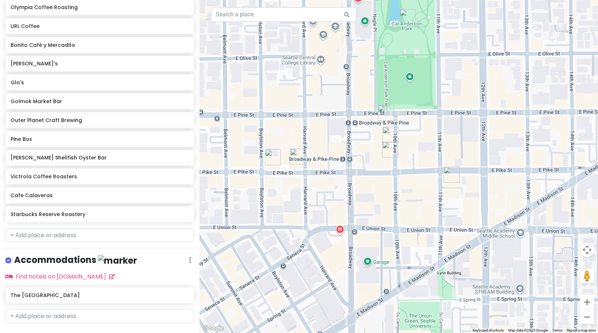
click at [392, 135] on img "Elliott Bay Book Company" at bounding box center [390, 135] width 16 height 16
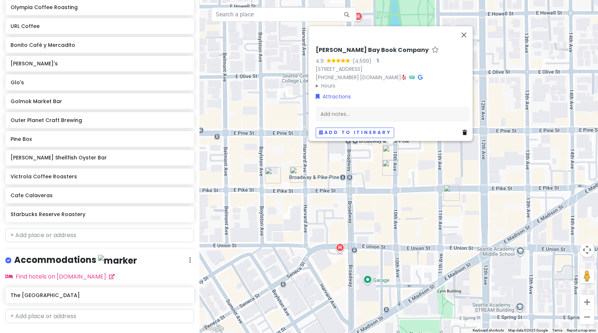
click at [386, 170] on img "Lost Lake Cafe & Lounge" at bounding box center [390, 168] width 16 height 16
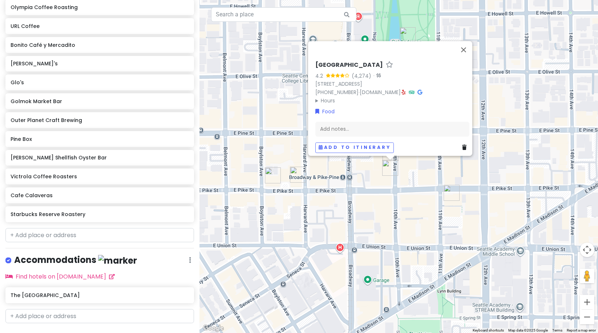
click at [450, 195] on img "Gemini Room" at bounding box center [451, 193] width 16 height 16
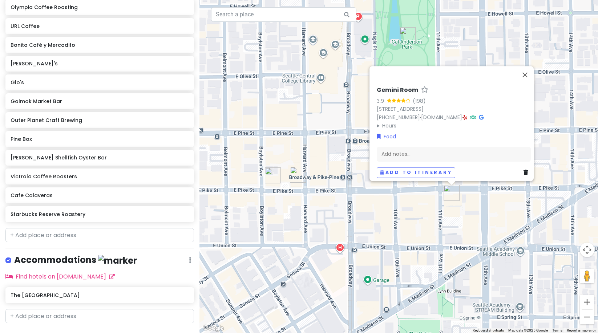
click at [298, 169] on img "Life On Mars" at bounding box center [298, 175] width 16 height 16
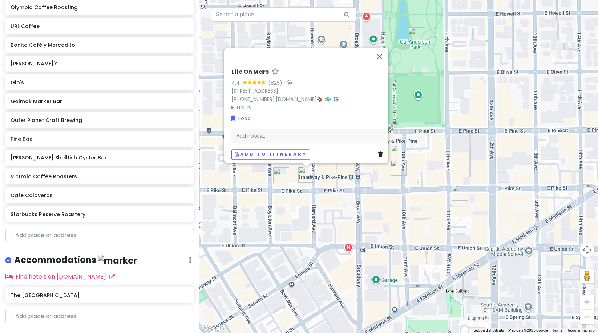
click at [394, 127] on img "Molly Moon's Homemade Ice Cream Capitol Hill" at bounding box center [394, 131] width 16 height 16
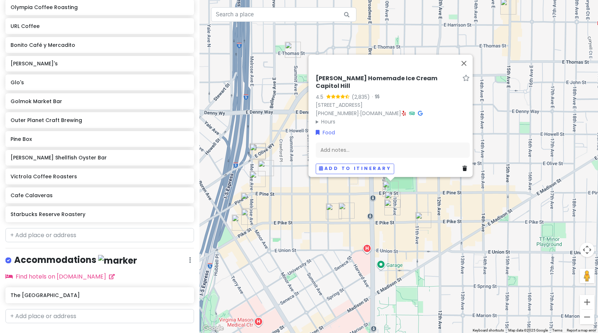
drag, startPoint x: 388, startPoint y: 251, endPoint x: 428, endPoint y: 225, distance: 48.3
click at [428, 226] on div "Molly Moon's Homemade Ice Cream Capitol Hill 4.5 (2,835) · 917 E Pine St, Seatt…" at bounding box center [398, 166] width 398 height 333
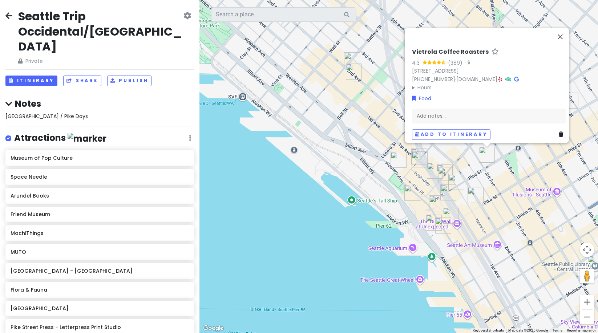
scroll to position [536, 0]
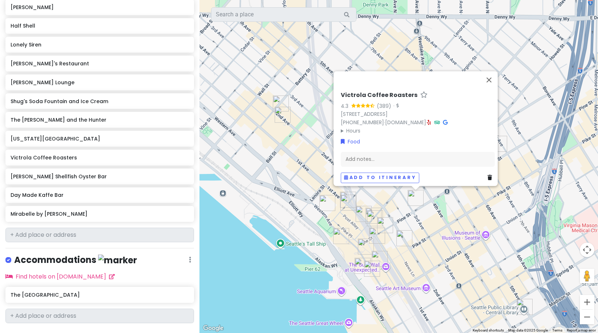
drag, startPoint x: 503, startPoint y: 175, endPoint x: 434, endPoint y: 214, distance: 79.3
click at [434, 214] on div "Victrola Coffee Roasters 4.3 (389) · [STREET_ADDRESS] [PHONE_NUMBER] · [DOMAIN_…" at bounding box center [398, 166] width 398 height 333
click at [434, 195] on div "Victrola Coffee Roasters 4.3 (389) · [STREET_ADDRESS] [PHONE_NUMBER] · [DOMAIN_…" at bounding box center [398, 166] width 398 height 333
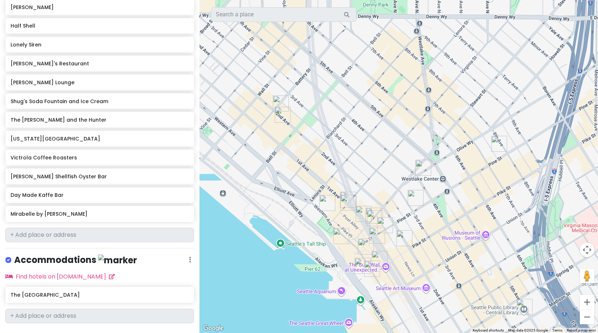
click at [416, 172] on img "Oliver's Lounge" at bounding box center [423, 168] width 16 height 16
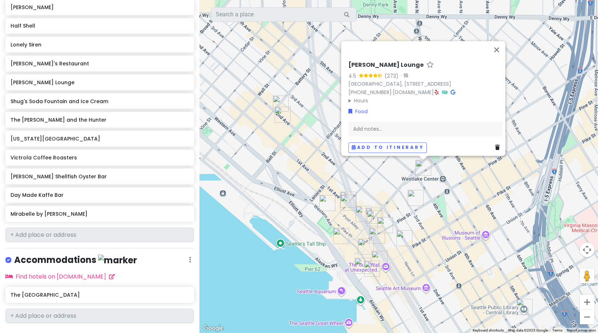
click at [478, 191] on div "[PERSON_NAME] Lounge 4.5 (273) · [GEOGRAPHIC_DATA], [STREET_ADDRESS] [PHONE_NUM…" at bounding box center [398, 166] width 398 height 333
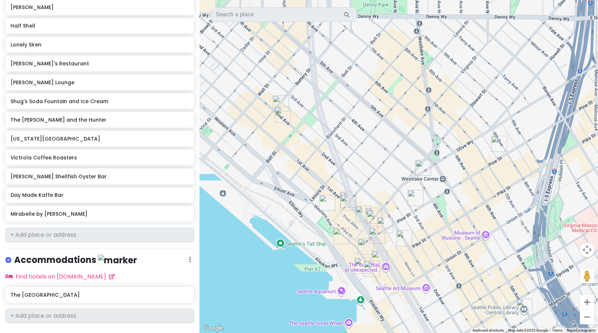
click at [424, 168] on img "Oliver's Lounge" at bounding box center [423, 168] width 16 height 16
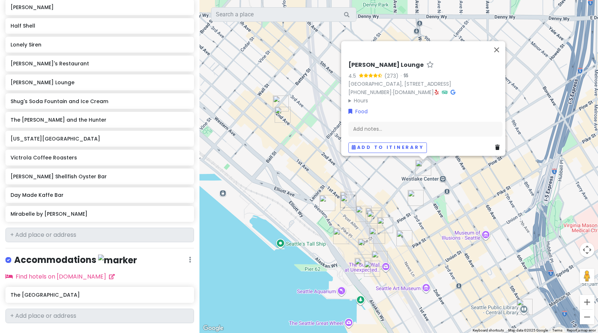
click at [348, 97] on summary "Hours" at bounding box center [425, 101] width 154 height 8
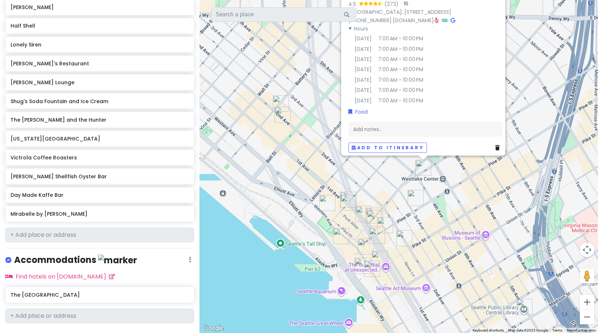
click at [463, 179] on div "[PERSON_NAME] Lounge 4.5 (273) · [GEOGRAPHIC_DATA], [STREET_ADDRESS] [PHONE_NUM…" at bounding box center [398, 166] width 398 height 333
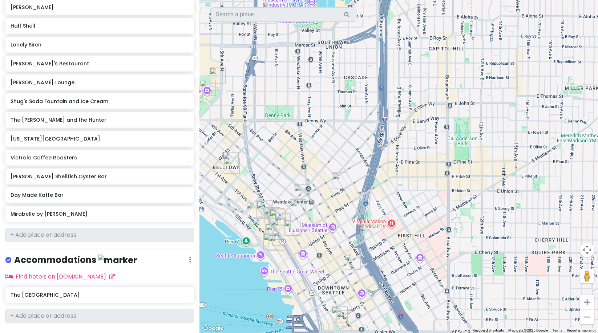
drag, startPoint x: 495, startPoint y: 161, endPoint x: 446, endPoint y: 77, distance: 97.8
click at [350, 194] on div at bounding box center [398, 166] width 398 height 333
